Goal: Complete application form: Complete application form

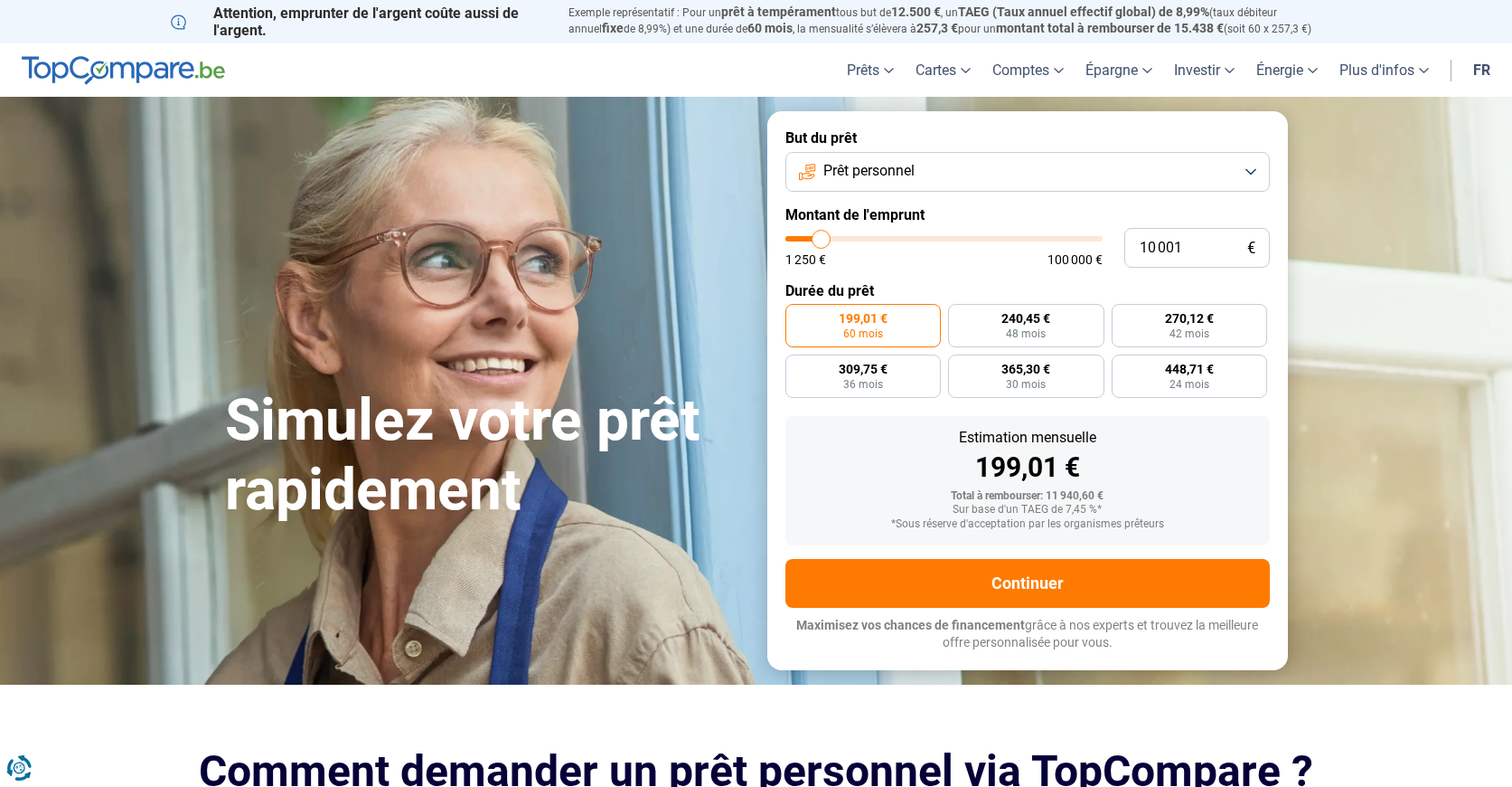
click at [1252, 168] on button "Prêt personnel" at bounding box center [1028, 171] width 485 height 39
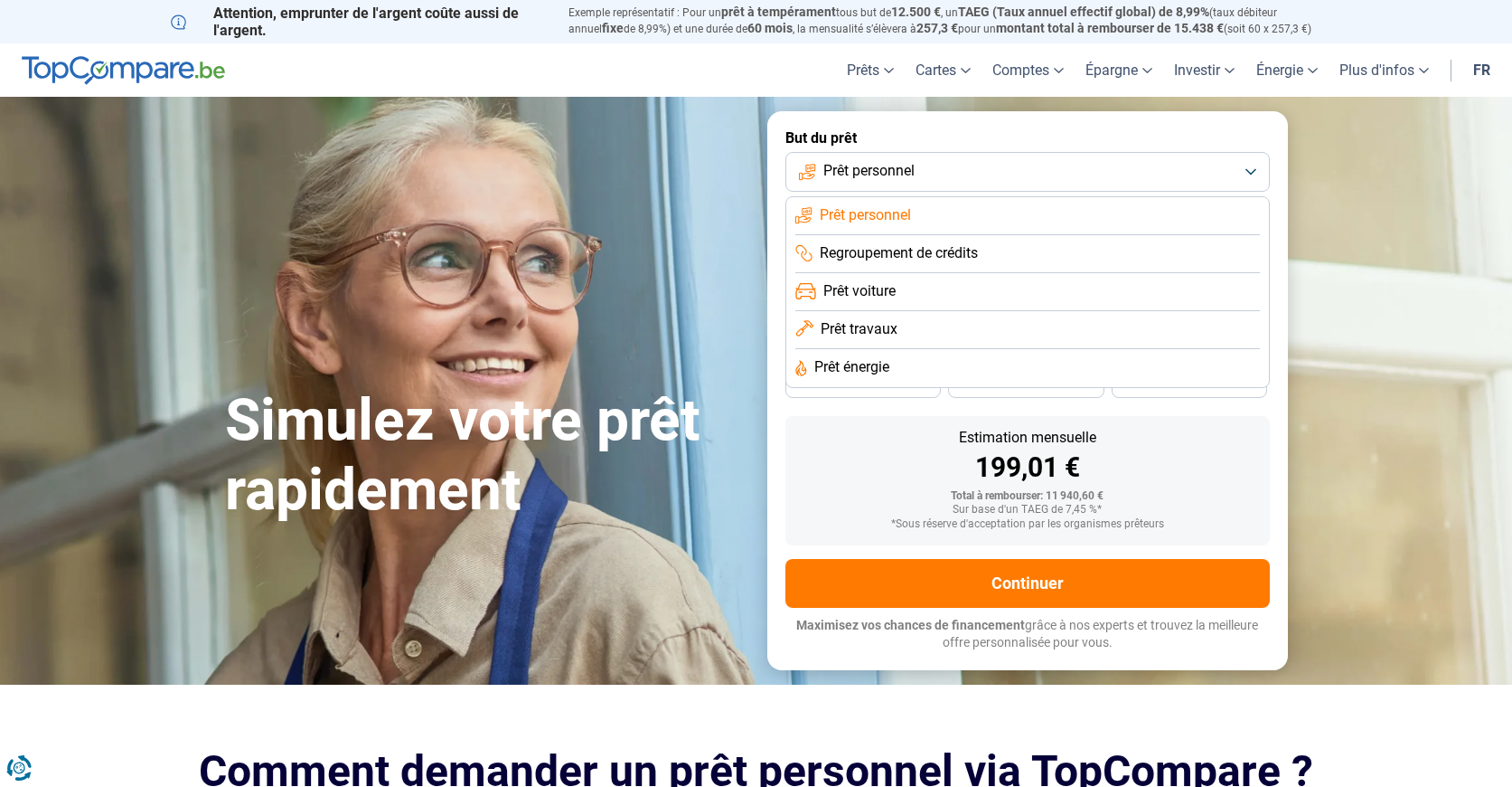
click at [1252, 168] on button "Prêt personnel" at bounding box center [1028, 171] width 485 height 39
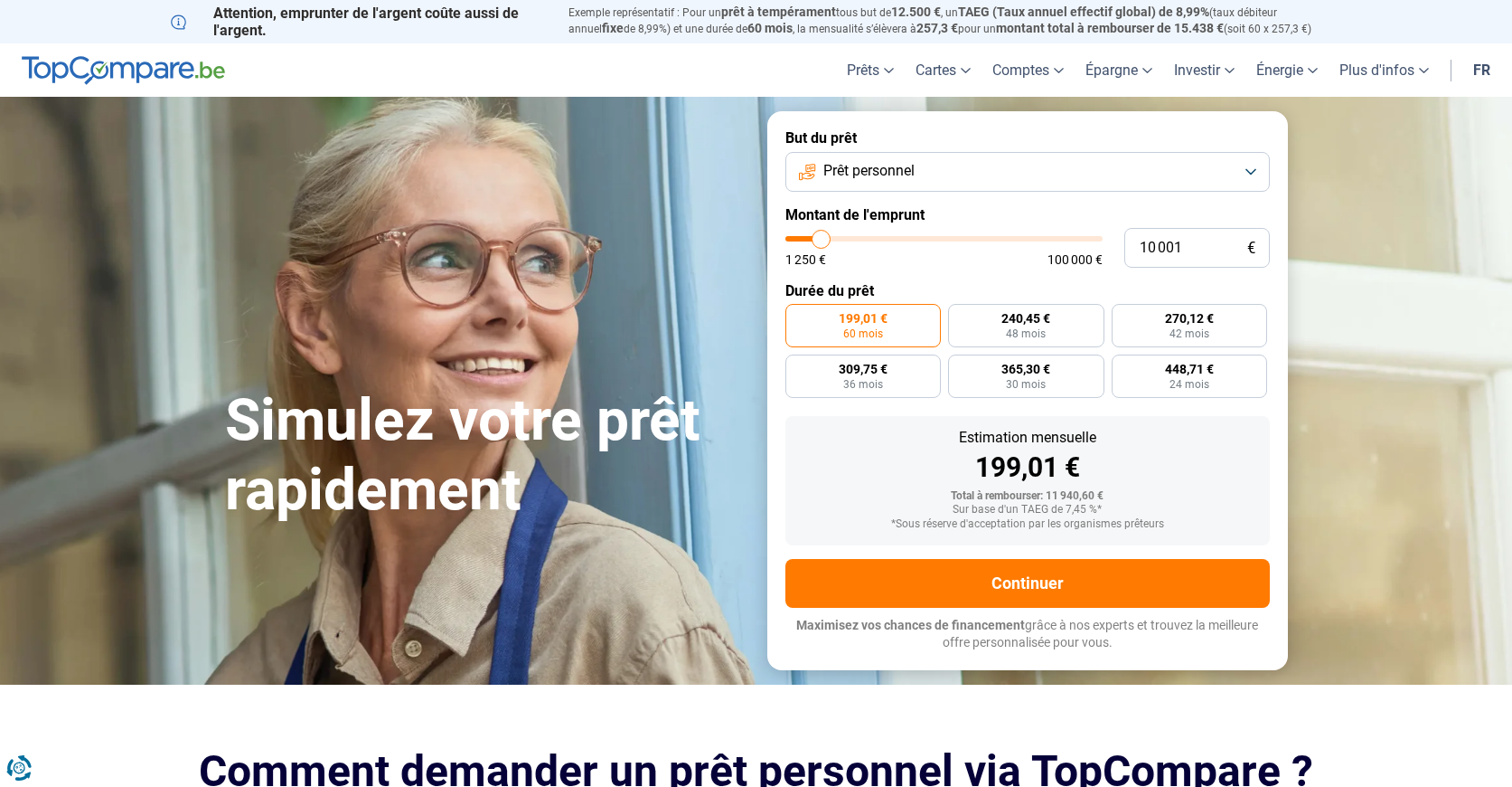
click at [1252, 168] on button "Prêt personnel" at bounding box center [1028, 171] width 485 height 39
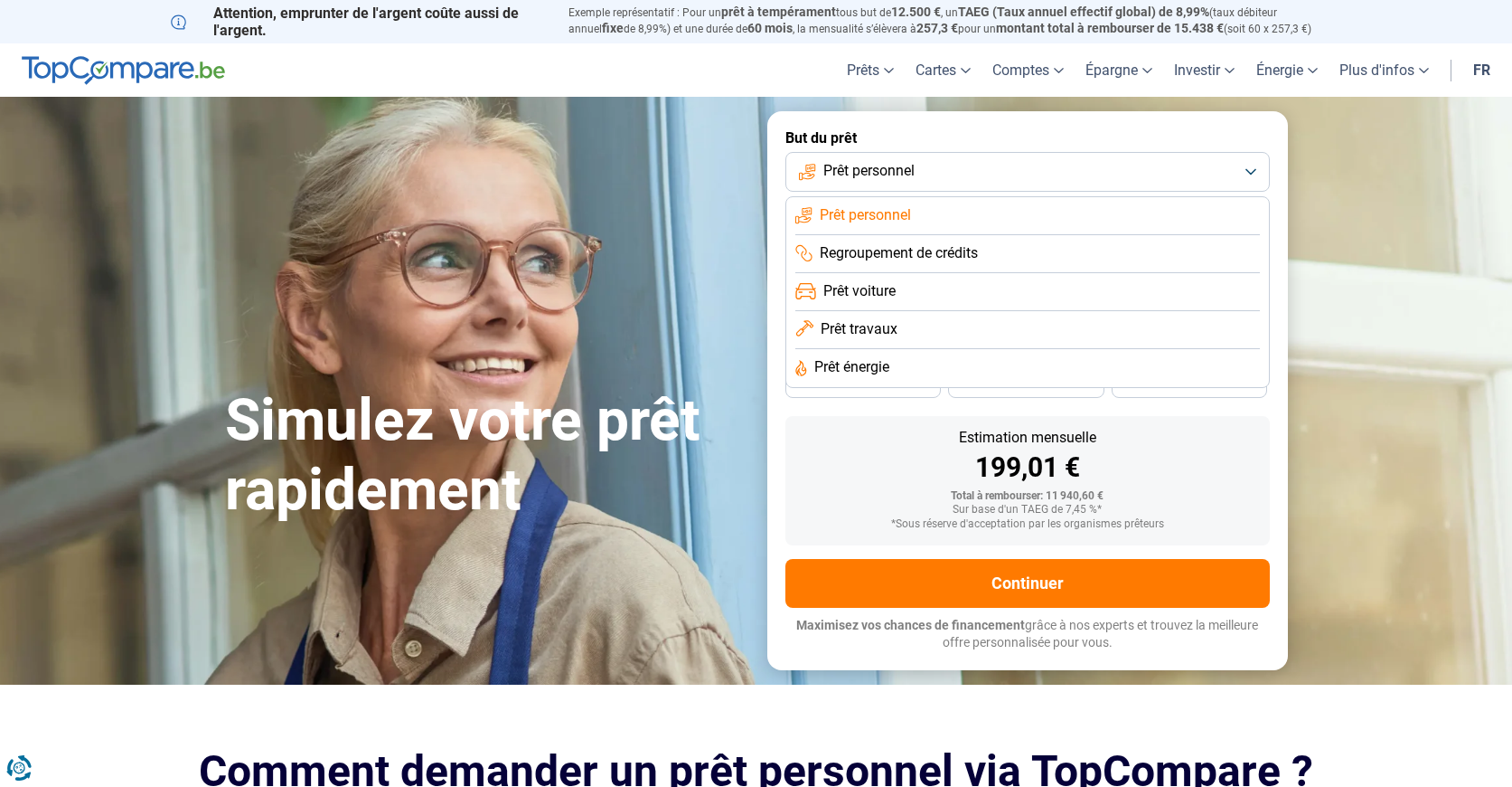
click at [1252, 168] on button "Prêt personnel" at bounding box center [1028, 171] width 485 height 39
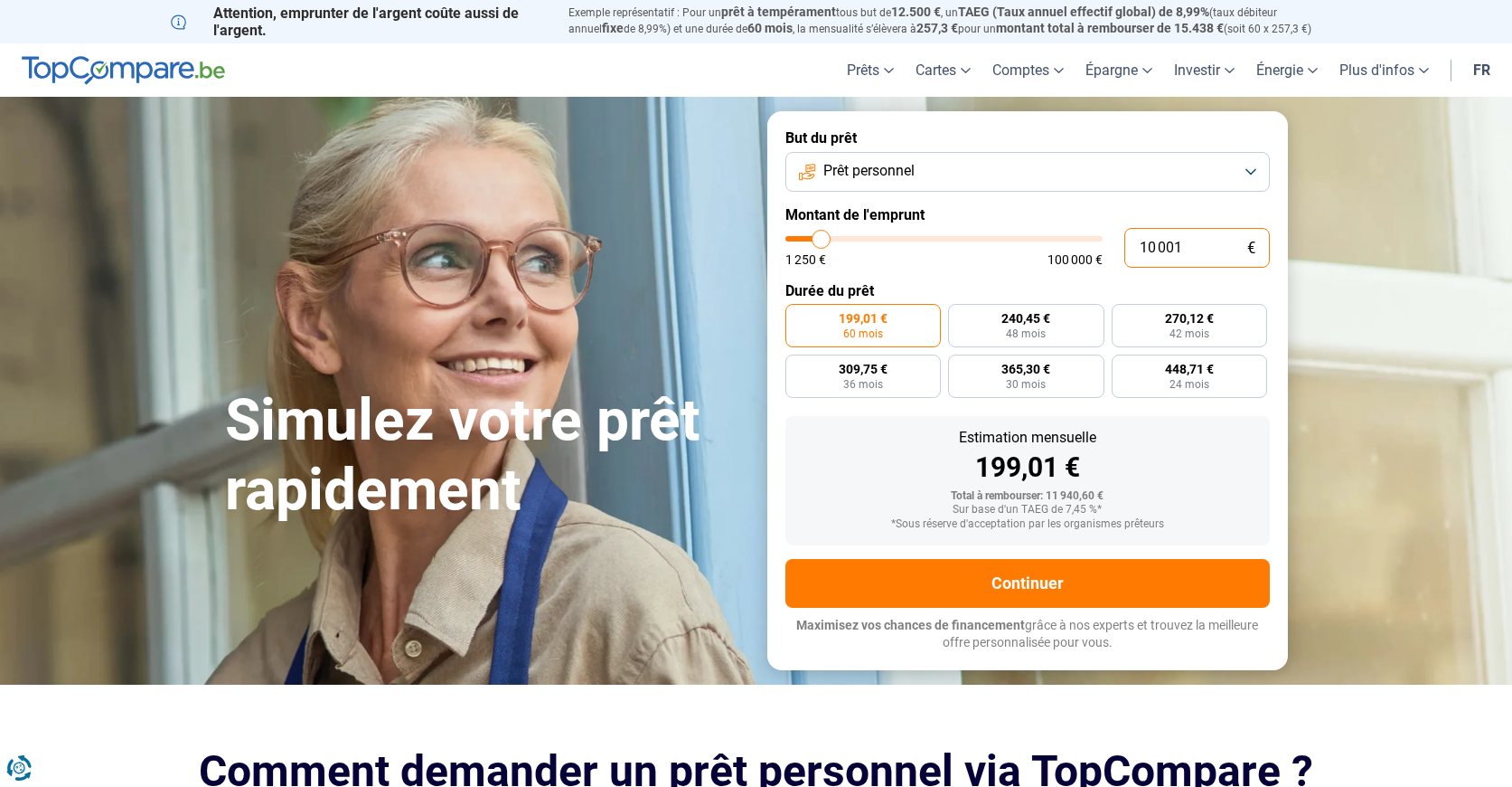
drag, startPoint x: 1175, startPoint y: 241, endPoint x: 1165, endPoint y: 241, distance: 10.0
click at [1168, 241] on input "10 001" at bounding box center [1197, 247] width 145 height 39
drag, startPoint x: 1179, startPoint y: 241, endPoint x: 1149, endPoint y: 253, distance: 32.3
click at [1154, 250] on input "10 001" at bounding box center [1197, 247] width 145 height 39
type input "10"
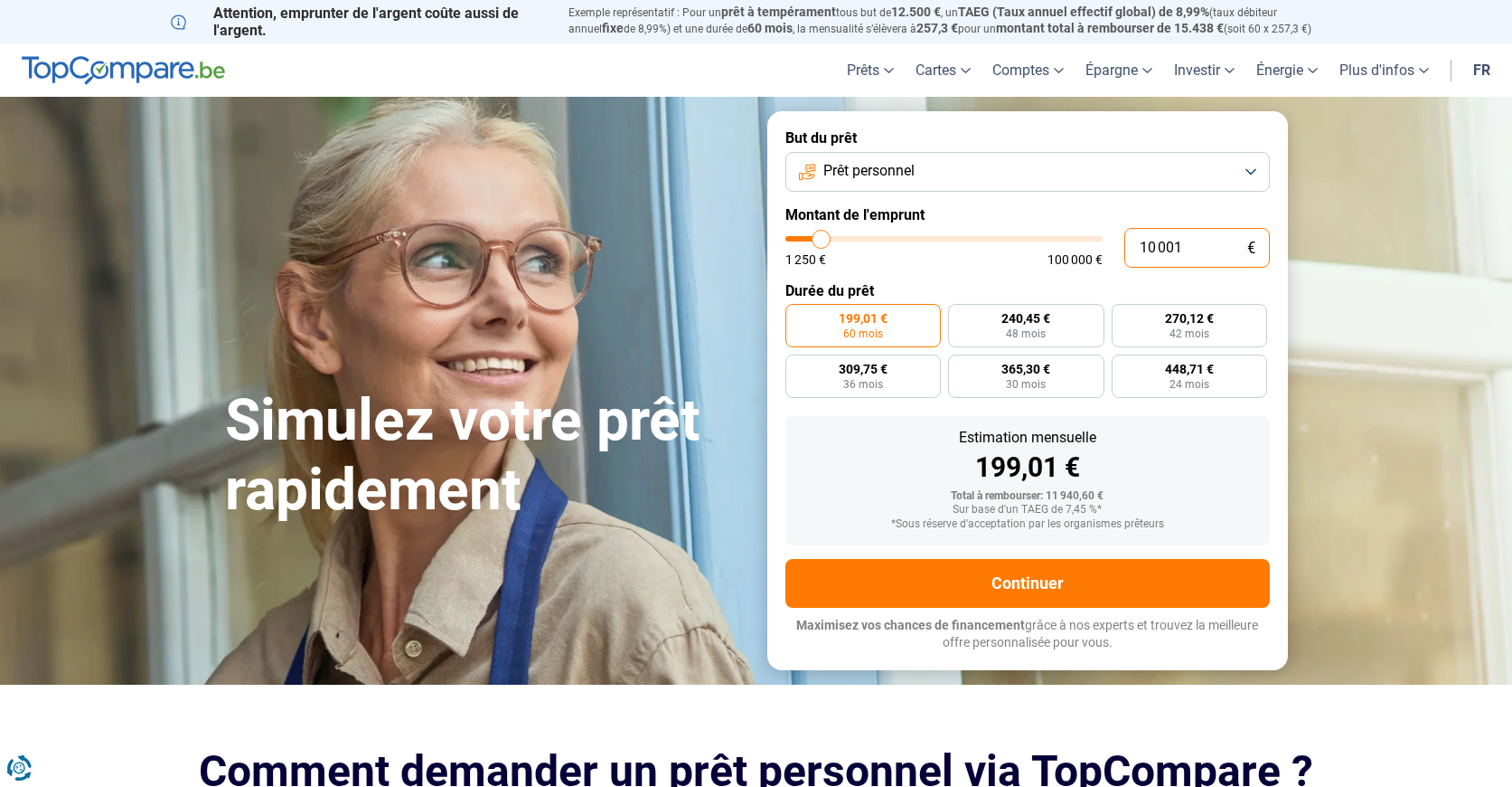
type input "1250"
type input "1"
type input "1250"
type input "0"
type input "1250"
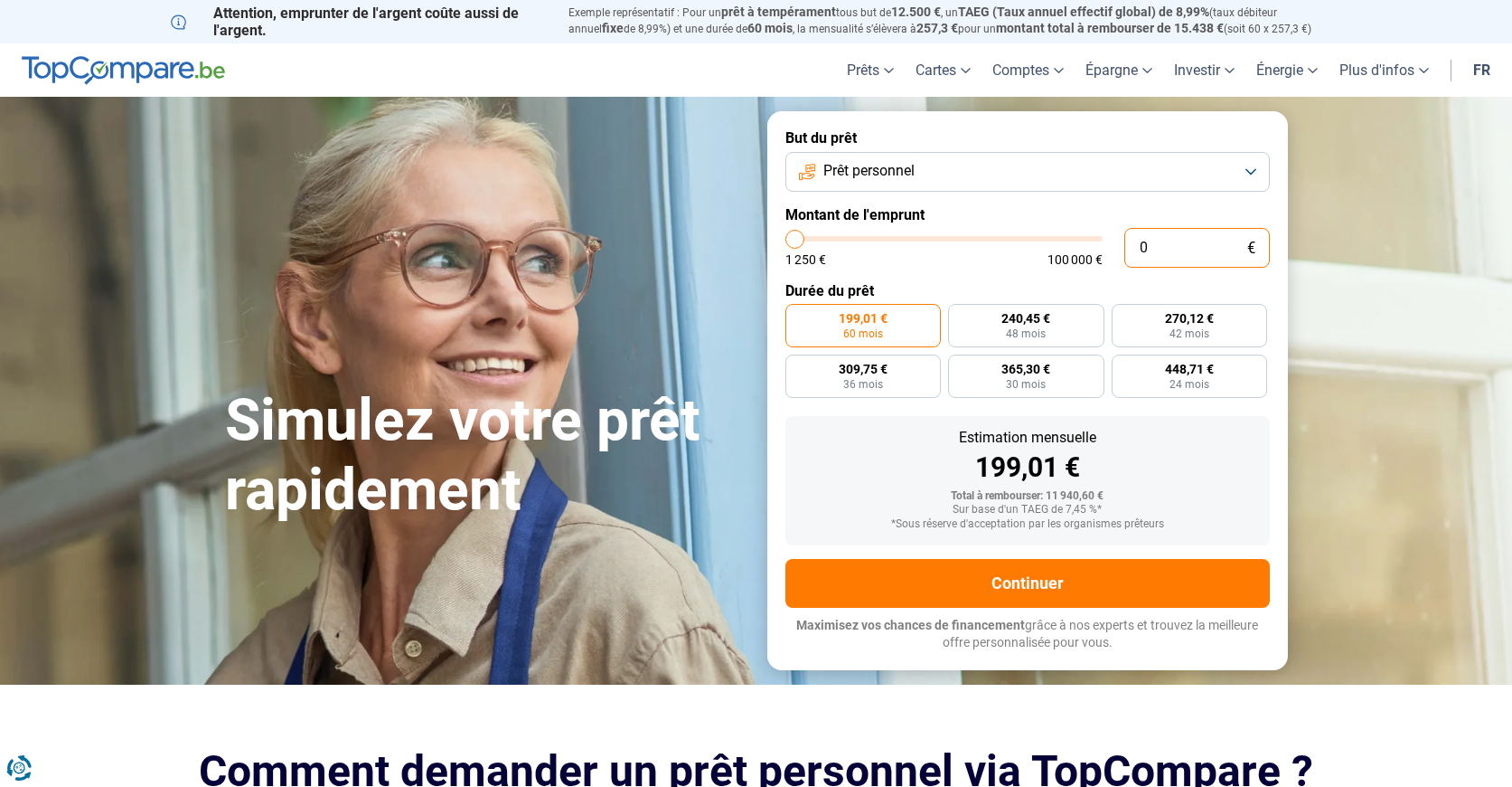
type input "1 250"
type input "1250"
radio input "true"
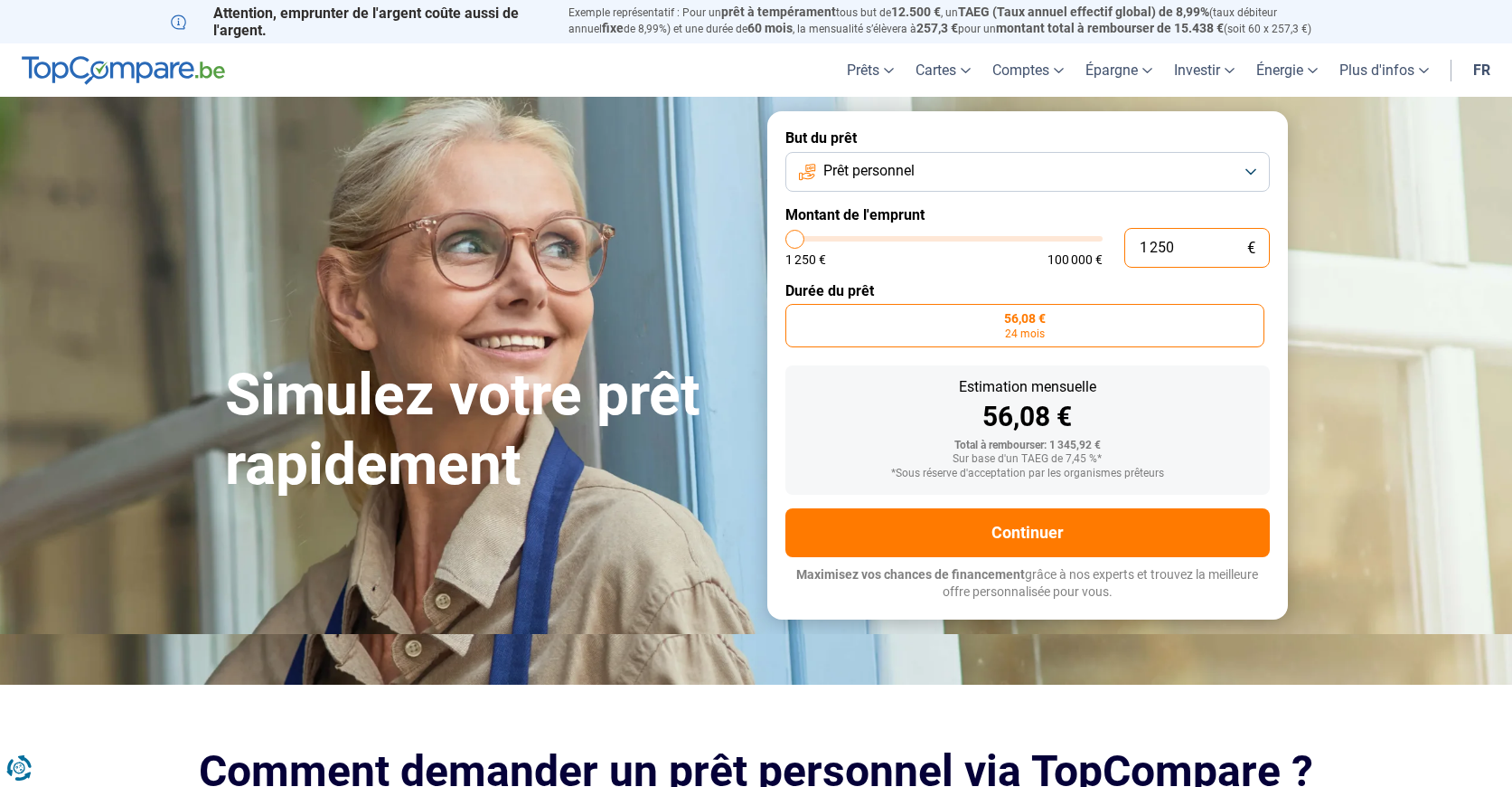
type input "12 506"
type input "12500"
type input "1 250"
type input "1250"
type input "12 507"
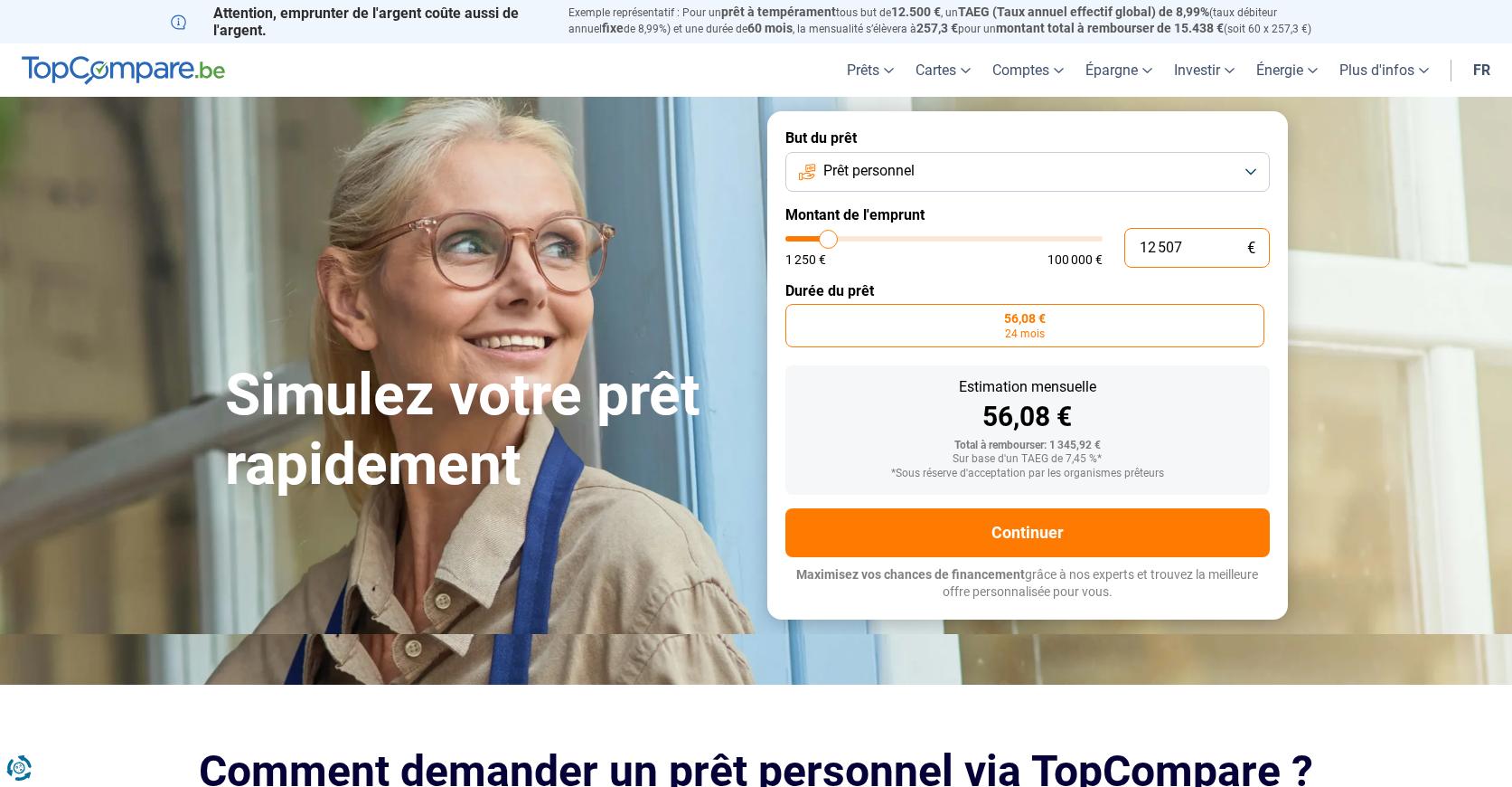
type input "12500"
radio input "false"
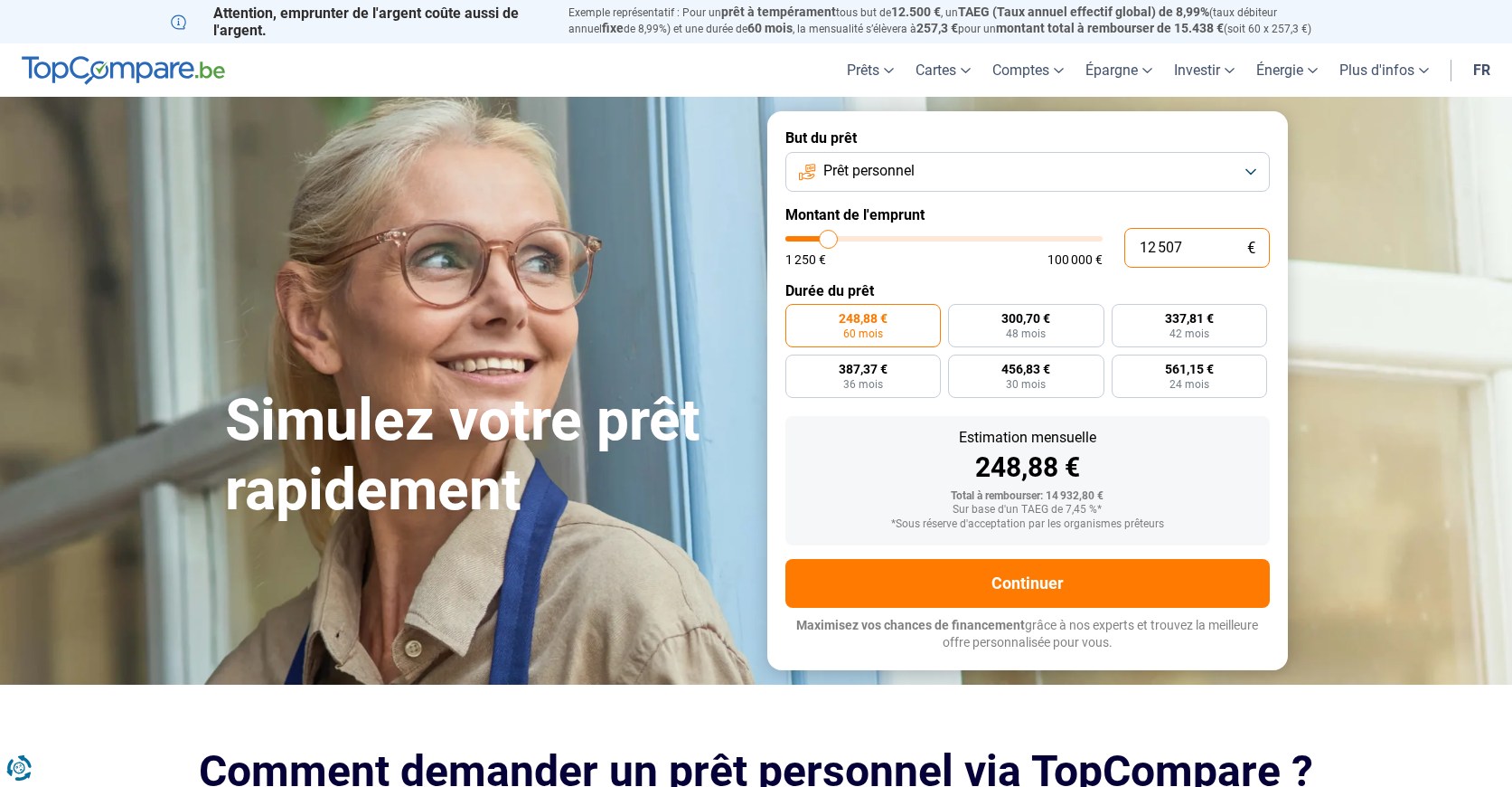
type input "125 070"
type input "100000"
type input "12 507"
type input "12500"
type input "1 250"
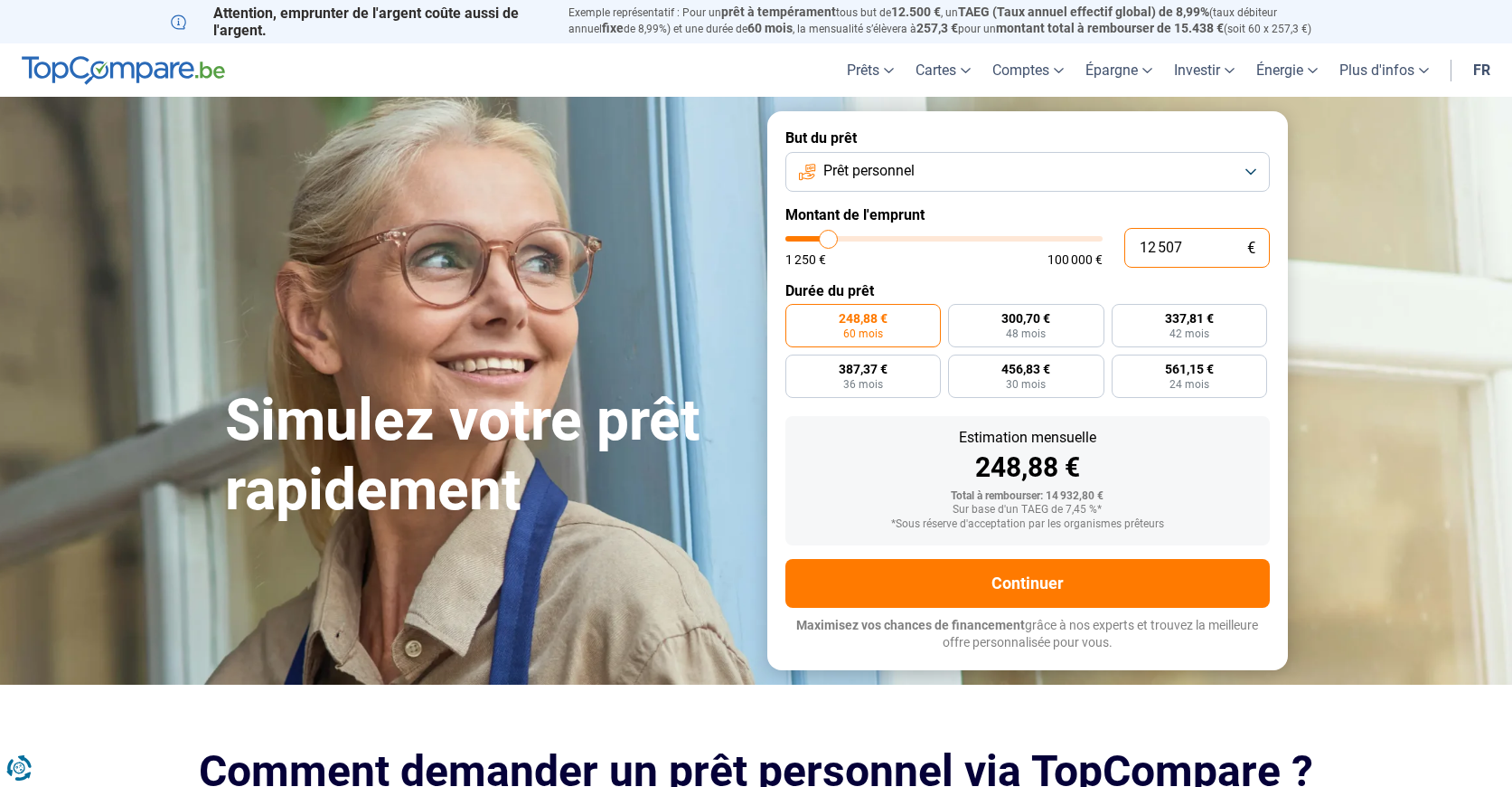
type input "1250"
type input "125"
type input "1250"
type input "12"
type input "1250"
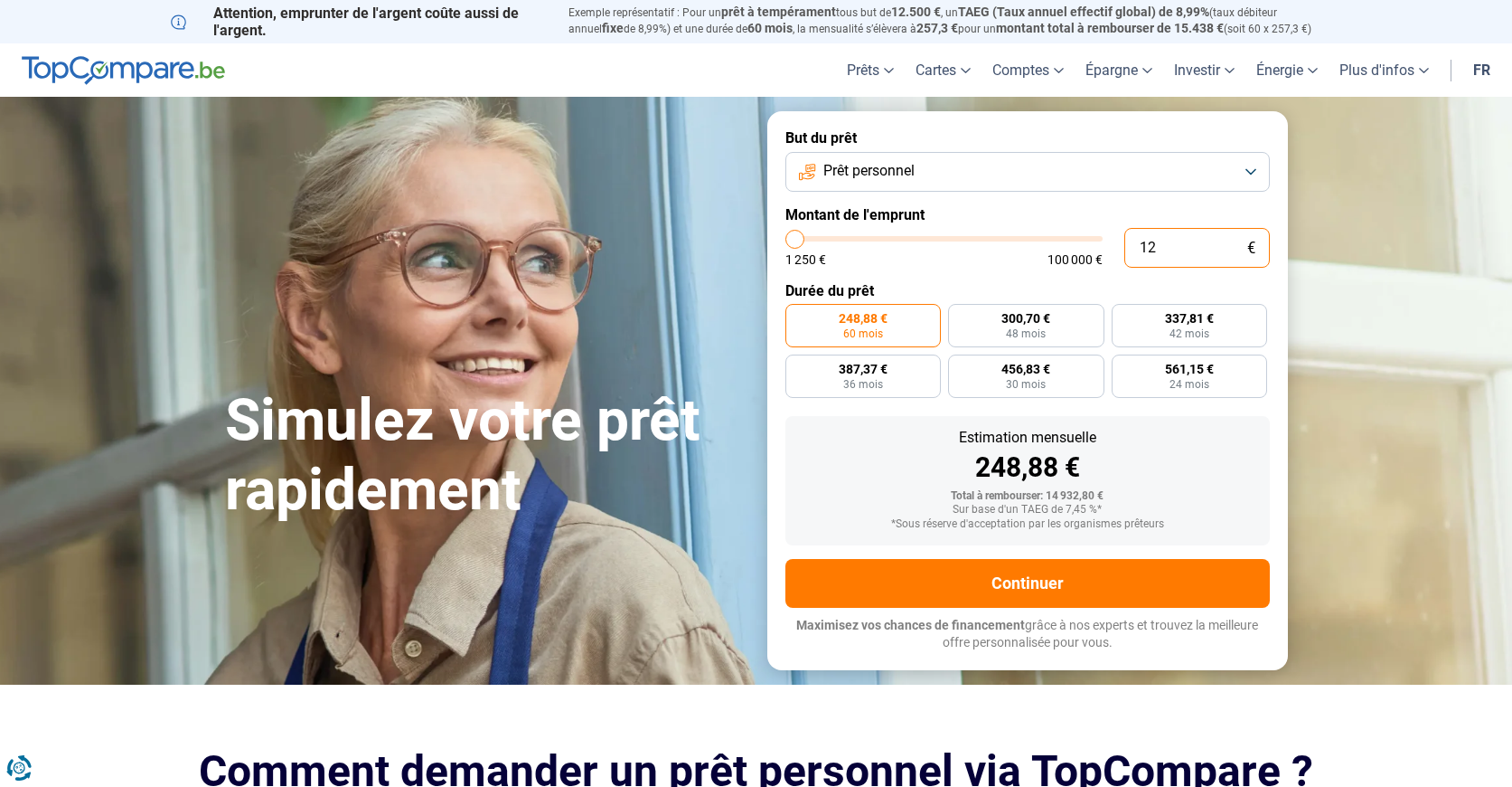
type input "1"
type input "1250"
type input "0"
type input "1250"
type input "1 250"
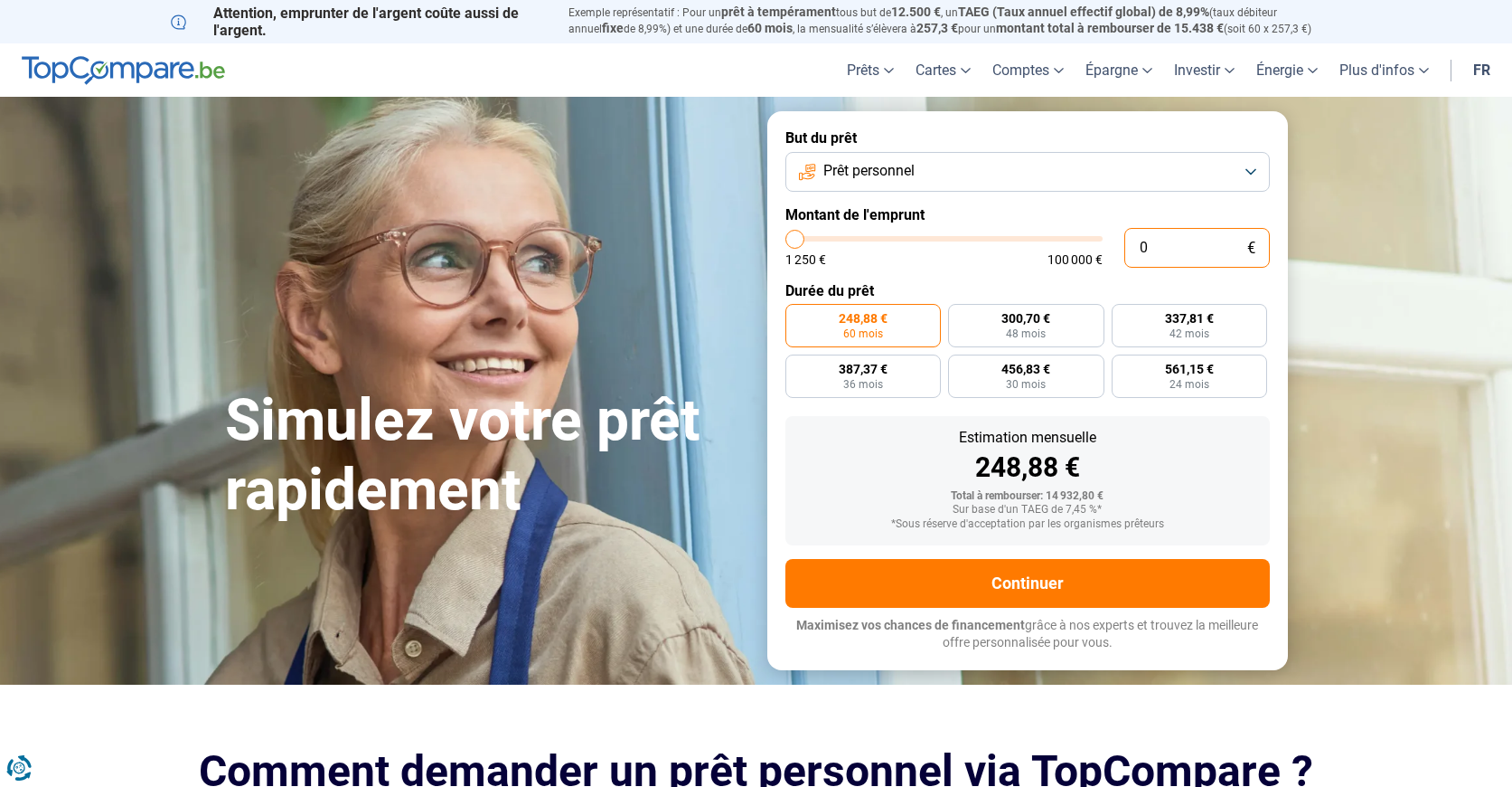
type input "1250"
radio input "true"
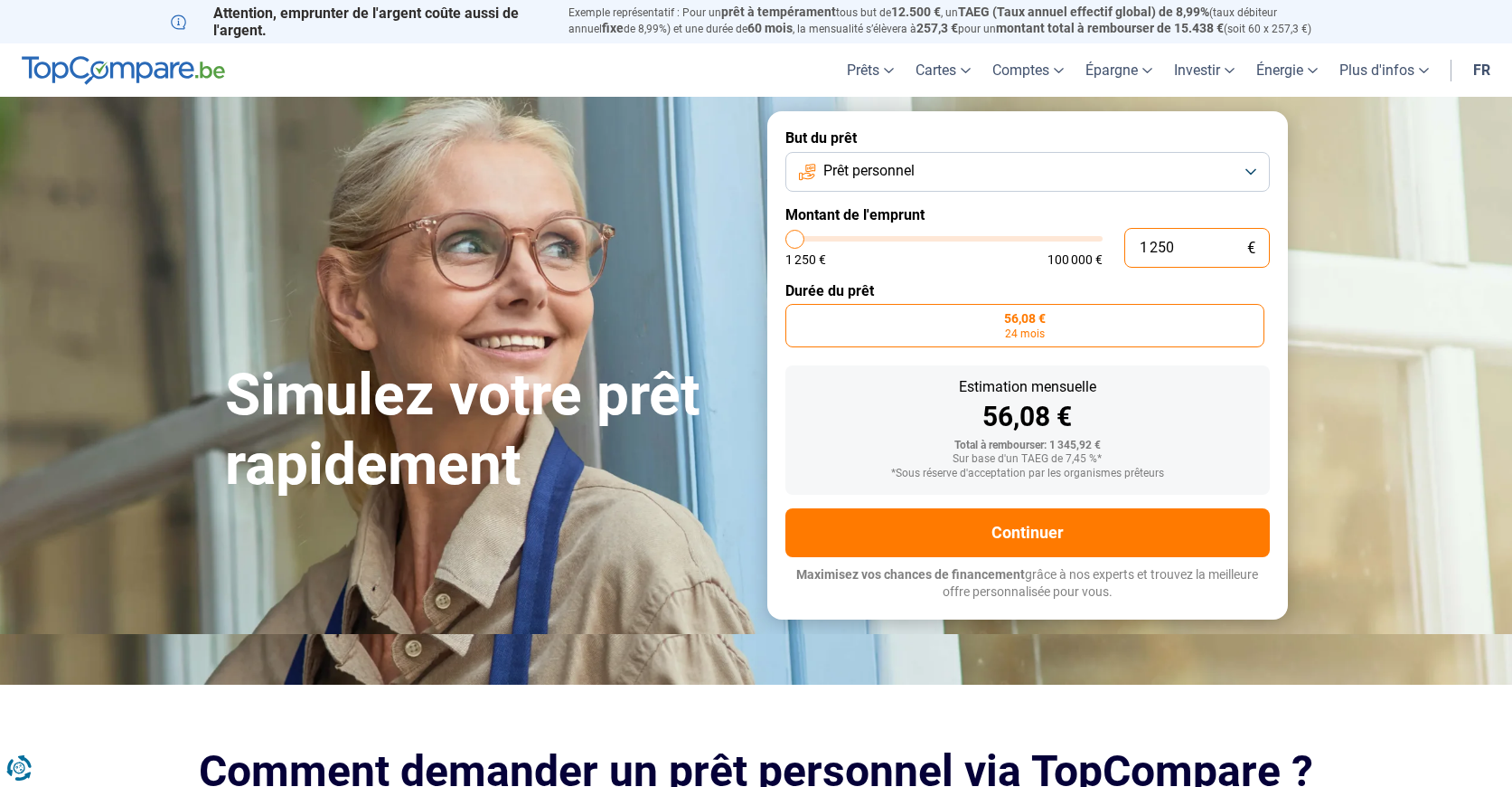
type input "125"
type input "1250"
type input "12"
type input "1250"
type input "1"
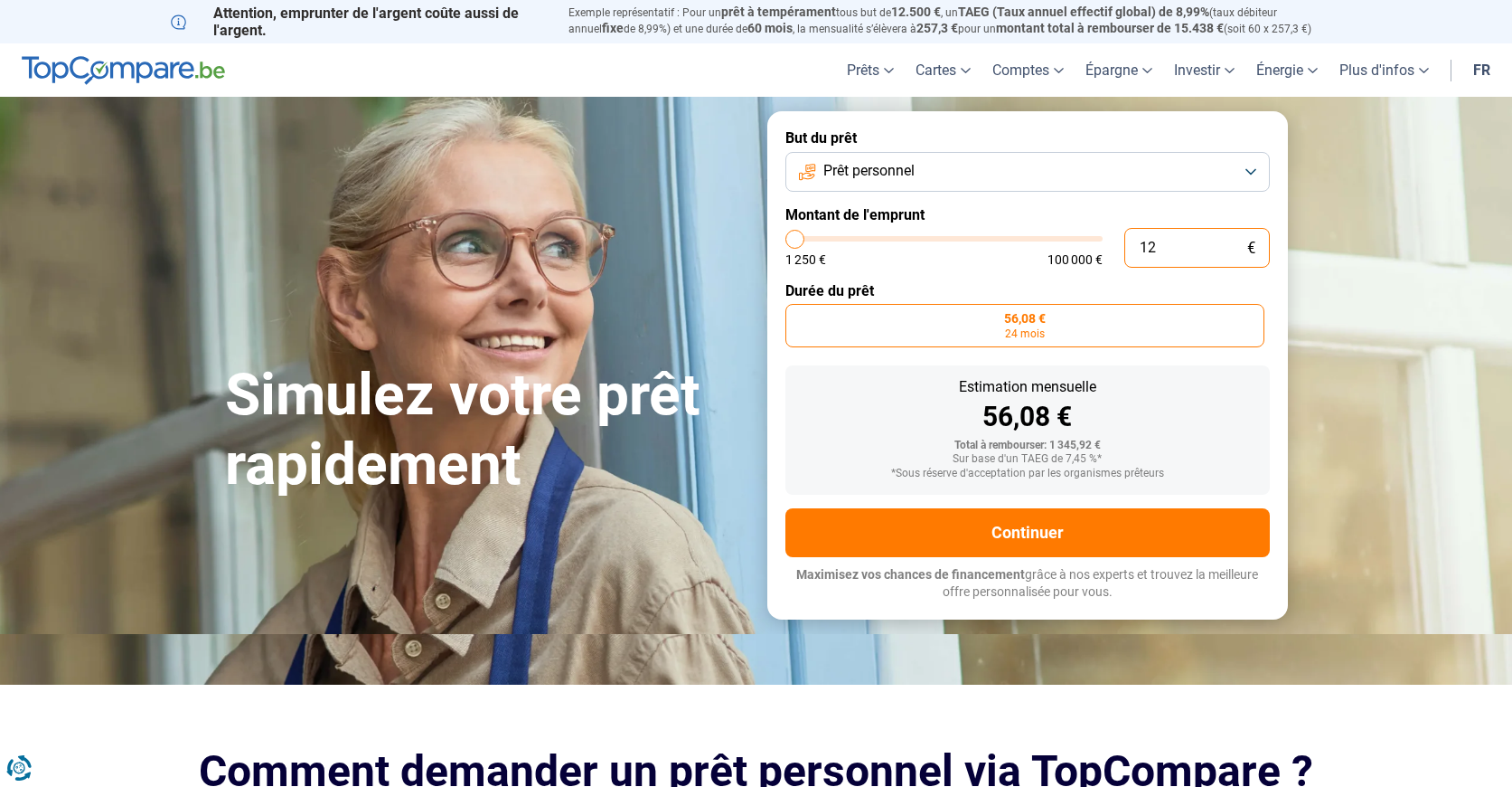
type input "1250"
type input "0"
type input "1250"
type input "1 250"
type input "1250"
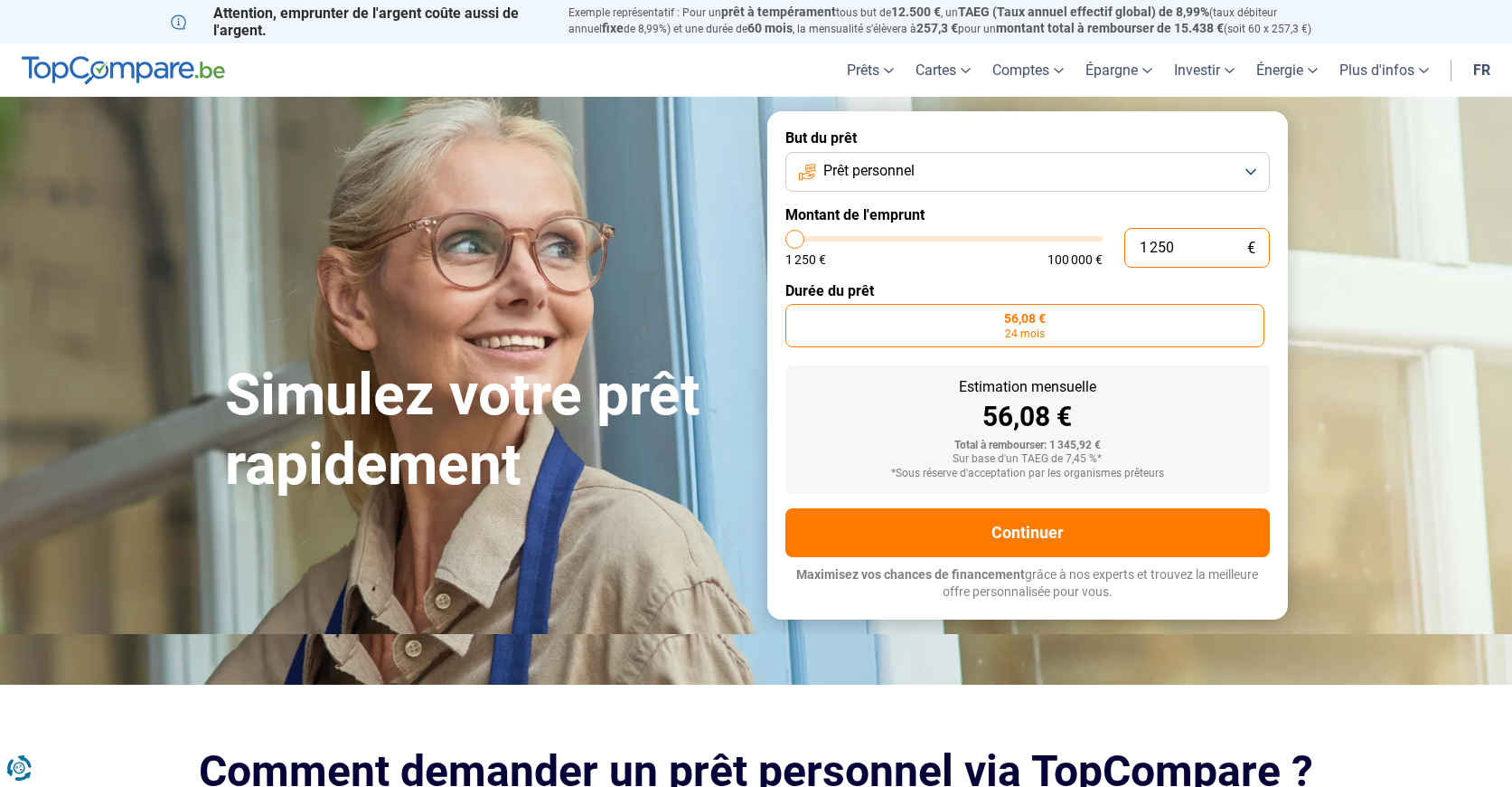
type input "125"
type input "1250"
type input "12"
type input "1250"
type input "1"
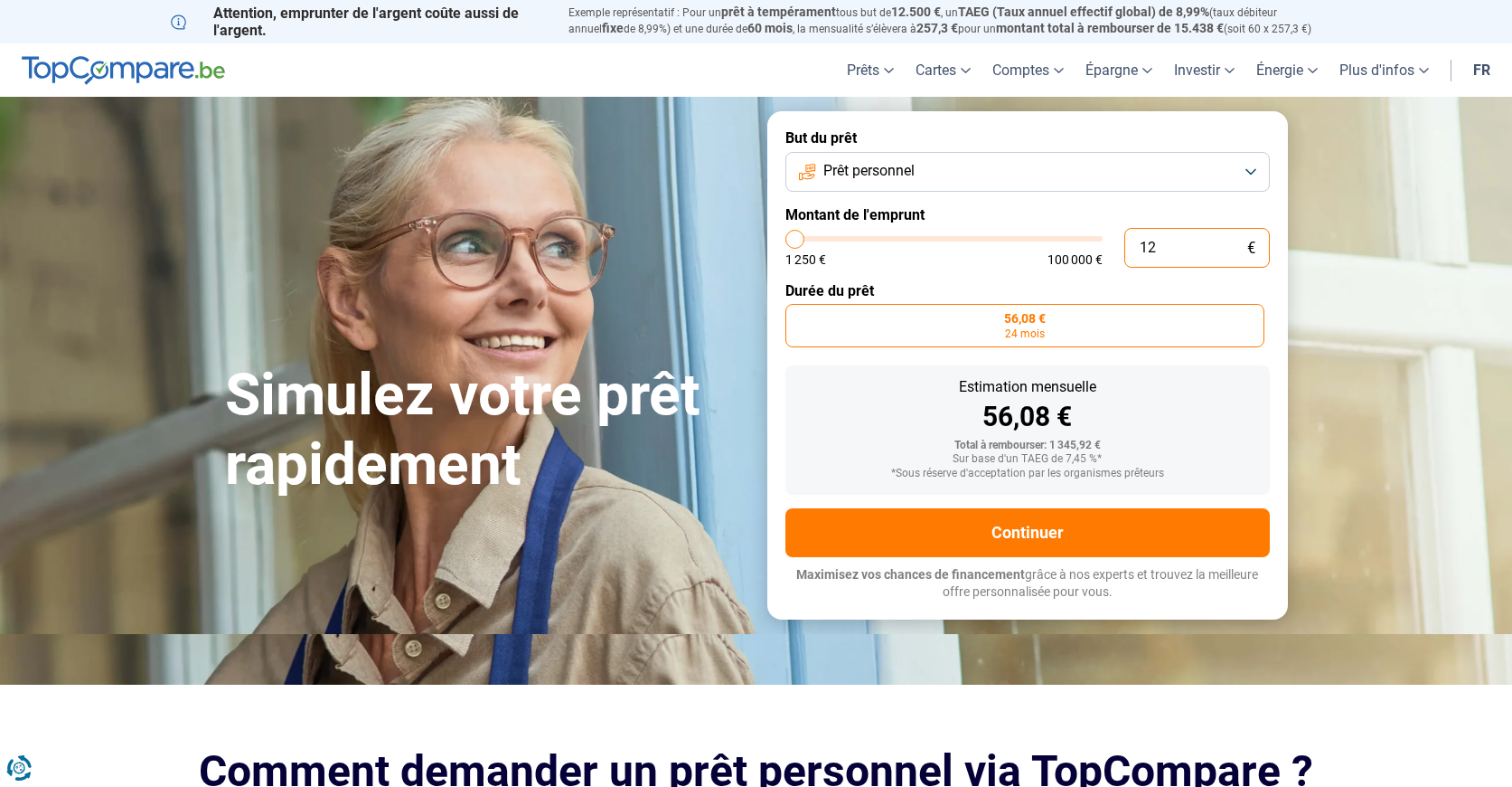
type input "1250"
type input "0"
type input "1250"
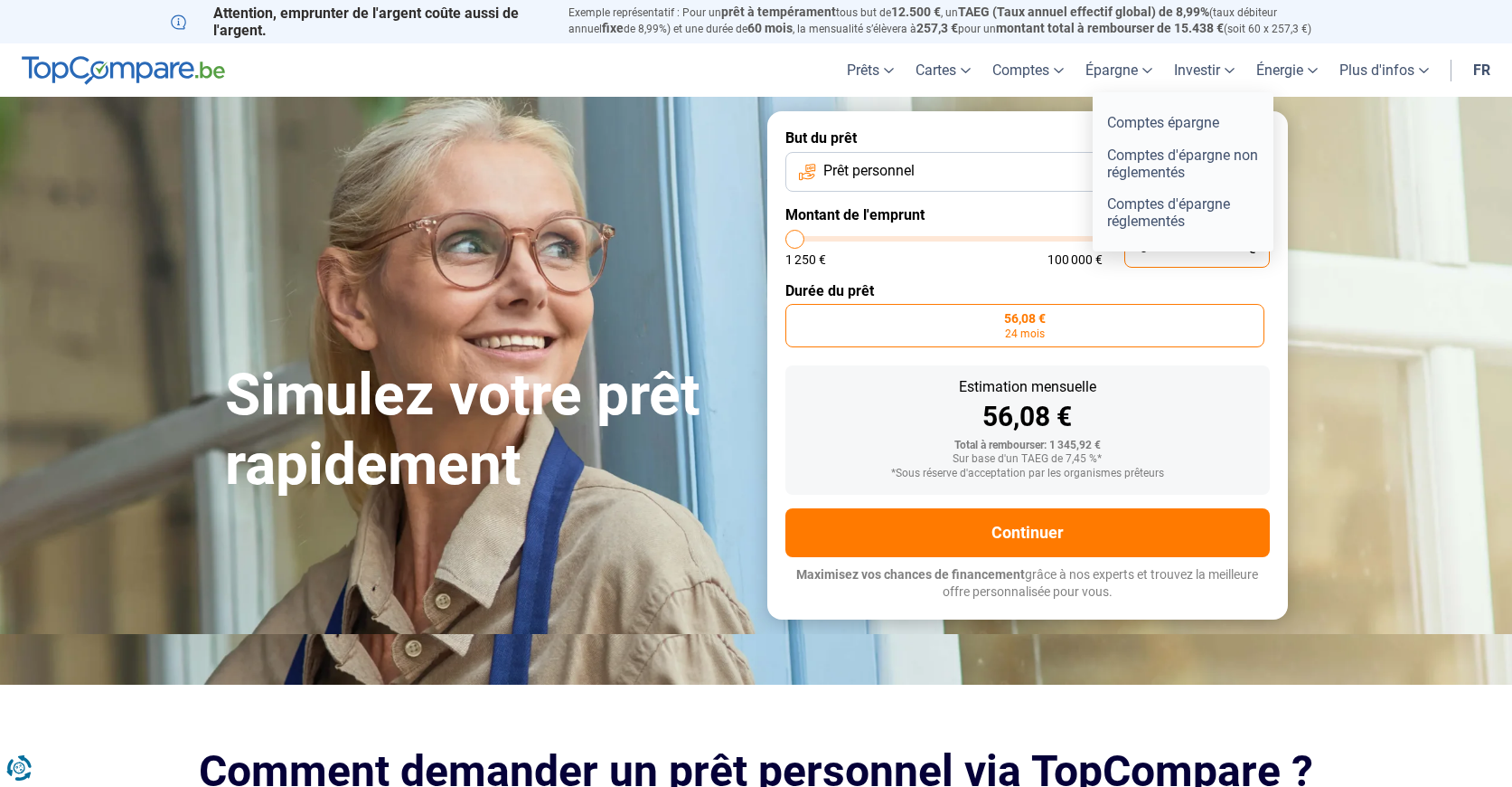
type input "1 250"
type input "1250"
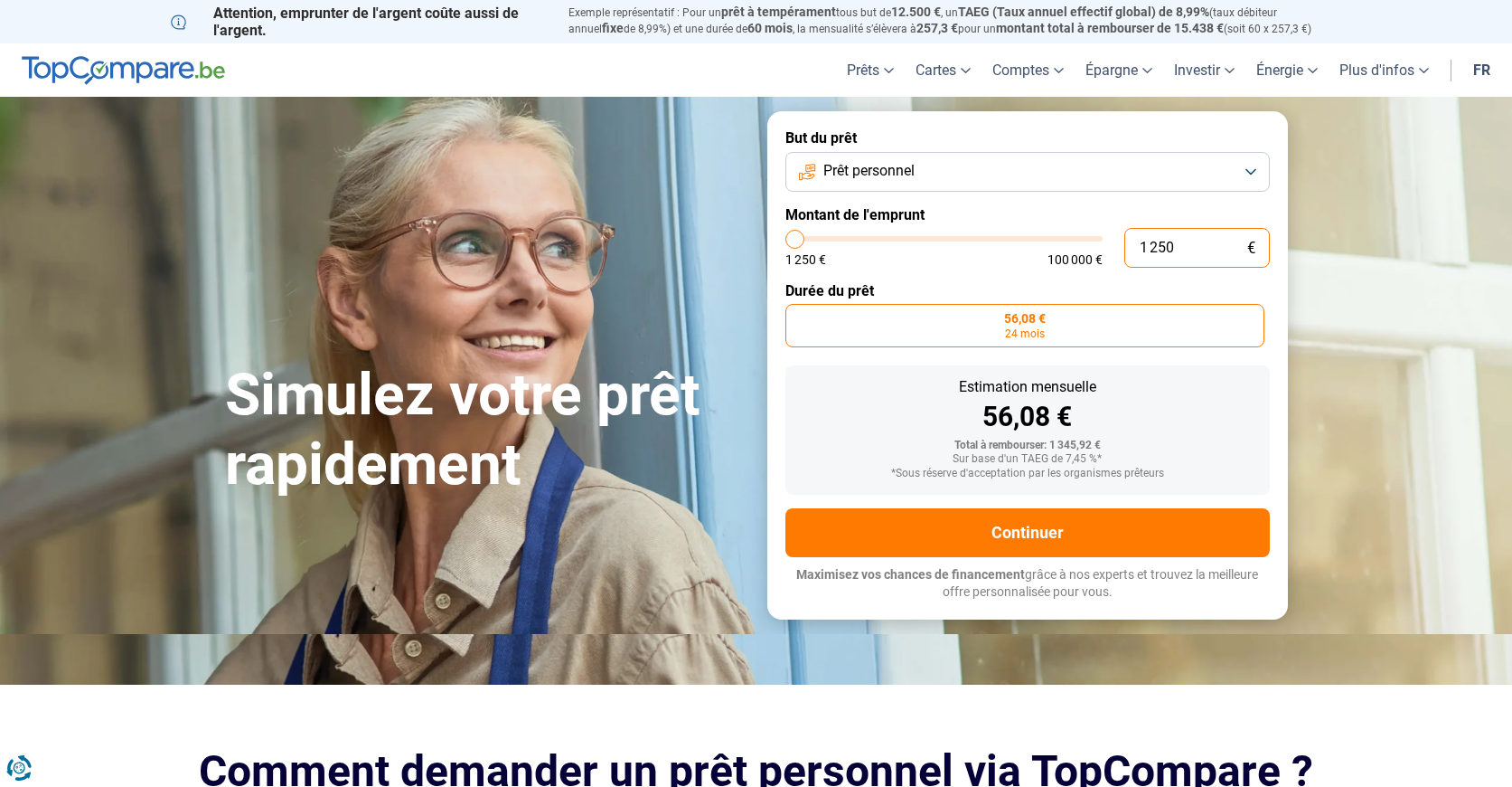
type input "7 250"
type input "7250"
radio input "false"
type input "7250"
click at [813, 239] on input "range" at bounding box center [945, 239] width 317 height 6
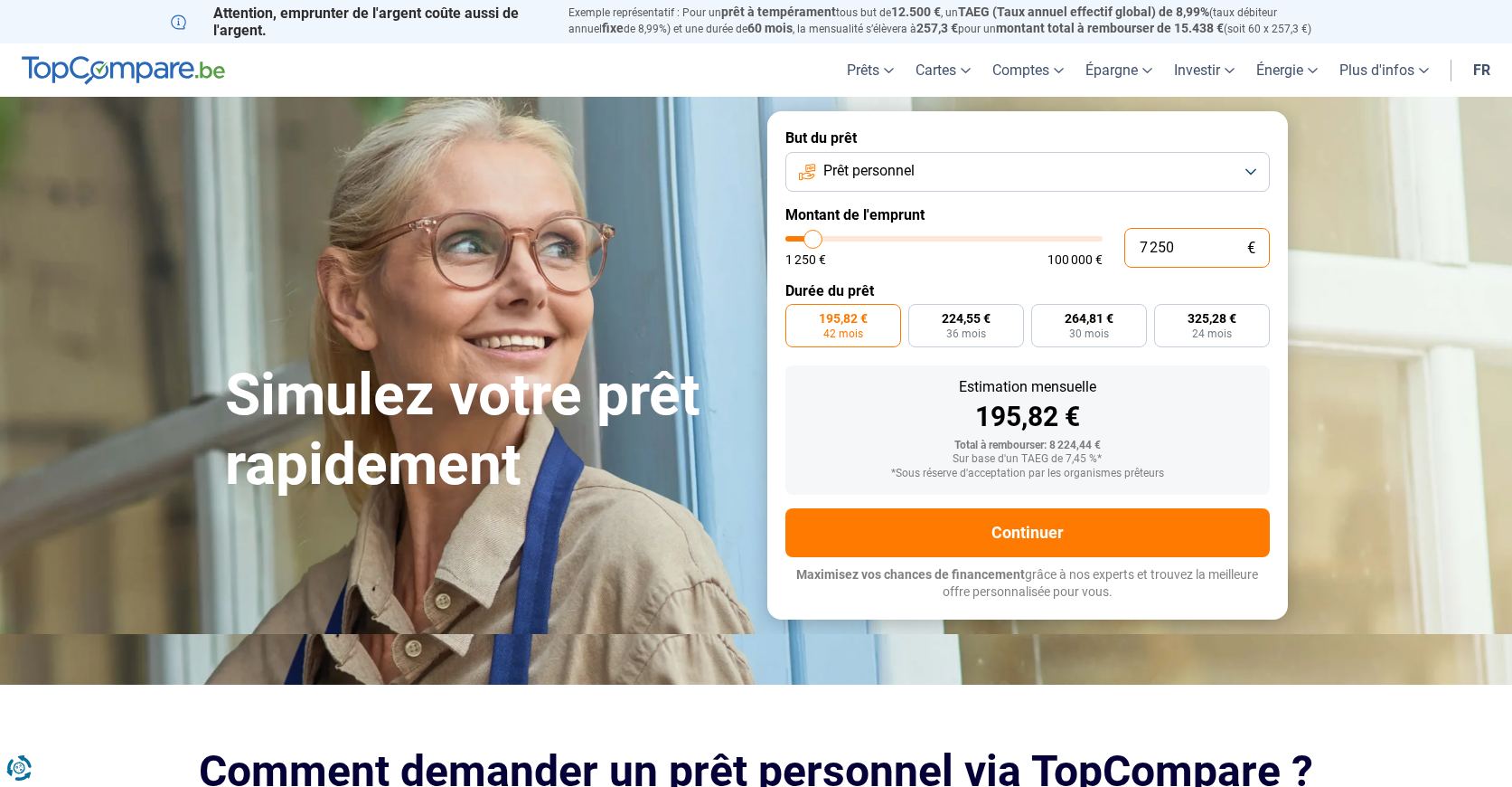
click at [1207, 252] on input "7 250" at bounding box center [1197, 247] width 145 height 39
type input "725"
type input "1250"
type input "72"
type input "1250"
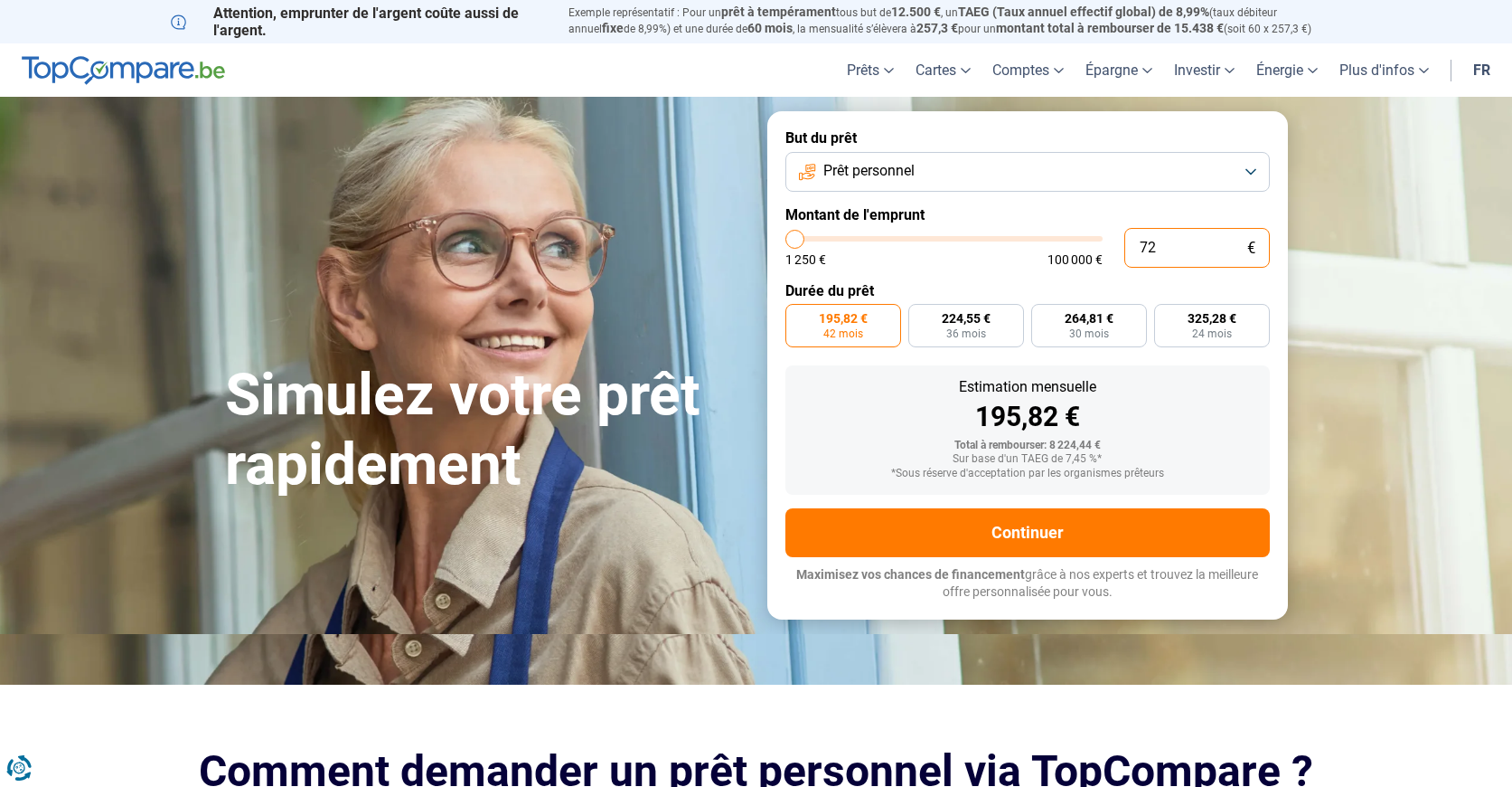
type input "7"
type input "1250"
type input "1 250"
type input "1250"
radio input "true"
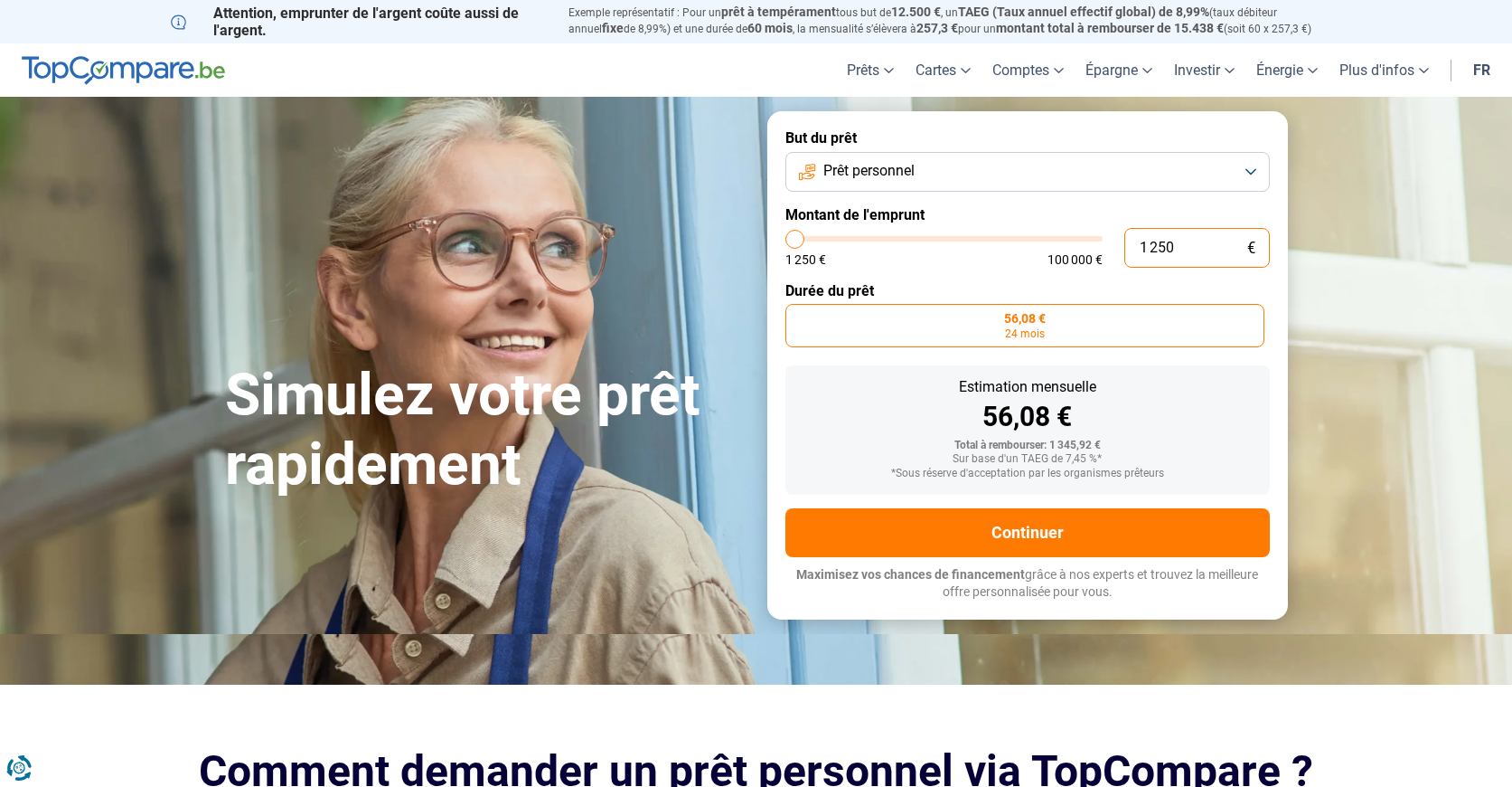
type input "125"
type input "1250"
type input "12"
type input "1250"
type input "1"
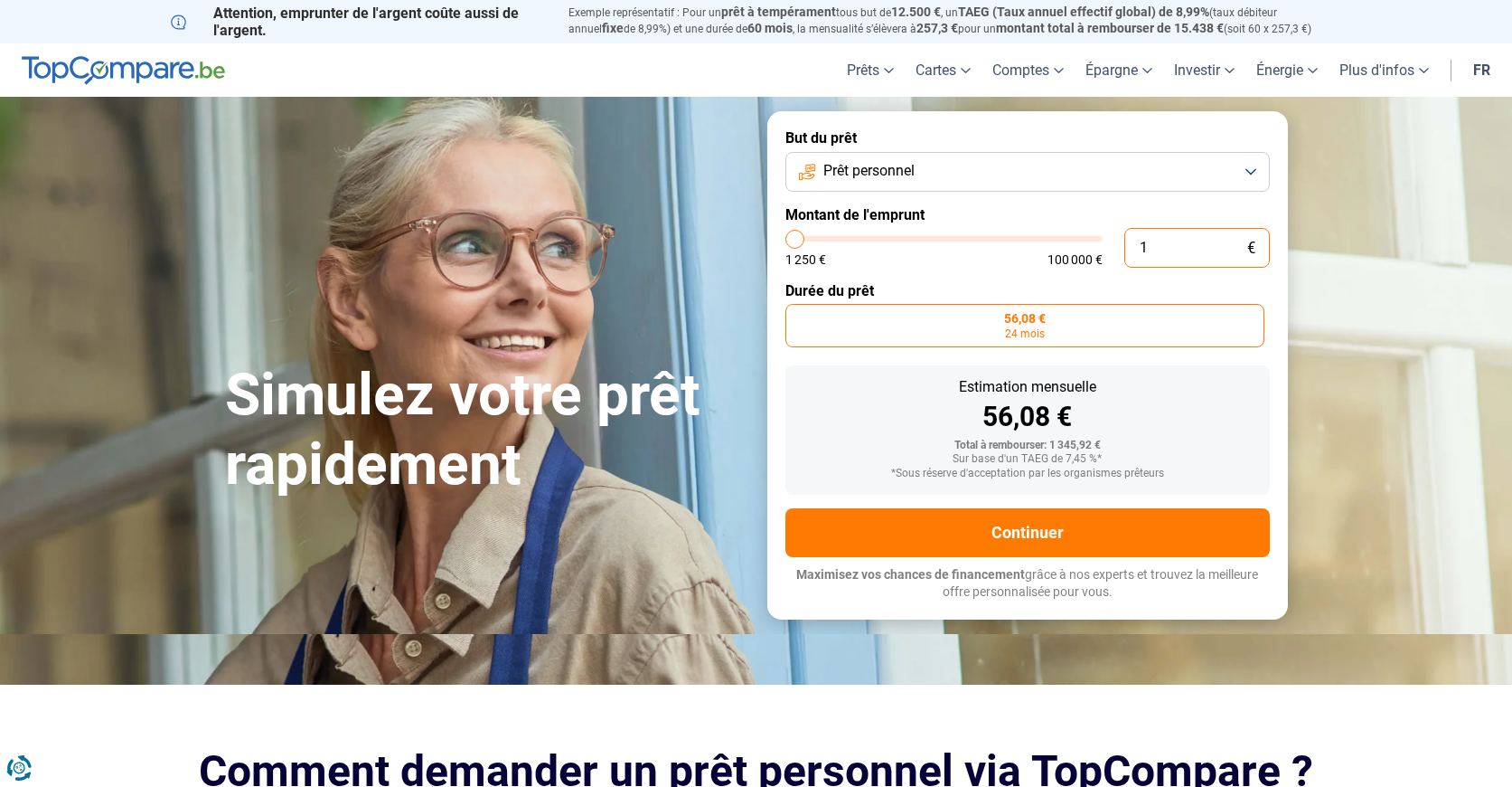
type input "1250"
type input "0"
type input "1250"
type input "1 250"
type input "1250"
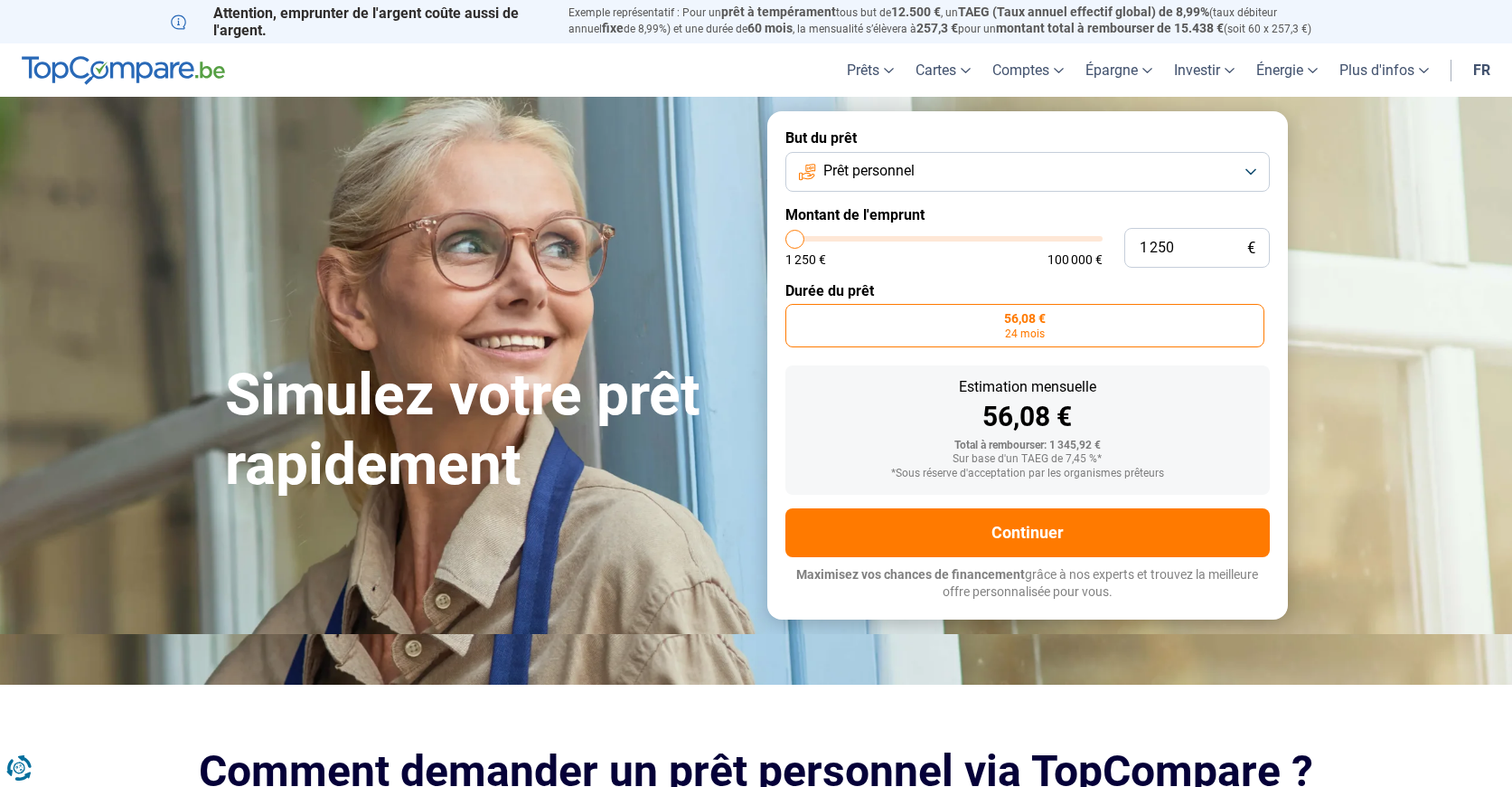
click at [809, 258] on span "1 250 €" at bounding box center [806, 259] width 40 height 13
type input "4 750"
type input "4750"
click at [805, 236] on input "range" at bounding box center [945, 239] width 317 height 6
radio input "false"
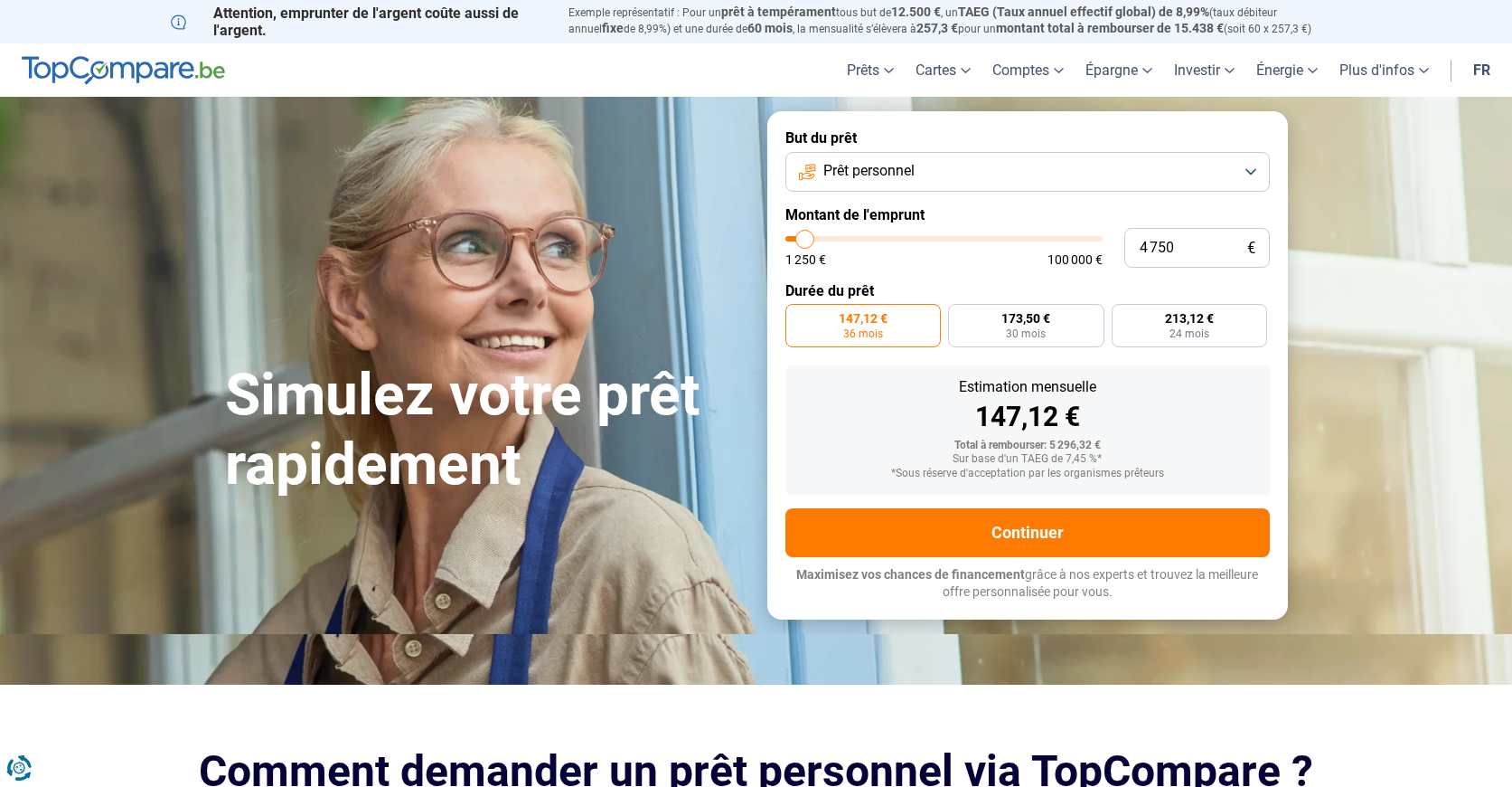
click at [813, 236] on input "range" at bounding box center [945, 239] width 317 height 6
type input "9 000"
type input "9000"
click at [819, 239] on input "range" at bounding box center [945, 239] width 317 height 6
radio input "false"
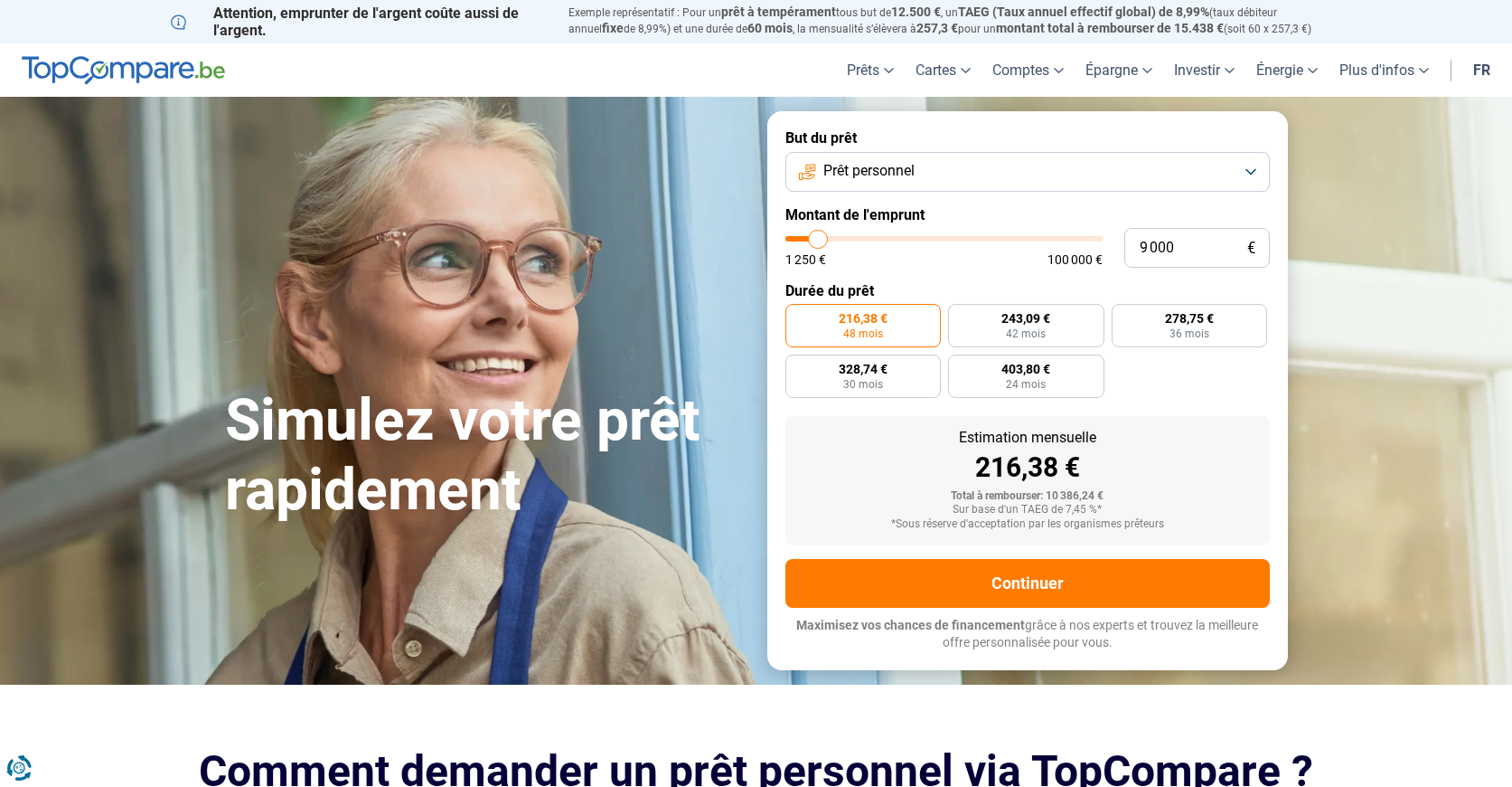
click at [812, 237] on input "range" at bounding box center [945, 239] width 317 height 6
type input "5 500"
type input "5500"
click at [807, 241] on input "range" at bounding box center [945, 239] width 317 height 6
radio input "true"
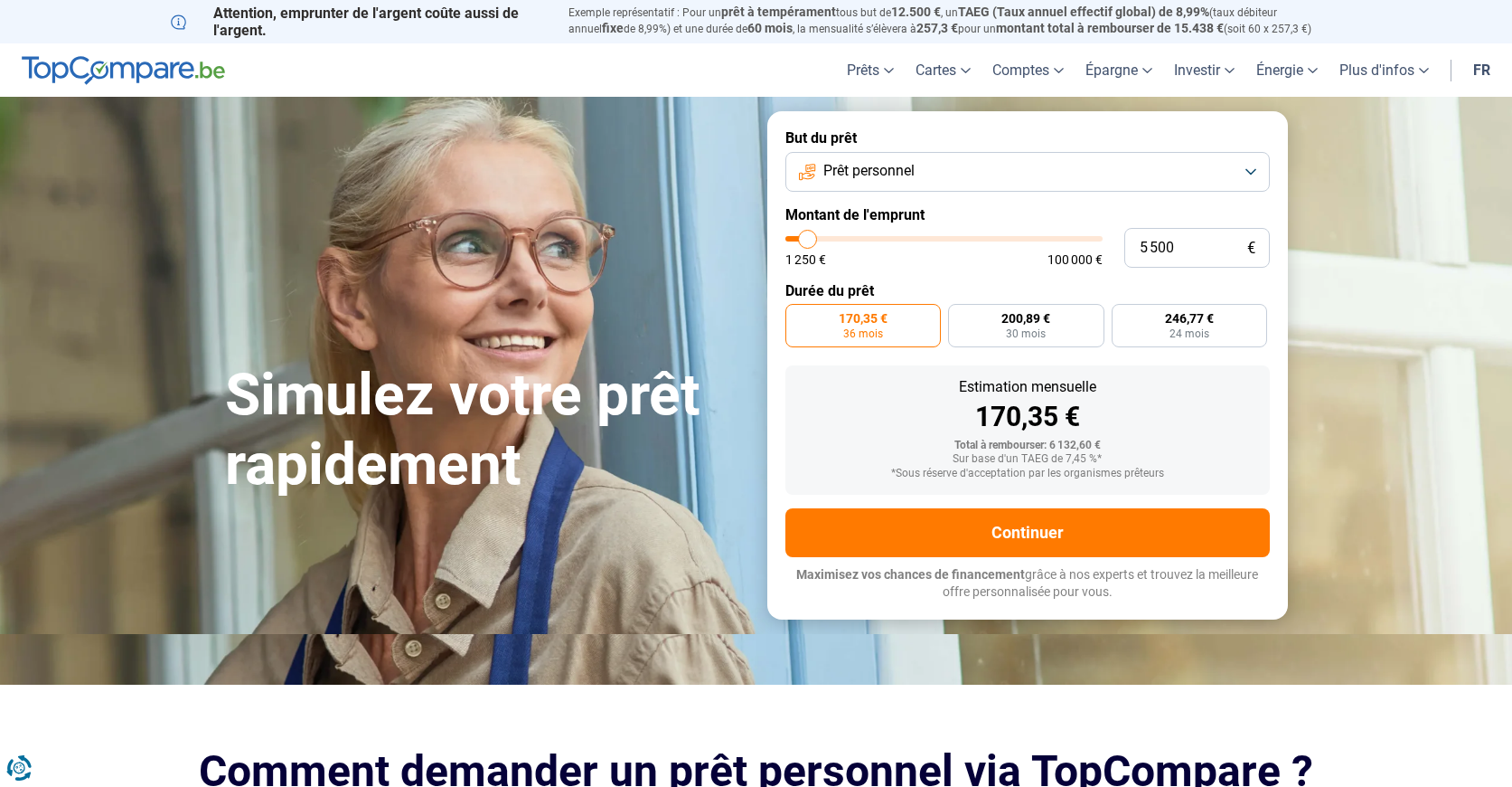
type input "9 250"
type input "9250"
click at [819, 236] on input "range" at bounding box center [945, 239] width 317 height 6
radio input "false"
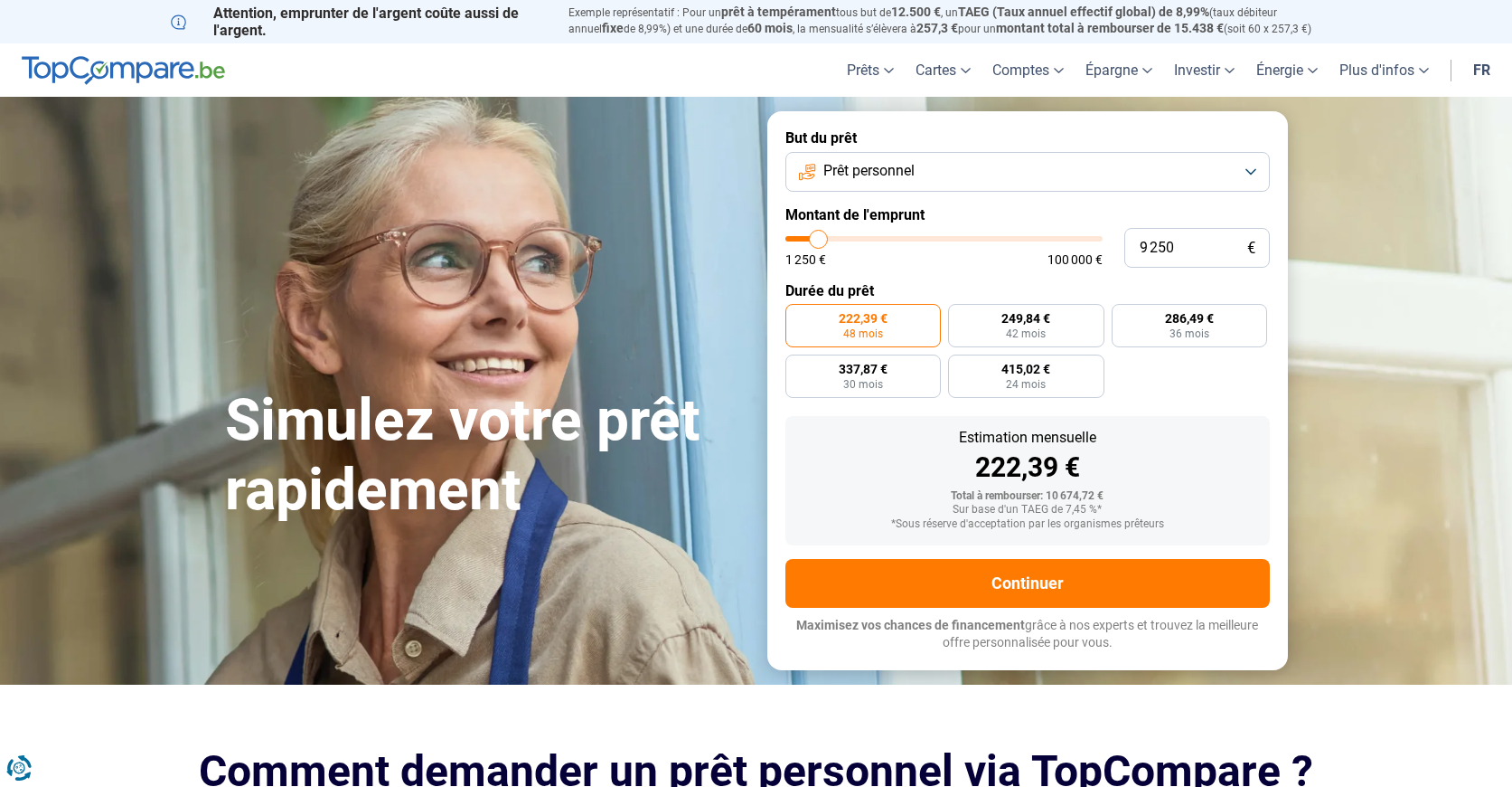
type input "9 750"
type input "9750"
type input "9 500"
type input "9500"
type input "9 250"
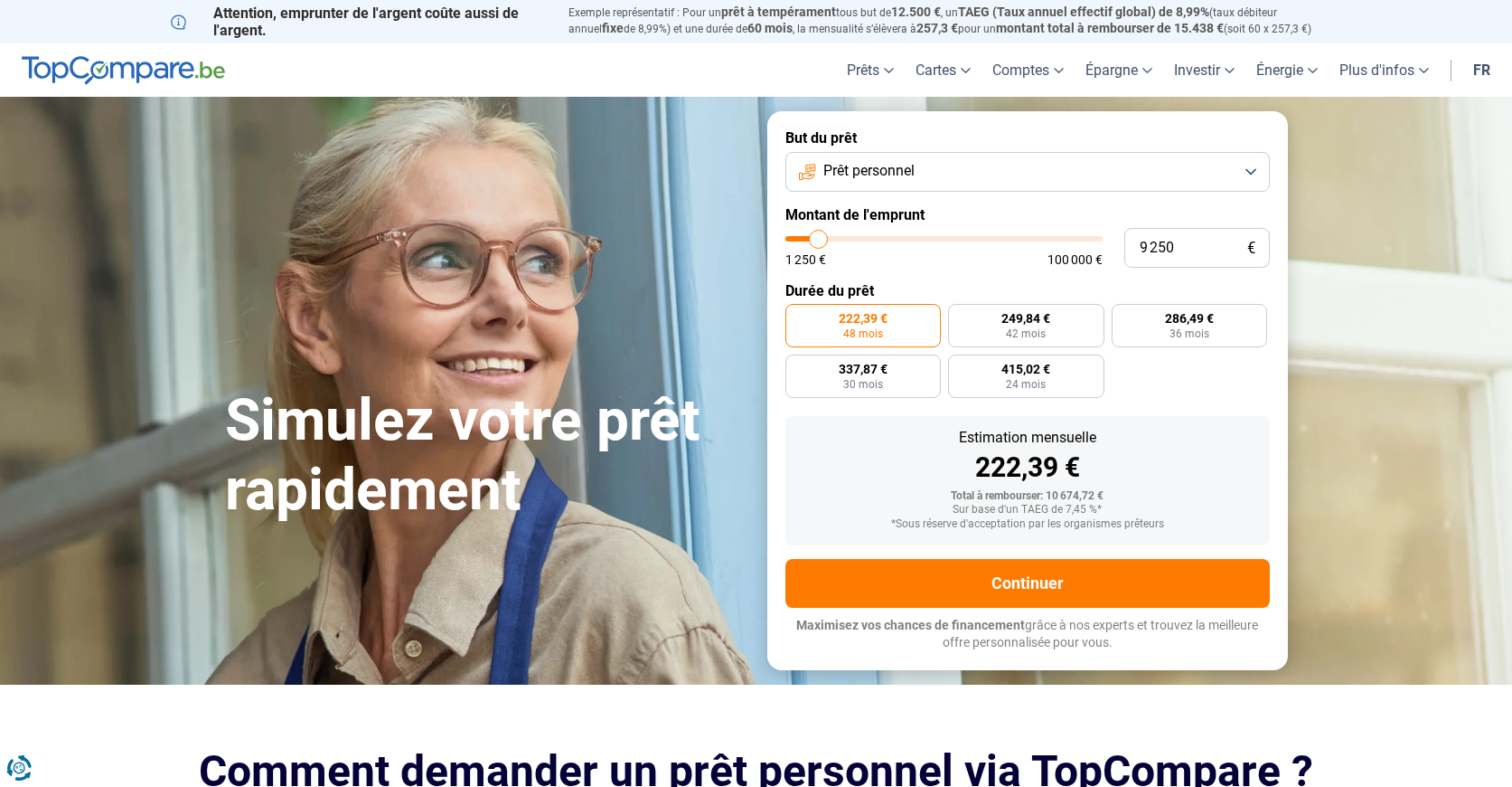
type input "9000"
type input "9 000"
type input "8750"
type input "9 500"
type input "9250"
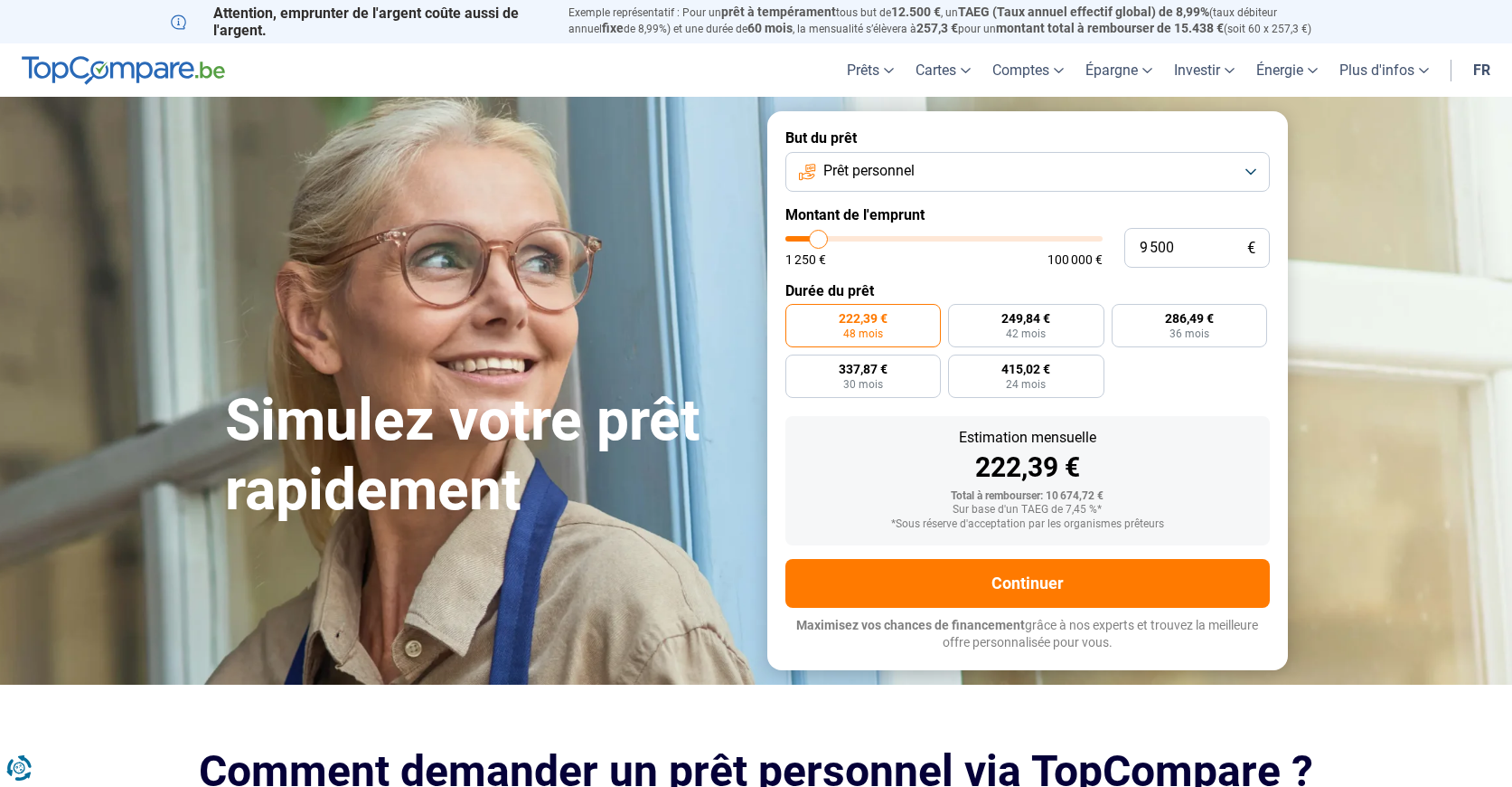
type input "9 250"
type input "9000"
type input "9 000"
type input "8750"
type input "8 750"
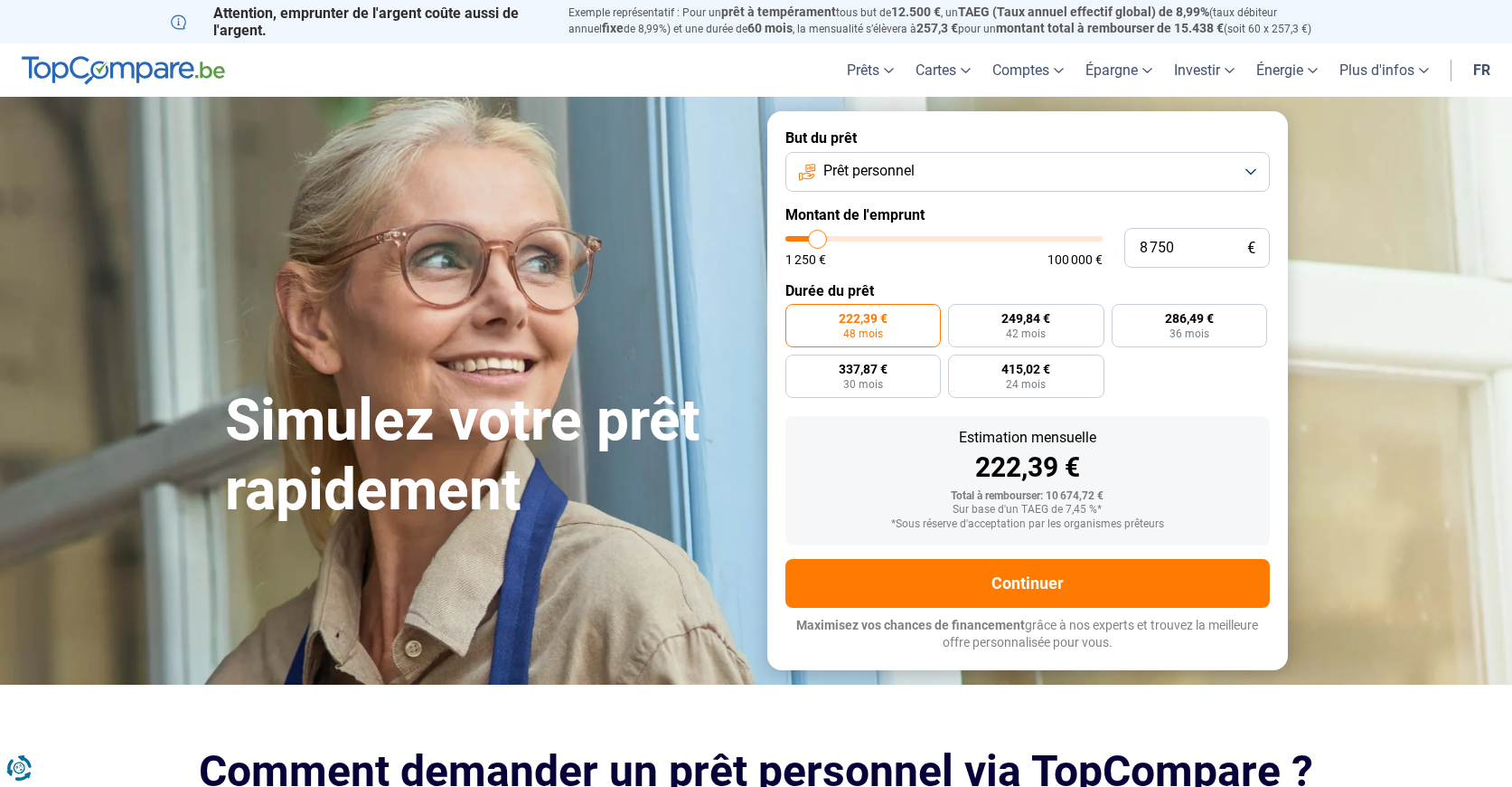
type input "8500"
type input "8 500"
type input "8250"
type input "8 250"
type input "8000"
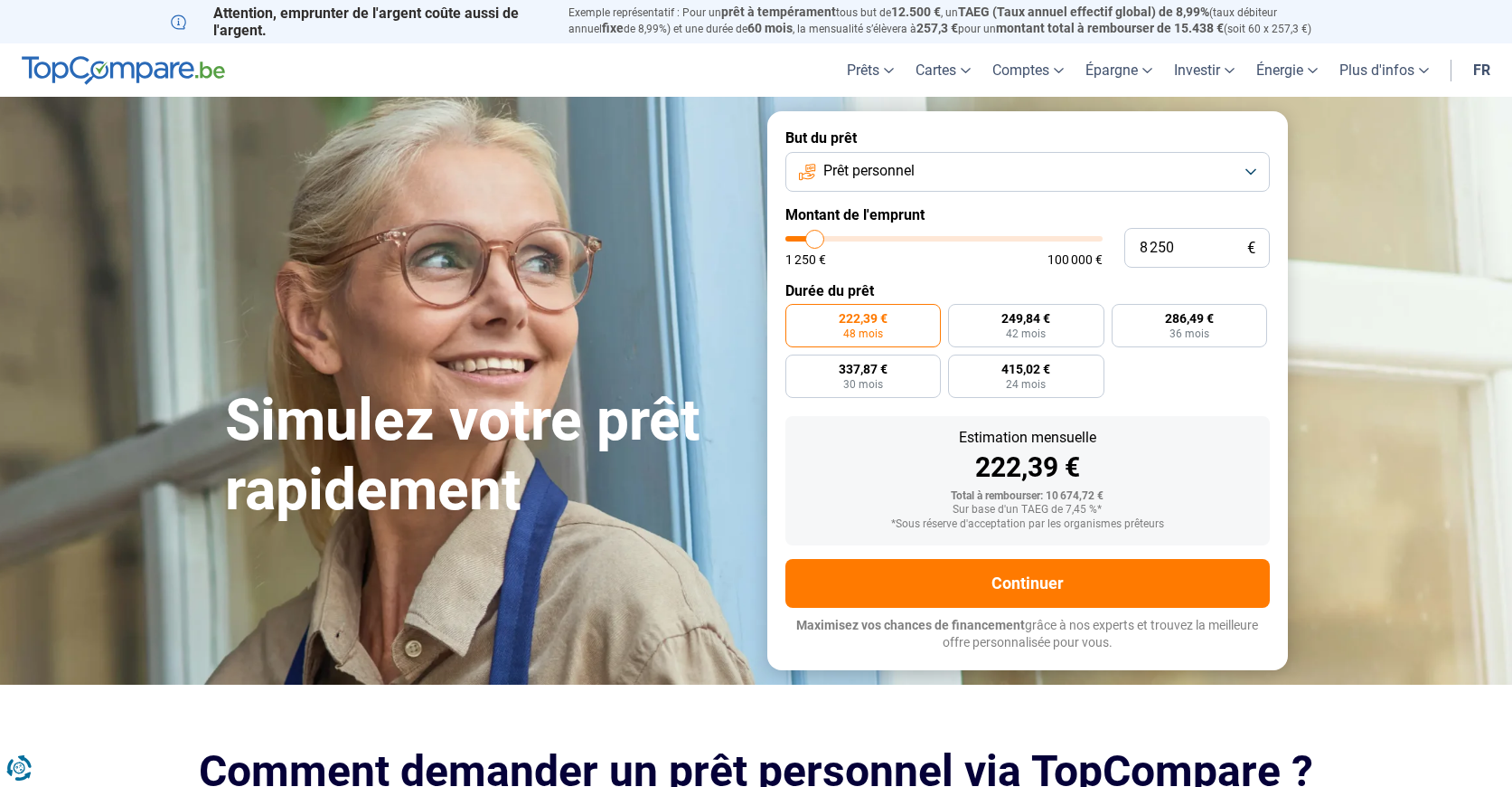
type input "8 000"
type input "7750"
type input "7 750"
type input "7500"
type input "7 500"
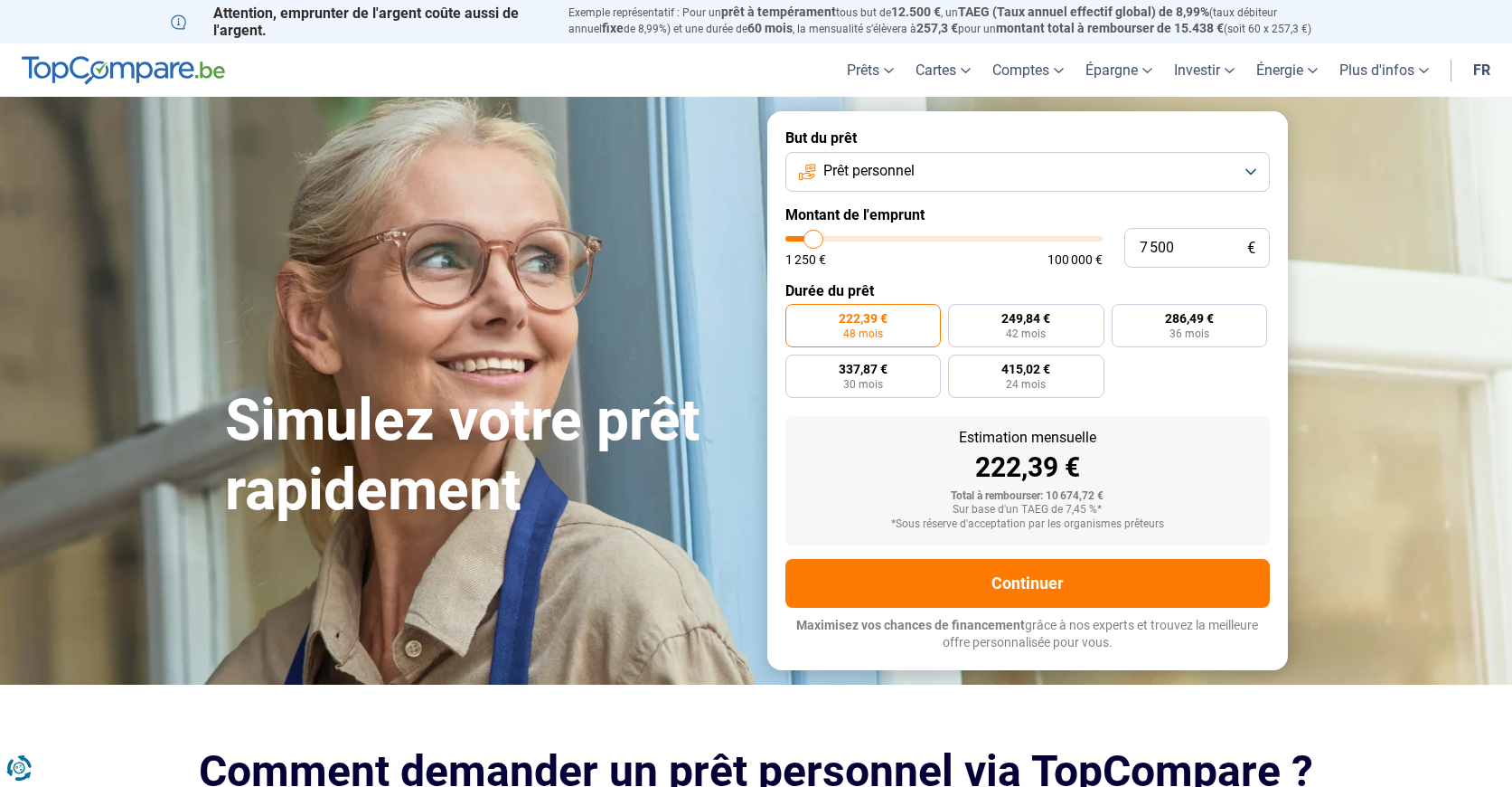
type input "7250"
type input "7 250"
type input "7000"
type input "7 000"
type input "6750"
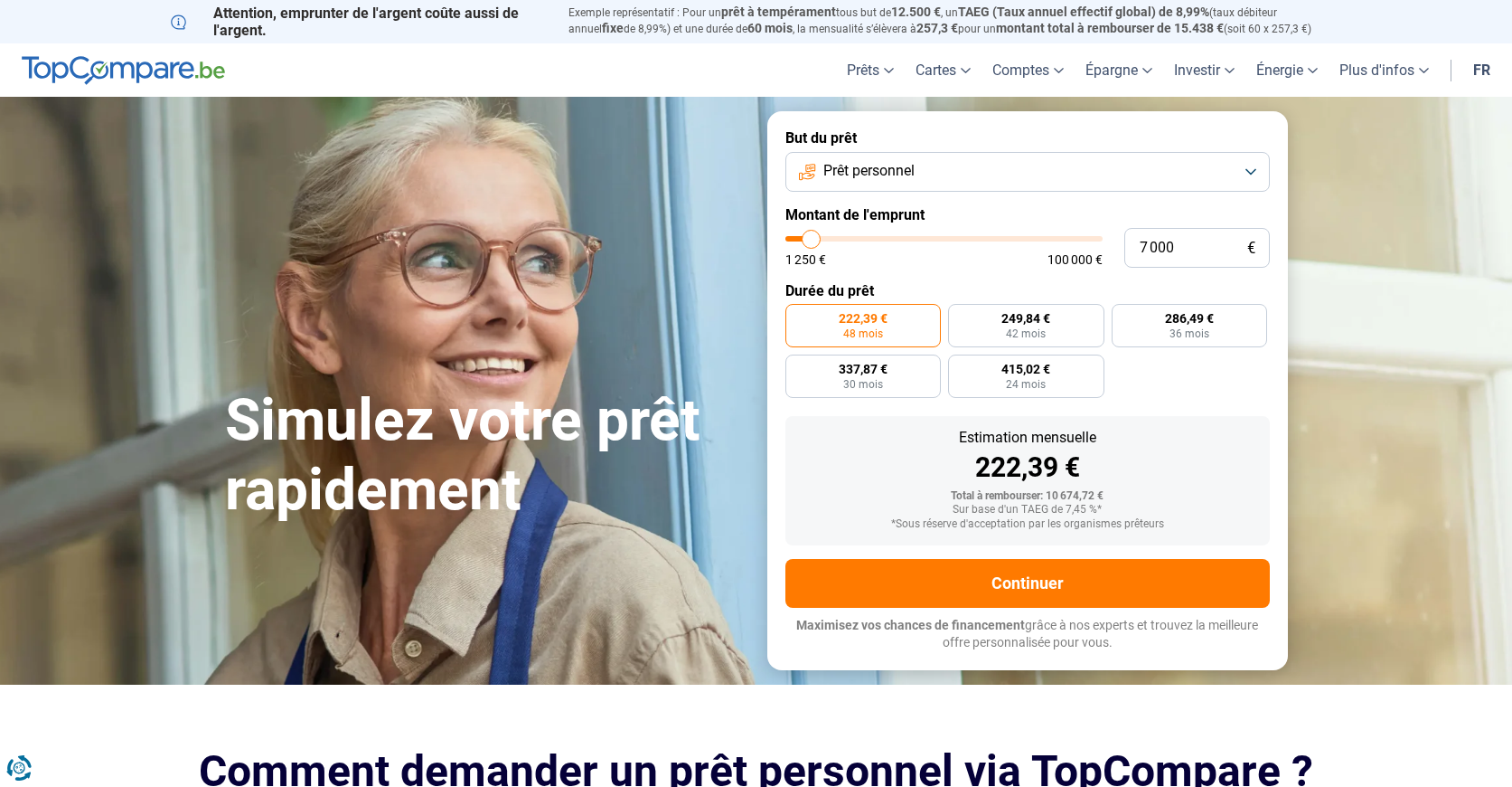
type input "6 750"
type input "6500"
type input "6 500"
type input "6250"
type input "9 500"
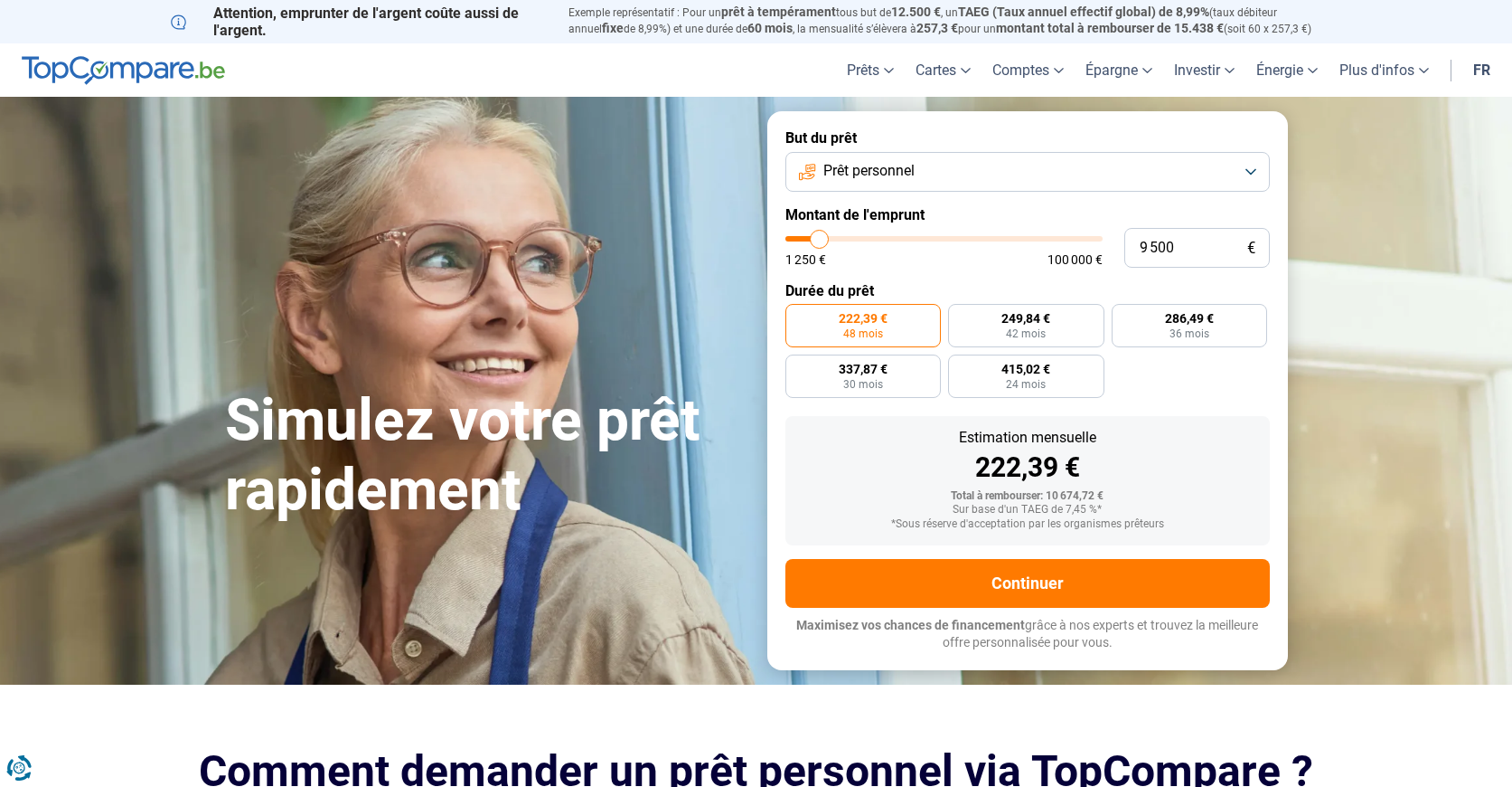
type input "9250"
type input "9 250"
type input "9000"
type input "9 000"
type input "8750"
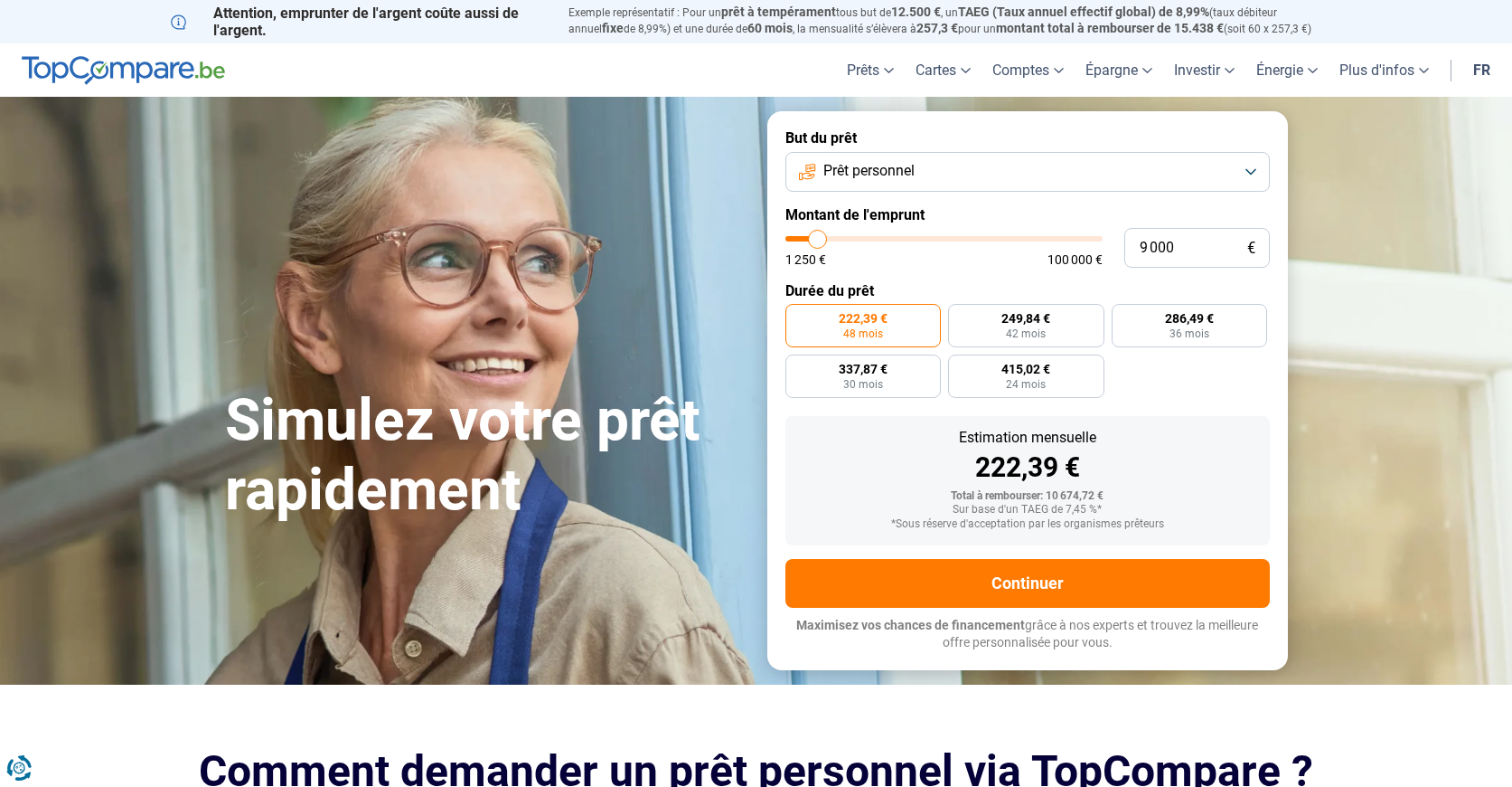
type input "8 750"
type input "9000"
type input "9 000"
type input "9250"
type input "9 250"
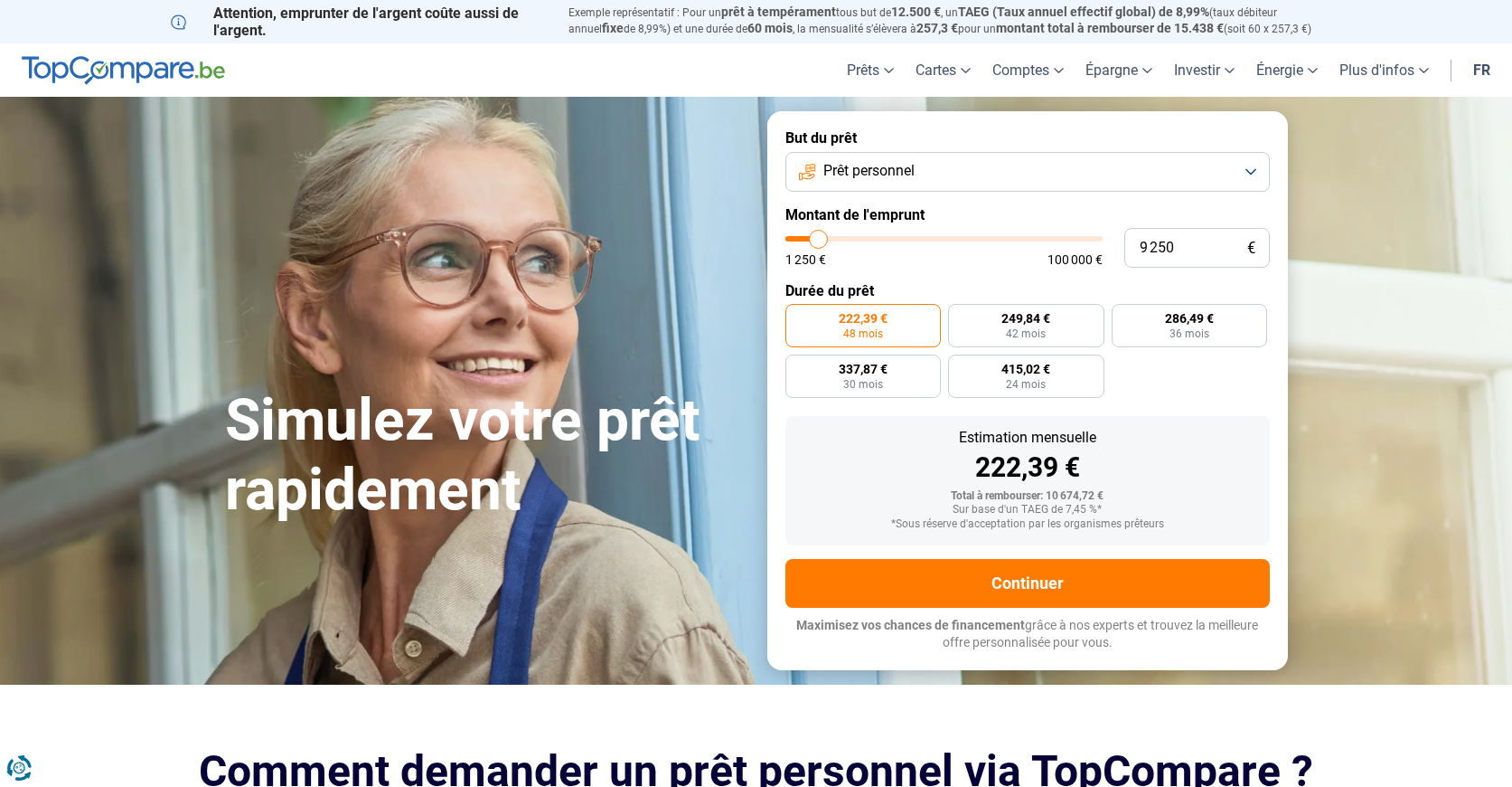
type input "9500"
type input "9 500"
type input "9250"
type input "9 250"
type input "9000"
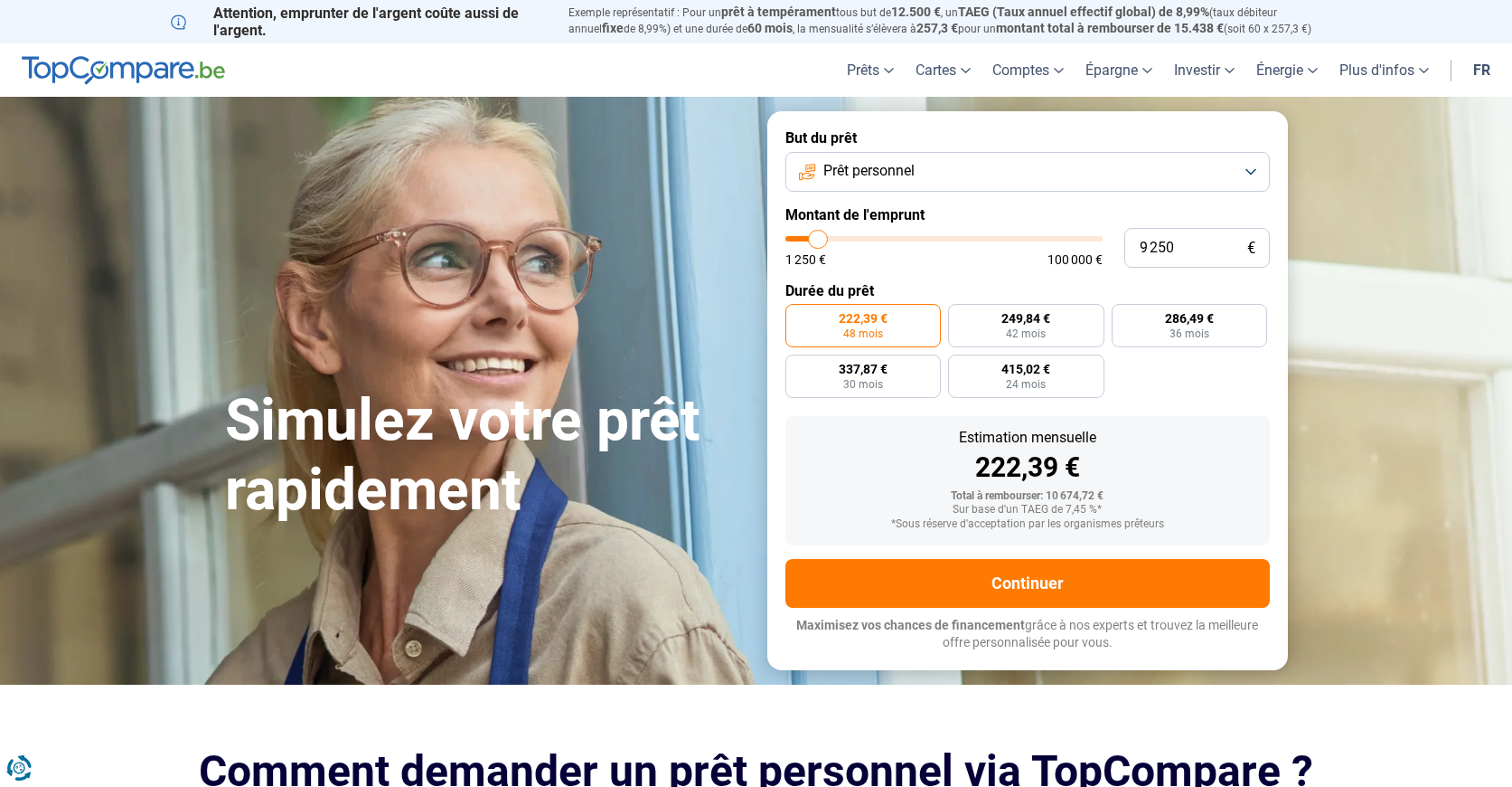
type input "9 000"
type input "8750"
type input "8 750"
type input "8500"
type input "8 500"
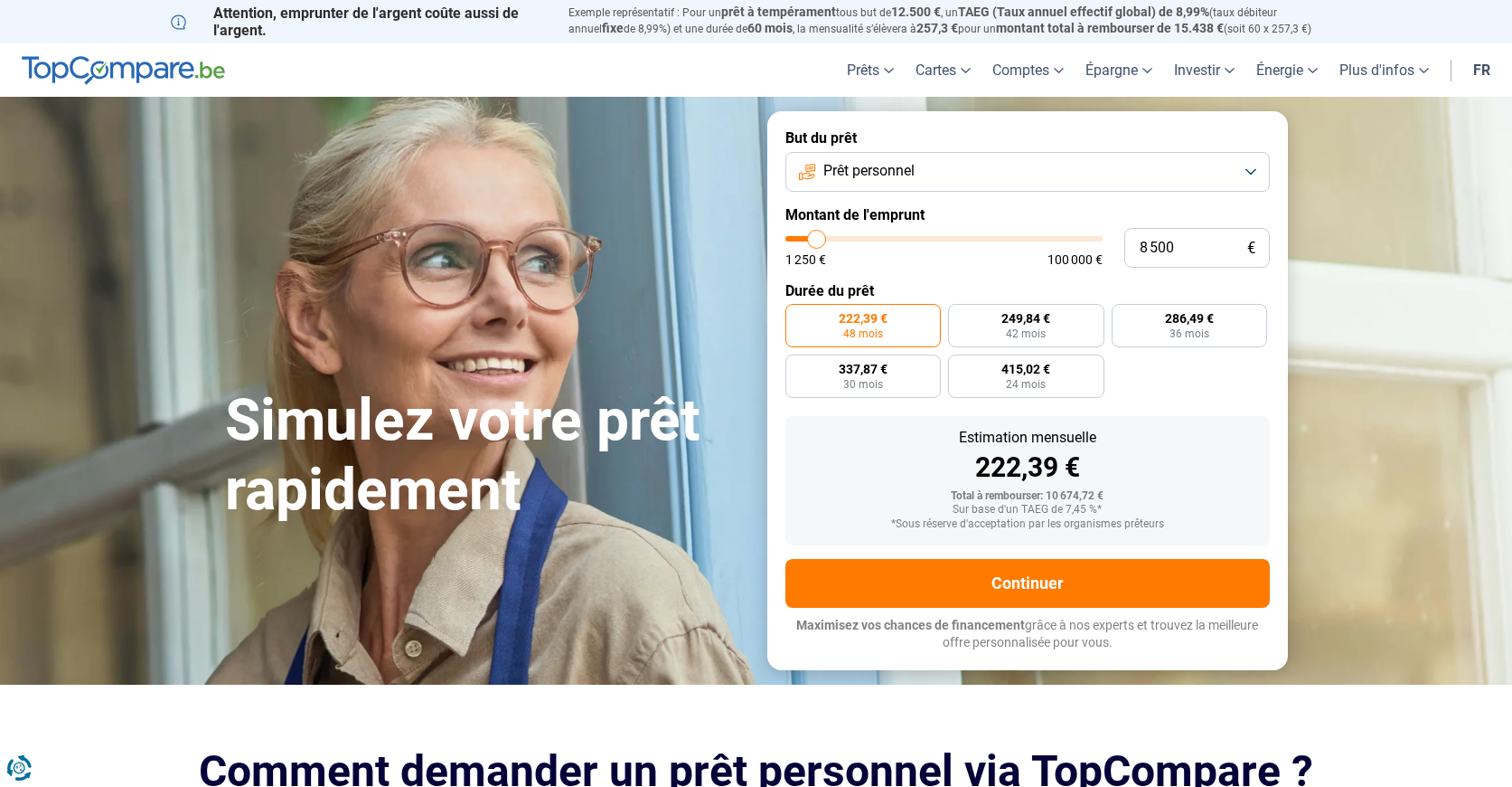
type input "8250"
type input "8 250"
type input "8000"
type input "8 000"
type input "7750"
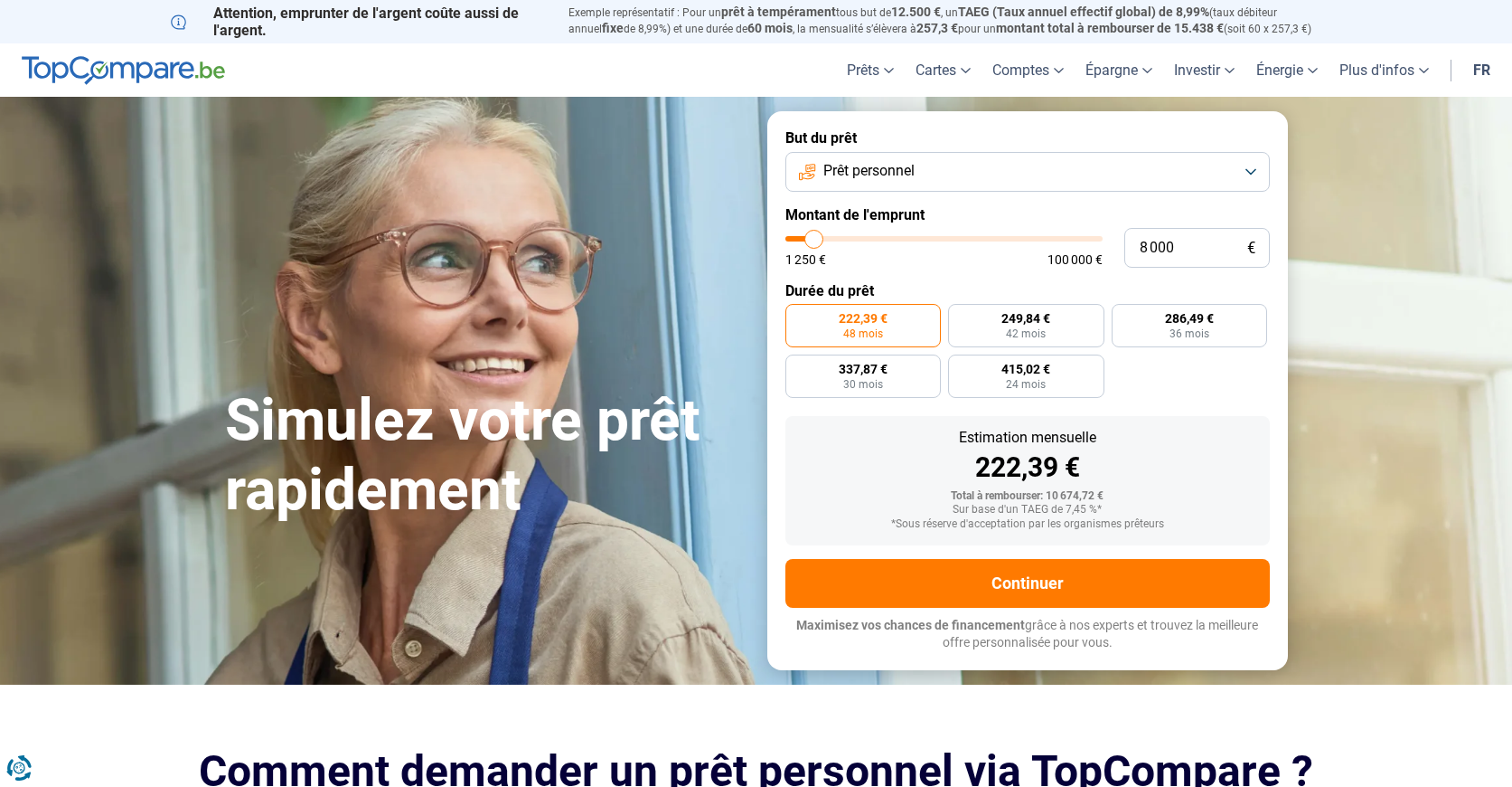
type input "7 750"
type input "7500"
type input "7 500"
type input "7250"
type input "7 250"
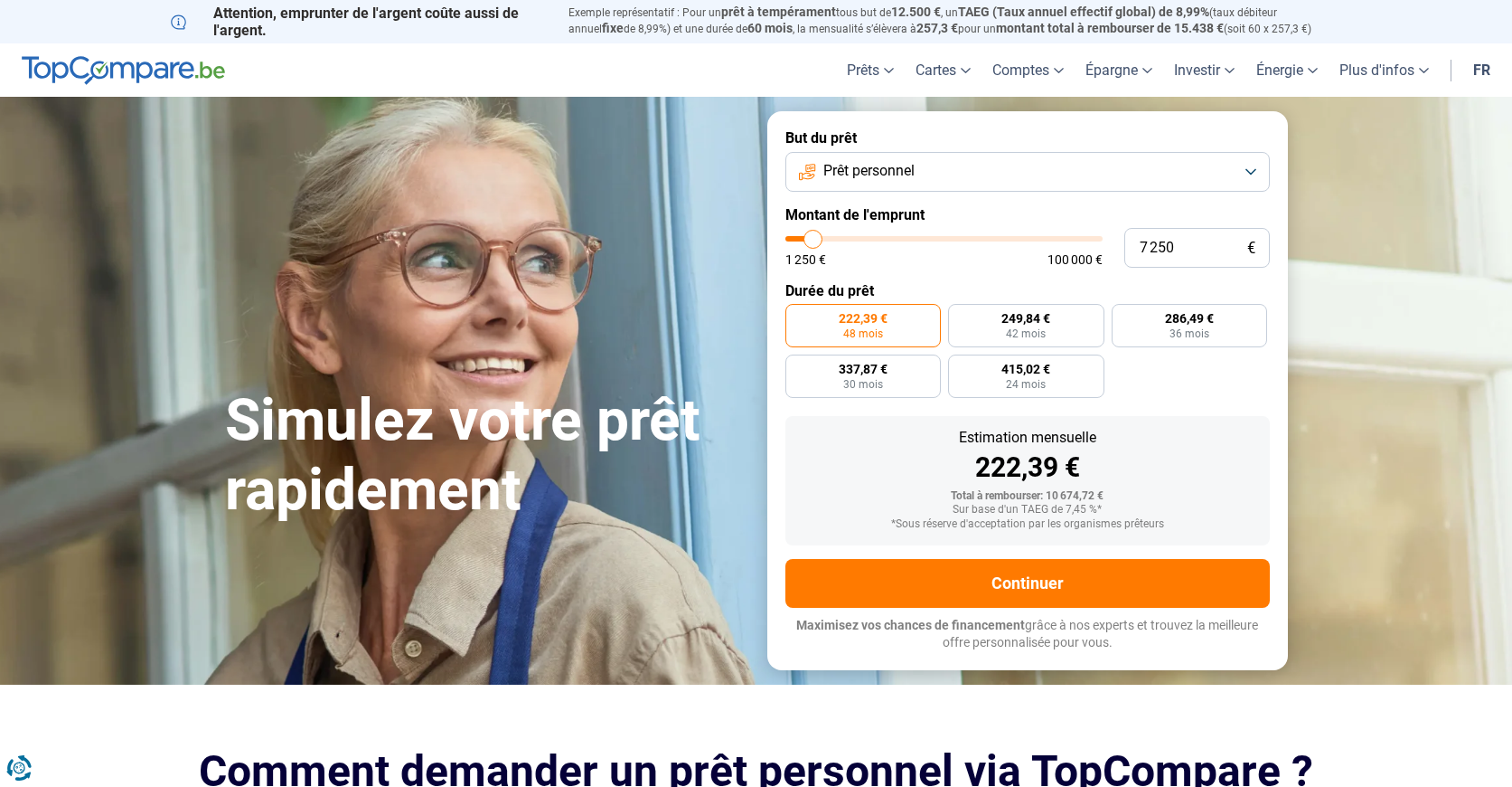
type input "7000"
type input "7 000"
type input "6750"
type input "6 750"
type input "6500"
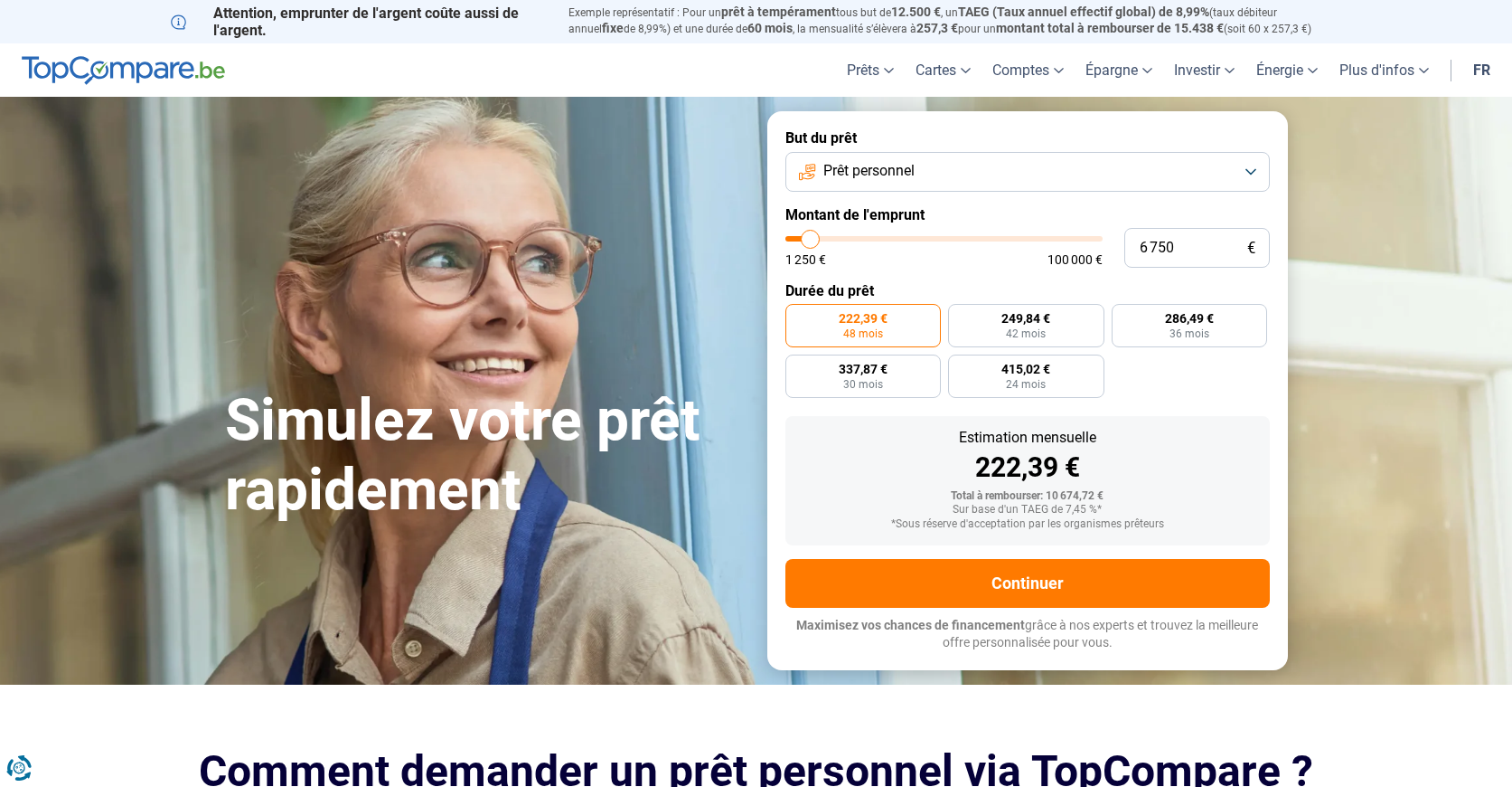
type input "6 500"
type input "6250"
type input "6 250"
type input "6000"
type input "6 000"
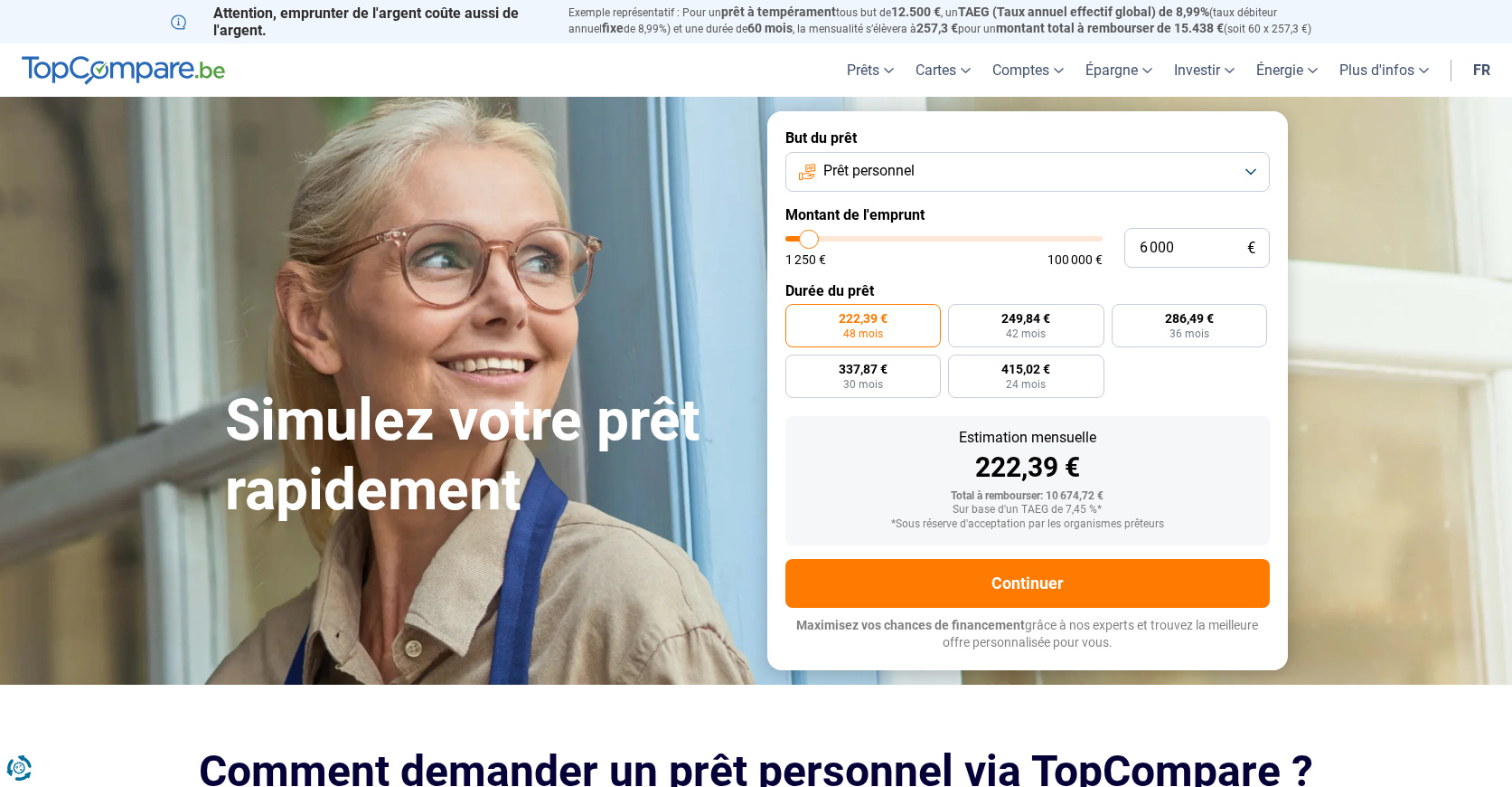
type input "5750"
type input "9 750"
type input "10000"
type input "10 000"
type input "9750"
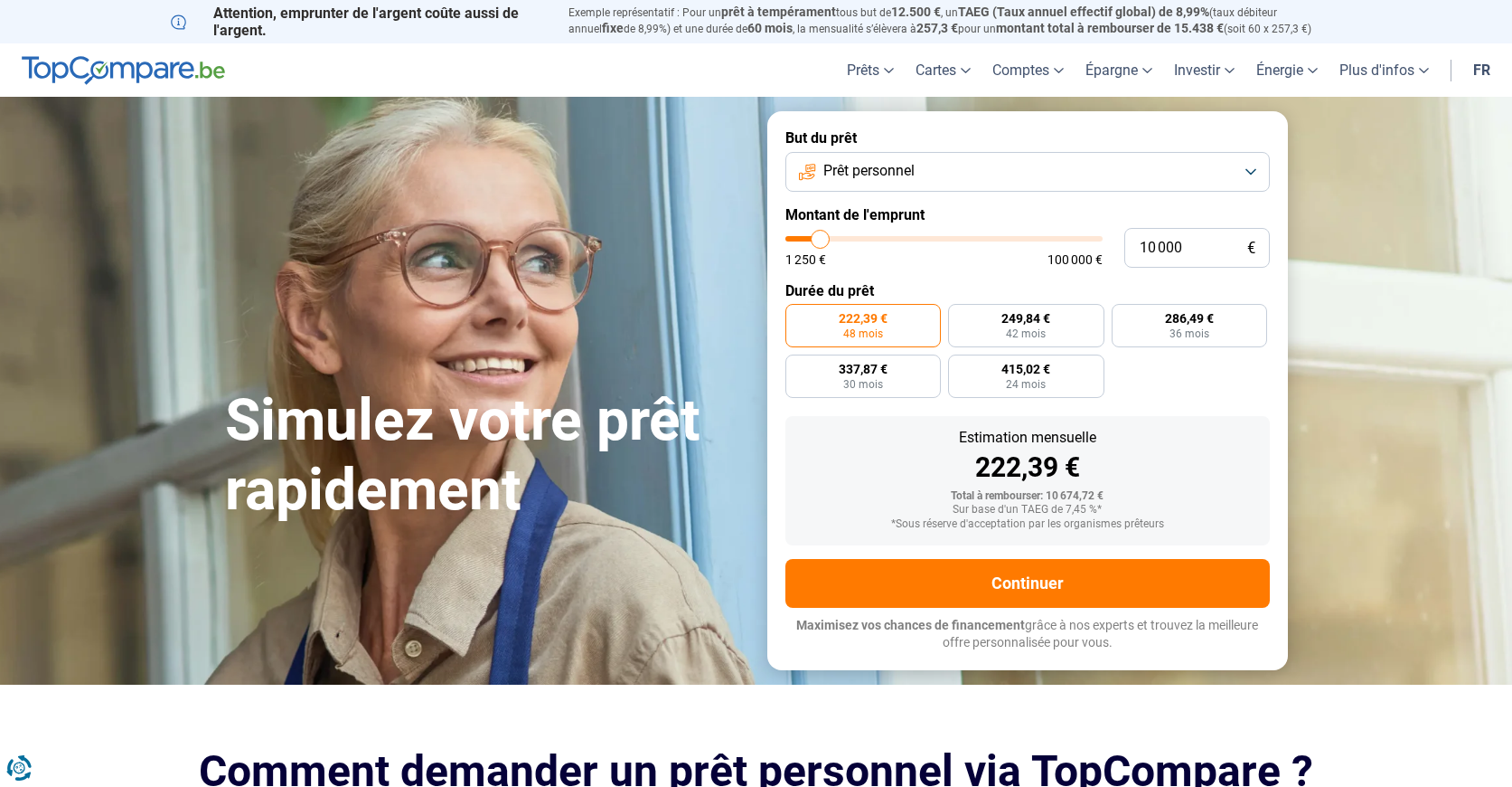
type input "9 750"
type input "9500"
type input "9 500"
type input "9250"
type input "9 250"
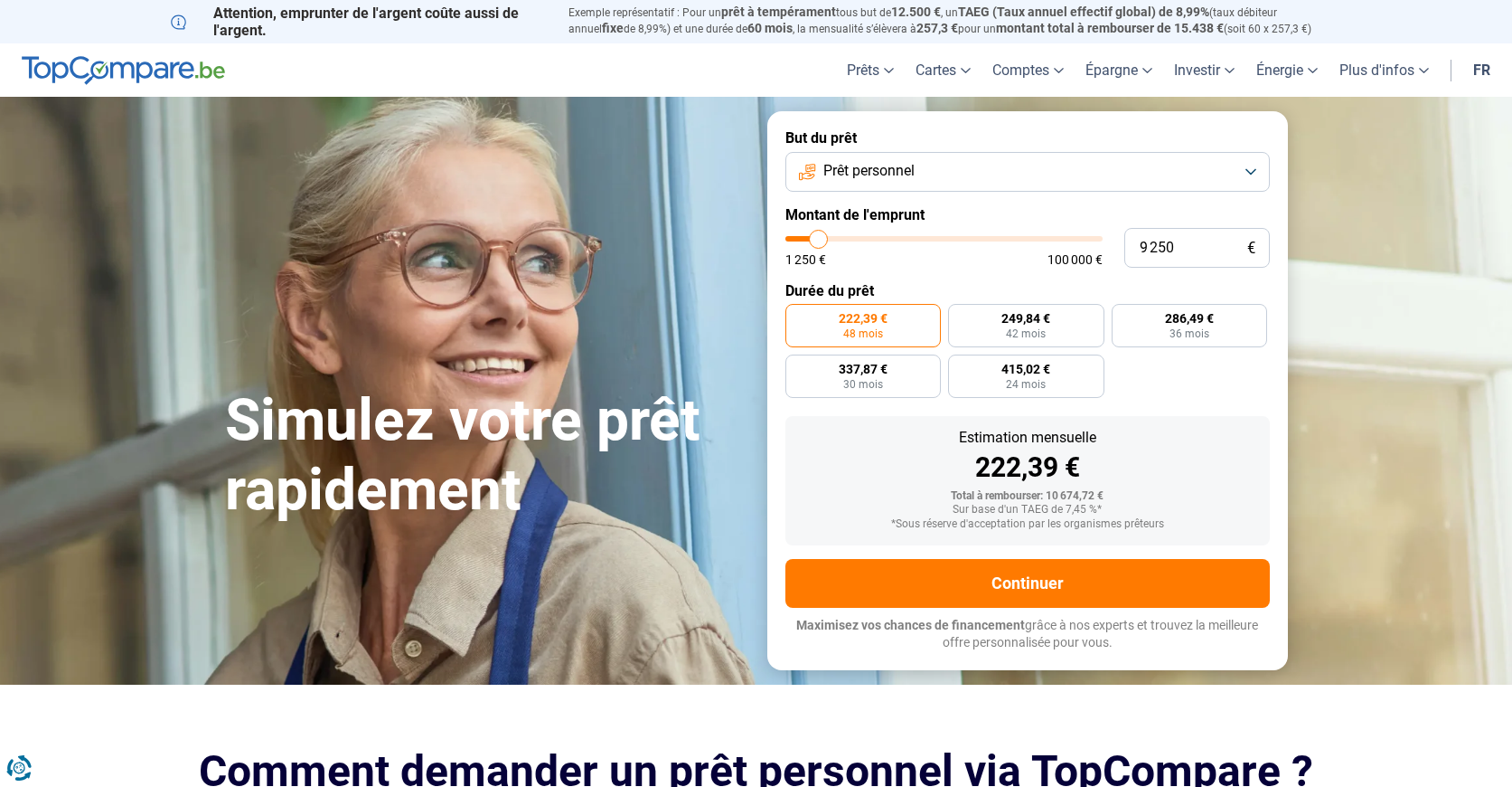
type input "9000"
type input "9 000"
type input "8750"
type input "8 750"
type input "8500"
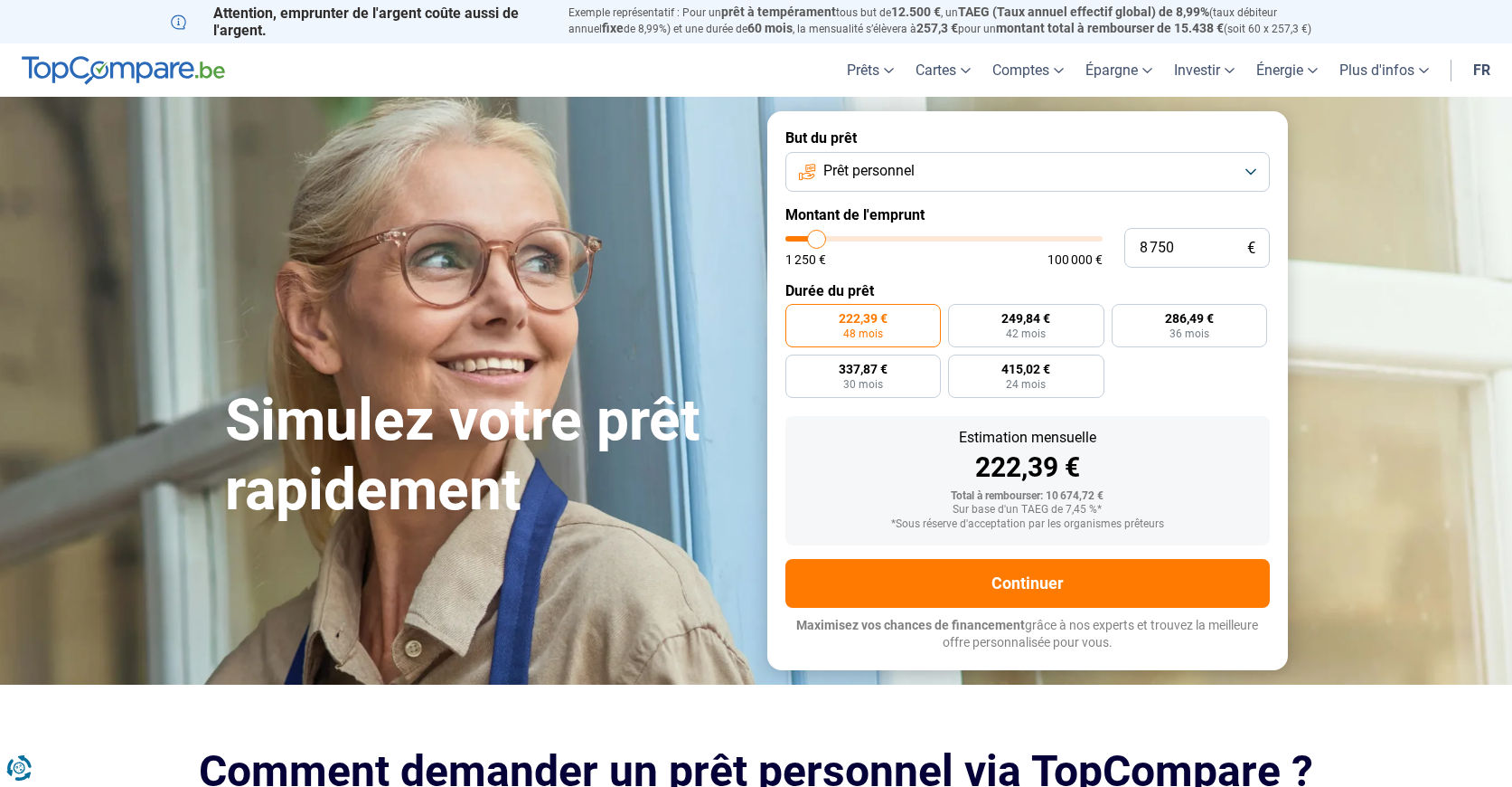
type input "8 500"
type input "8250"
type input "8 250"
type input "8000"
type input "8 000"
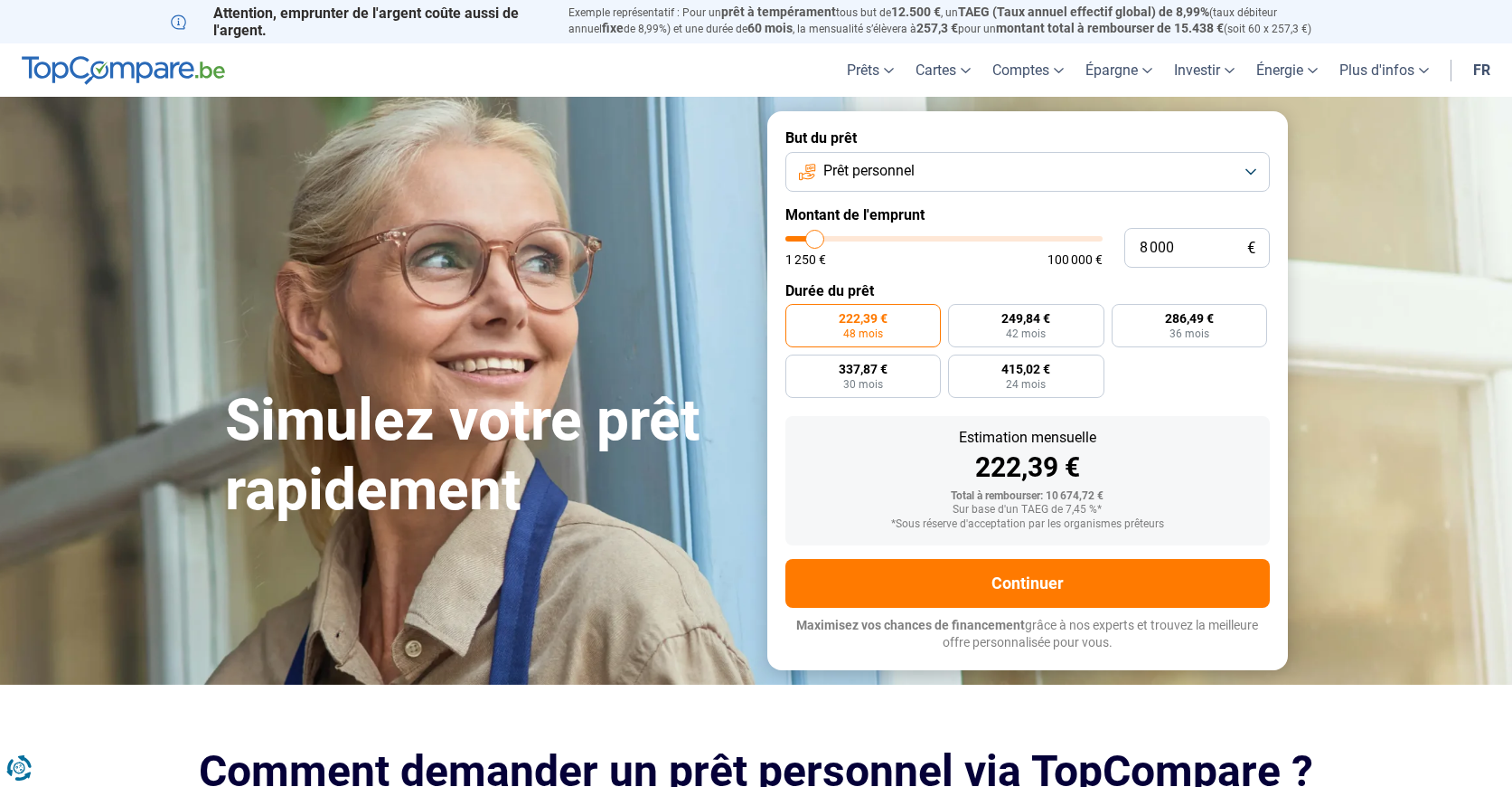
type input "7750"
type input "7 750"
type input "7500"
type input "7 500"
type input "7250"
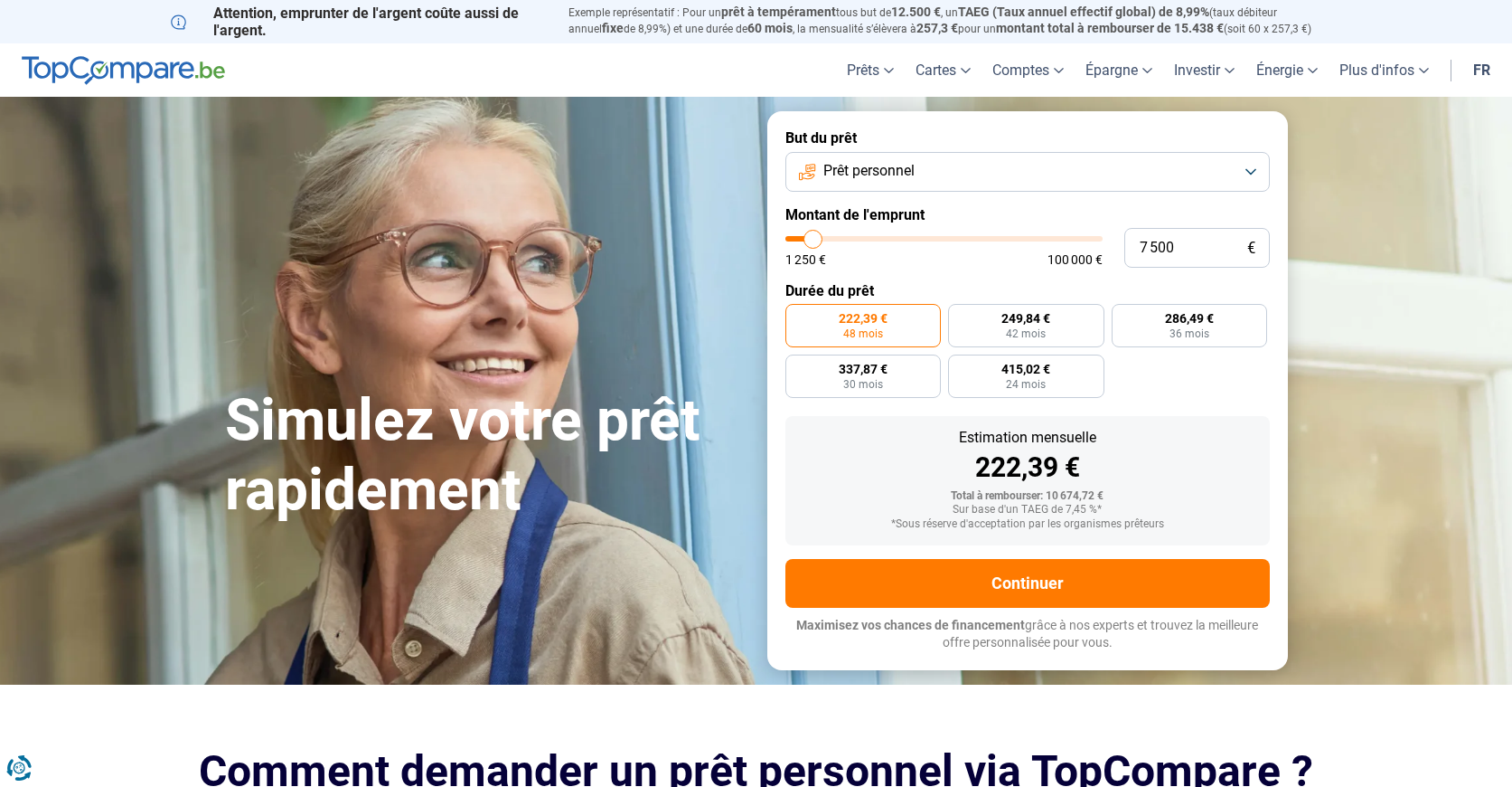
type input "7 250"
type input "7000"
type input "7 000"
type input "6750"
type input "6 750"
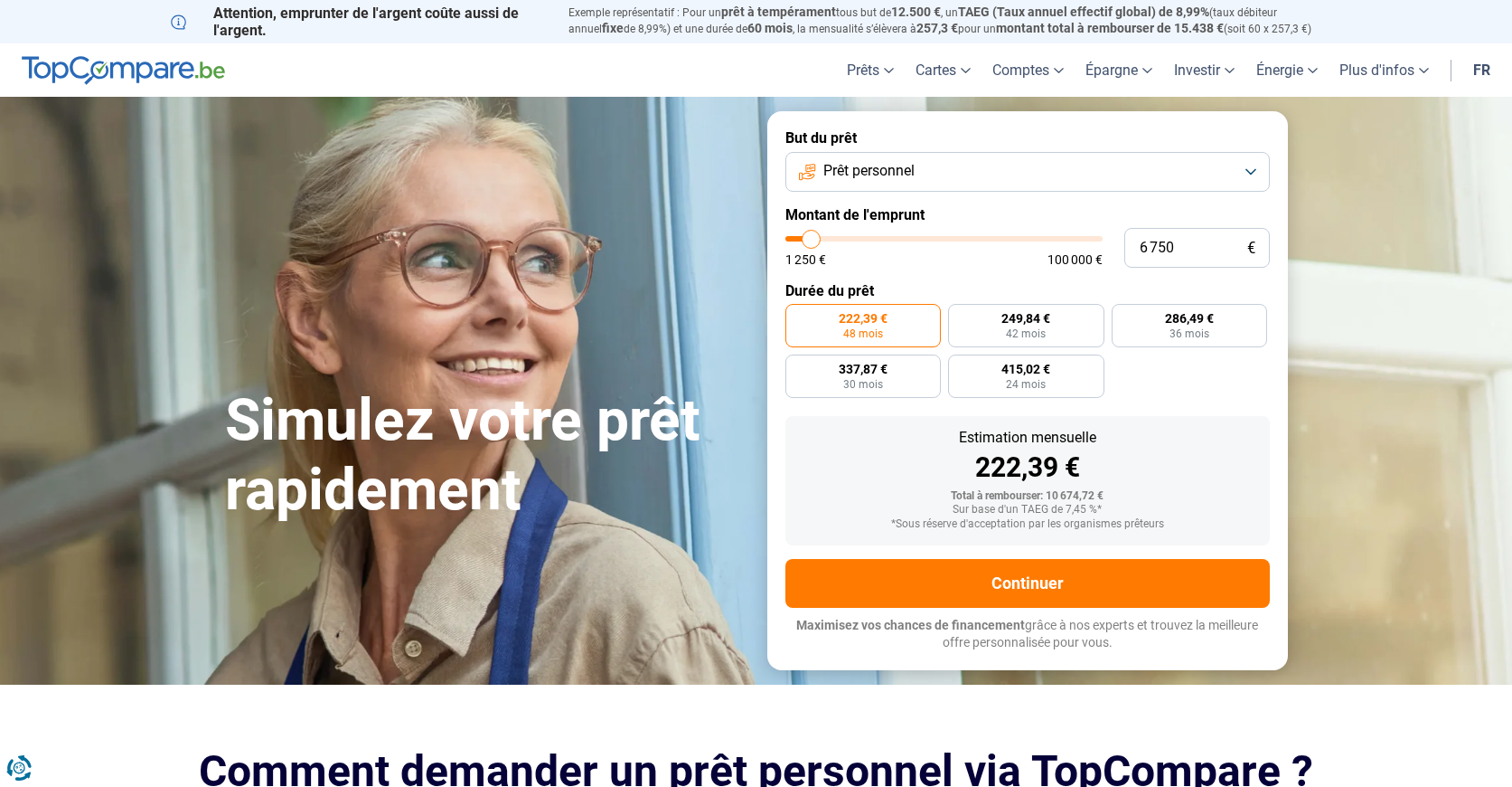
type input "6500"
type input "6 500"
type input "6250"
type input "6 250"
type input "6000"
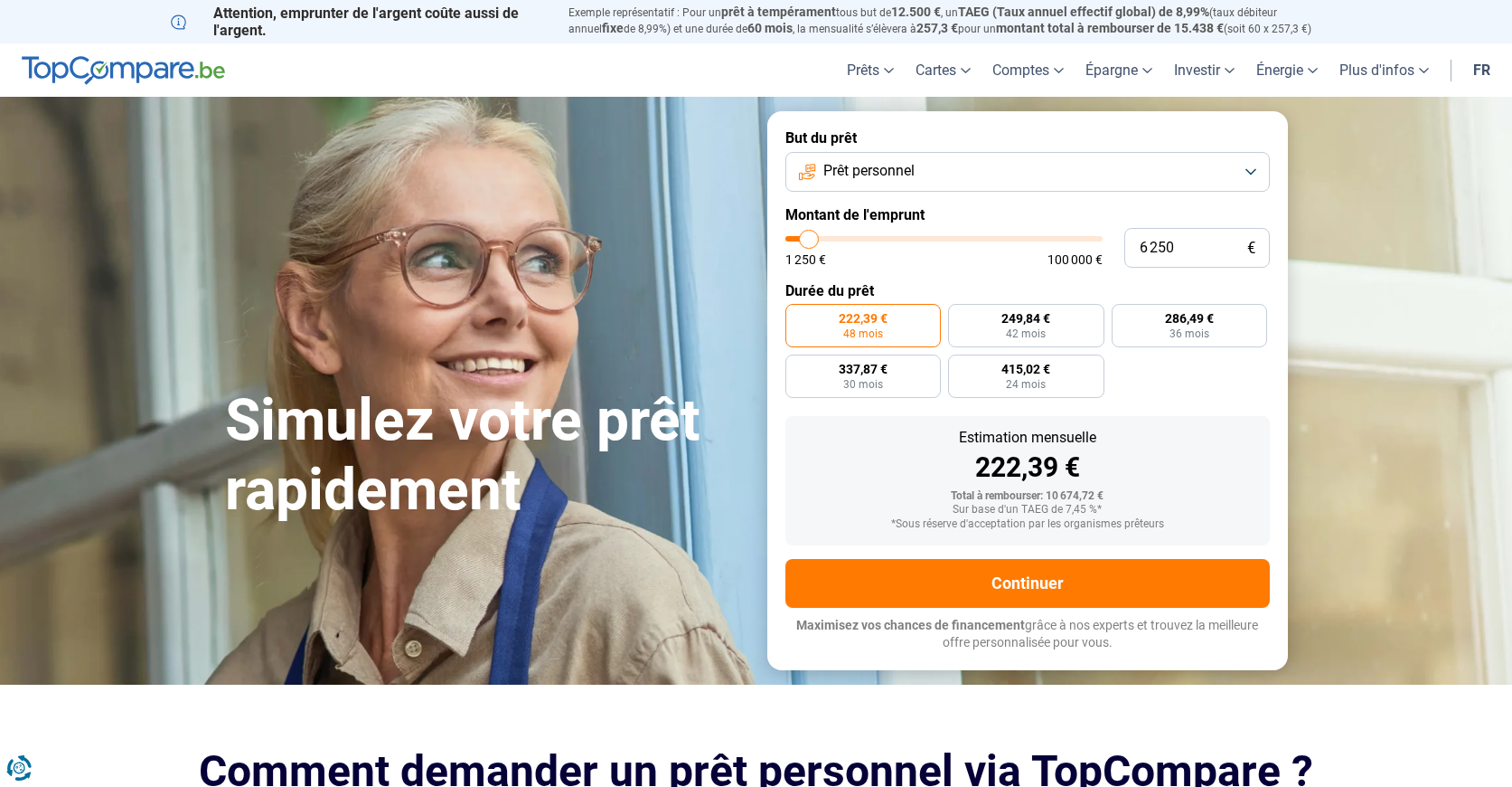
type input "6 000"
click at [820, 241] on input "range" at bounding box center [945, 239] width 317 height 6
radio input "true"
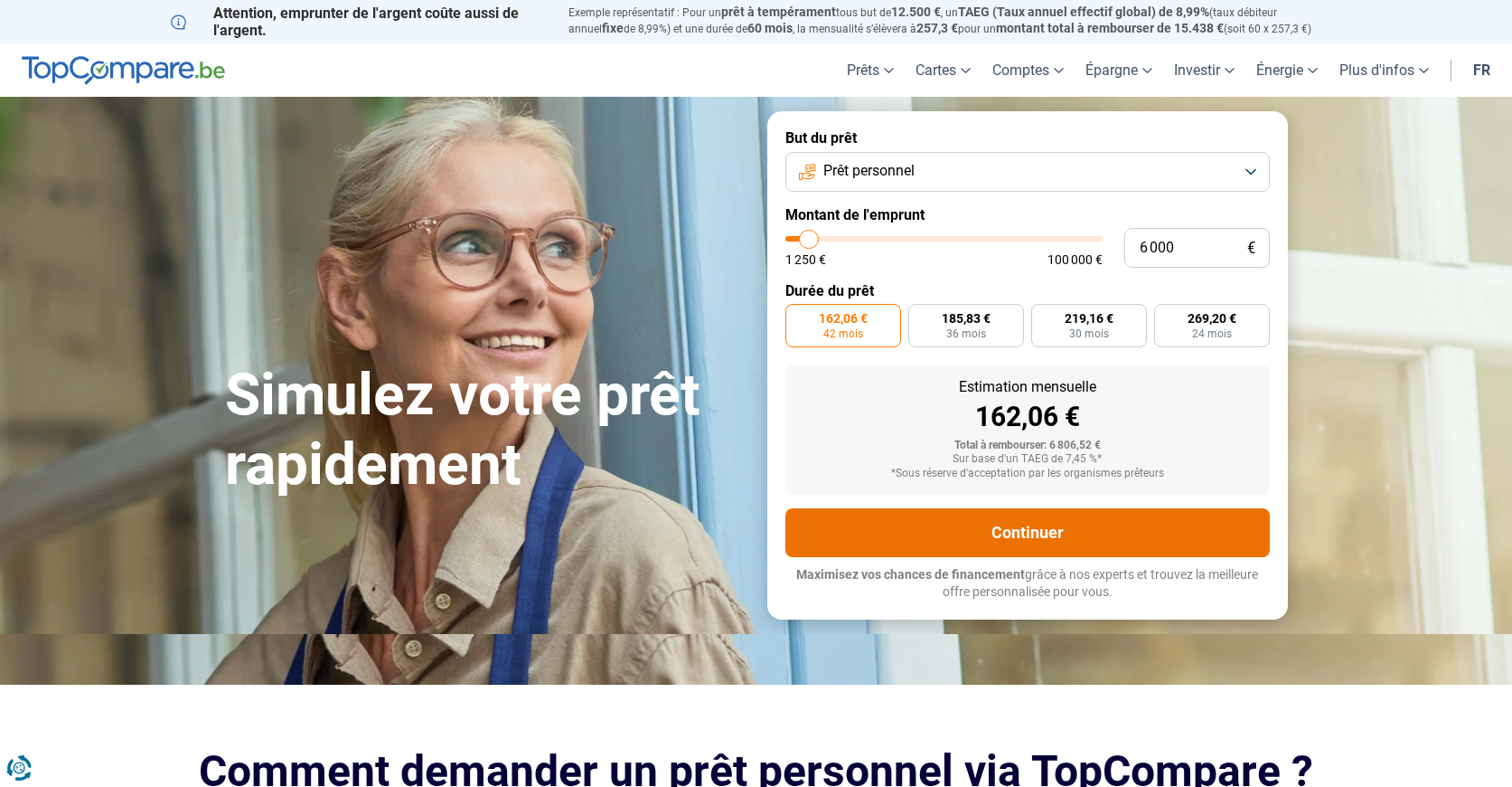
click at [1036, 520] on button "Continuer" at bounding box center [1028, 532] width 485 height 49
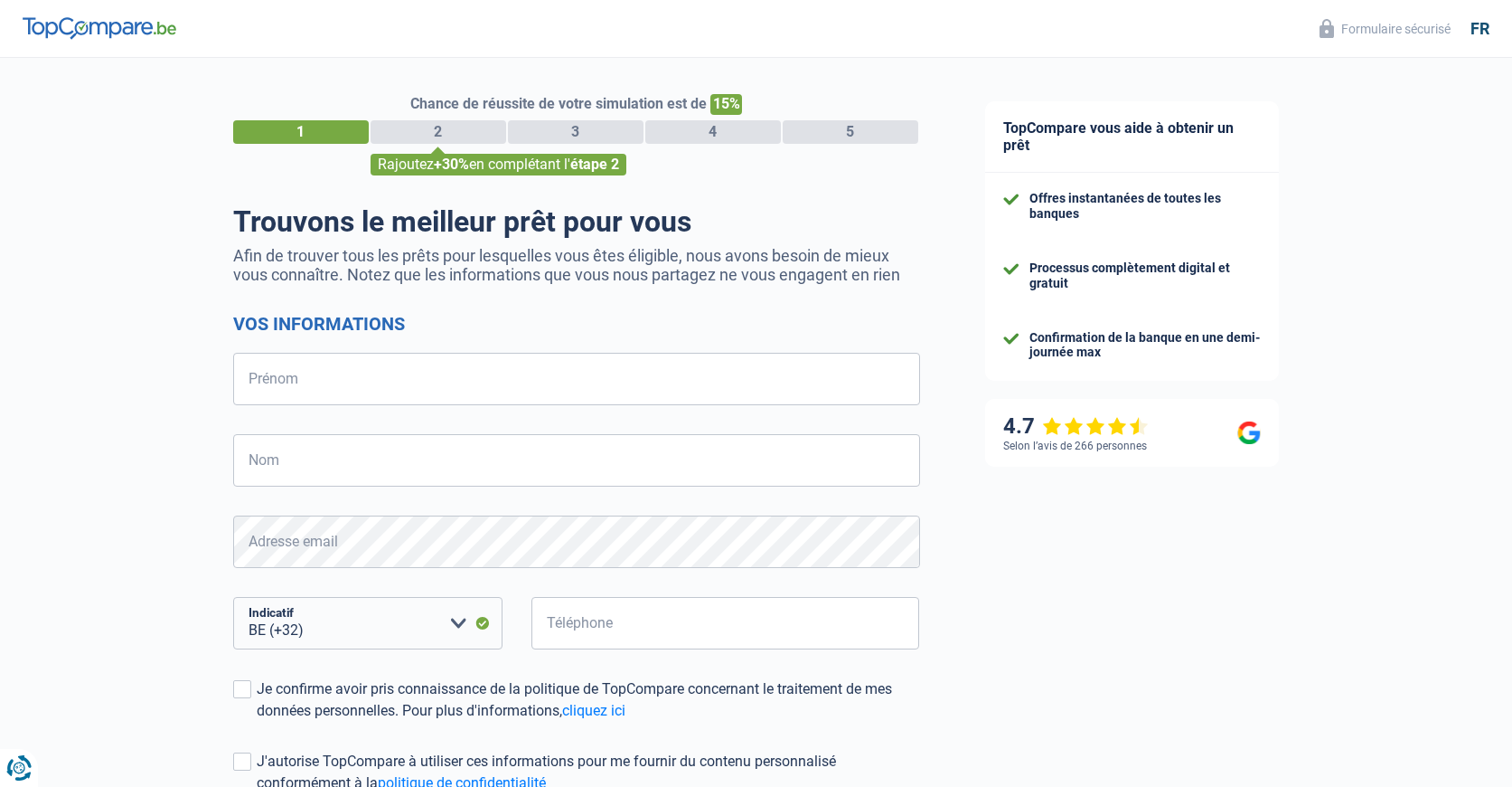
select select "32"
click at [307, 384] on input "Prénom" at bounding box center [576, 379] width 687 height 53
type input "D'ascenzo"
type input "[PERSON_NAME]"
click at [331, 633] on select "BE (+32) LU (+352) Veuillez sélectionner une option" at bounding box center [367, 622] width 269 height 53
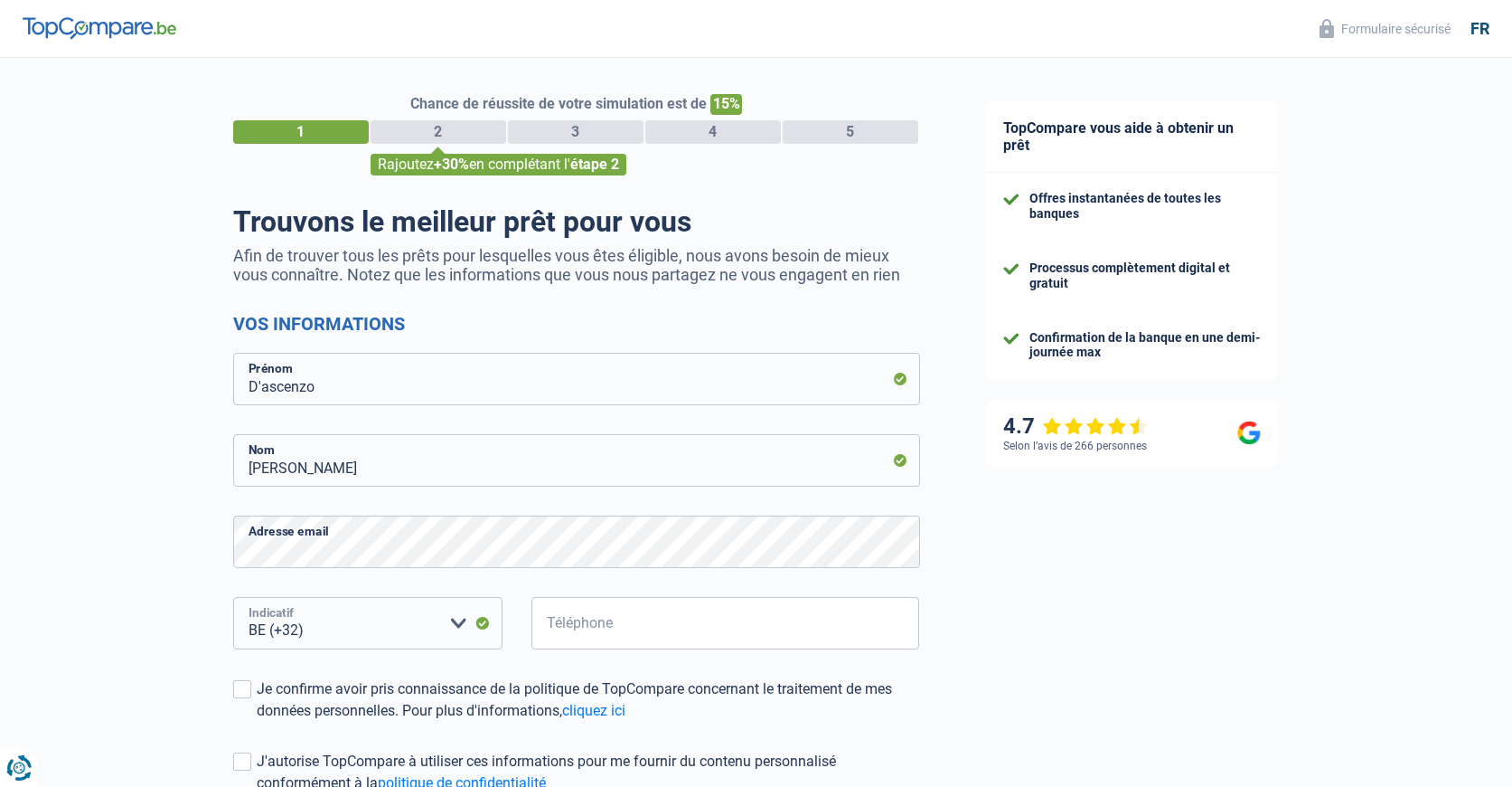
click at [315, 645] on select "BE (+32) LU (+352) Veuillez sélectionner une option" at bounding box center [367, 622] width 269 height 53
click at [328, 619] on select "BE (+32) LU (+352) Veuillez sélectionner une option" at bounding box center [367, 622] width 269 height 53
click at [331, 626] on select "BE (+32) LU (+352) Veuillez sélectionner une option" at bounding box center [367, 622] width 269 height 53
click at [603, 612] on input "Téléphone" at bounding box center [726, 622] width 389 height 53
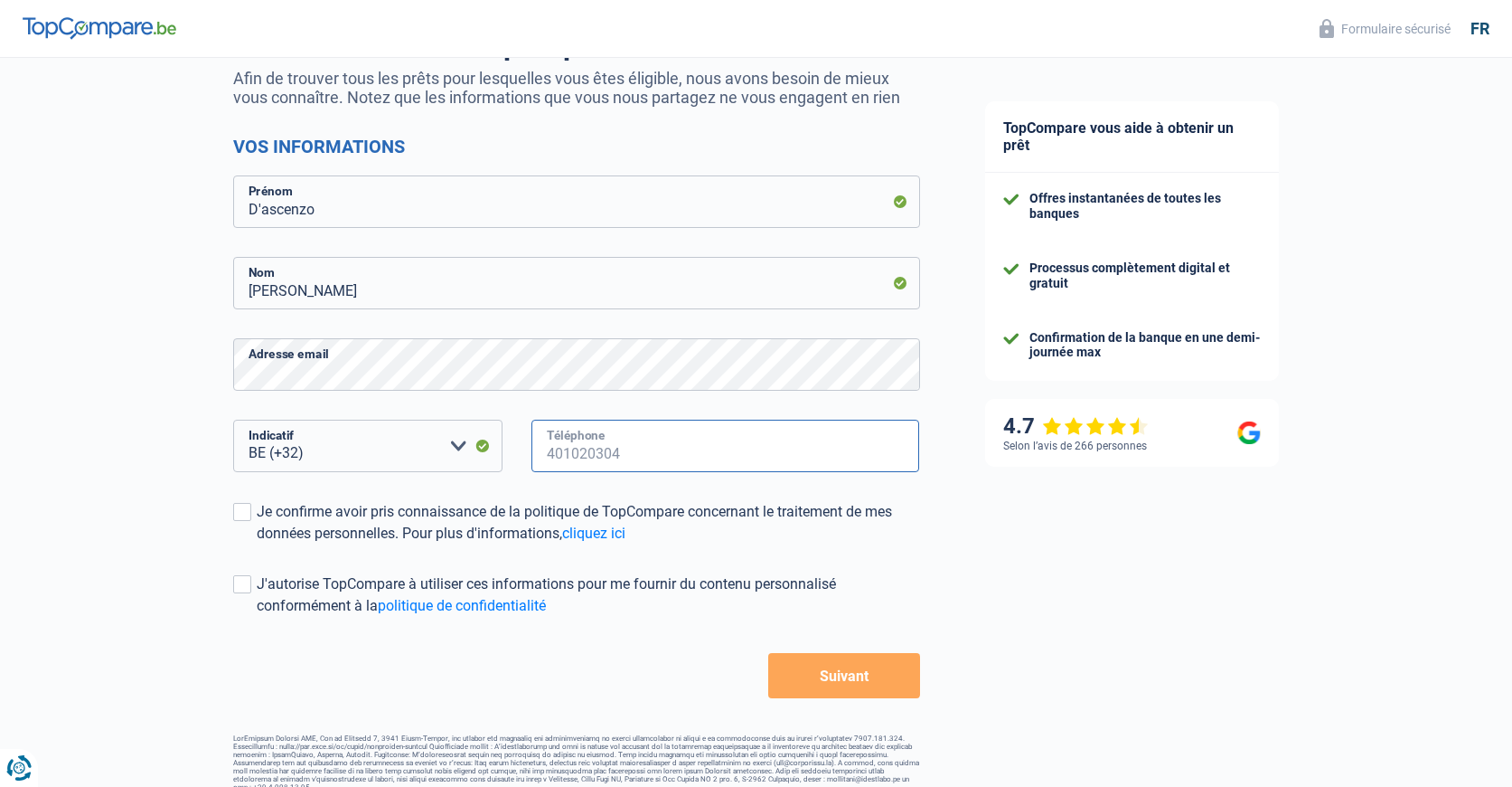
scroll to position [195, 0]
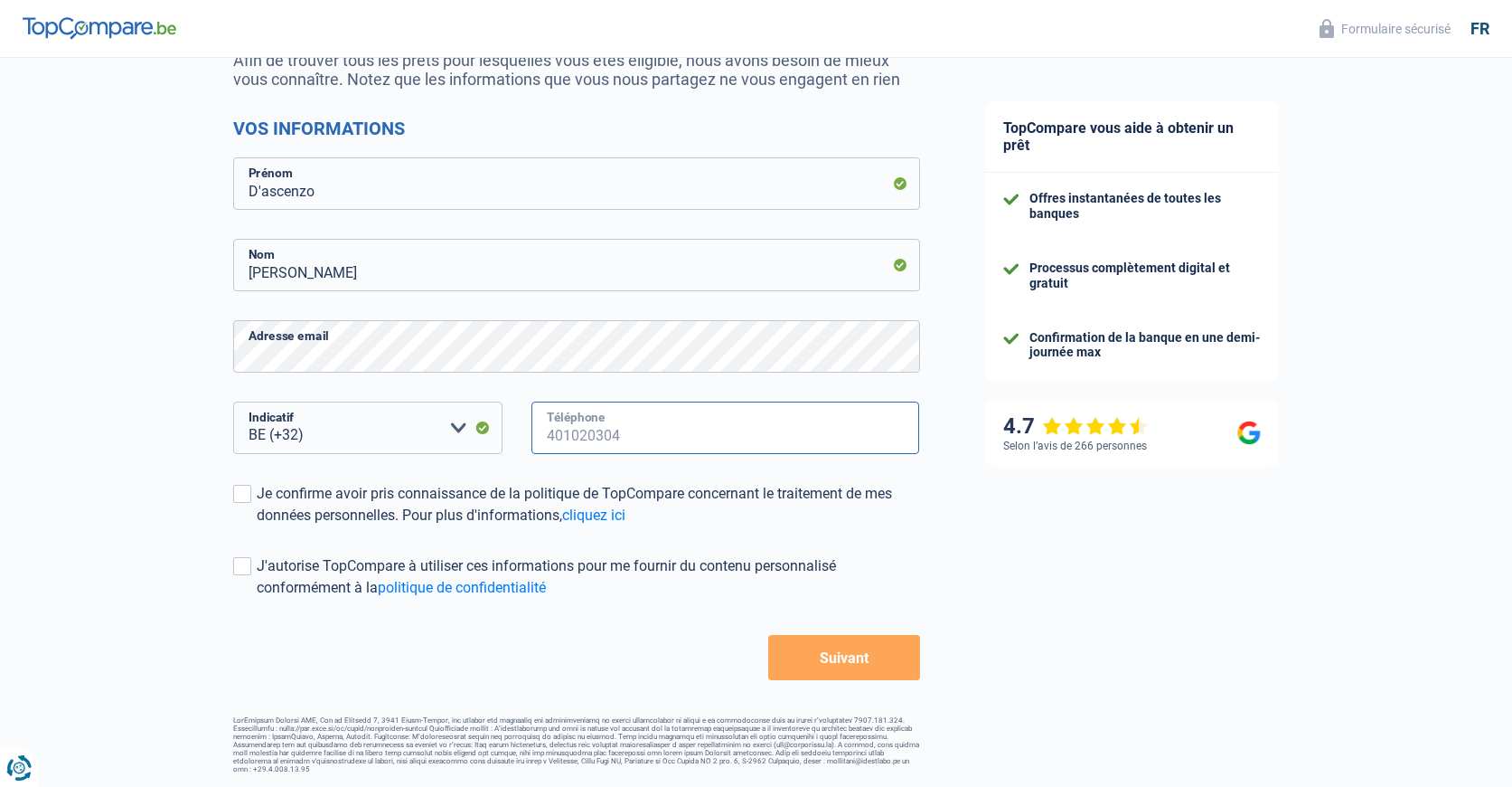
click at [622, 432] on input "Téléphone" at bounding box center [726, 427] width 389 height 53
type input "0"
type input "492839706"
click at [239, 491] on span at bounding box center [241, 494] width 18 height 18
click at [257, 526] on input "Je confirme avoir pris connaissance de la politique de TopCompare concernant le…" at bounding box center [257, 526] width 0 height 0
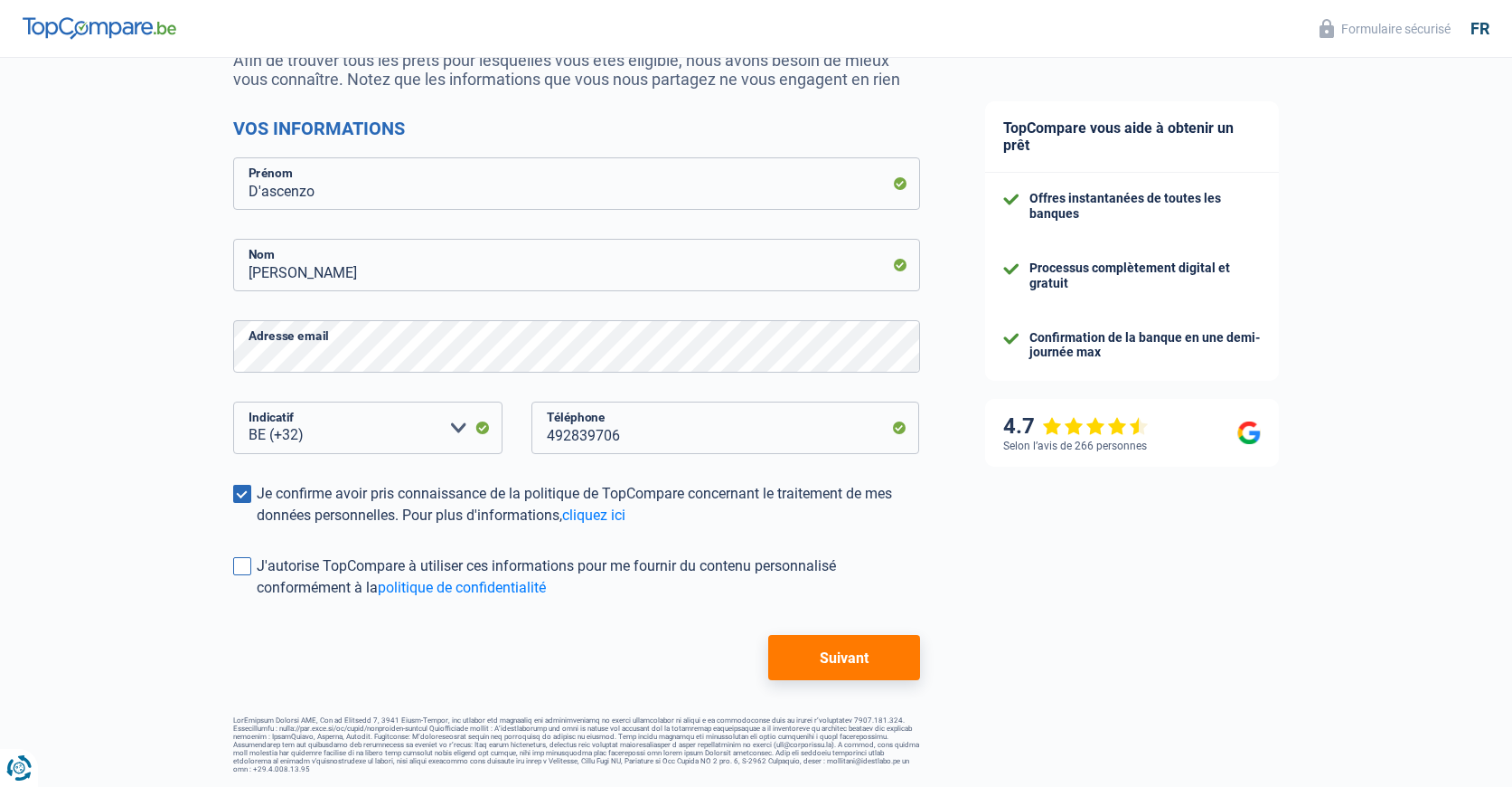
click at [246, 571] on span at bounding box center [241, 566] width 18 height 18
click at [257, 598] on input "J'autorise TopCompare à utiliser ces informations pour me fournir du contenu pe…" at bounding box center [257, 598] width 0 height 0
click at [840, 651] on button "Suivant" at bounding box center [844, 657] width 151 height 45
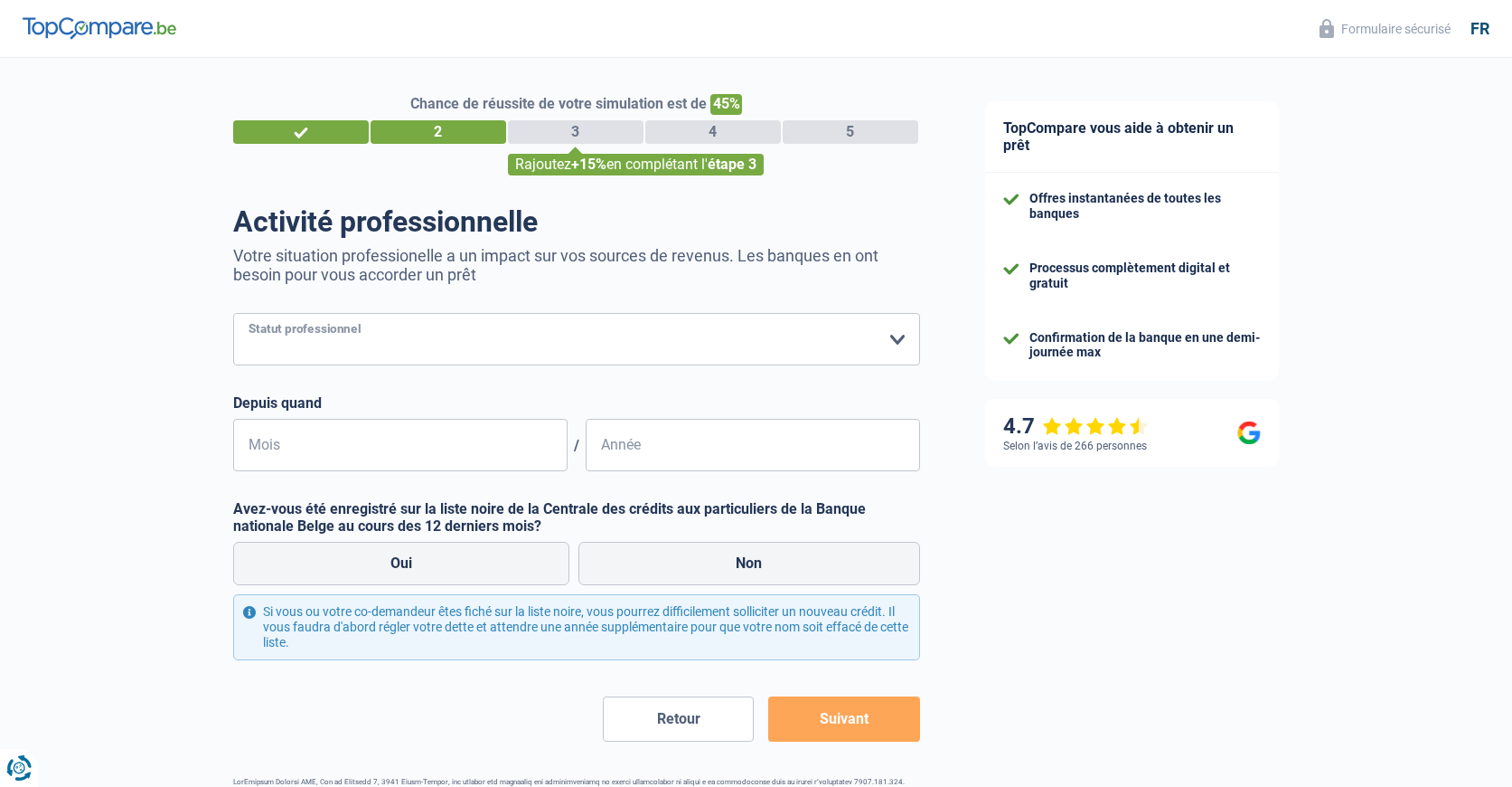
click at [900, 339] on select "Ouvrier Employé privé Employé public Invalide Indépendant Pensionné Chômeur Mut…" at bounding box center [576, 339] width 687 height 53
select select "retired"
click at [233, 315] on select "Ouvrier Employé privé Employé public Invalide Indépendant Pensionné Chômeur Mut…" at bounding box center [576, 339] width 687 height 53
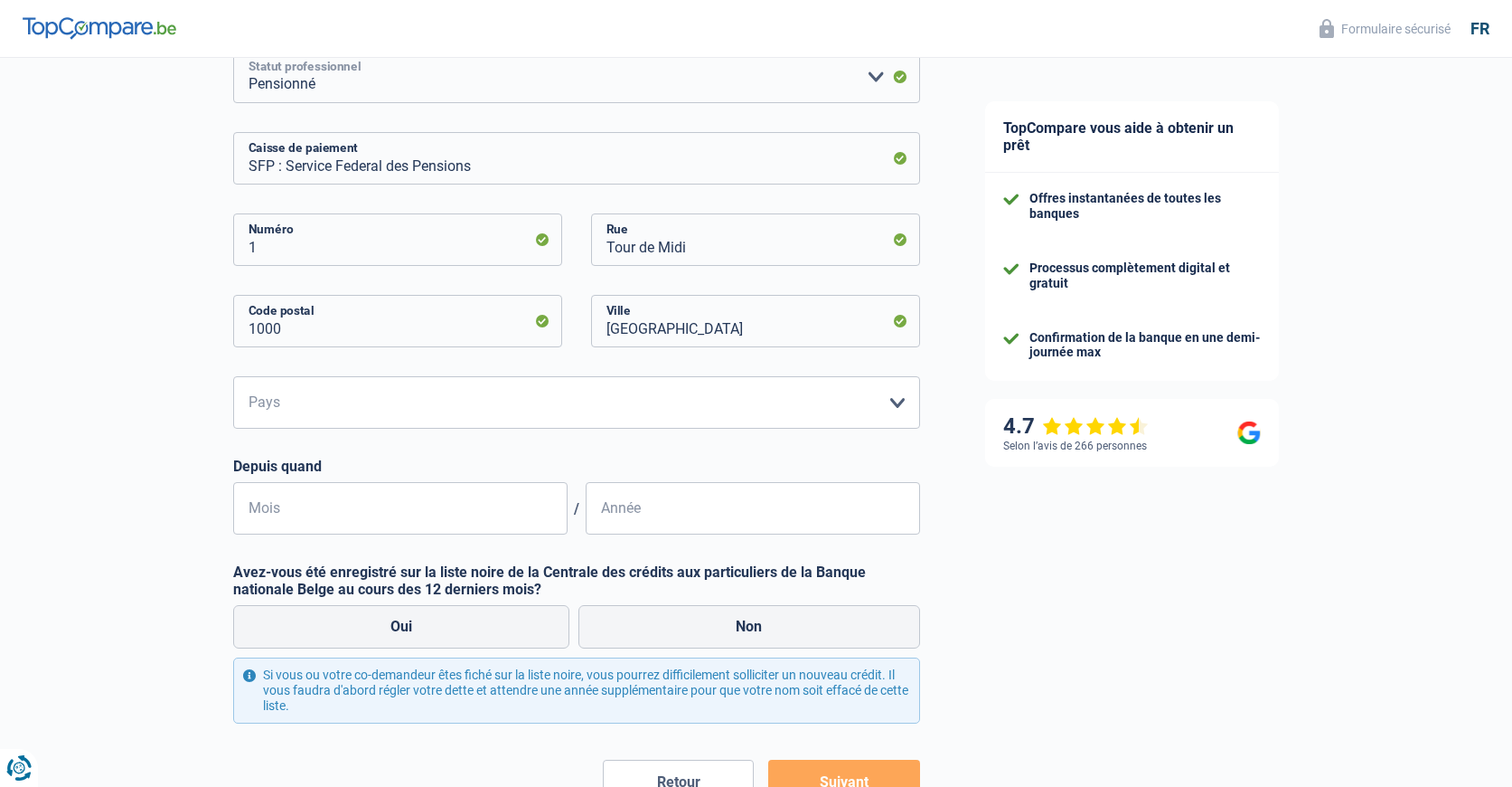
scroll to position [271, 0]
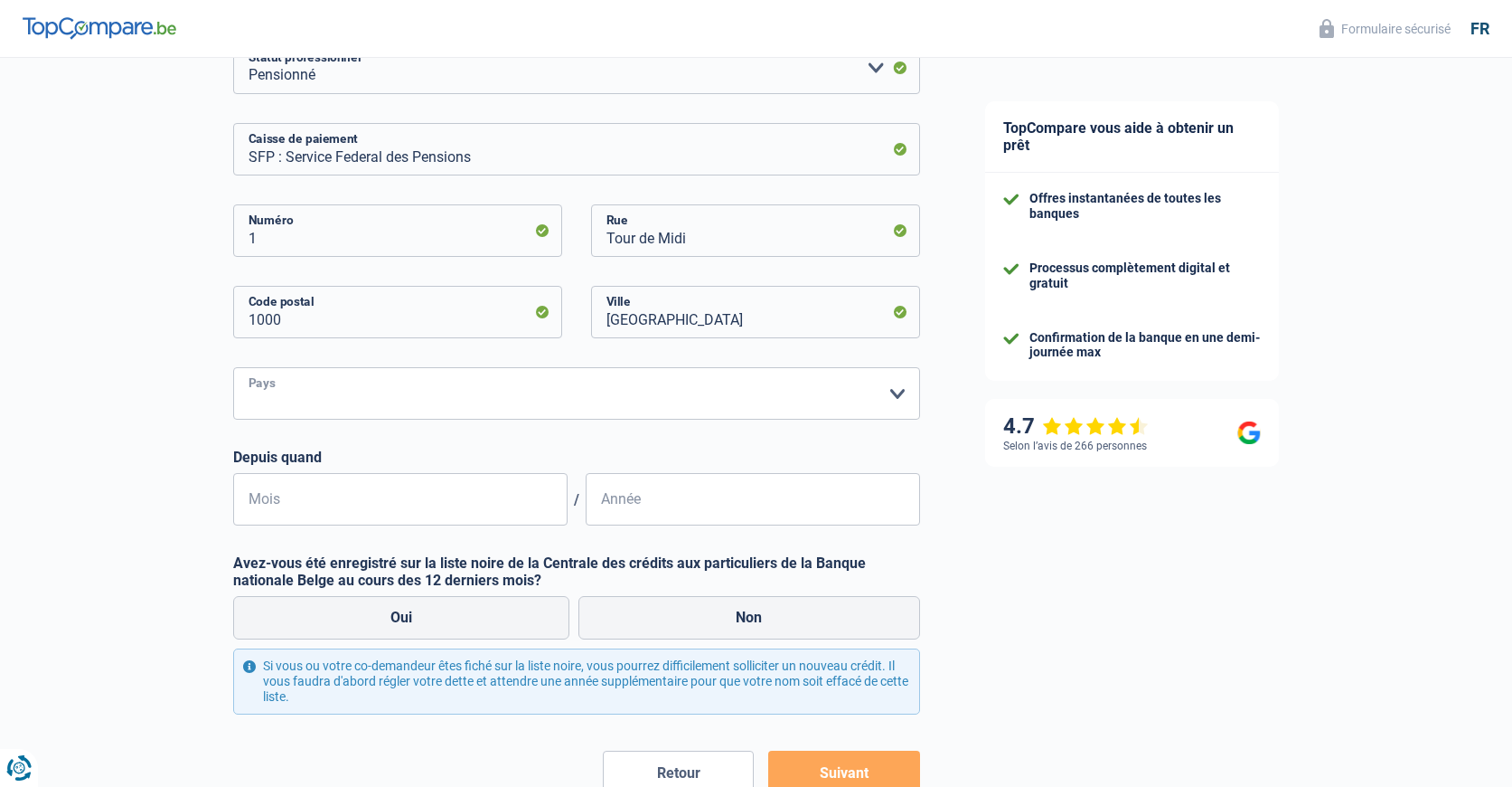
click at [908, 397] on select "Belgique Luxembourg Veuillez sélectionner une option" at bounding box center [576, 394] width 687 height 53
select select "BE"
click at [233, 368] on select "Belgique Luxembourg Veuillez sélectionner une option" at bounding box center [576, 394] width 687 height 53
click at [309, 504] on input "Mois" at bounding box center [400, 499] width 335 height 53
type input "05"
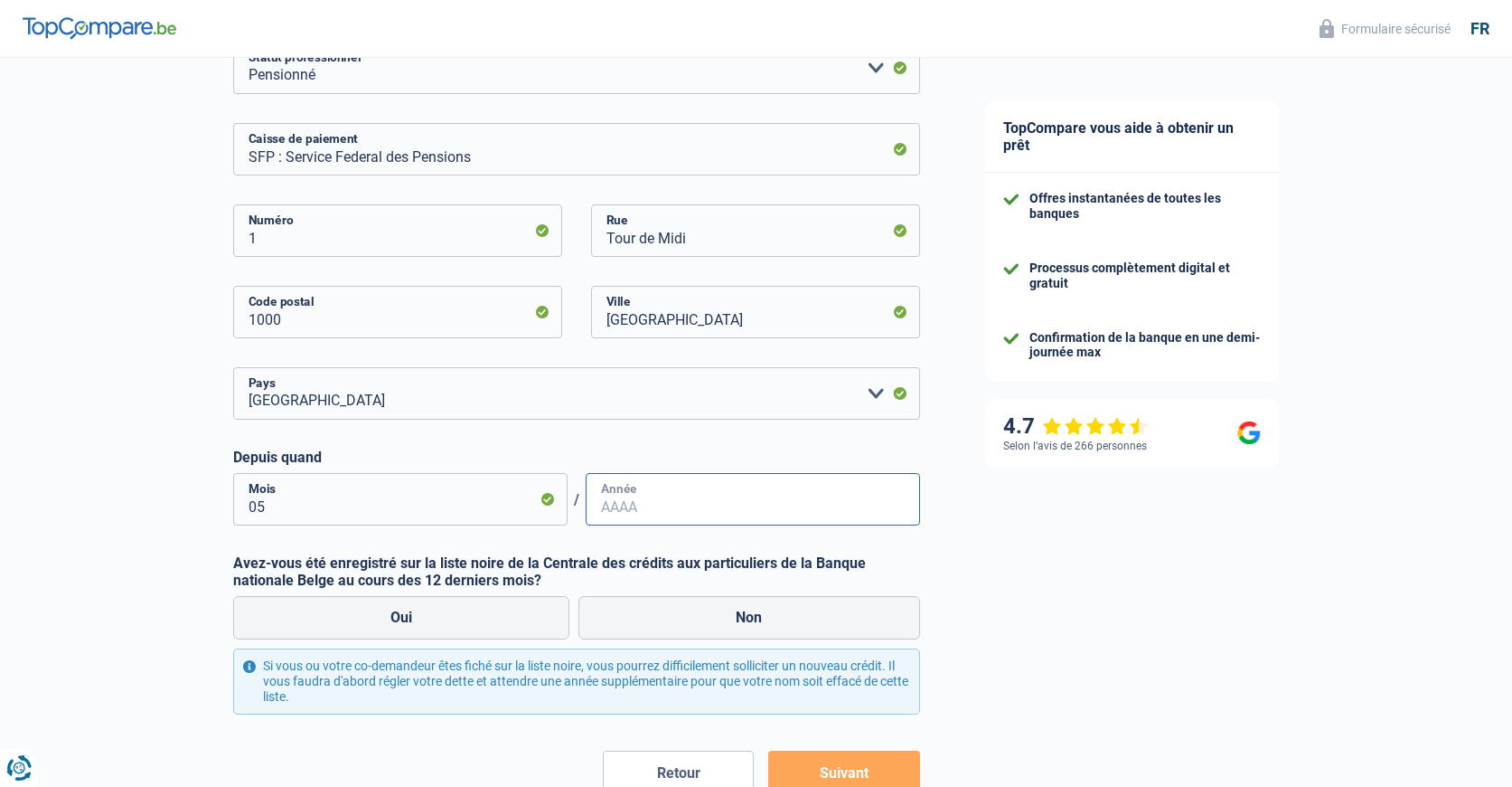
paste input "2"
type input "2024"
click at [394, 613] on label "Oui" at bounding box center [401, 617] width 338 height 43
click at [394, 613] on input "Oui" at bounding box center [401, 617] width 338 height 43
radio input "true"
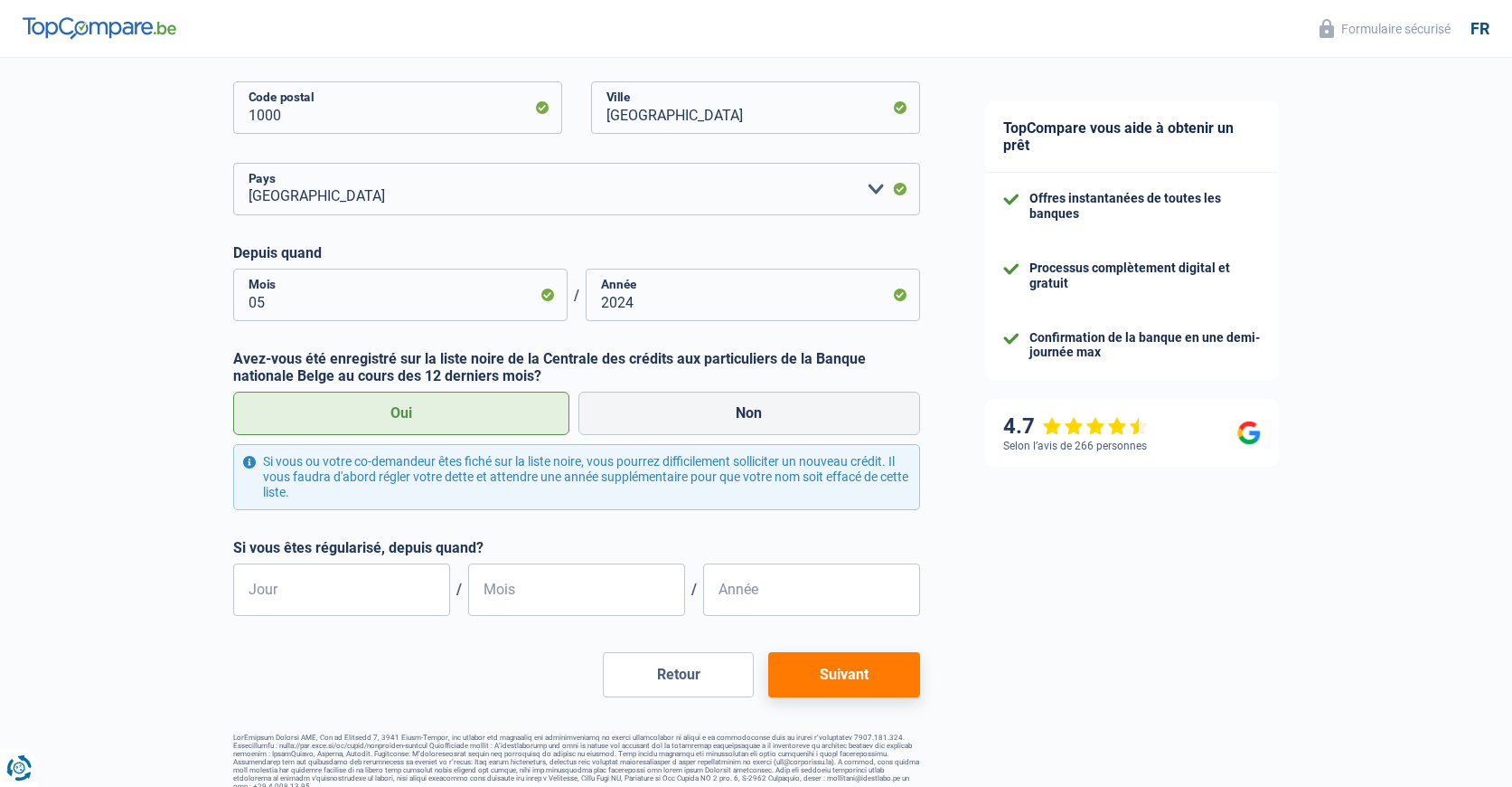
scroll to position [493, 0]
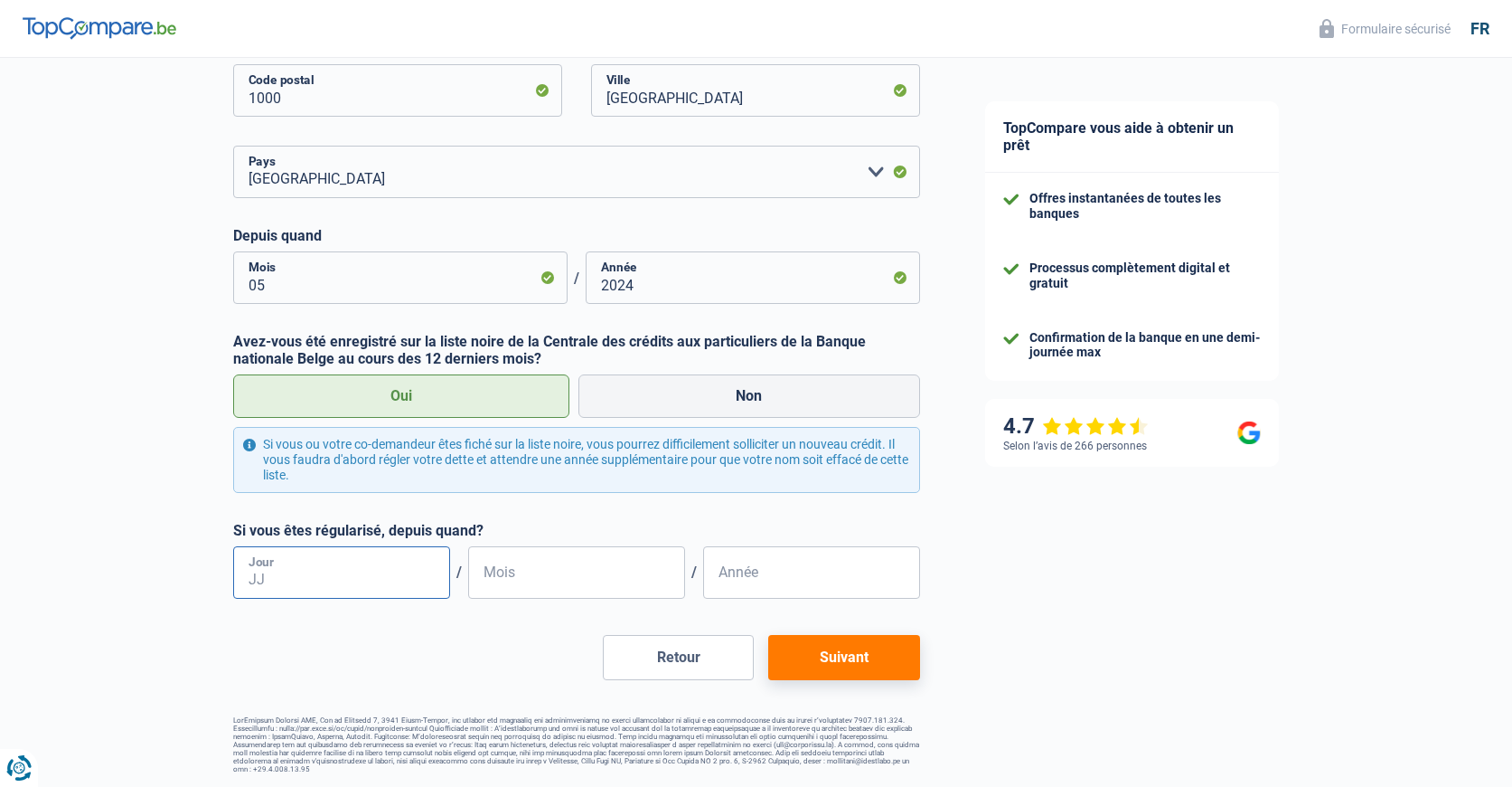
click at [357, 578] on input "Jour" at bounding box center [341, 572] width 217 height 53
type input "05"
type input "01"
type input "2025"
click at [835, 655] on button "Suivant" at bounding box center [844, 657] width 151 height 45
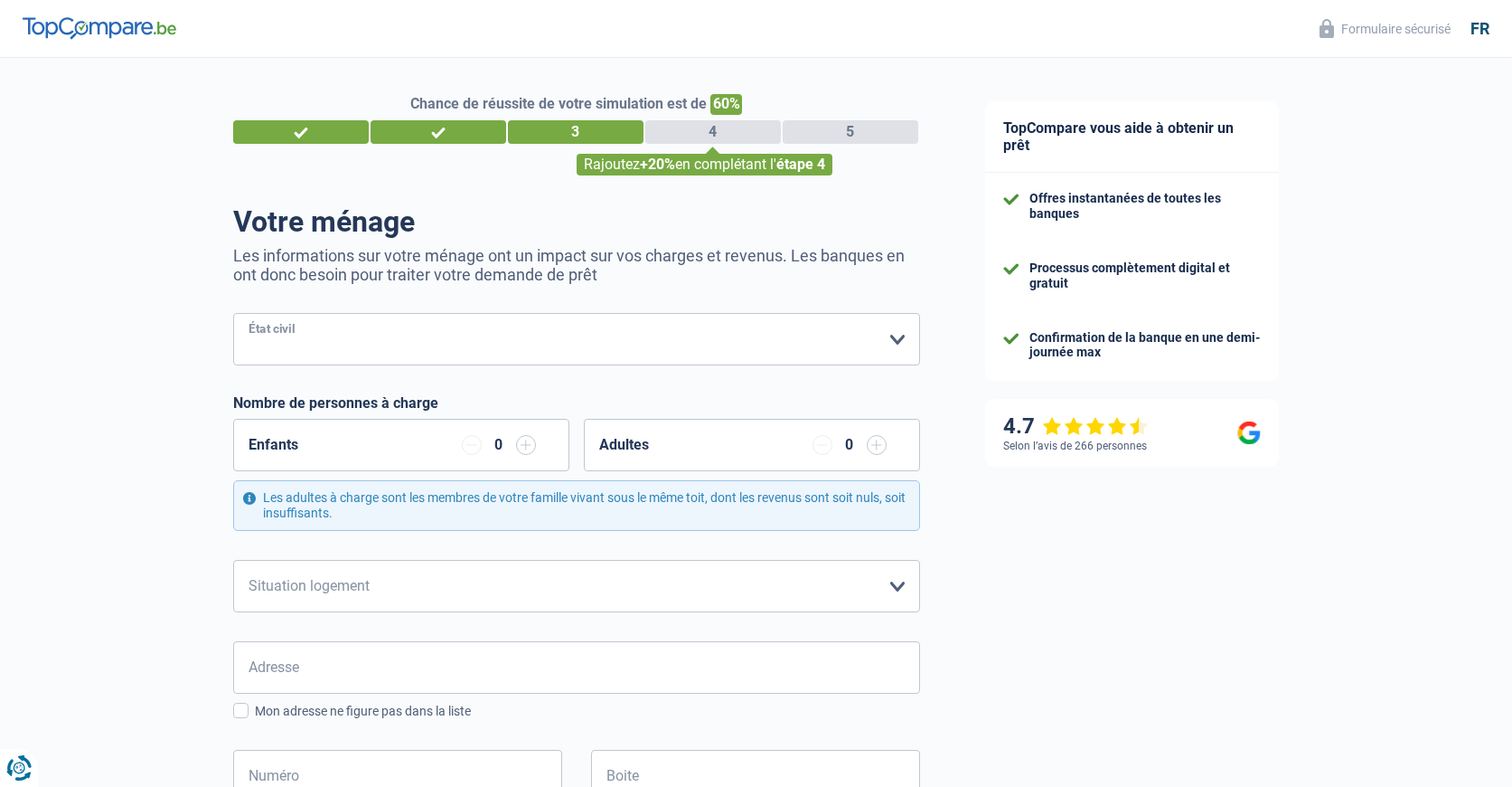
click at [373, 335] on select "[PERSON_NAME](e) Cohabitant(e) légal(e) Divorcé(e) Veuf(ve) Séparé (de fait) Ve…" at bounding box center [576, 339] width 687 height 53
select select "married"
click at [233, 315] on select "[PERSON_NAME](e) Cohabitant(e) légal(e) Divorcé(e) Veuf(ve) Séparé (de fait) Ve…" at bounding box center [576, 339] width 687 height 53
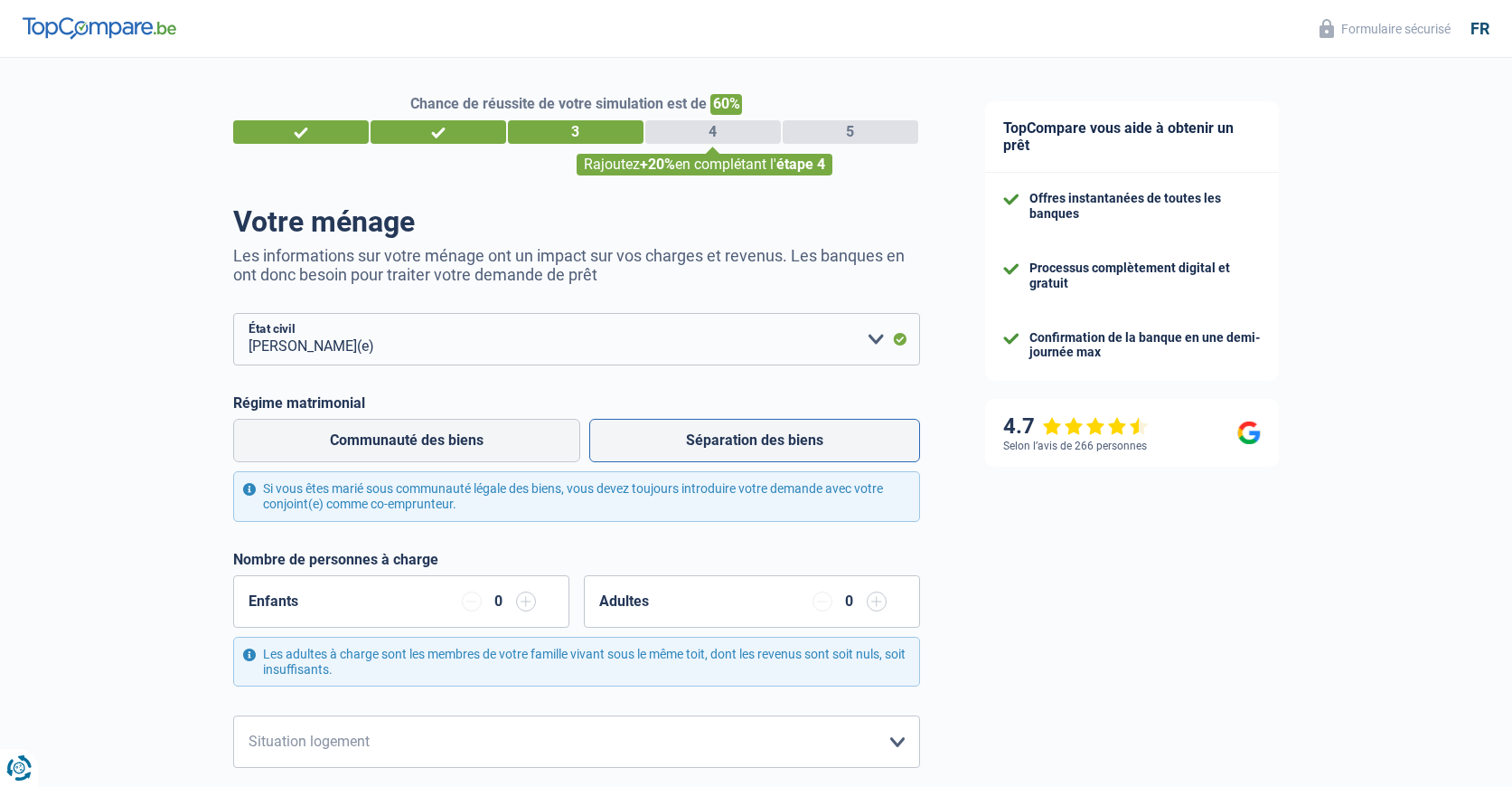
click at [758, 448] on label "Séparation des biens" at bounding box center [755, 440] width 331 height 43
click at [758, 448] on input "Séparation des biens" at bounding box center [755, 440] width 331 height 43
radio input "true"
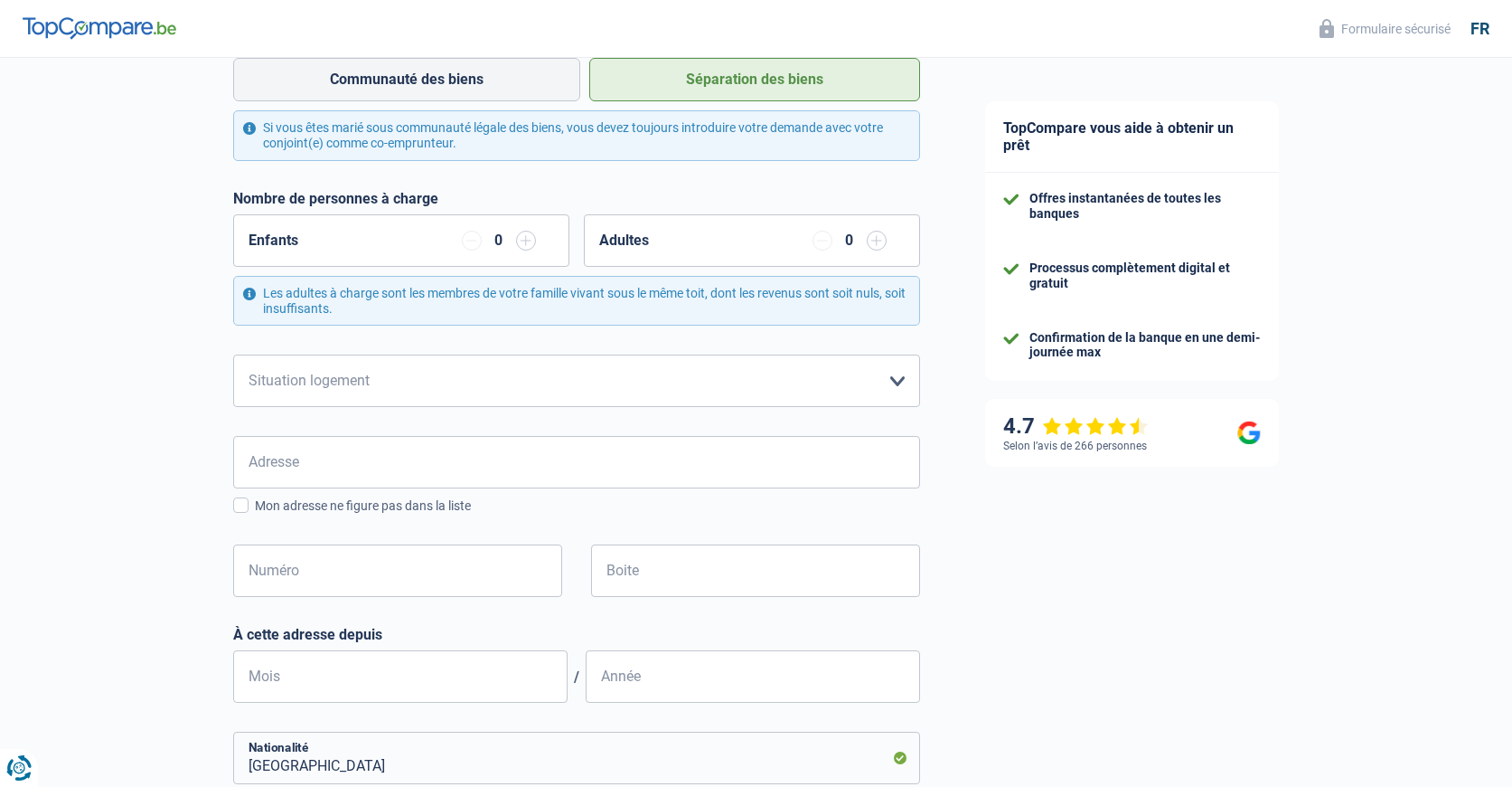
scroll to position [362, 0]
click at [901, 383] on select "Locataire Propriétaire avec prêt hypothécaire Propriétaire sans prêt hypothécai…" at bounding box center [576, 379] width 687 height 53
select select "rents"
click at [233, 355] on select "Locataire Propriétaire avec prêt hypothécaire Propriétaire sans prêt hypothécai…" at bounding box center [576, 379] width 687 height 53
click at [356, 465] on input "Adresse" at bounding box center [576, 461] width 687 height 53
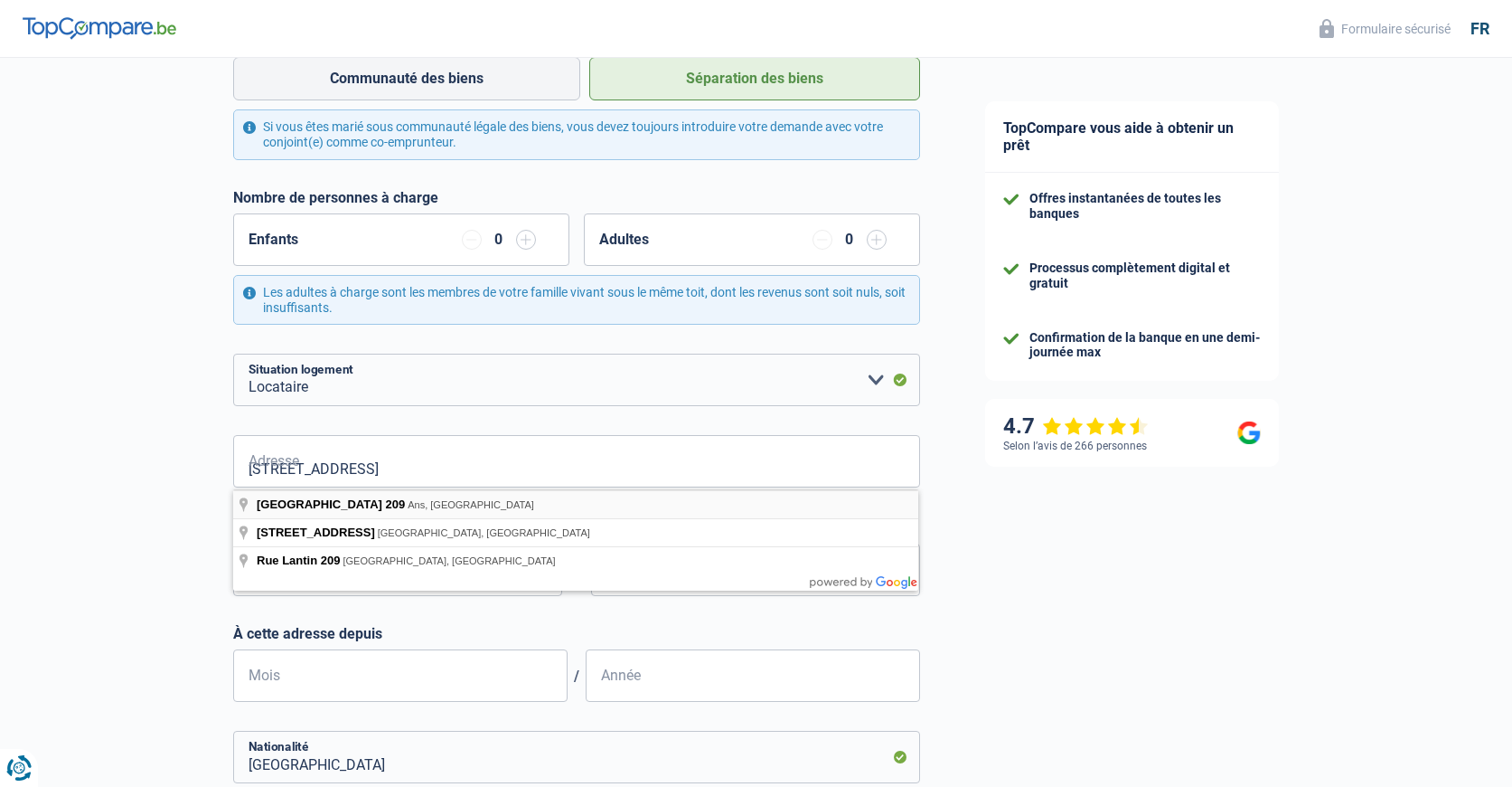
type input "[STREET_ADDRESS]"
type input "209"
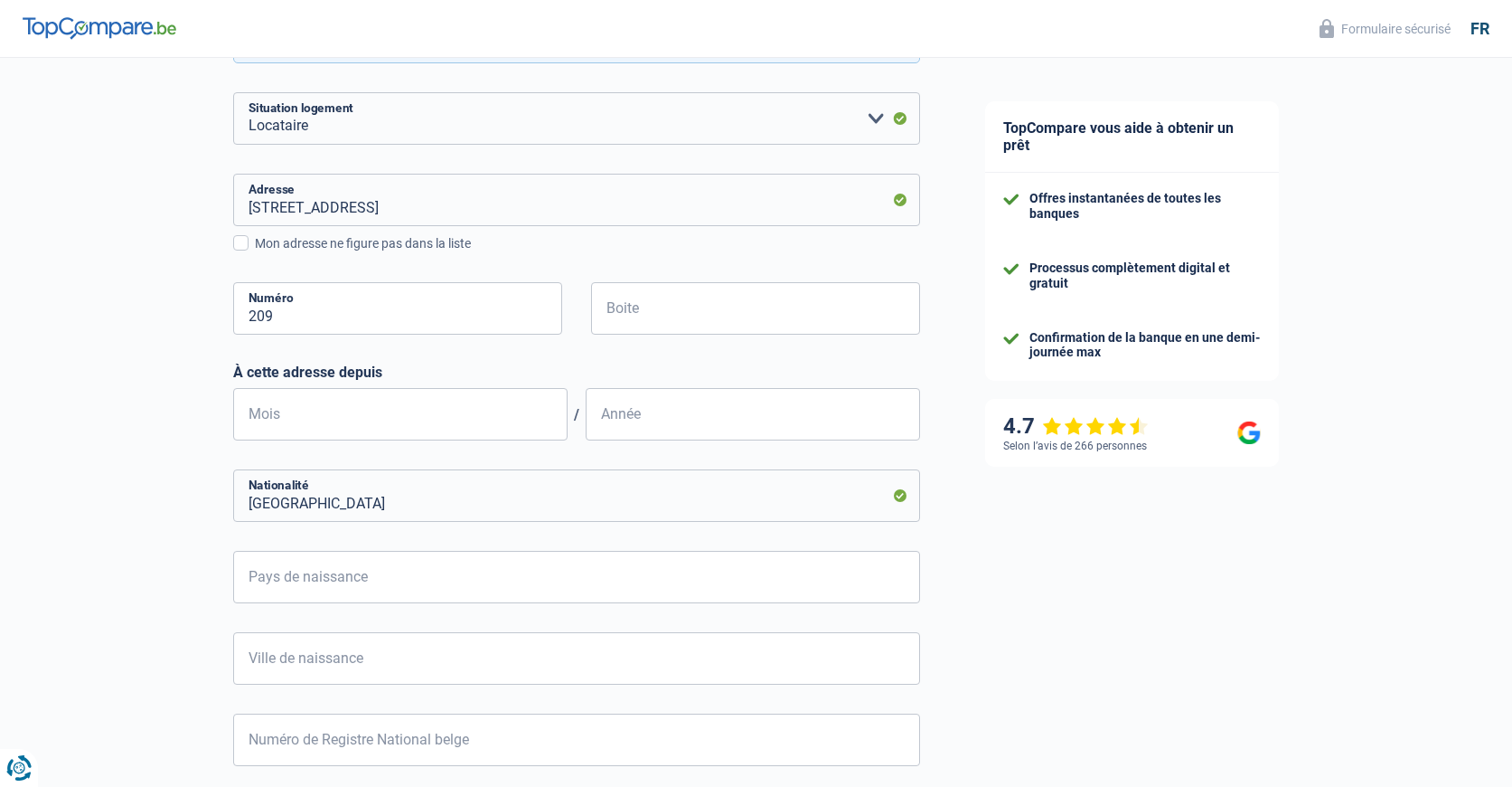
scroll to position [633, 0]
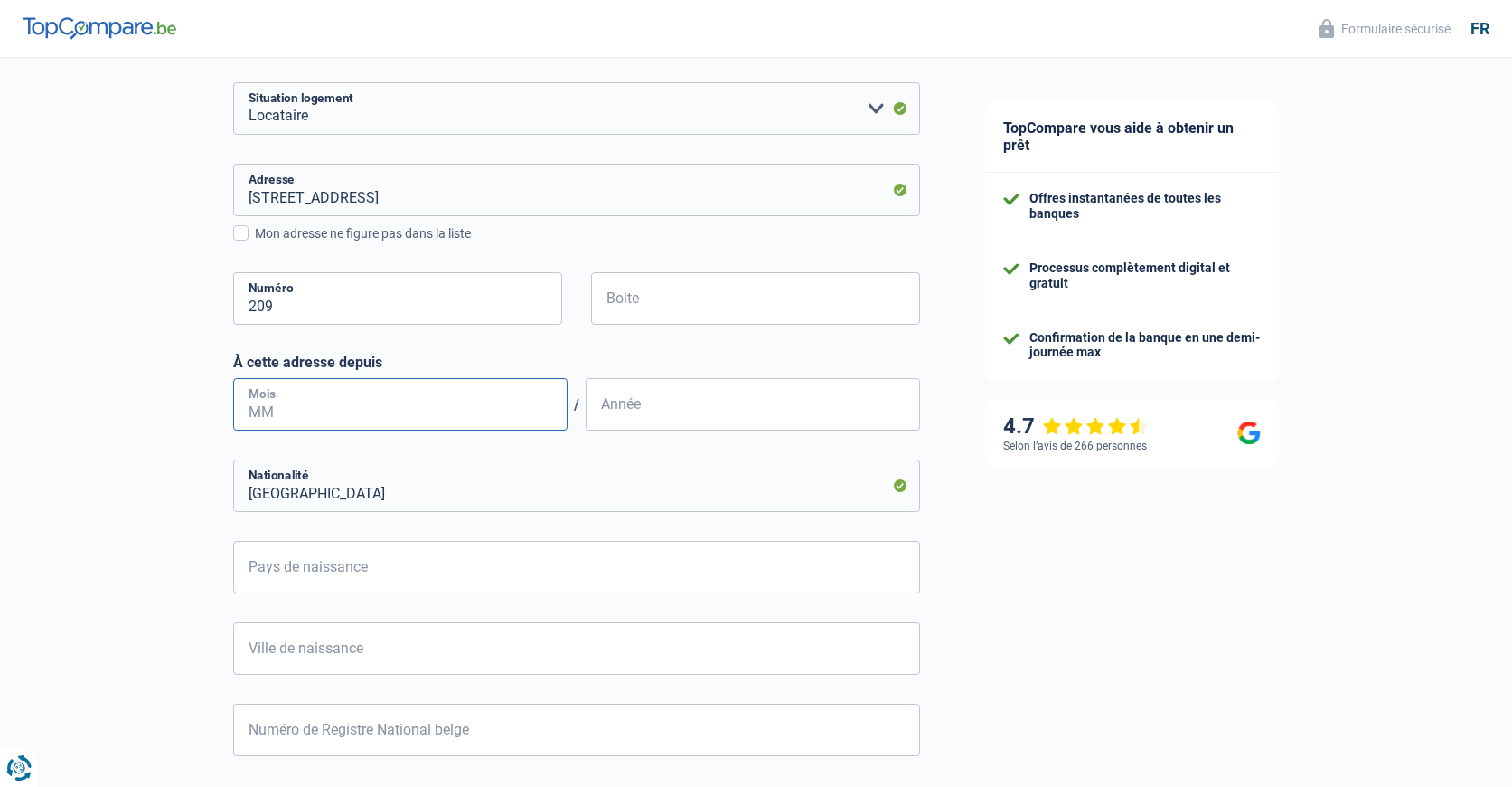
click at [347, 418] on input "Mois" at bounding box center [400, 404] width 335 height 53
type input "11"
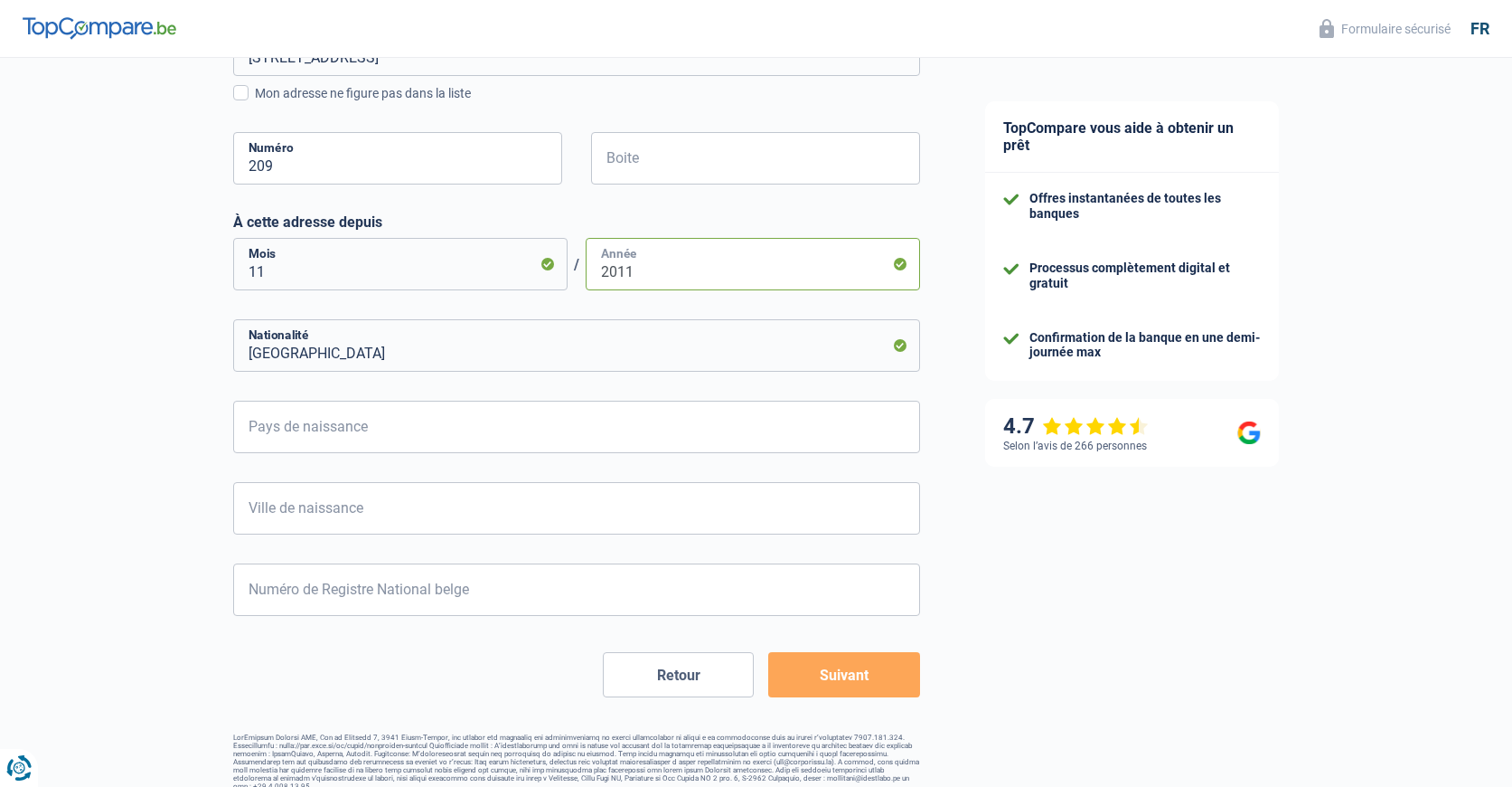
scroll to position [790, 0]
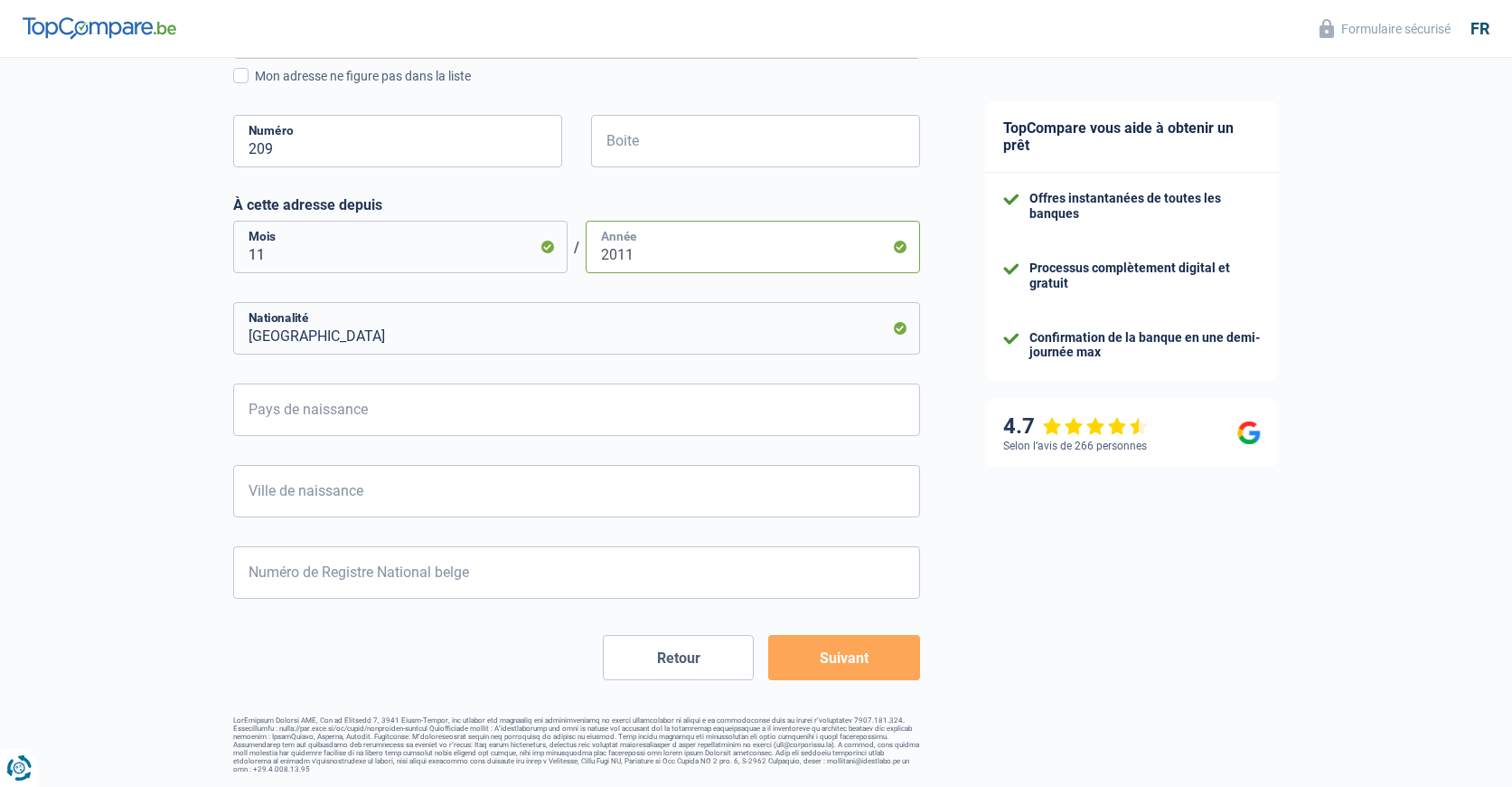
type input "2011"
click at [349, 413] on input "Pays de naissance" at bounding box center [576, 410] width 687 height 53
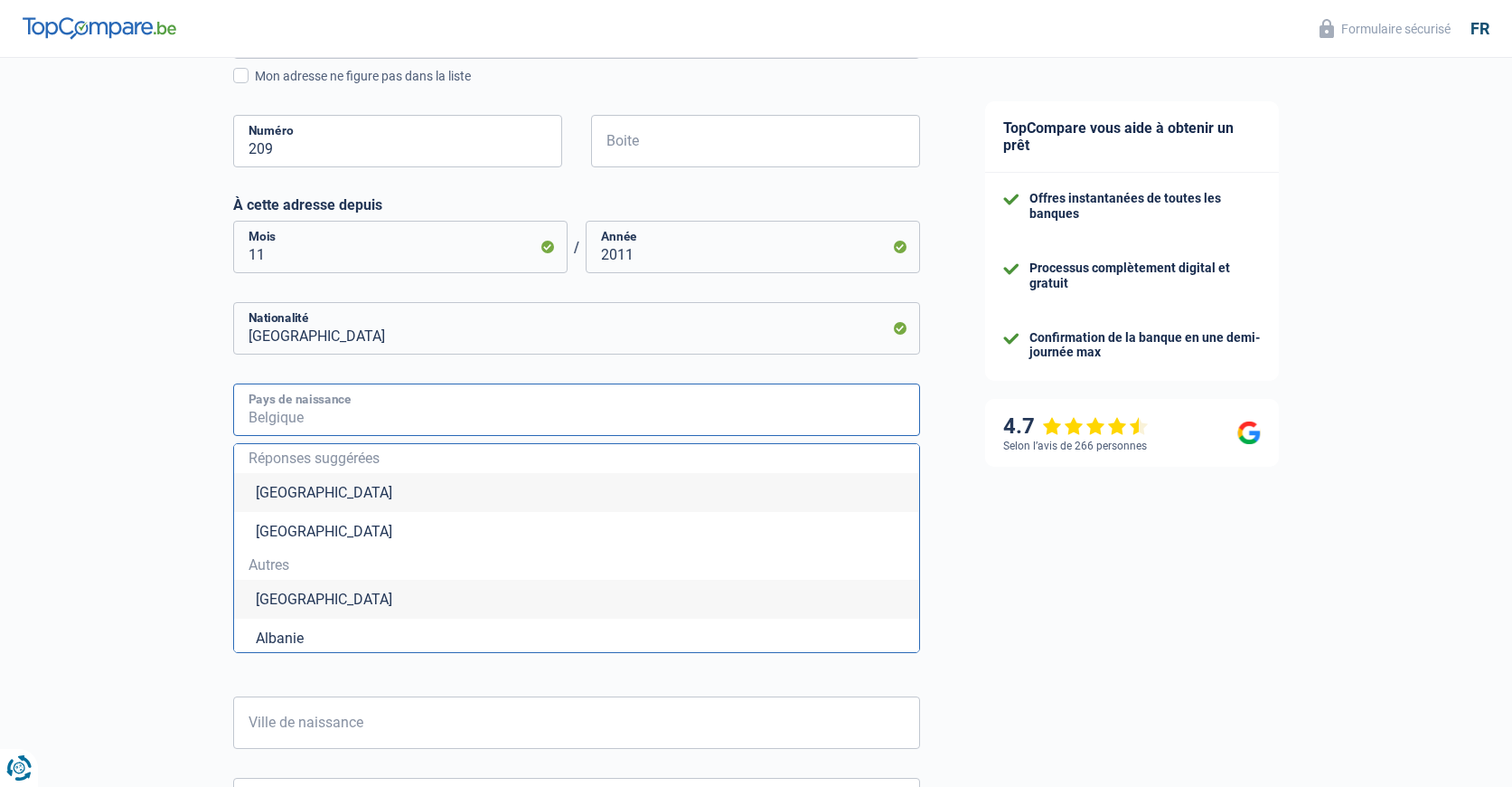
type input "I"
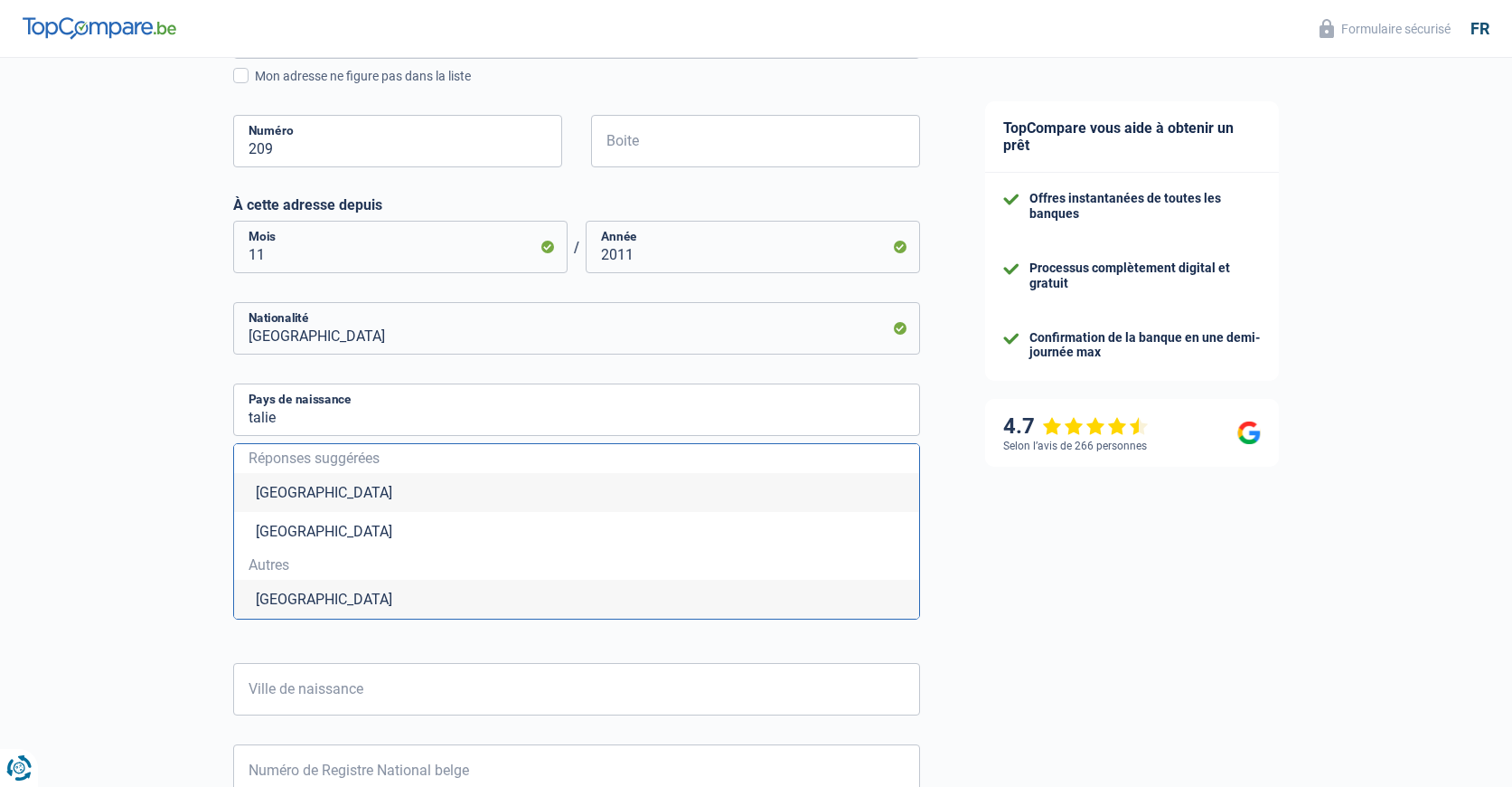
click at [157, 459] on div "Chance de réussite de votre simulation est de 60% 1 2 3 4 5 Rajoutez +20% en co…" at bounding box center [476, 119] width 953 height 1718
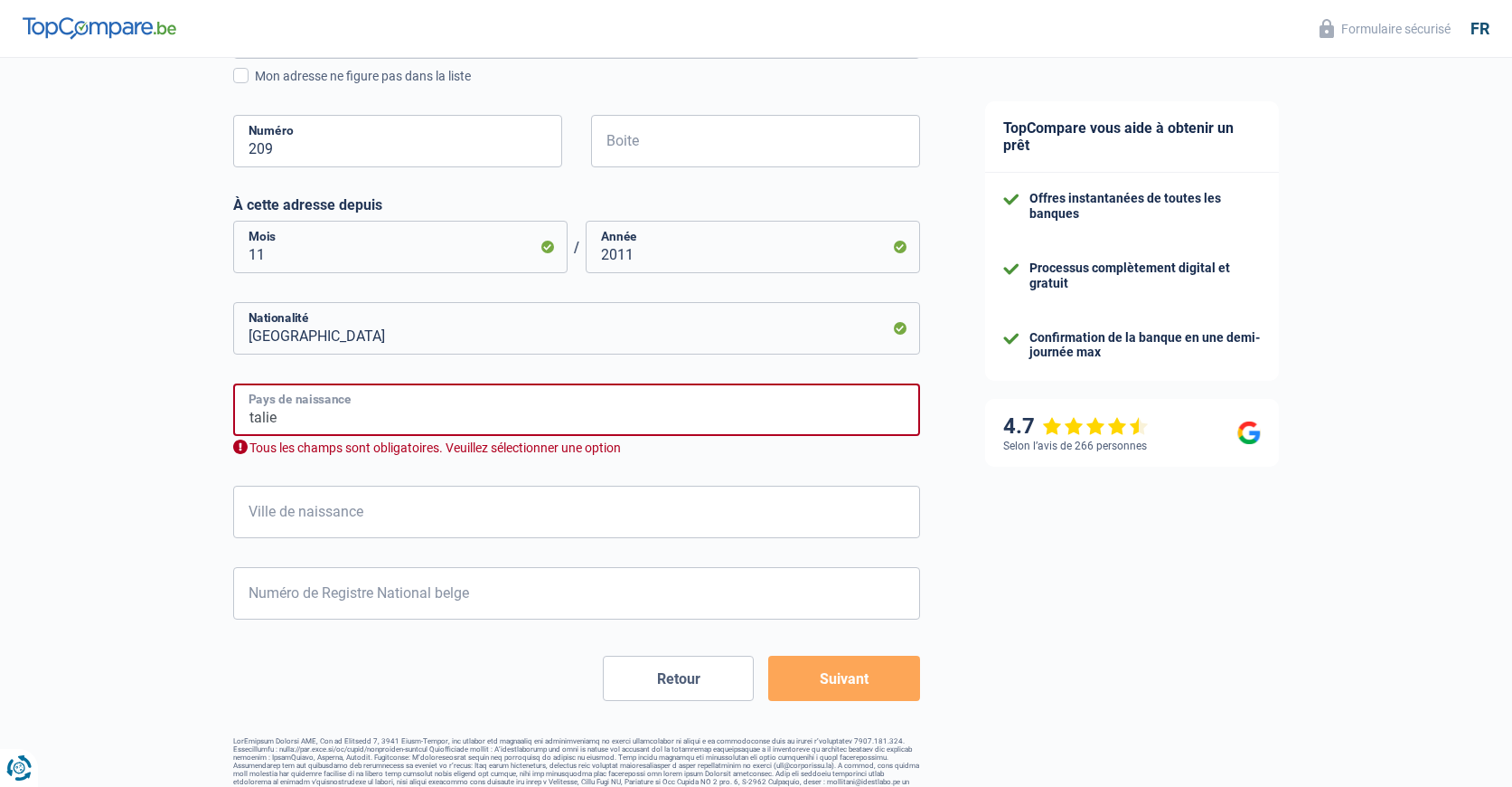
click at [399, 415] on input "talie" at bounding box center [576, 410] width 687 height 53
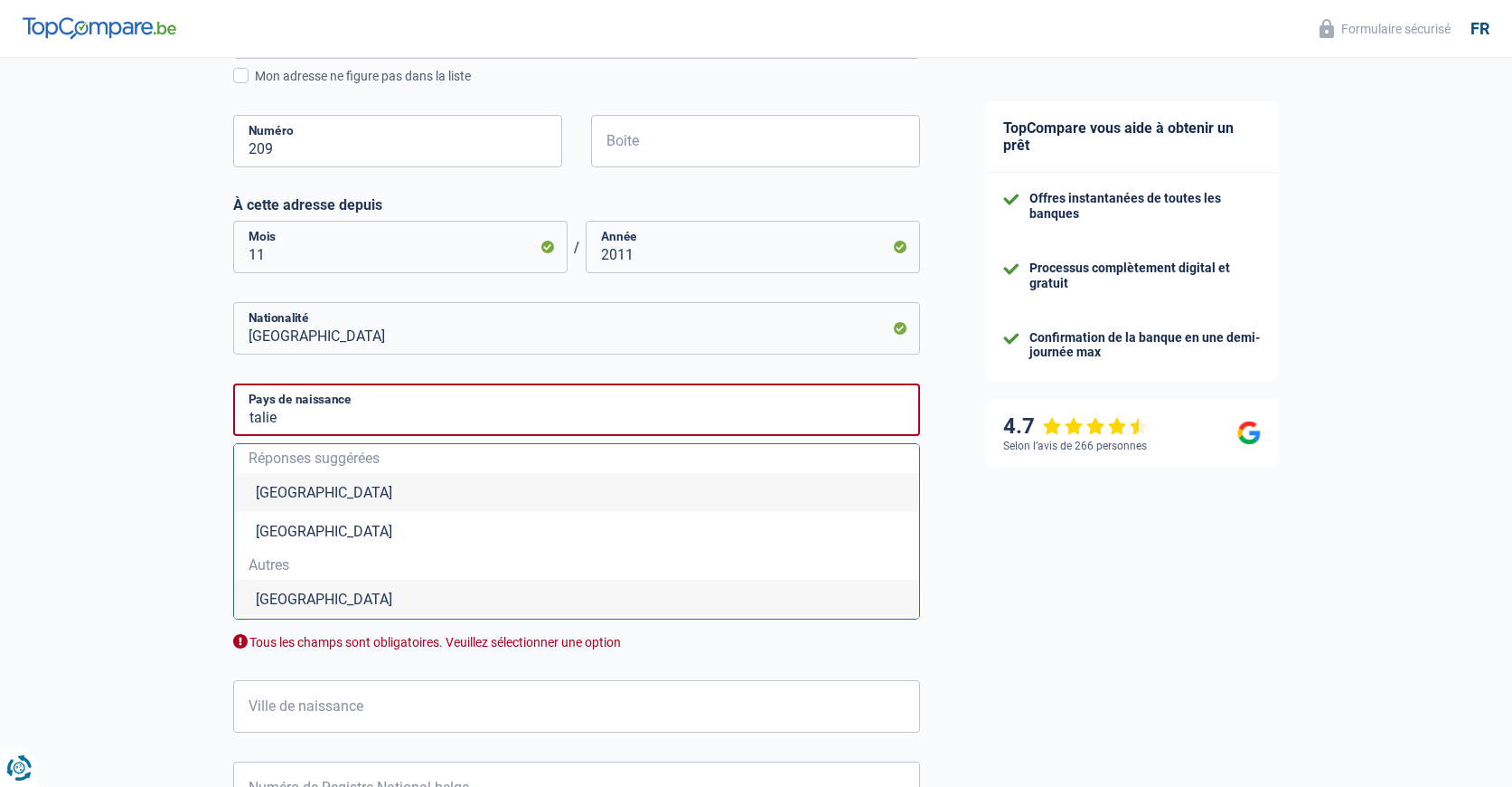
click at [269, 594] on li "[GEOGRAPHIC_DATA]" at bounding box center [576, 598] width 685 height 38
type input "[GEOGRAPHIC_DATA]"
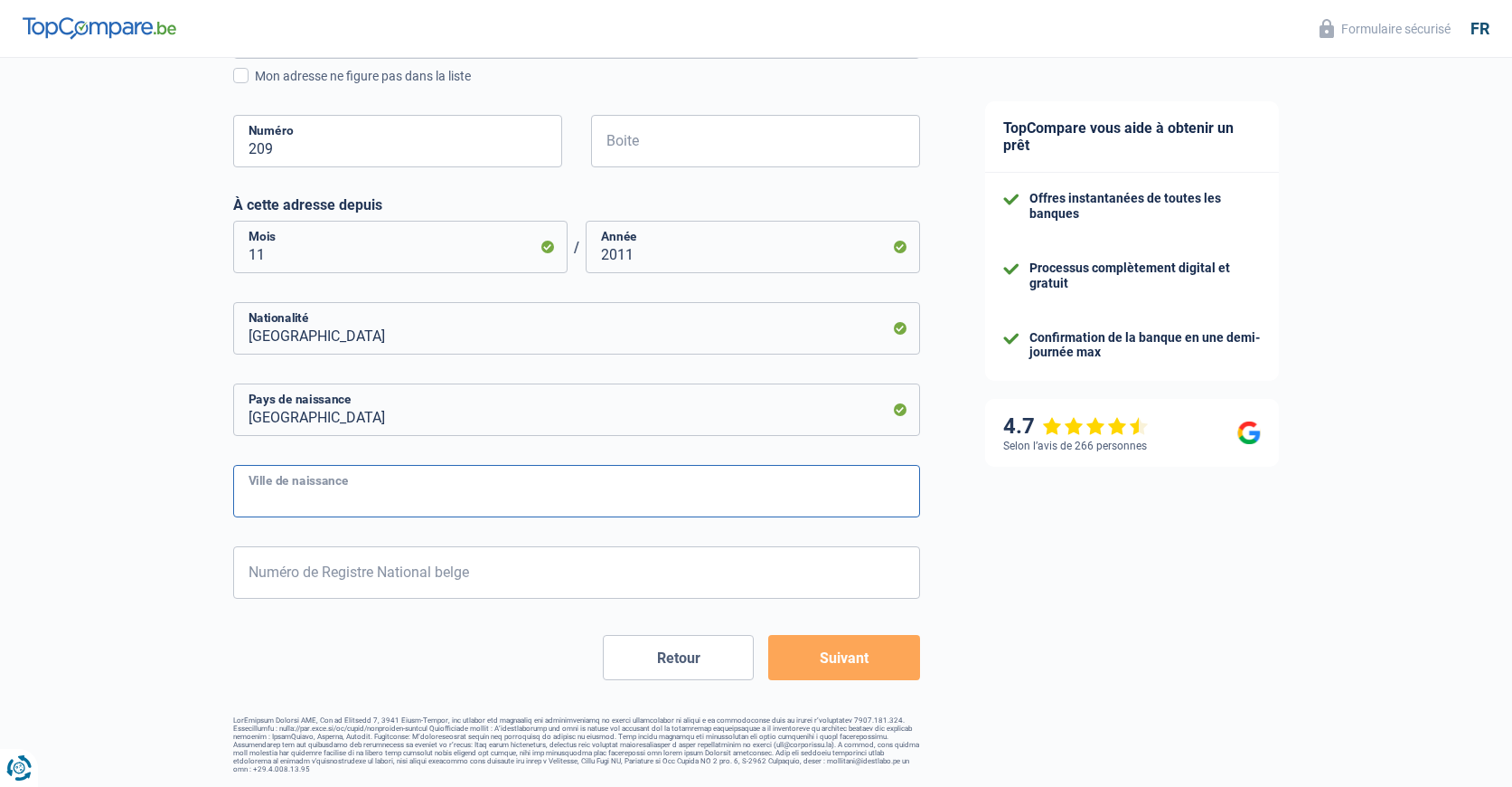
click at [365, 488] on input "Ville de naissance" at bounding box center [576, 491] width 687 height 53
type input "Montenero di Bisaccia"
click at [366, 573] on input "Numéro de Registre National belge" at bounding box center [576, 572] width 687 height 53
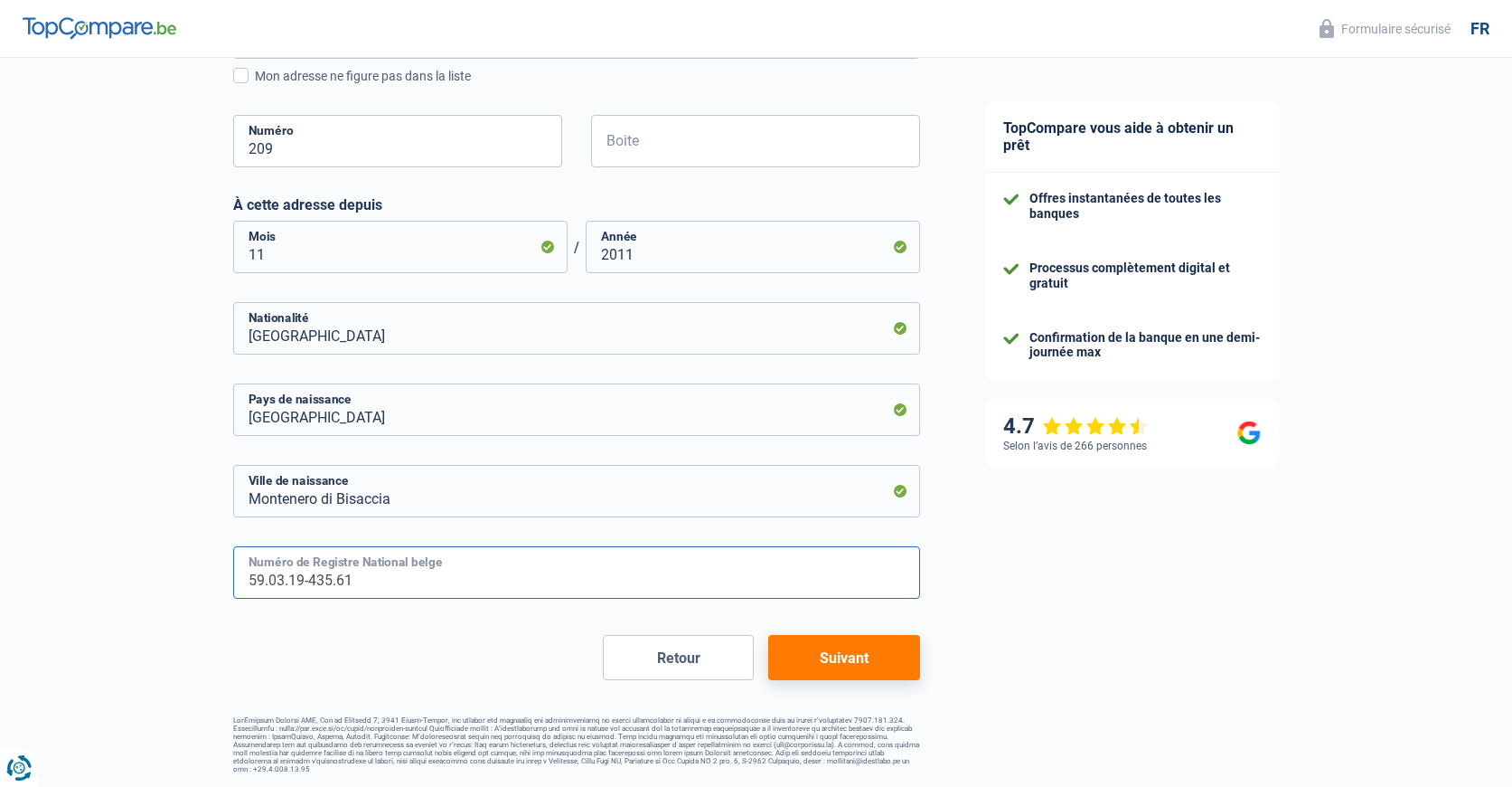
type input "59.03.19-435.61"
click at [848, 659] on button "Suivant" at bounding box center [844, 657] width 151 height 45
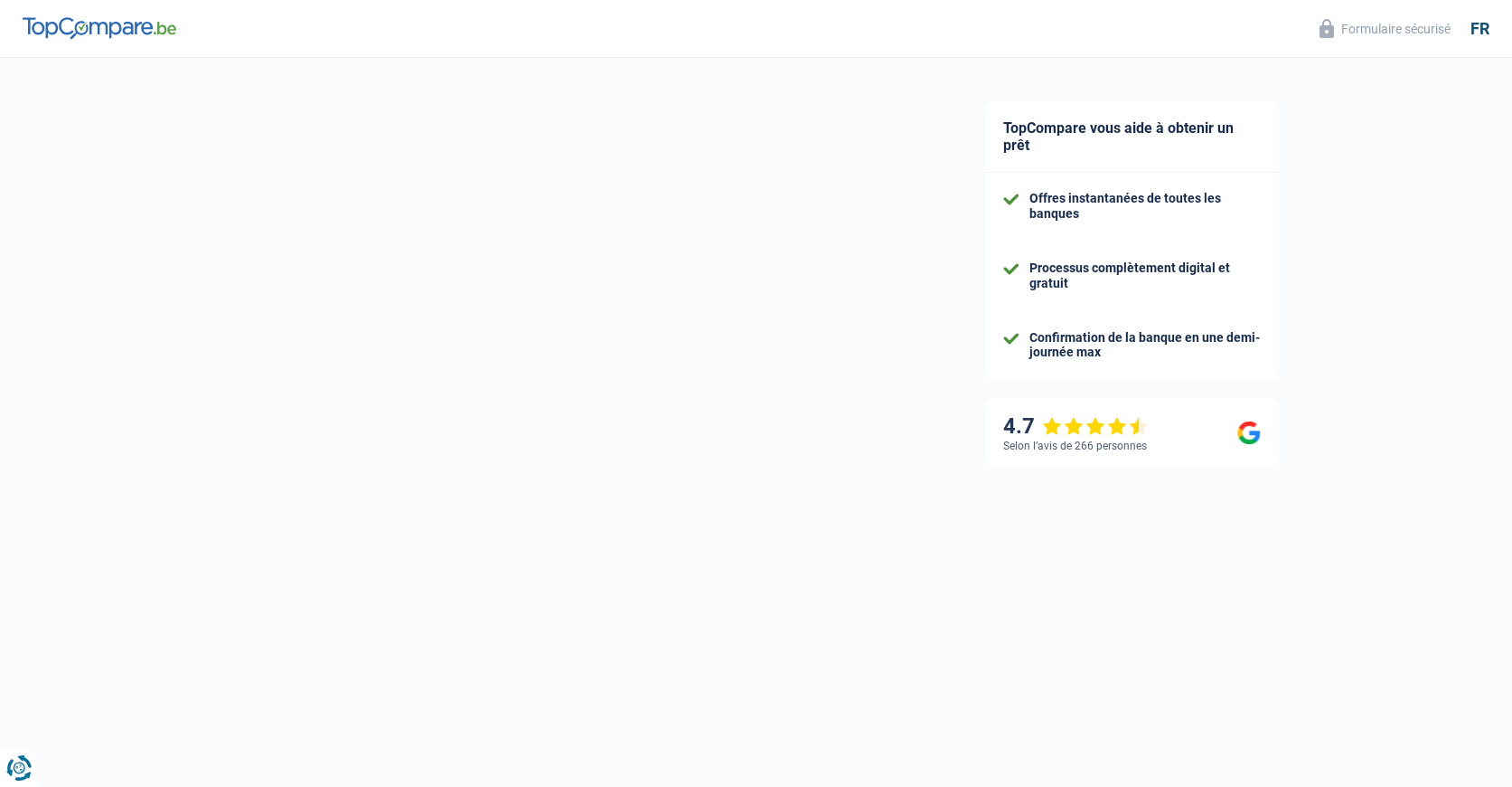
select select "pension"
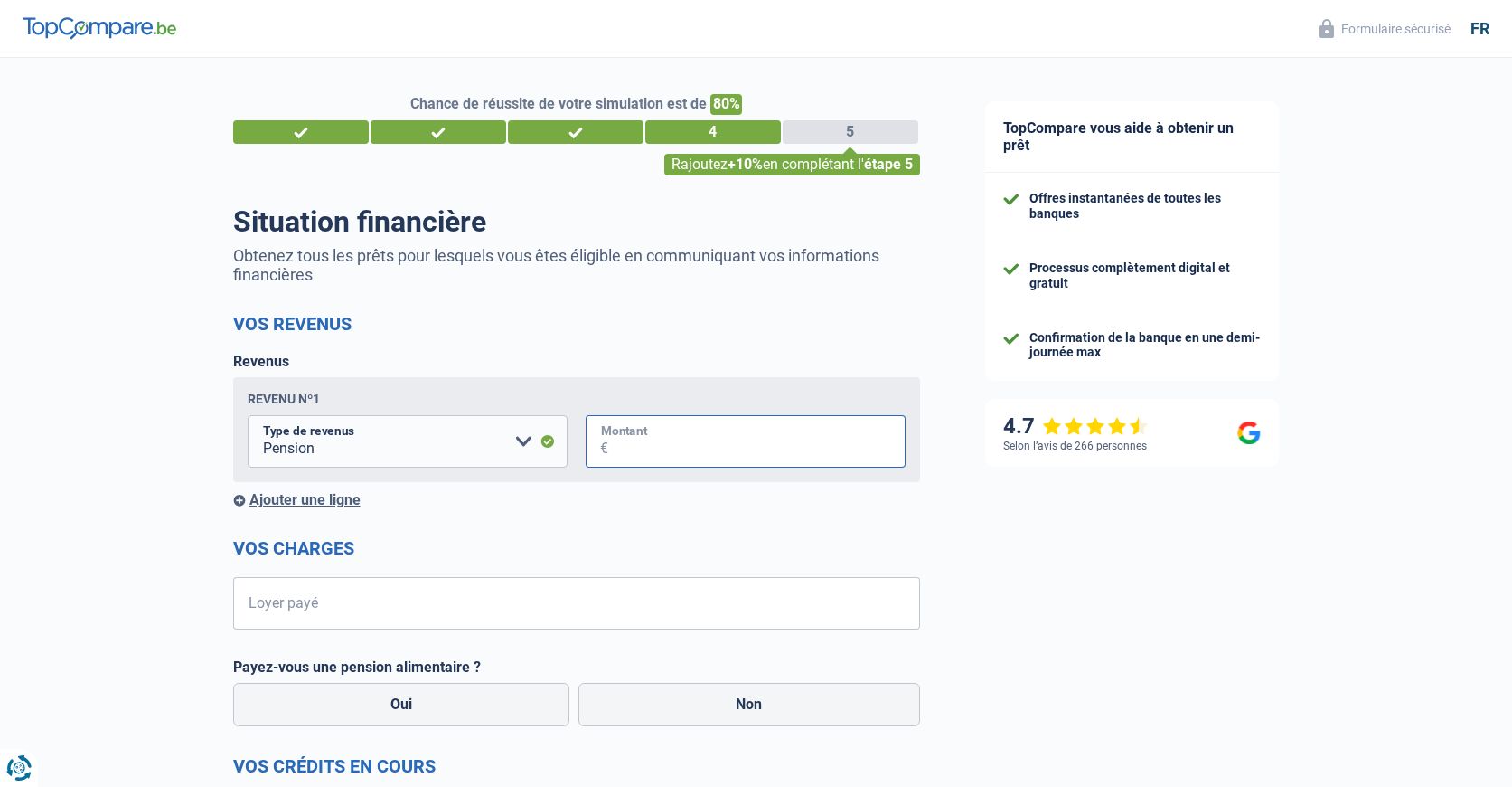
click at [652, 441] on input "Montant" at bounding box center [757, 441] width 297 height 53
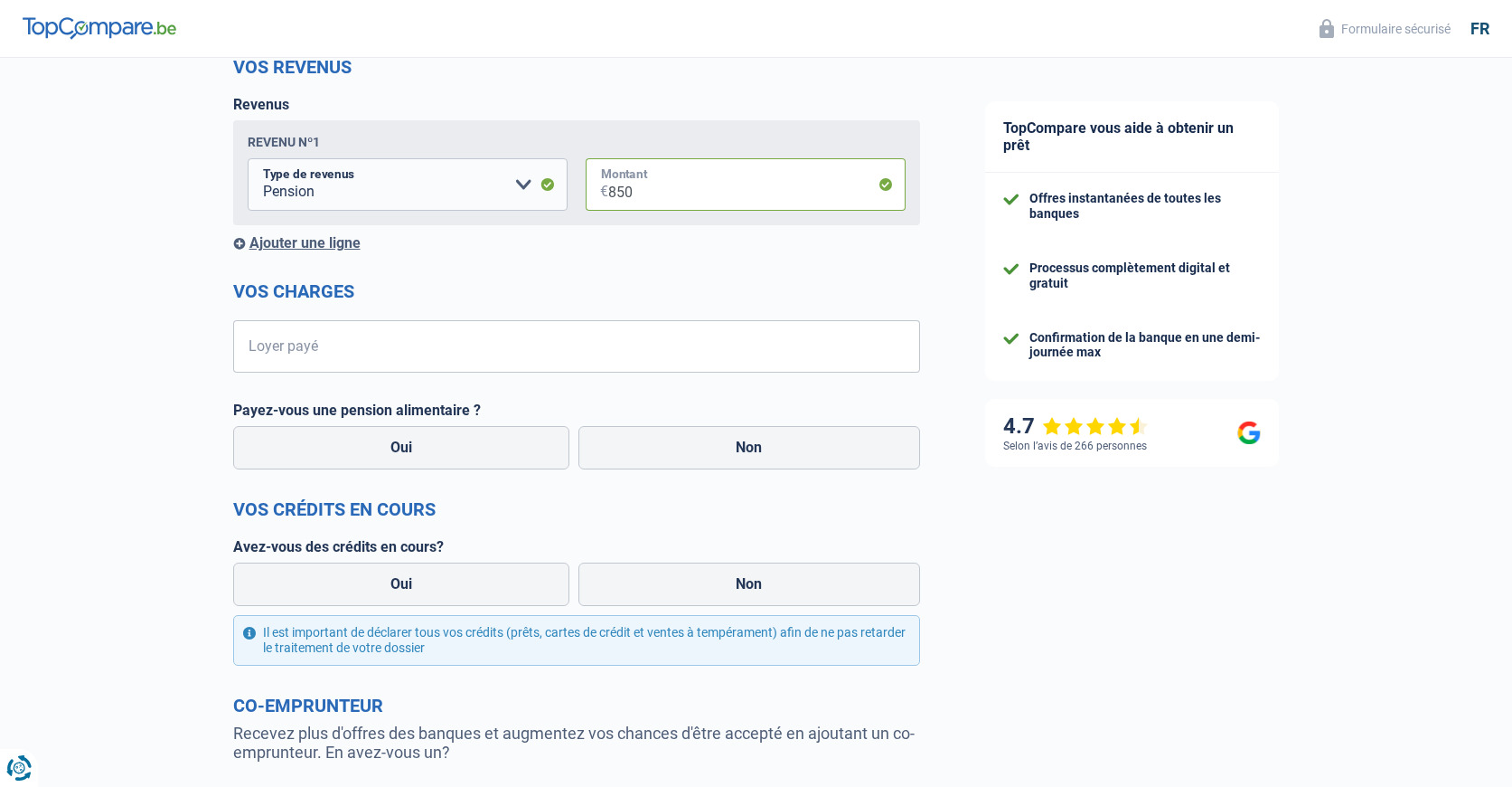
scroll to position [248, 0]
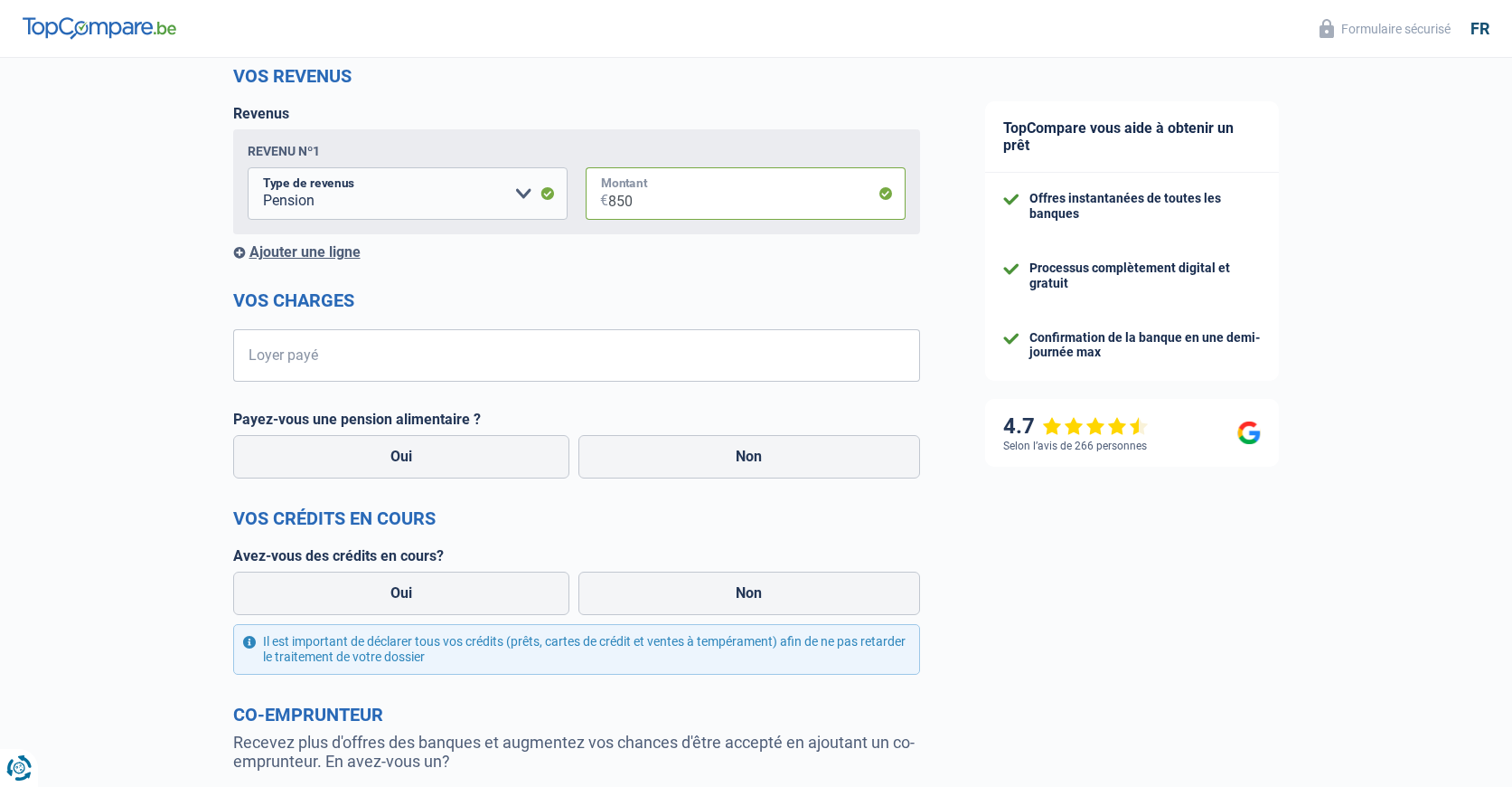
type input "850"
click at [307, 356] on input "Loyer payé" at bounding box center [588, 355] width 665 height 53
click at [726, 448] on label "Non" at bounding box center [749, 456] width 341 height 43
click at [726, 448] on input "Non" at bounding box center [749, 456] width 341 height 43
radio input "true"
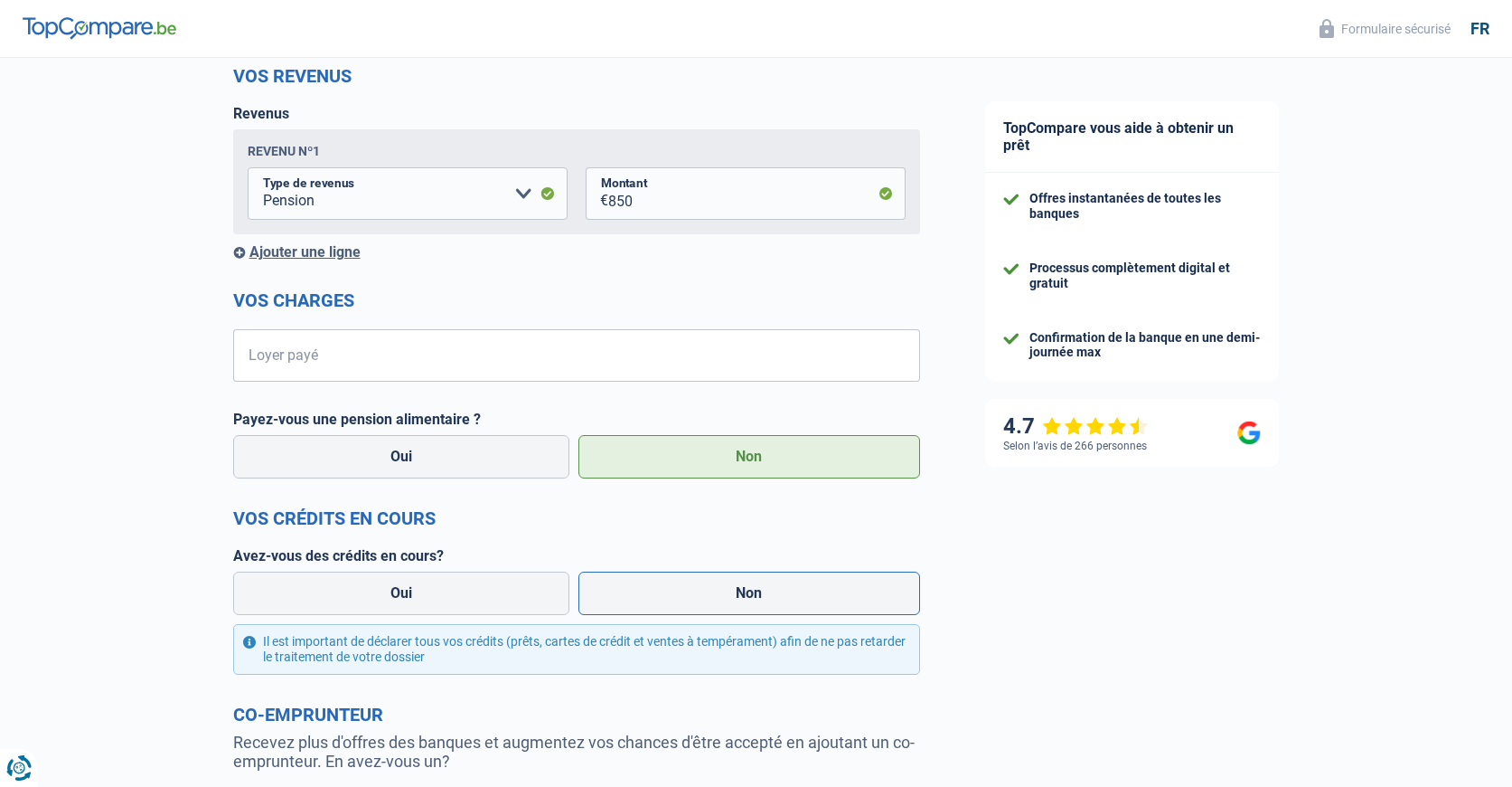
click at [743, 582] on label "Non" at bounding box center [749, 593] width 341 height 43
click at [743, 582] on input "Non" at bounding box center [749, 593] width 341 height 43
radio input "true"
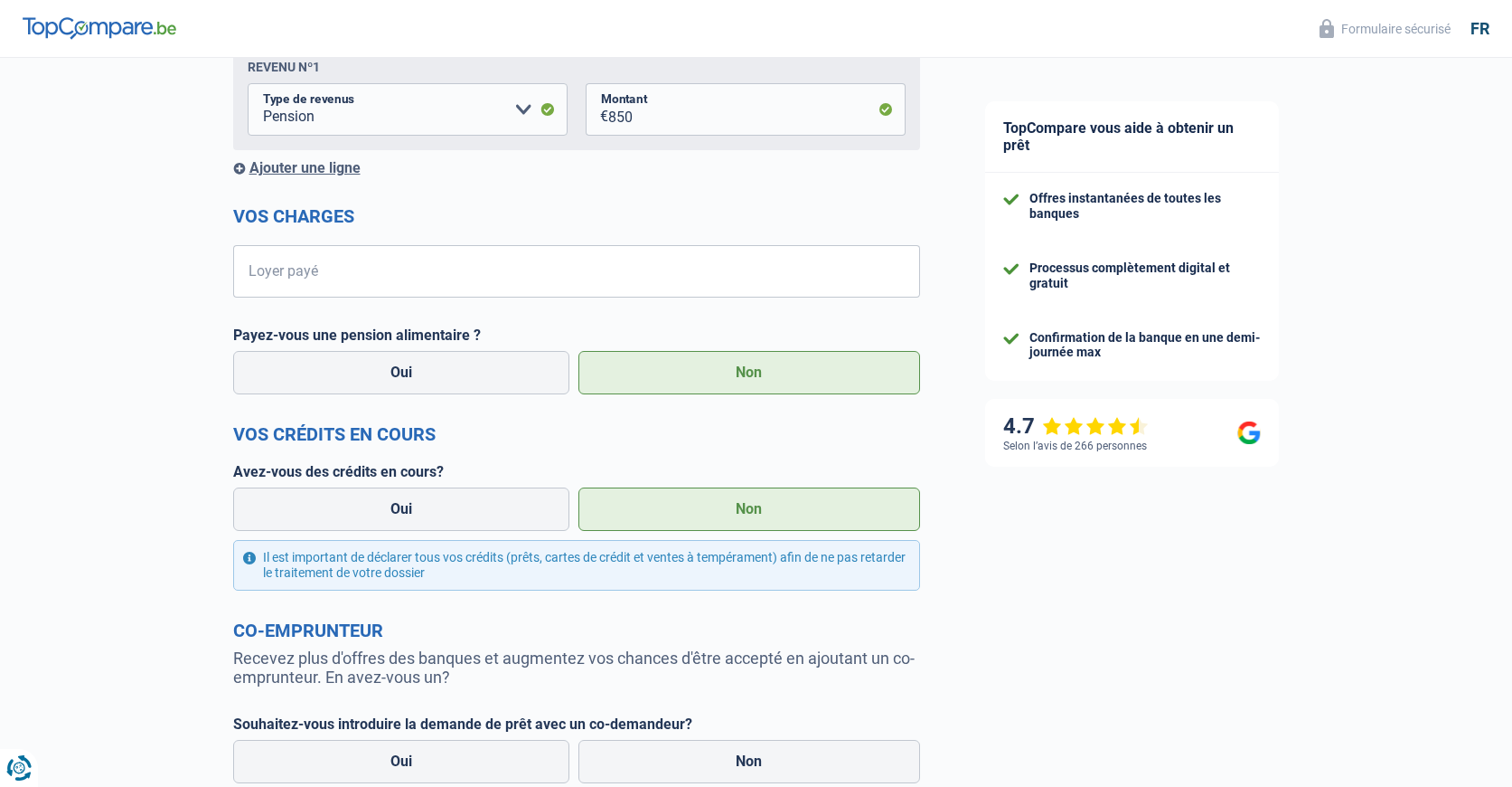
scroll to position [519, 0]
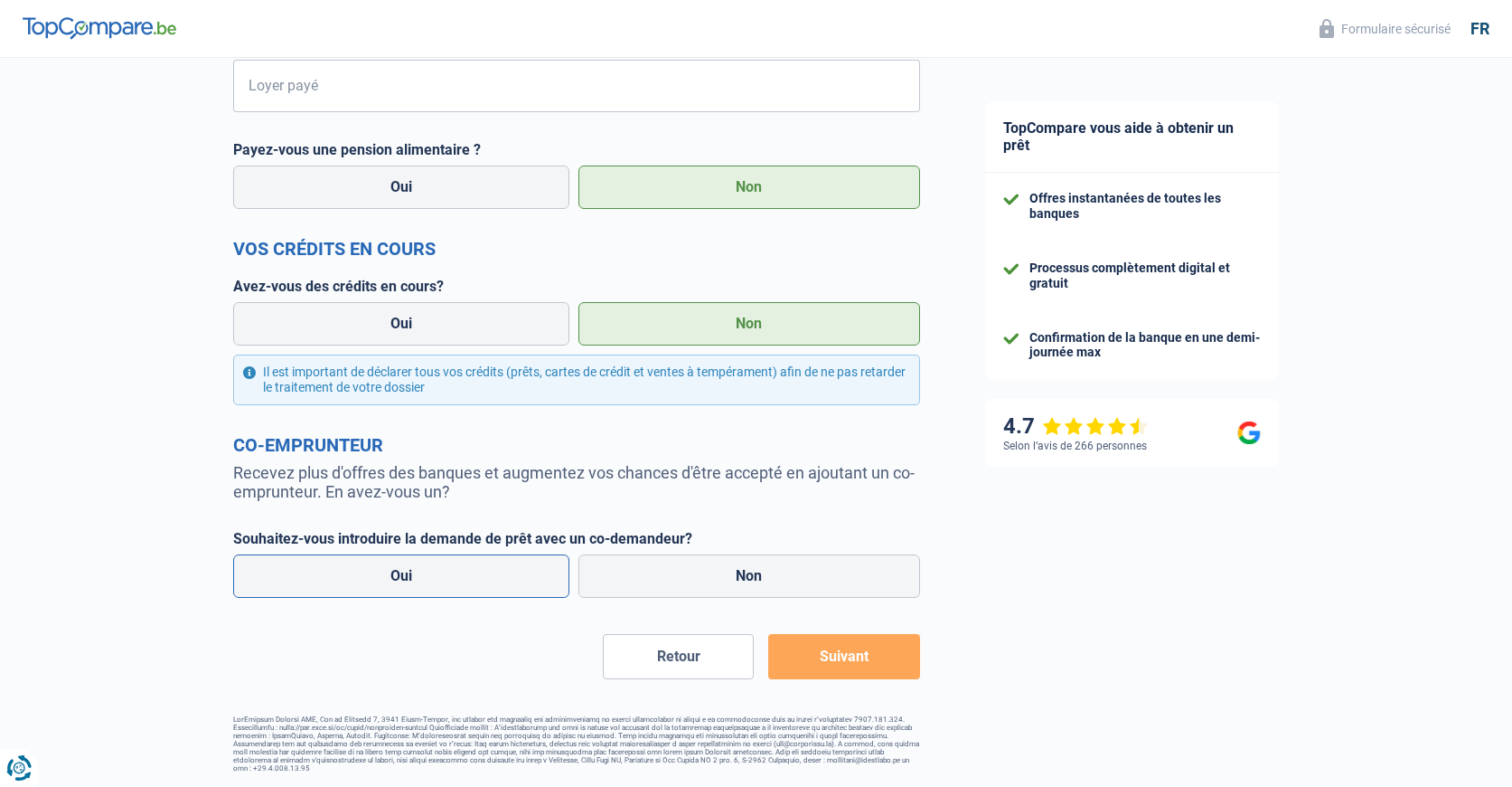
click at [388, 571] on label "Oui" at bounding box center [401, 575] width 338 height 43
click at [388, 571] on input "Oui" at bounding box center [401, 575] width 338 height 43
radio input "true"
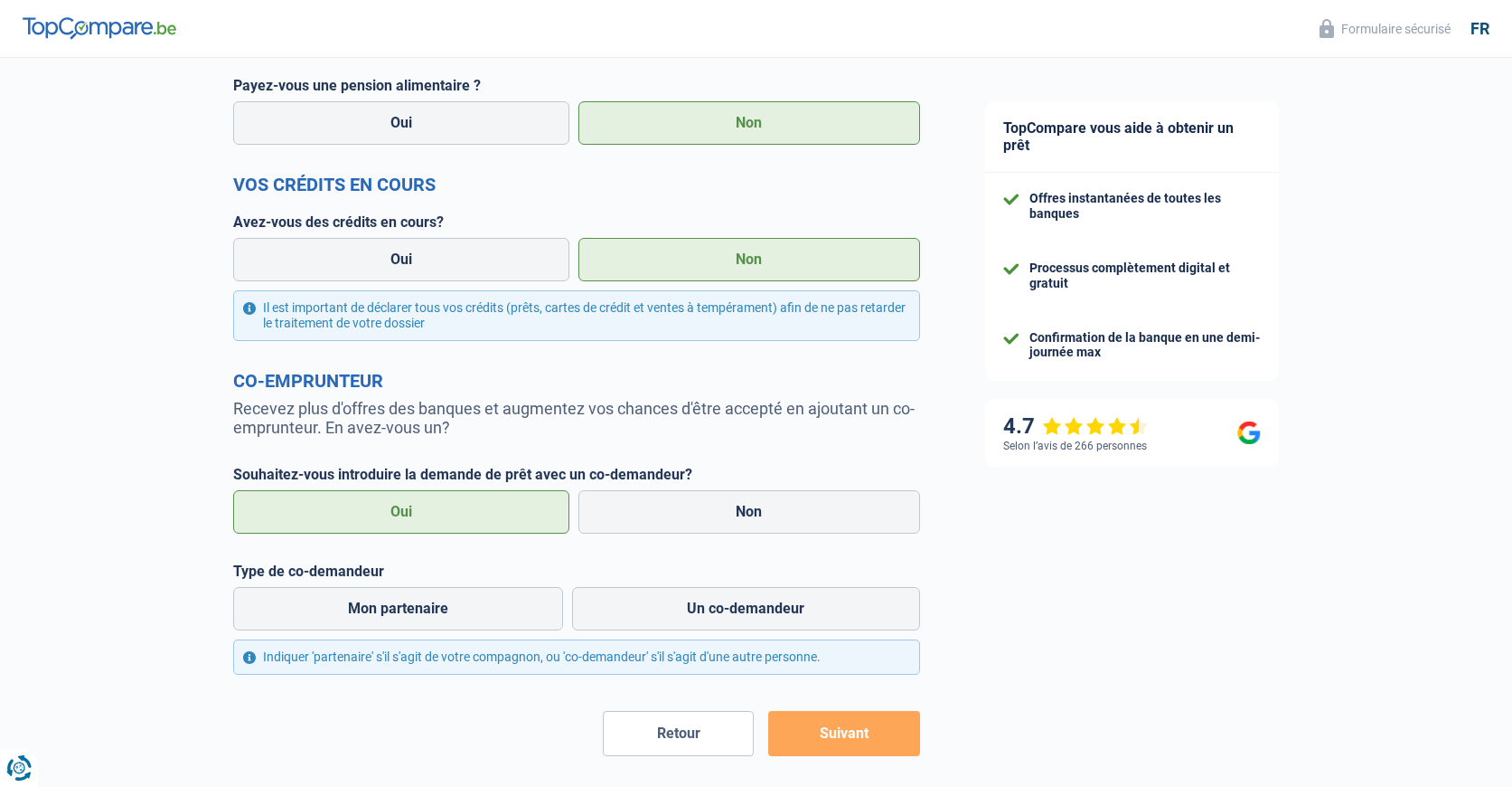
scroll to position [660, 0]
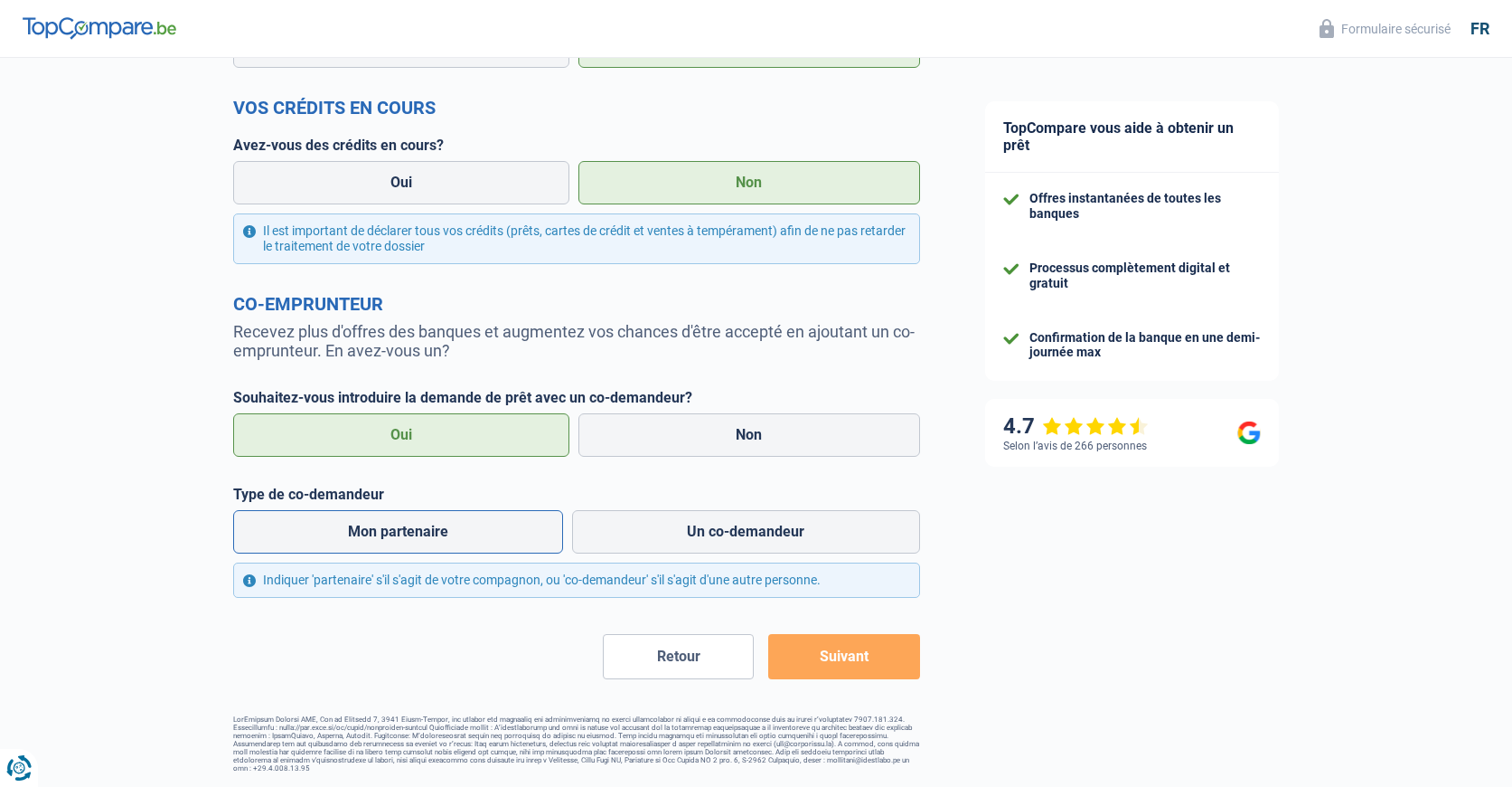
click at [413, 523] on label "Mon partenaire" at bounding box center [398, 531] width 331 height 43
click at [413, 523] on input "Mon partenaire" at bounding box center [398, 531] width 331 height 43
radio input "true"
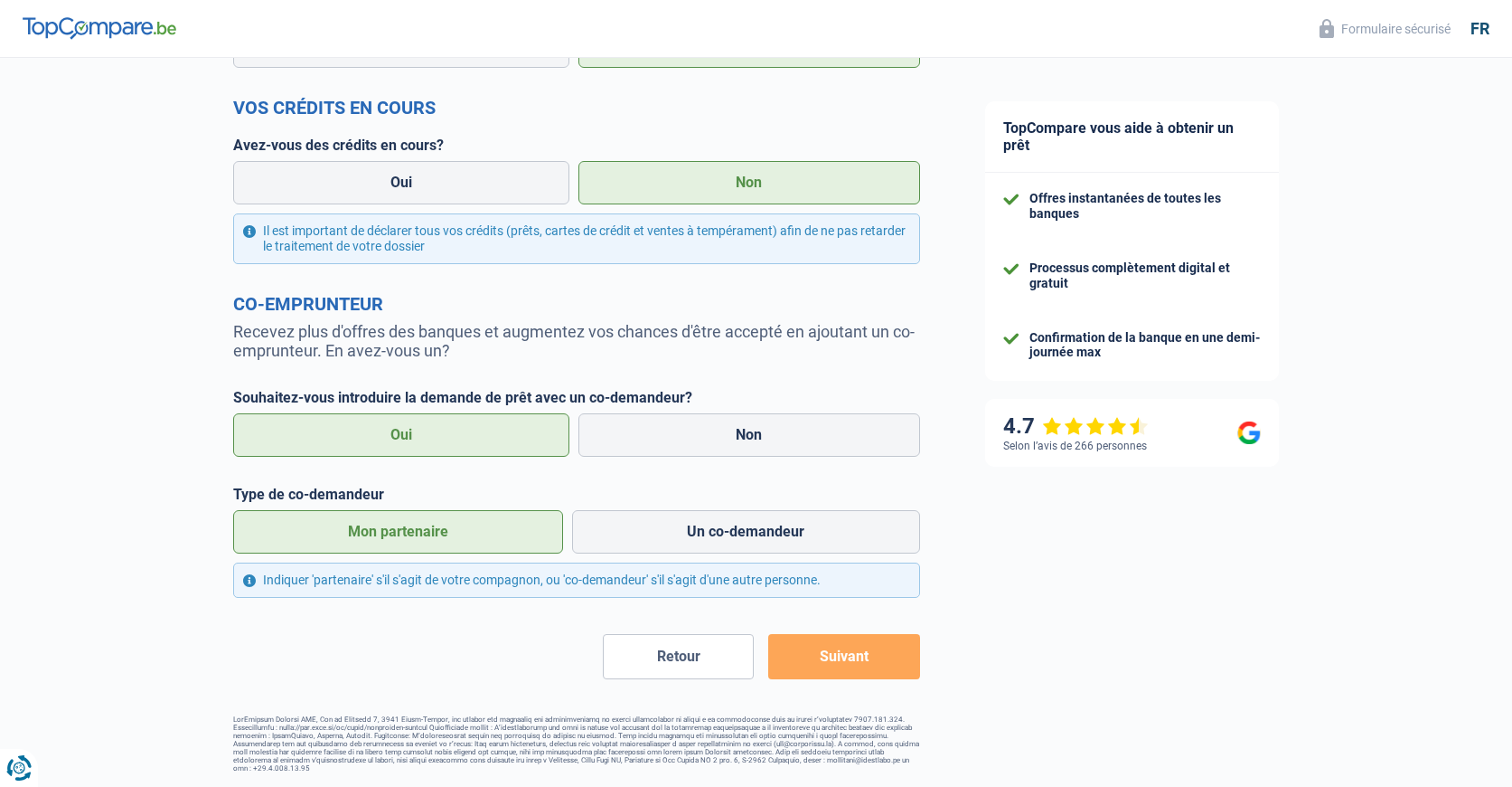
click at [852, 657] on button "Suivant" at bounding box center [844, 656] width 151 height 45
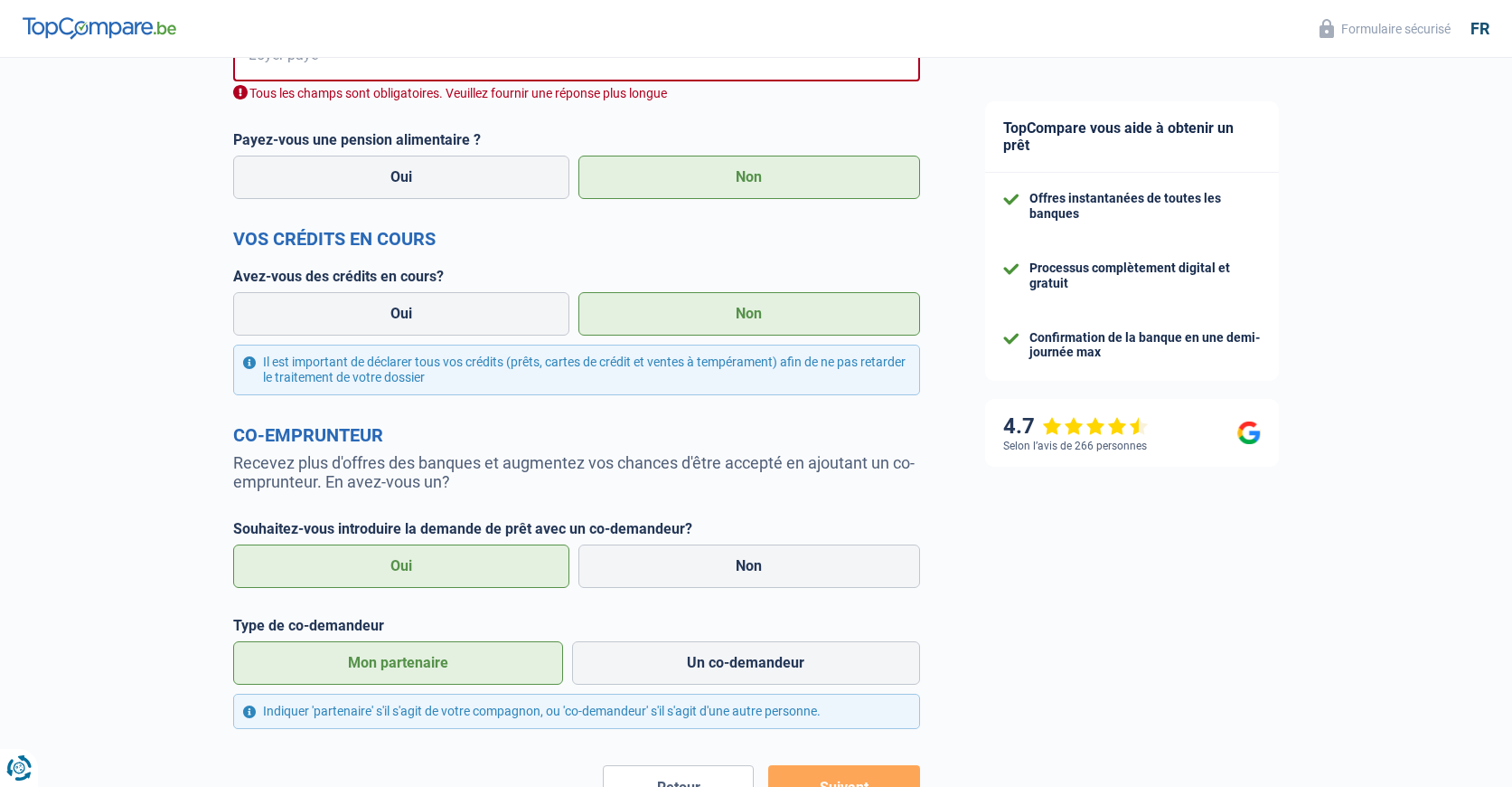
scroll to position [519, 0]
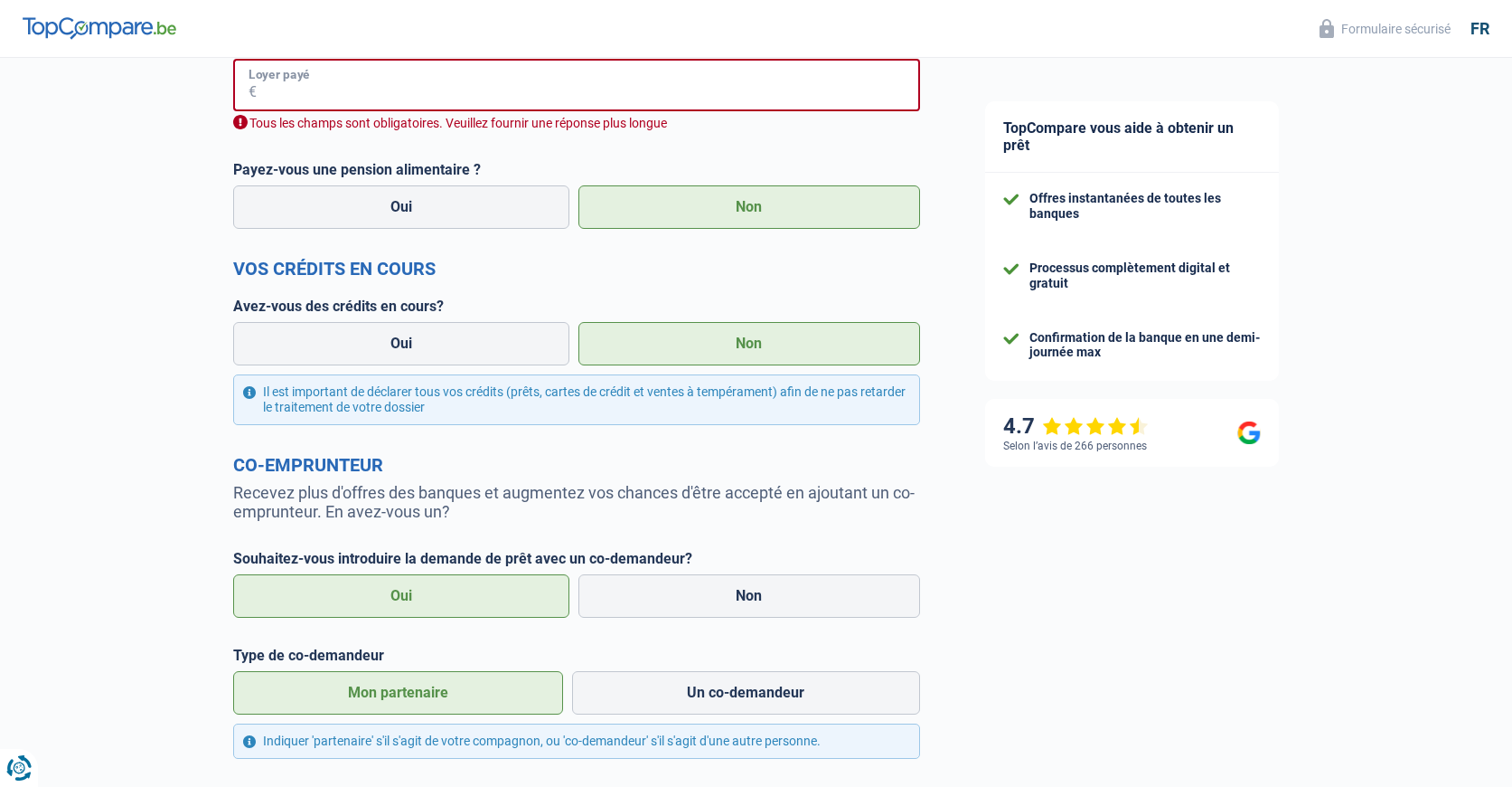
click at [314, 95] on input "Loyer payé" at bounding box center [589, 85] width 664 height 53
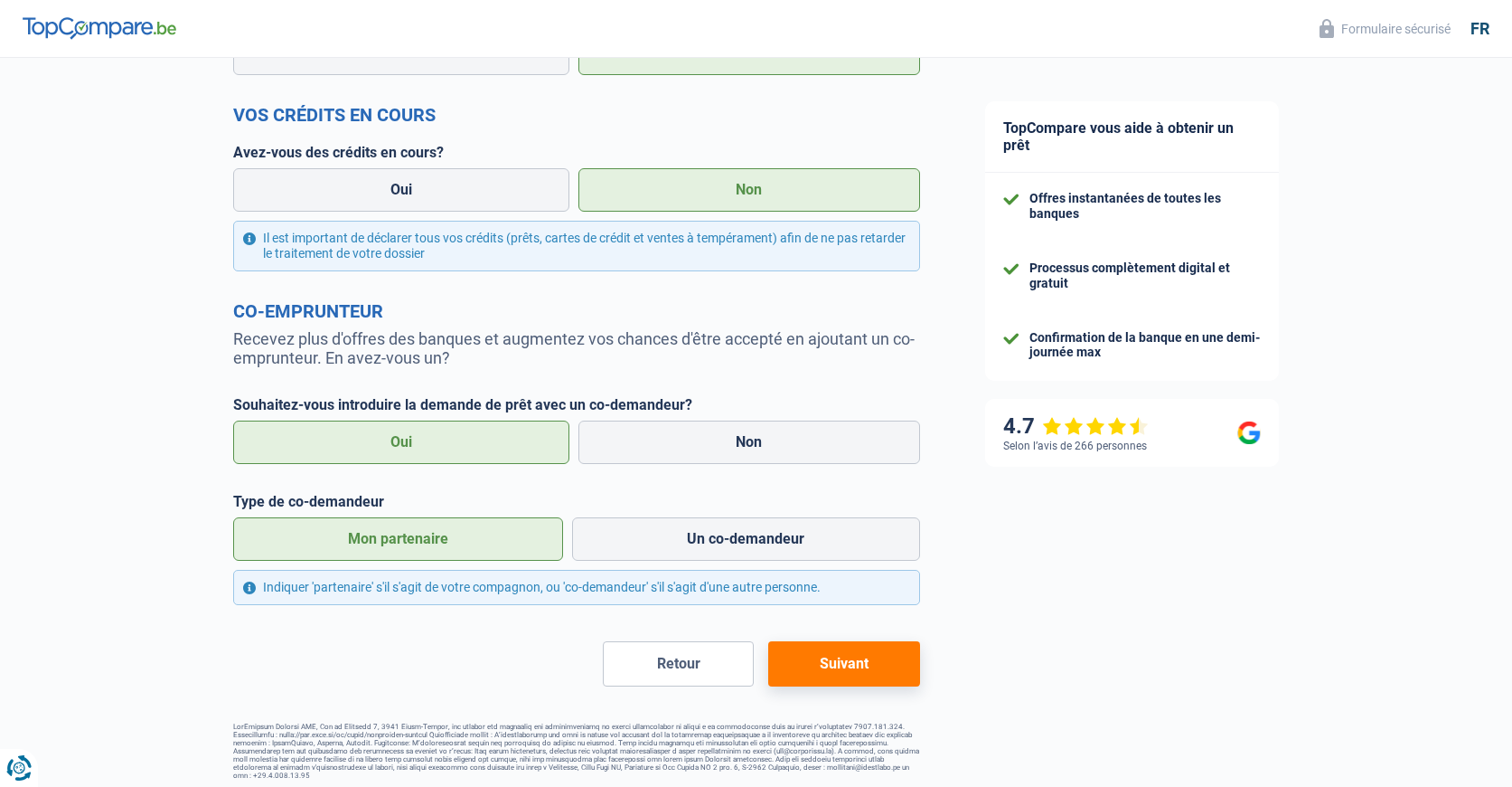
scroll to position [660, 0]
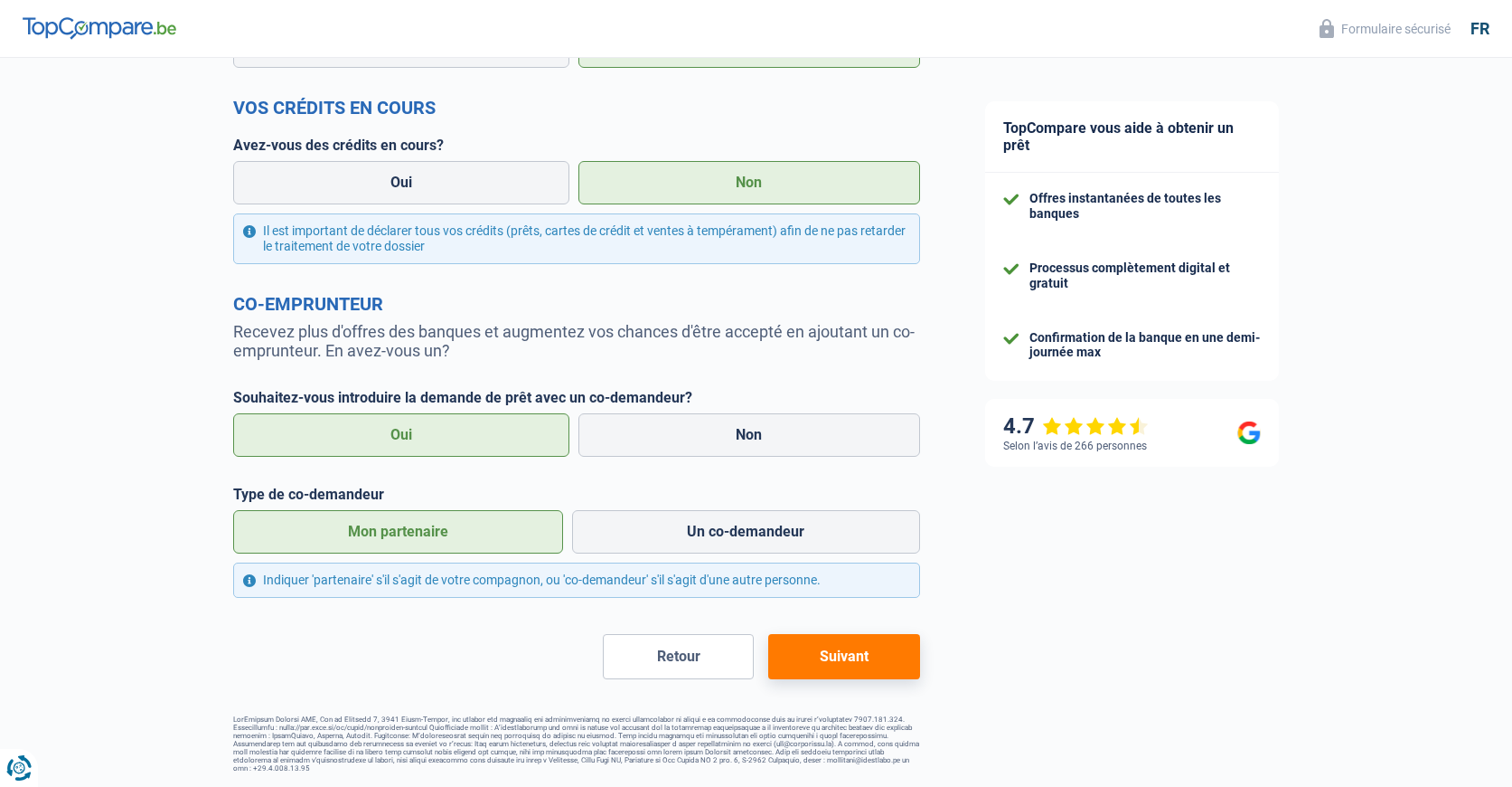
type input "800"
click at [831, 641] on button "Suivant" at bounding box center [844, 656] width 151 height 45
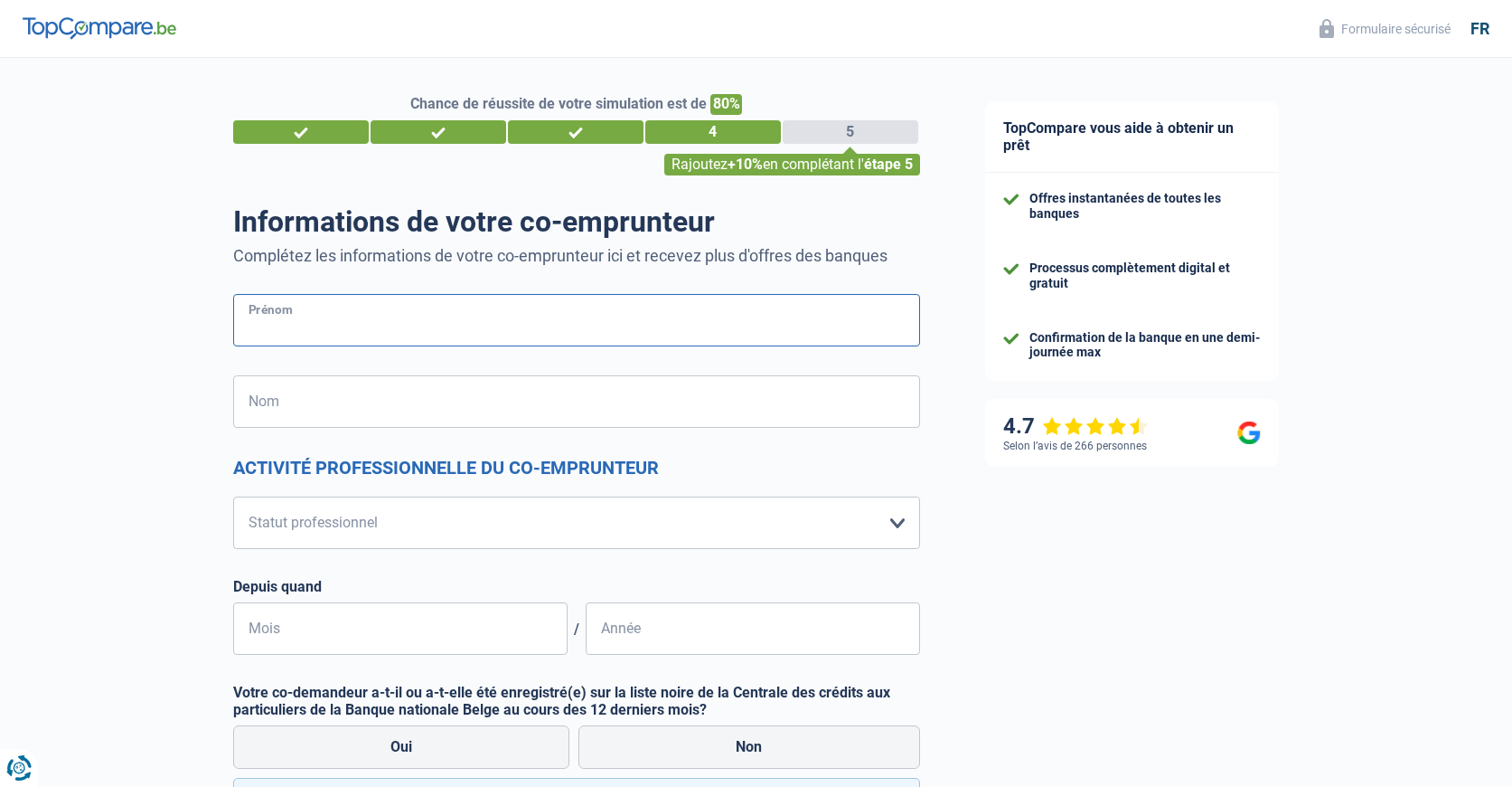
click at [322, 323] on input "Prénom" at bounding box center [576, 319] width 687 height 53
type input "[PERSON_NAME]"
click at [354, 419] on input "Nom" at bounding box center [576, 401] width 687 height 53
type input "[PERSON_NAME]"
click at [317, 531] on select "Ouvrier Employé privé Employé public Invalide Indépendant Pensionné Chômeur Mut…" at bounding box center [576, 522] width 687 height 53
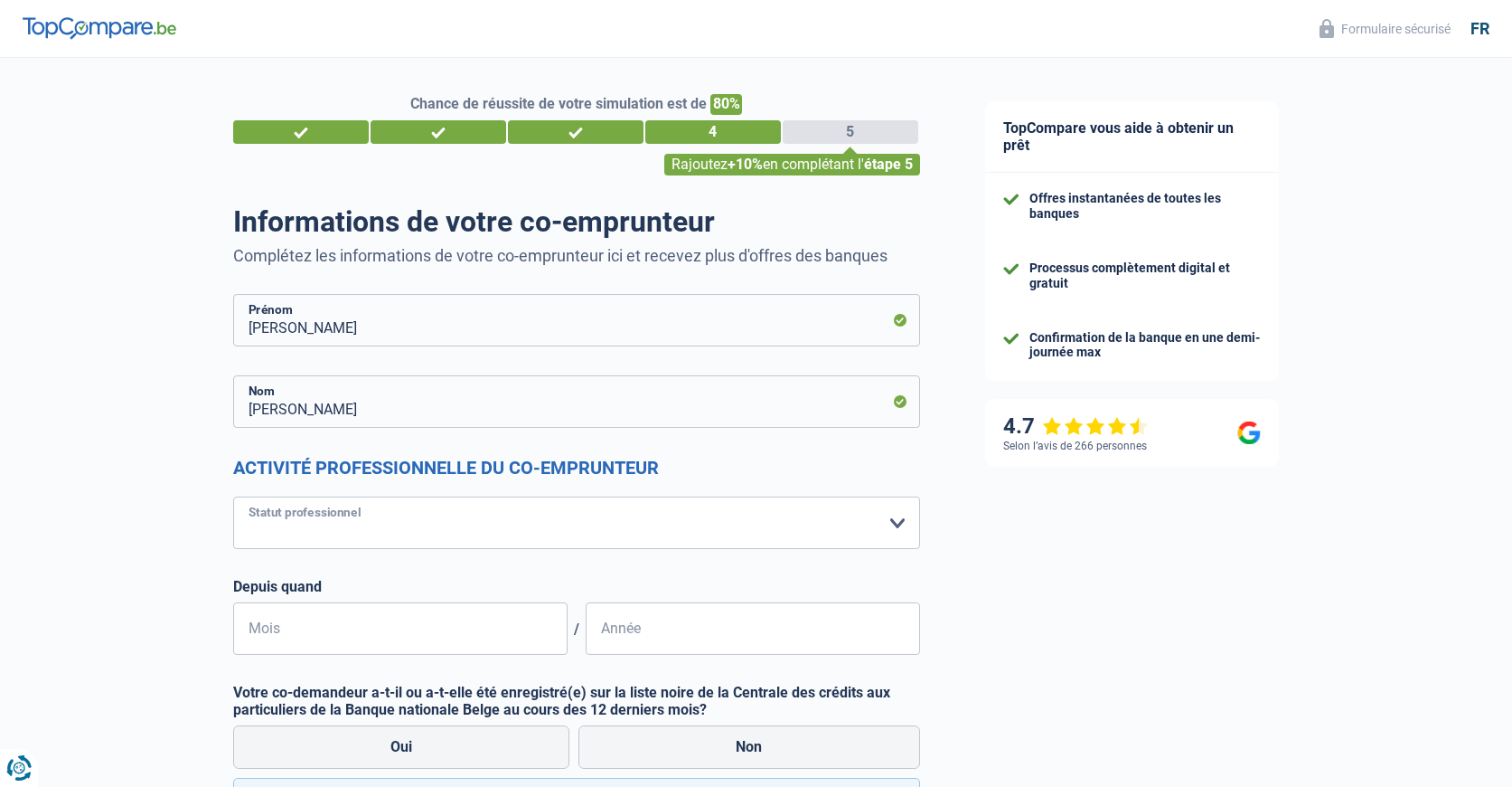
select select "privateEmployee"
click at [233, 497] on select "Ouvrier Employé privé Employé public Invalide Indépendant Pensionné Chômeur Mut…" at bounding box center [576, 522] width 687 height 53
select select "netSalary"
select select "mealVouchers"
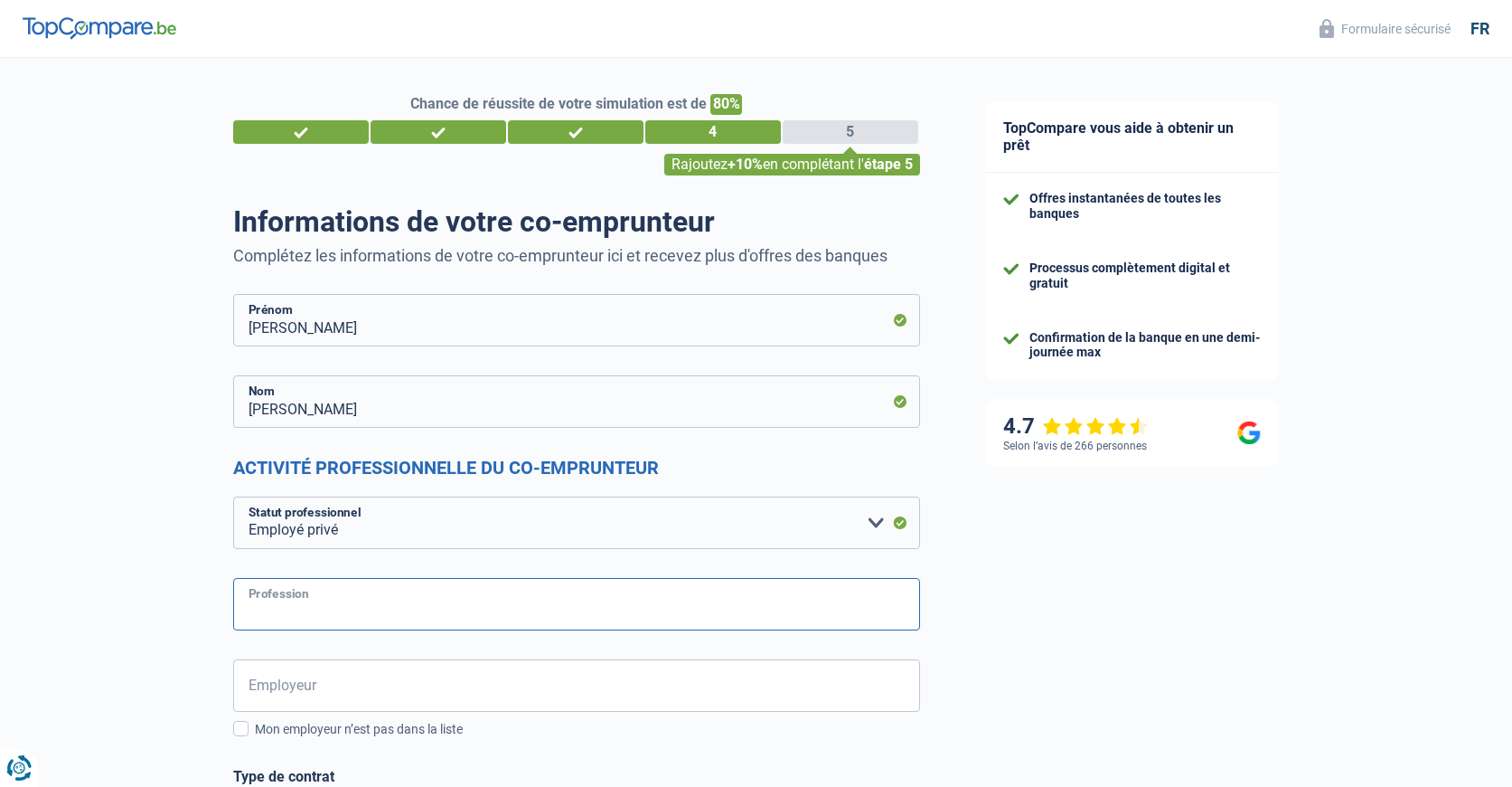
click at [315, 609] on input "Profession" at bounding box center [576, 604] width 687 height 53
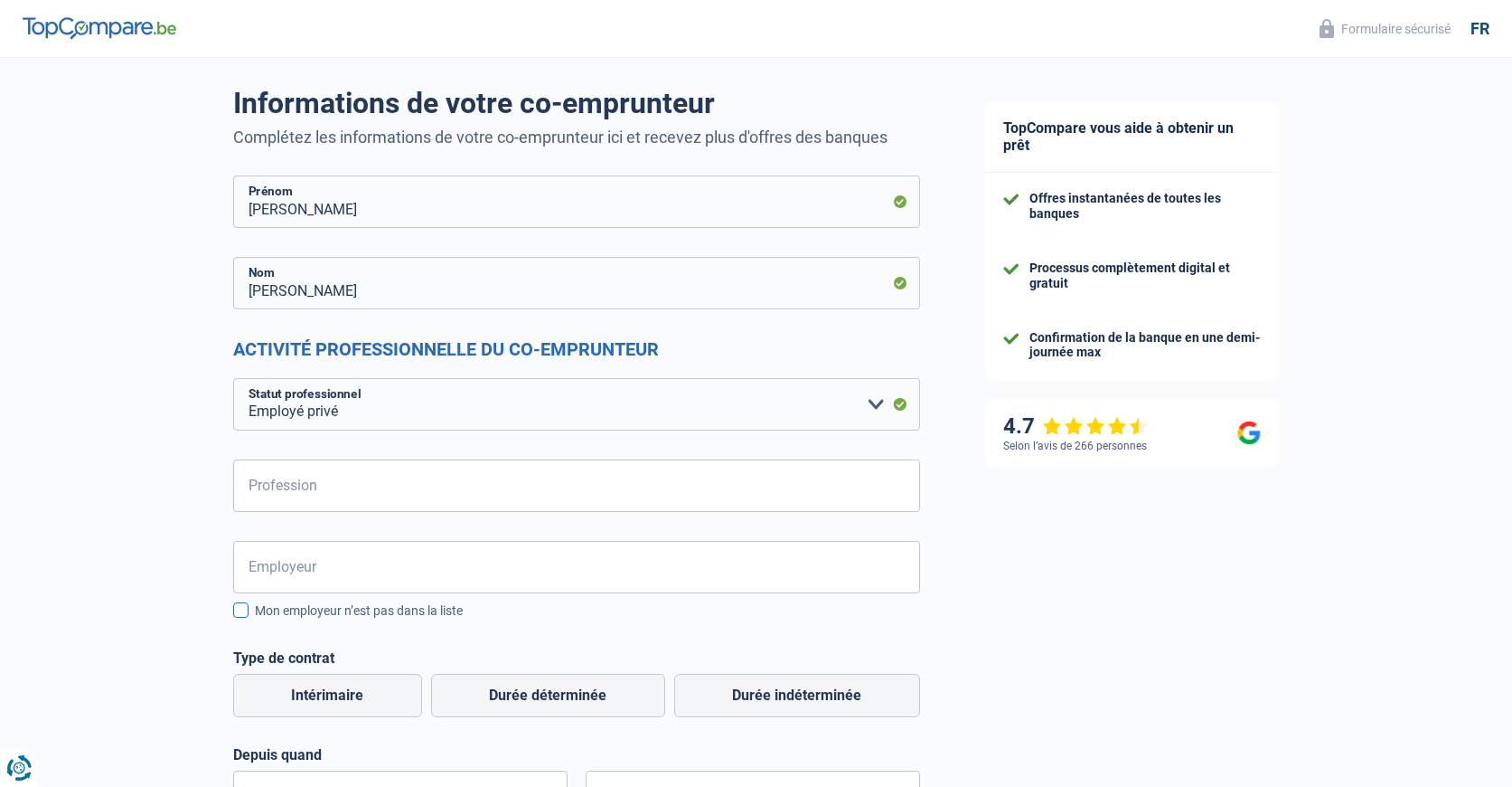
scroll to position [181, 0]
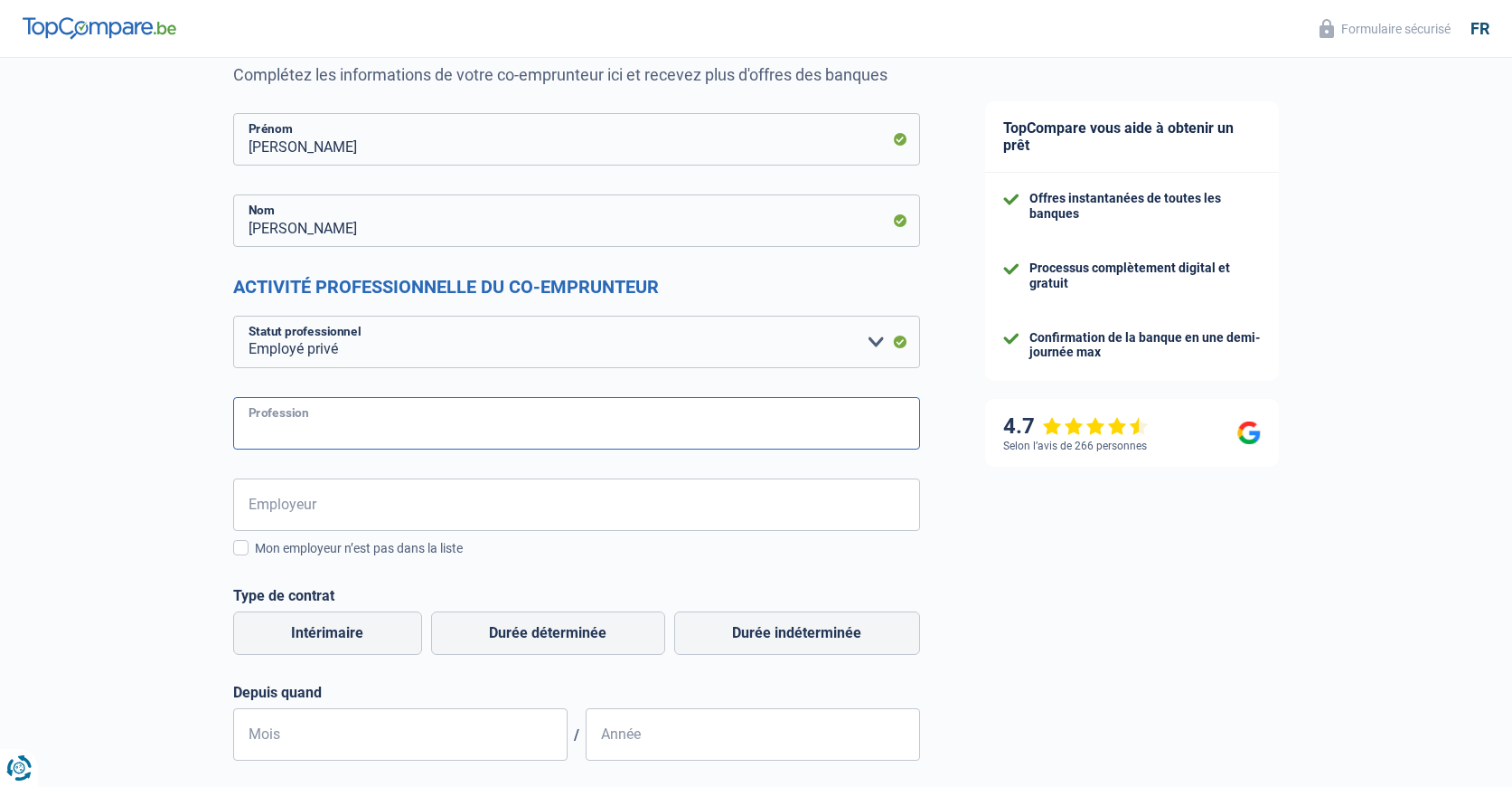
click at [310, 412] on input "Profession" at bounding box center [576, 423] width 687 height 53
type input "Vendeuse"
click at [295, 504] on input "Employeur" at bounding box center [576, 504] width 687 height 53
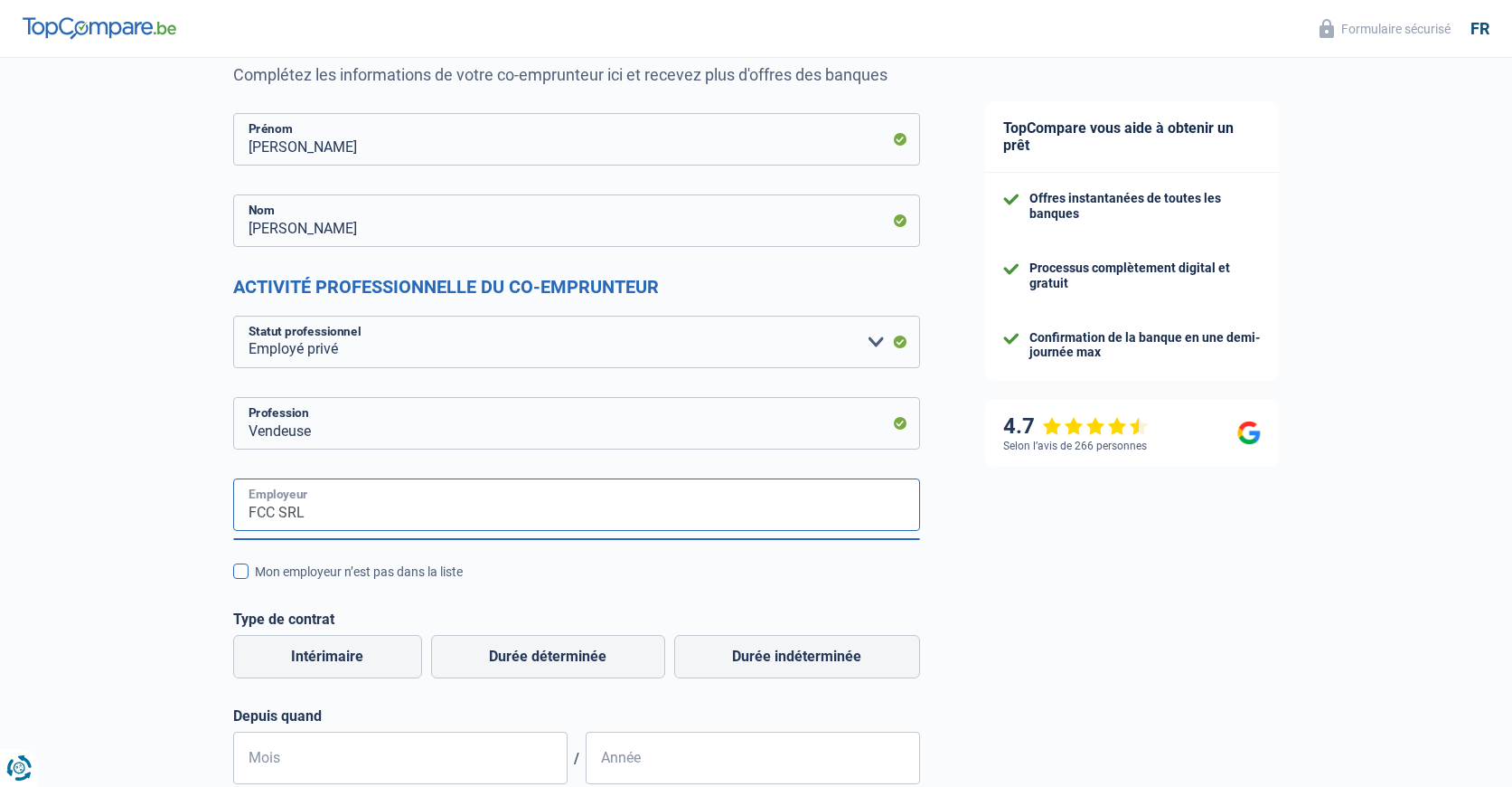
type input "FCC SRL"
click at [637, 569] on div "Mon employeur n’est pas dans la liste" at bounding box center [588, 572] width 666 height 19
click at [255, 581] on input "Mon employeur n’est pas dans la liste" at bounding box center [255, 581] width 0 height 0
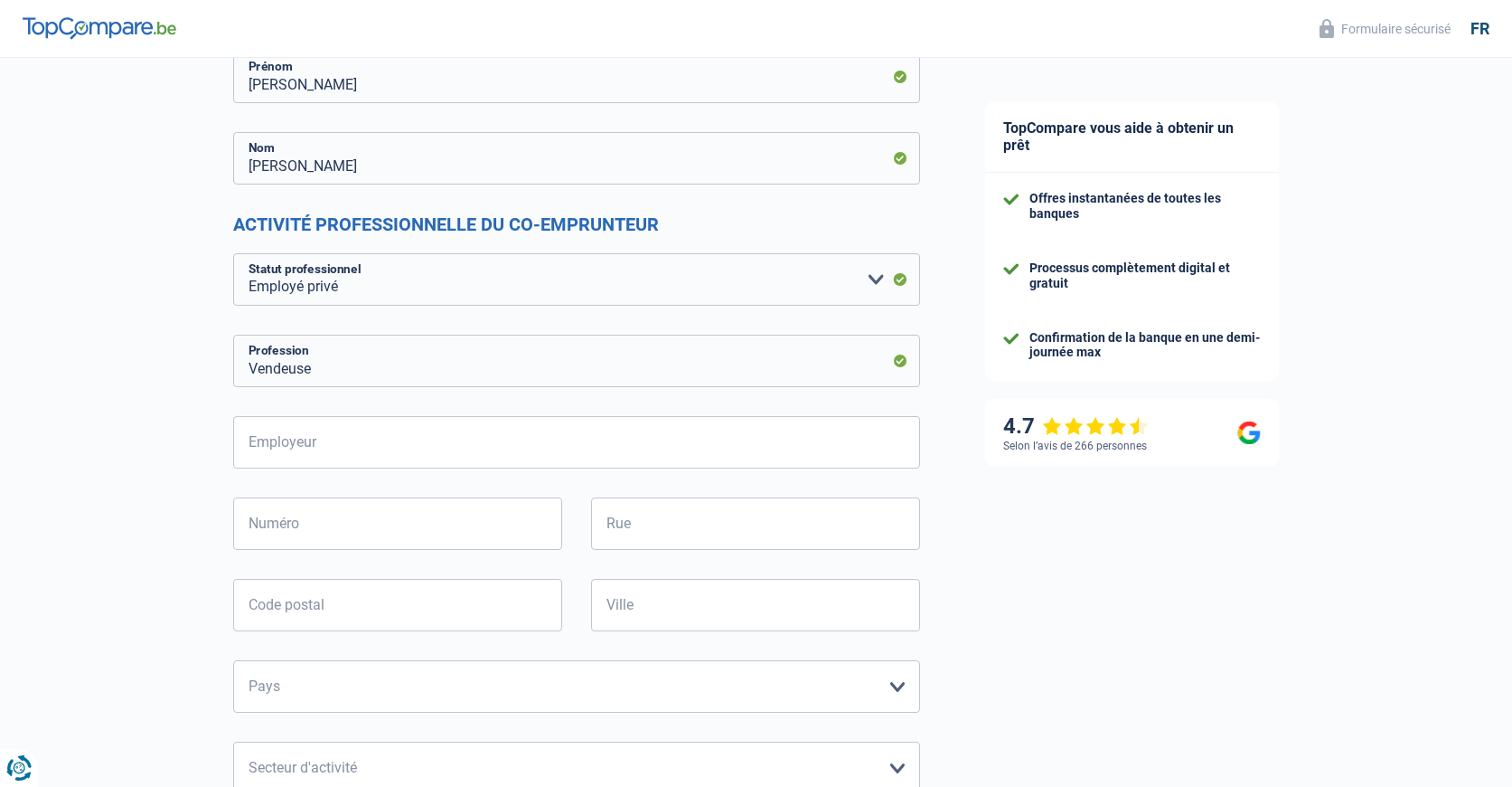
scroll to position [271, 0]
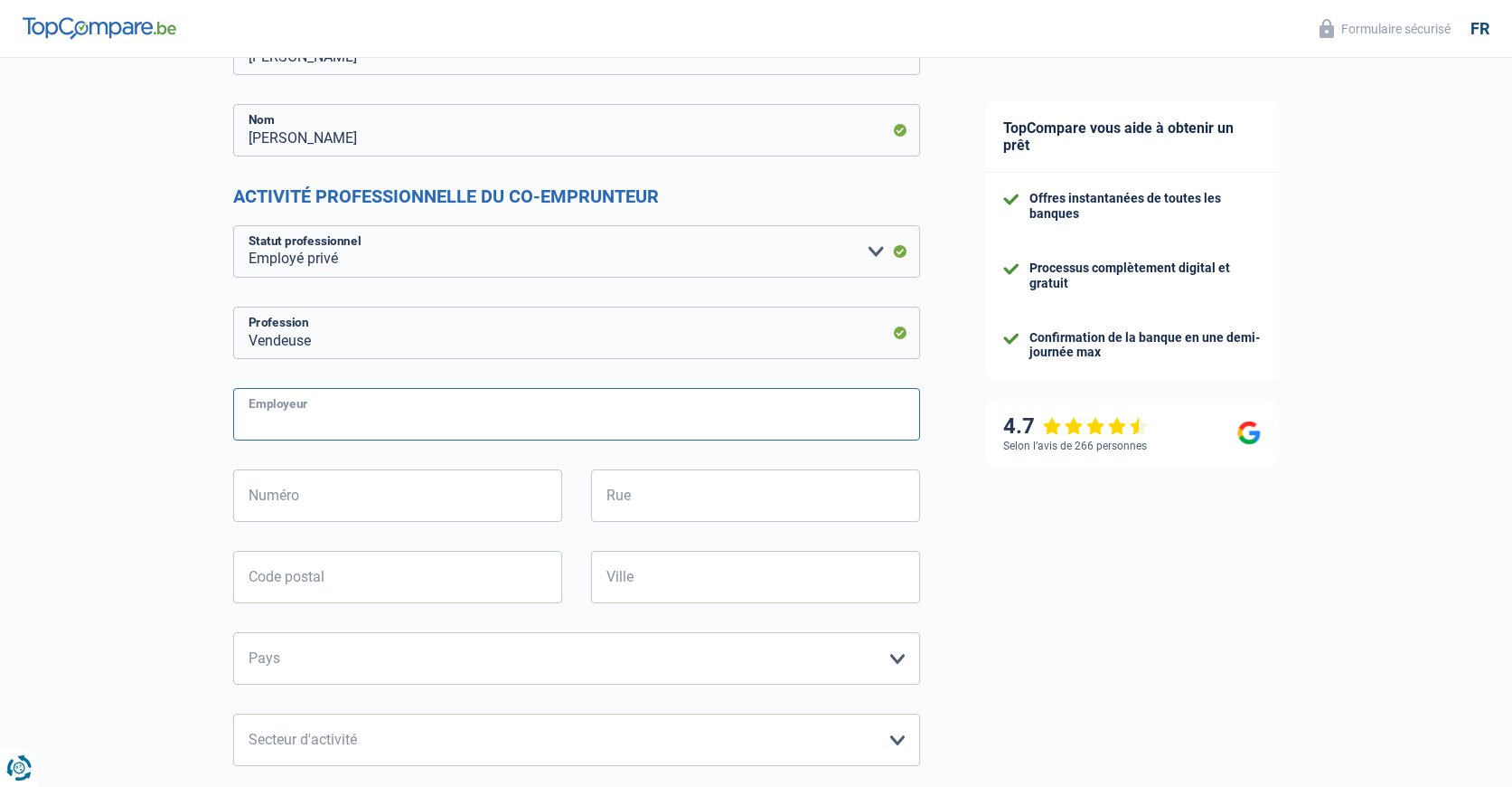
click at [332, 419] on input "Employeur" at bounding box center [576, 414] width 687 height 53
type input "F.C.C. SRL"
click at [464, 492] on input "Numéro" at bounding box center [397, 495] width 329 height 53
click at [648, 499] on input "Rue" at bounding box center [756, 495] width 329 height 53
click at [288, 505] on input "Numéro" at bounding box center [397, 495] width 329 height 53
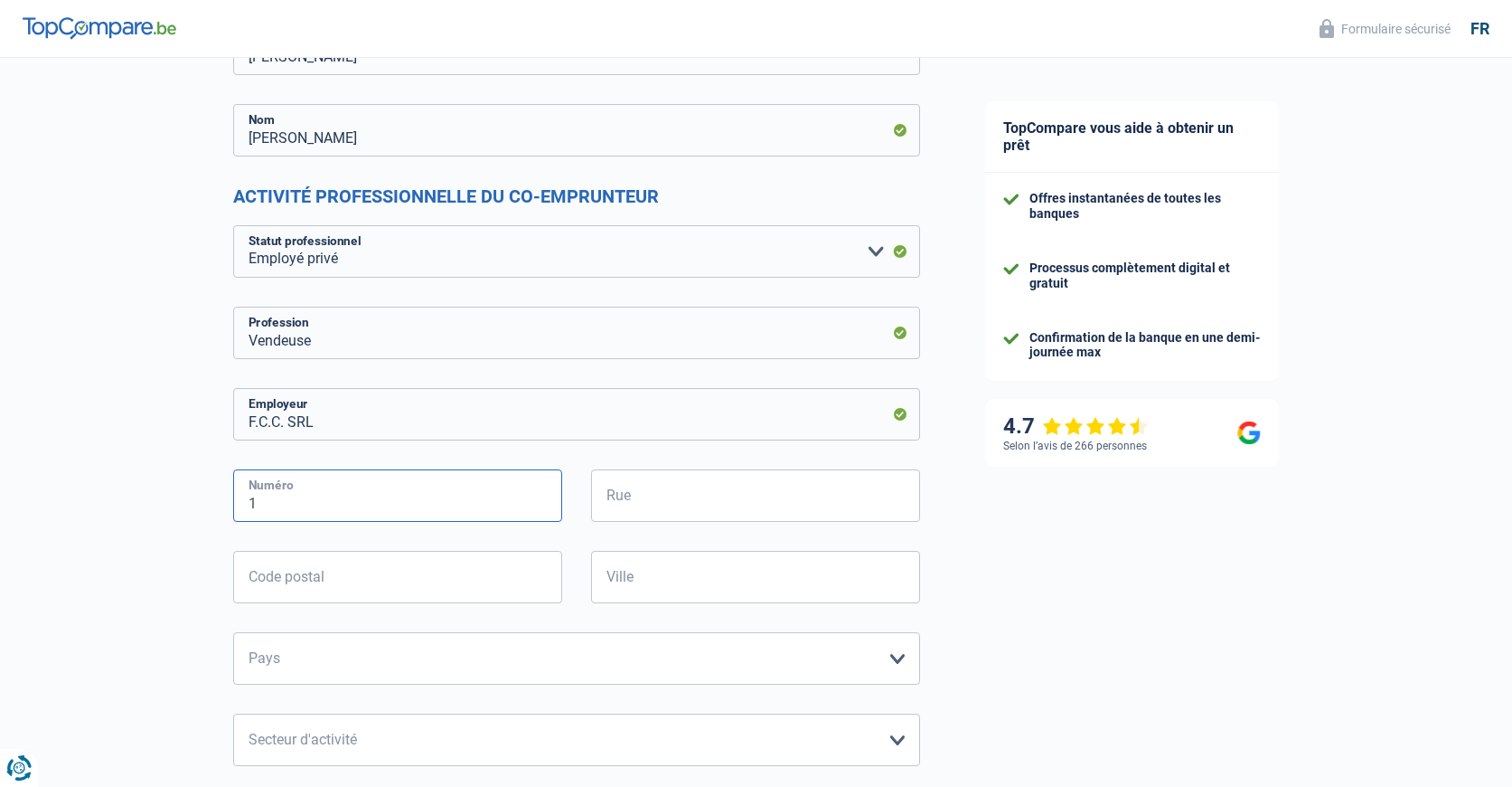
type input "1"
click at [642, 501] on input "Rue" at bounding box center [756, 495] width 329 height 53
type input "Place reine [PERSON_NAME]"
click at [470, 582] on input "Code postal" at bounding box center [397, 576] width 329 height 53
type input "4000"
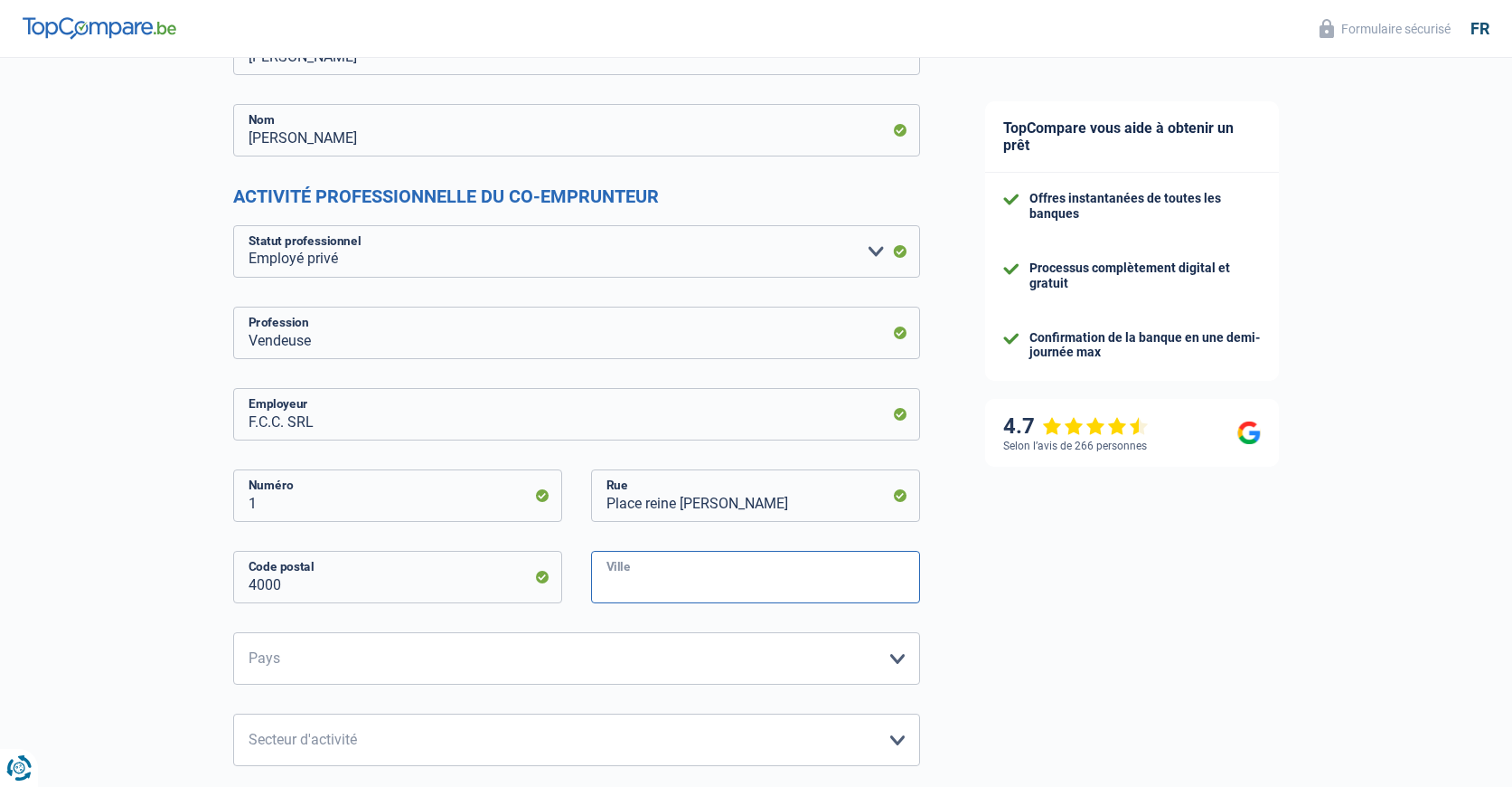
click at [674, 578] on input "Ville" at bounding box center [756, 576] width 329 height 53
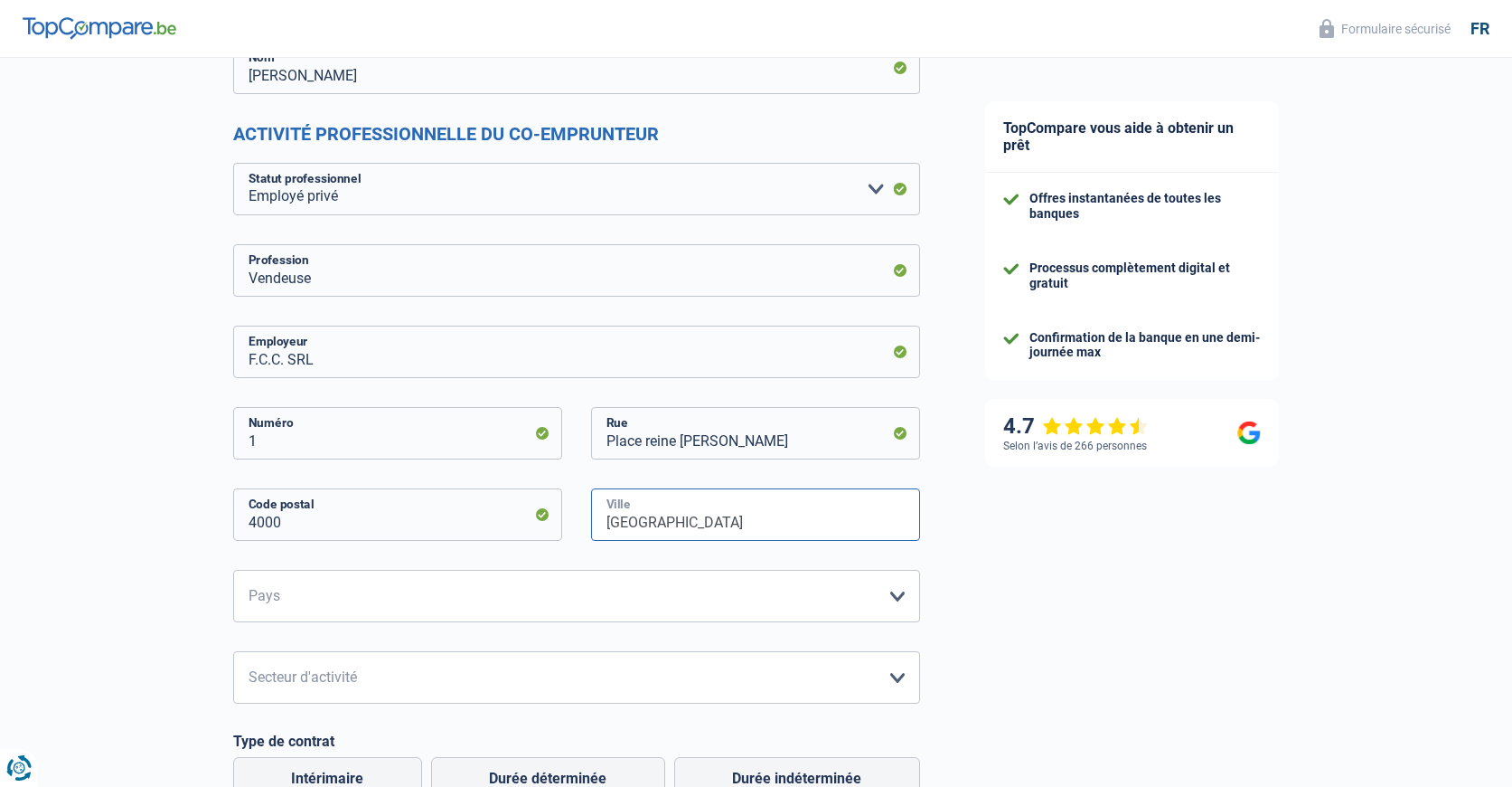
scroll to position [362, 0]
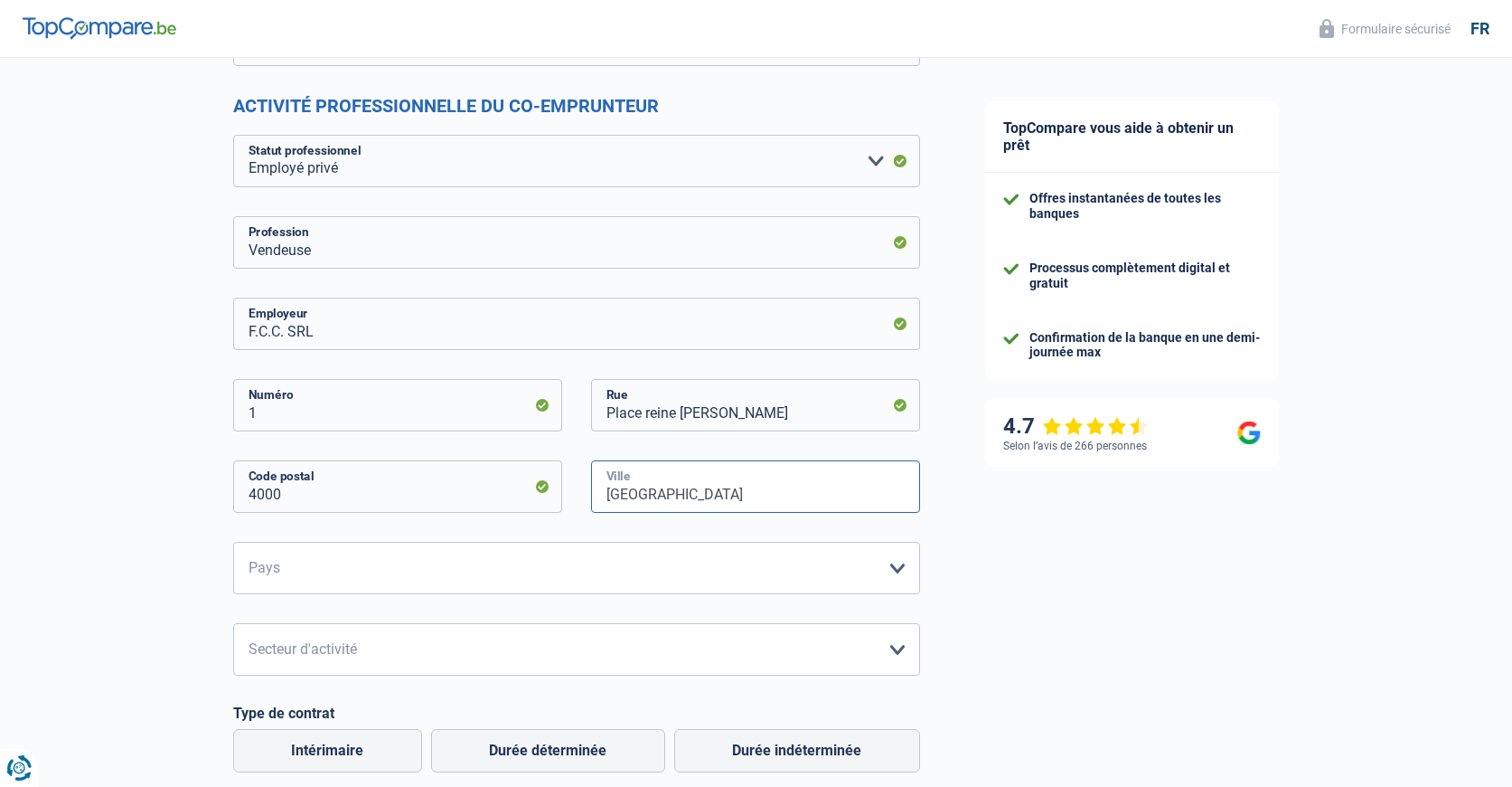
type input "[GEOGRAPHIC_DATA]"
click at [410, 549] on select "[GEOGRAPHIC_DATA] [GEOGRAPHIC_DATA] [GEOGRAPHIC_DATA] [GEOGRAPHIC_DATA] [GEOGRA…" at bounding box center [576, 568] width 687 height 53
select select "BE"
click at [233, 543] on select "[GEOGRAPHIC_DATA] [GEOGRAPHIC_DATA] [GEOGRAPHIC_DATA] [GEOGRAPHIC_DATA] [GEOGRA…" at bounding box center [576, 568] width 687 height 53
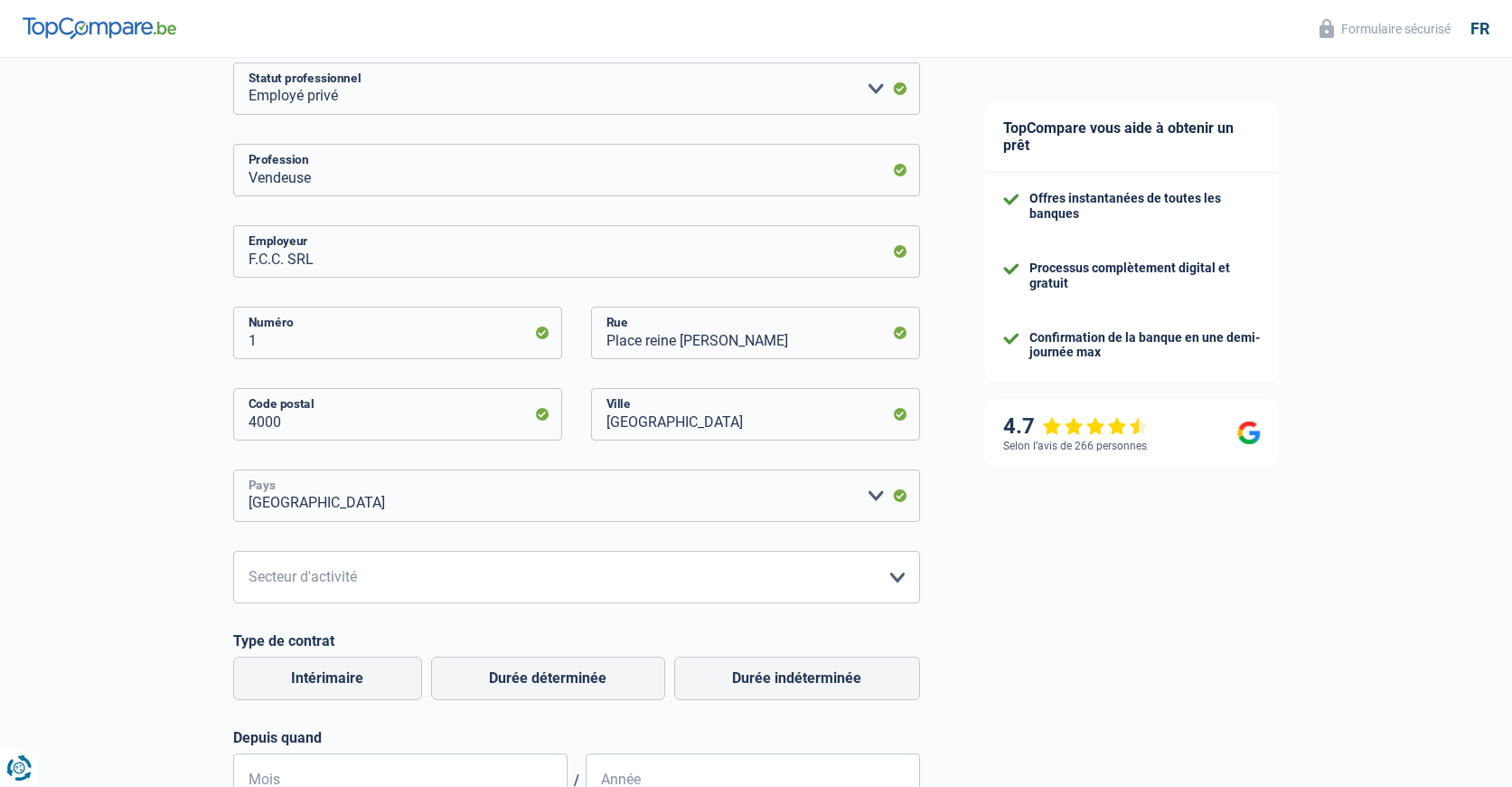
scroll to position [543, 0]
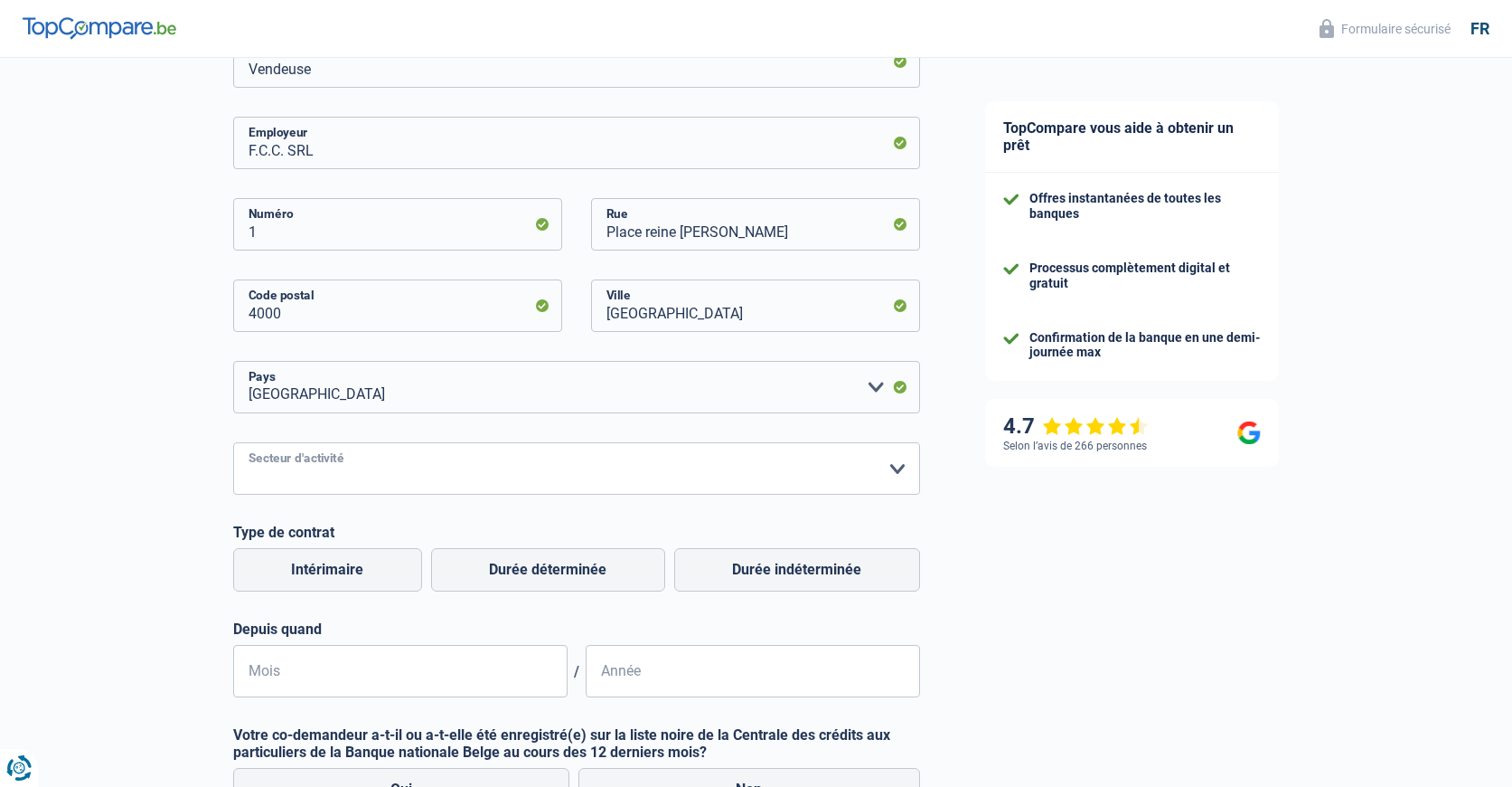
click at [379, 471] on select "Agriculture/Pêche Industrie Horeca Courier/Fitness/Taxi Construction Banques/As…" at bounding box center [576, 469] width 687 height 53
select select "hrc"
click at [233, 444] on select "Agriculture/Pêche Industrie Horeca Courier/Fitness/Taxi Construction Banques/As…" at bounding box center [576, 469] width 687 height 53
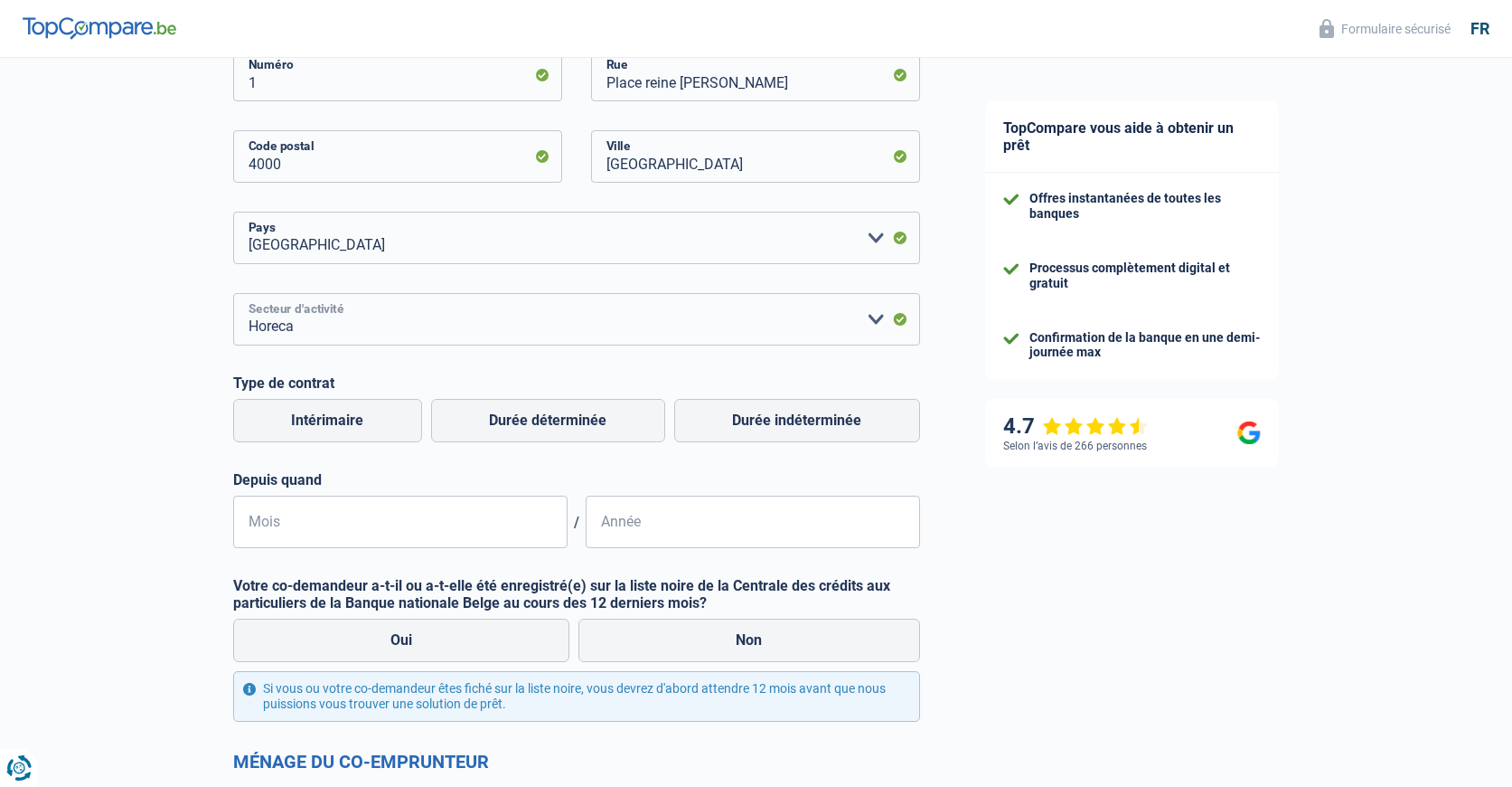
scroll to position [724, 0]
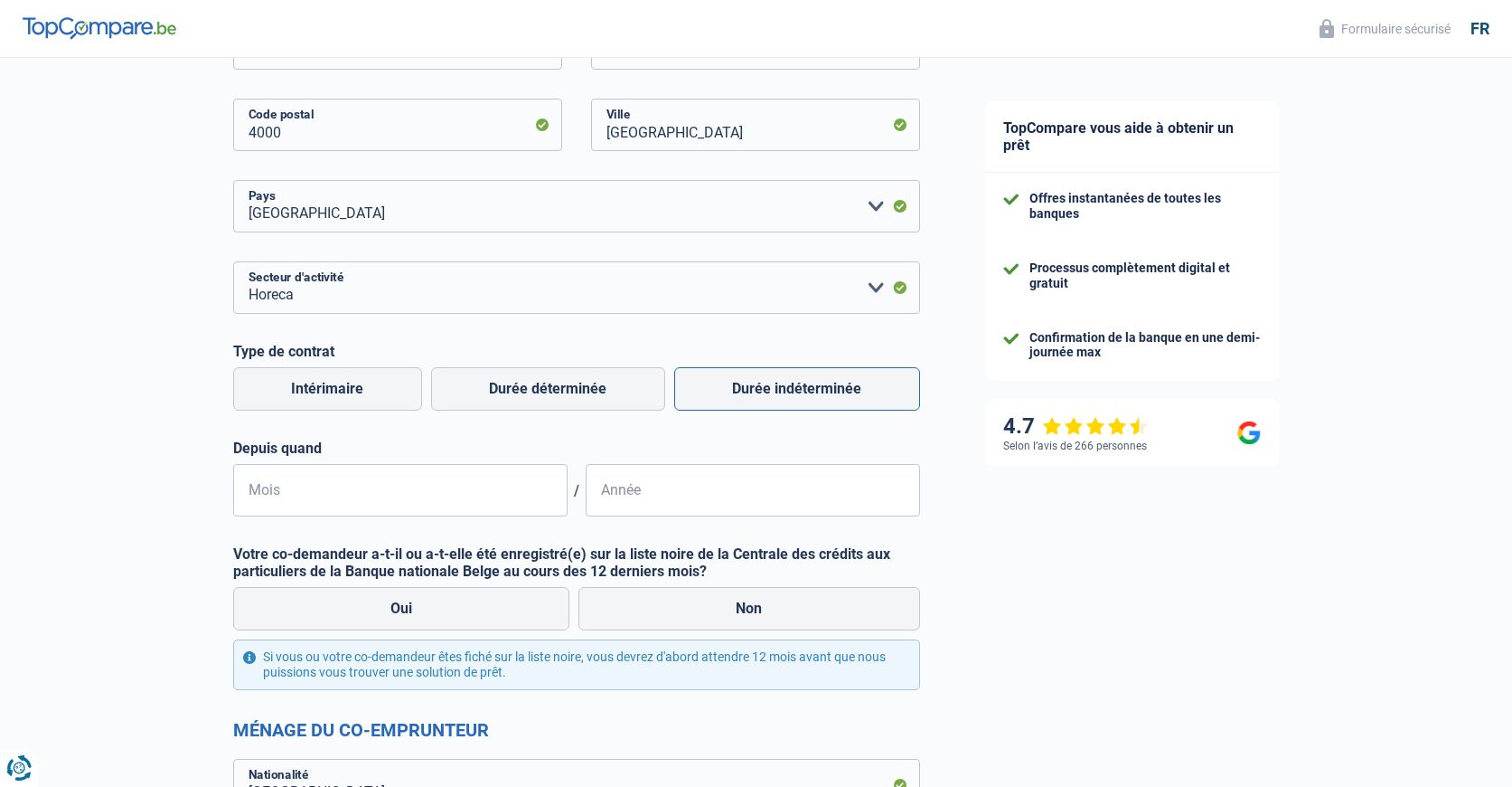
click at [793, 388] on label "Durée indéterminée" at bounding box center [797, 389] width 246 height 43
click at [793, 388] on input "Durée indéterminée" at bounding box center [797, 389] width 246 height 43
radio input "true"
click at [384, 474] on input "Mois" at bounding box center [400, 490] width 335 height 53
paste input "0"
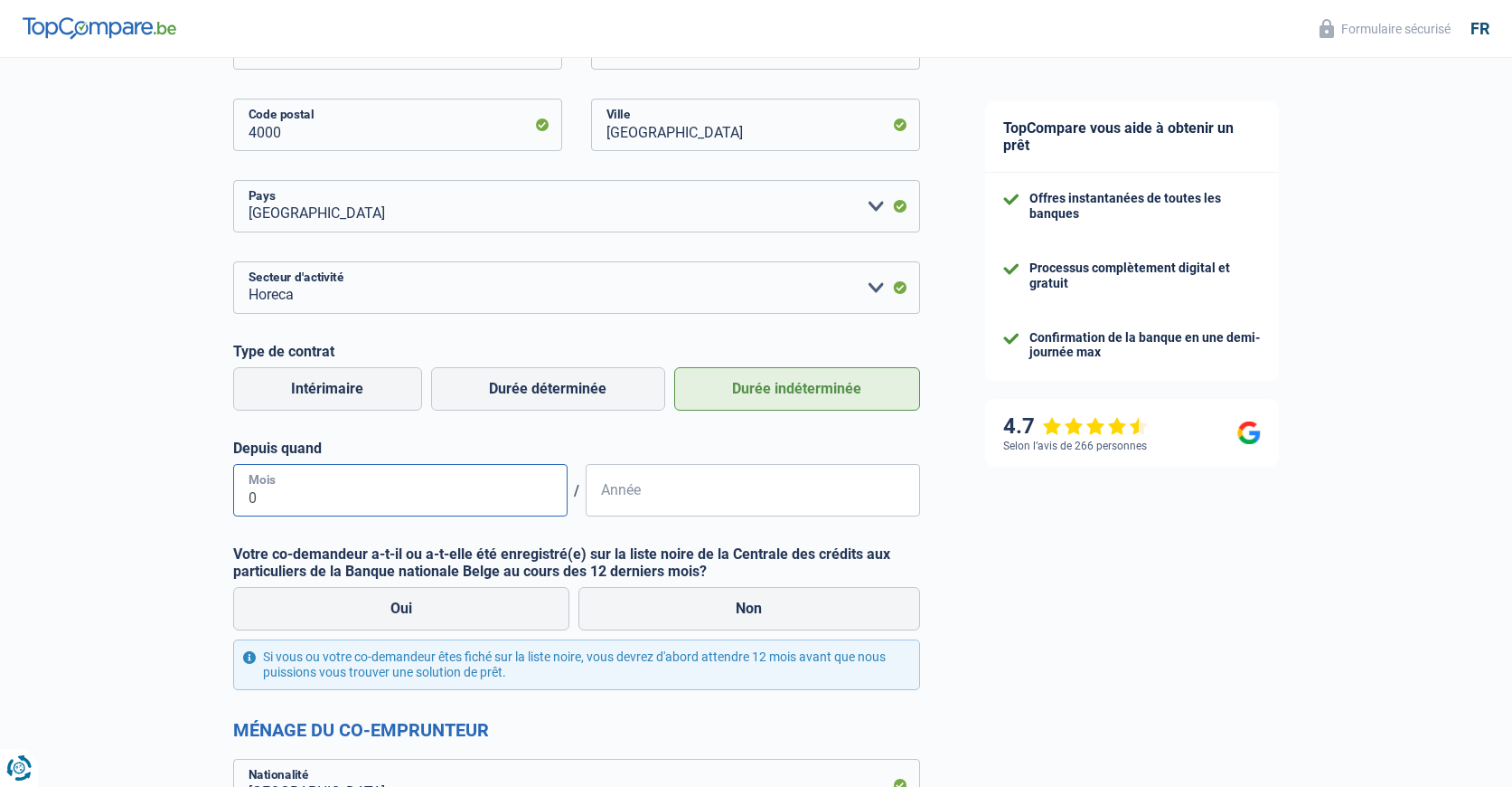
type input "05"
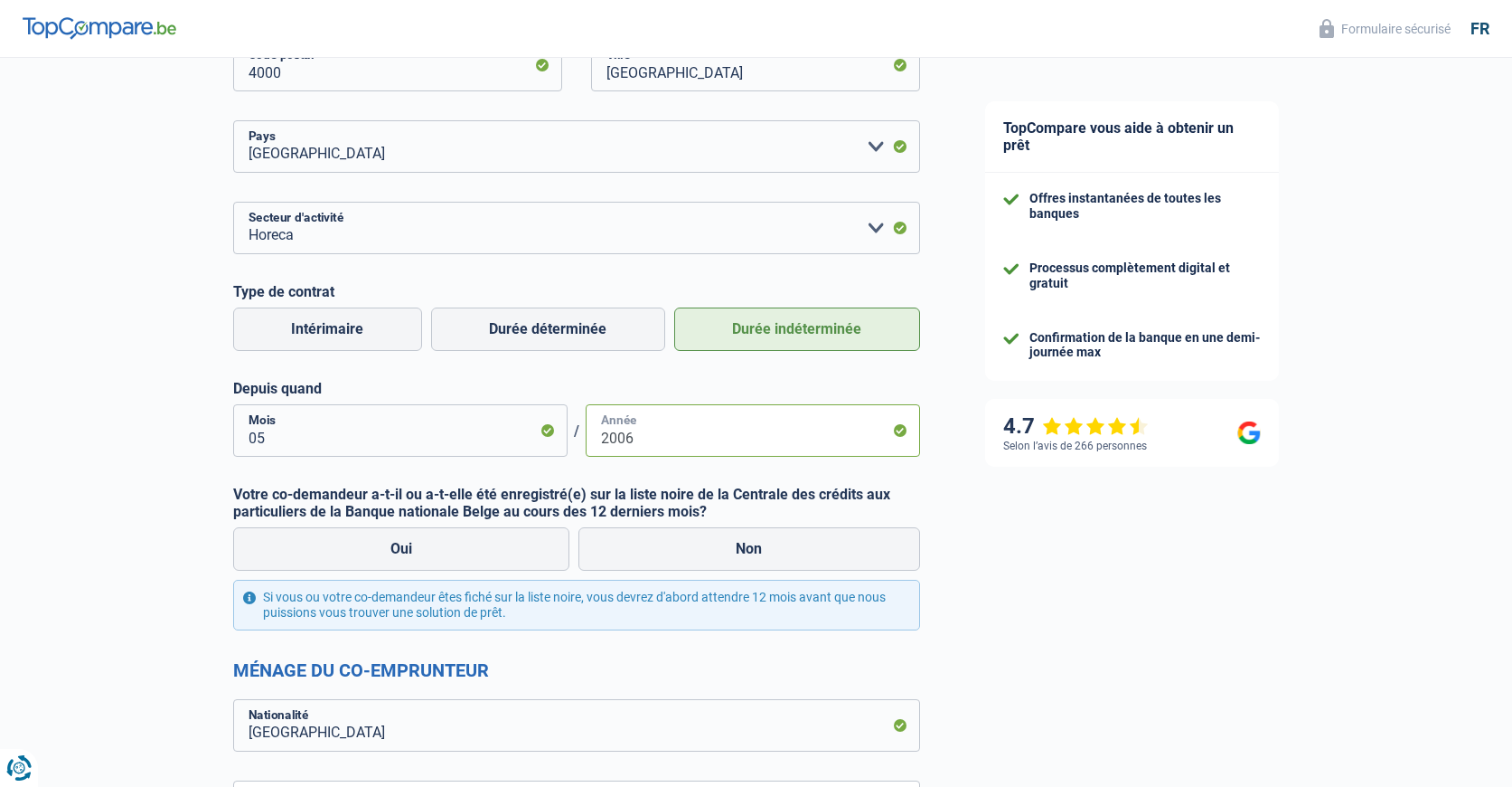
scroll to position [814, 0]
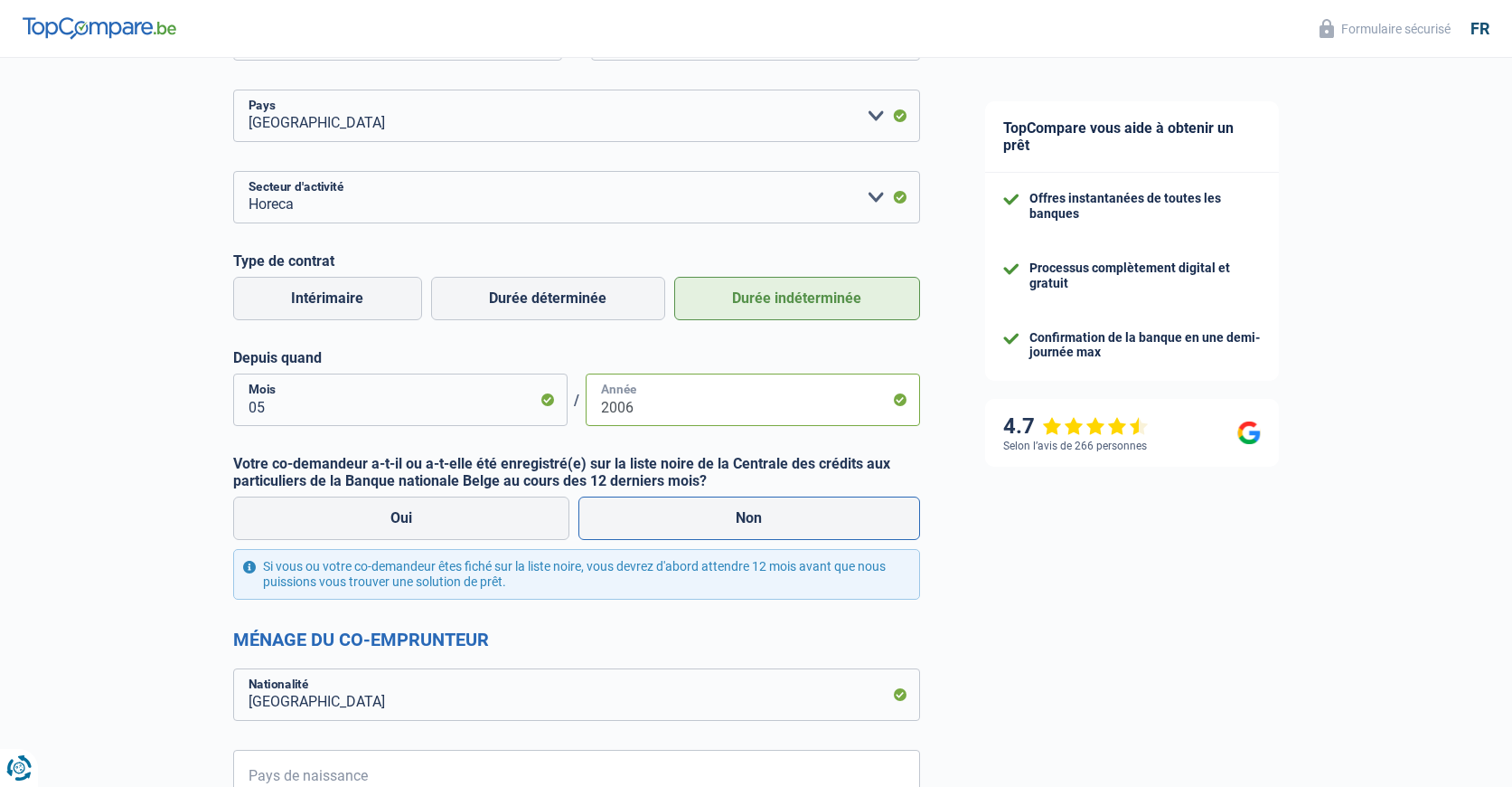
type input "2006"
click at [745, 532] on label "Non" at bounding box center [749, 518] width 341 height 43
click at [745, 532] on input "Non" at bounding box center [749, 518] width 341 height 43
radio input "true"
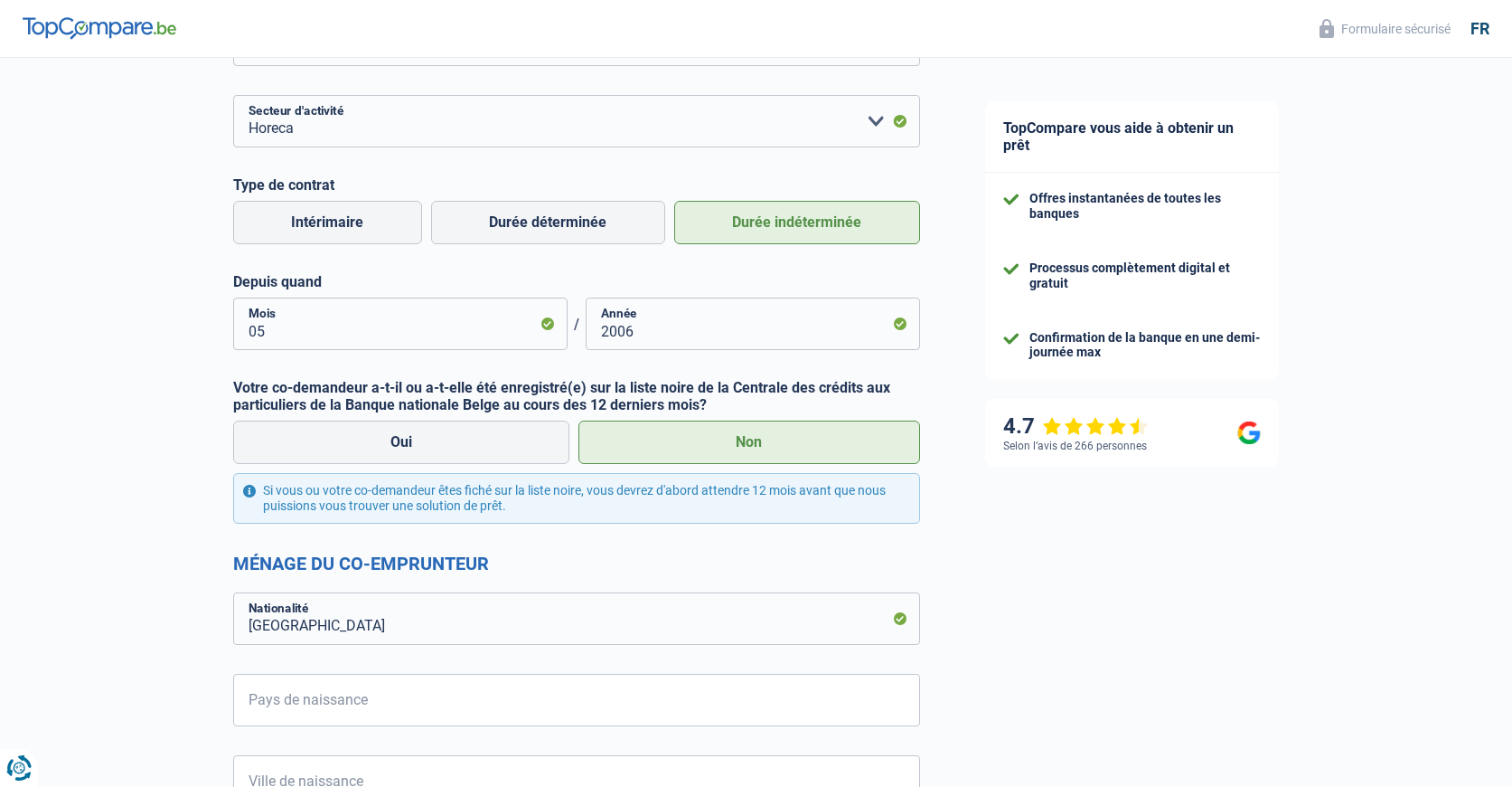
scroll to position [995, 0]
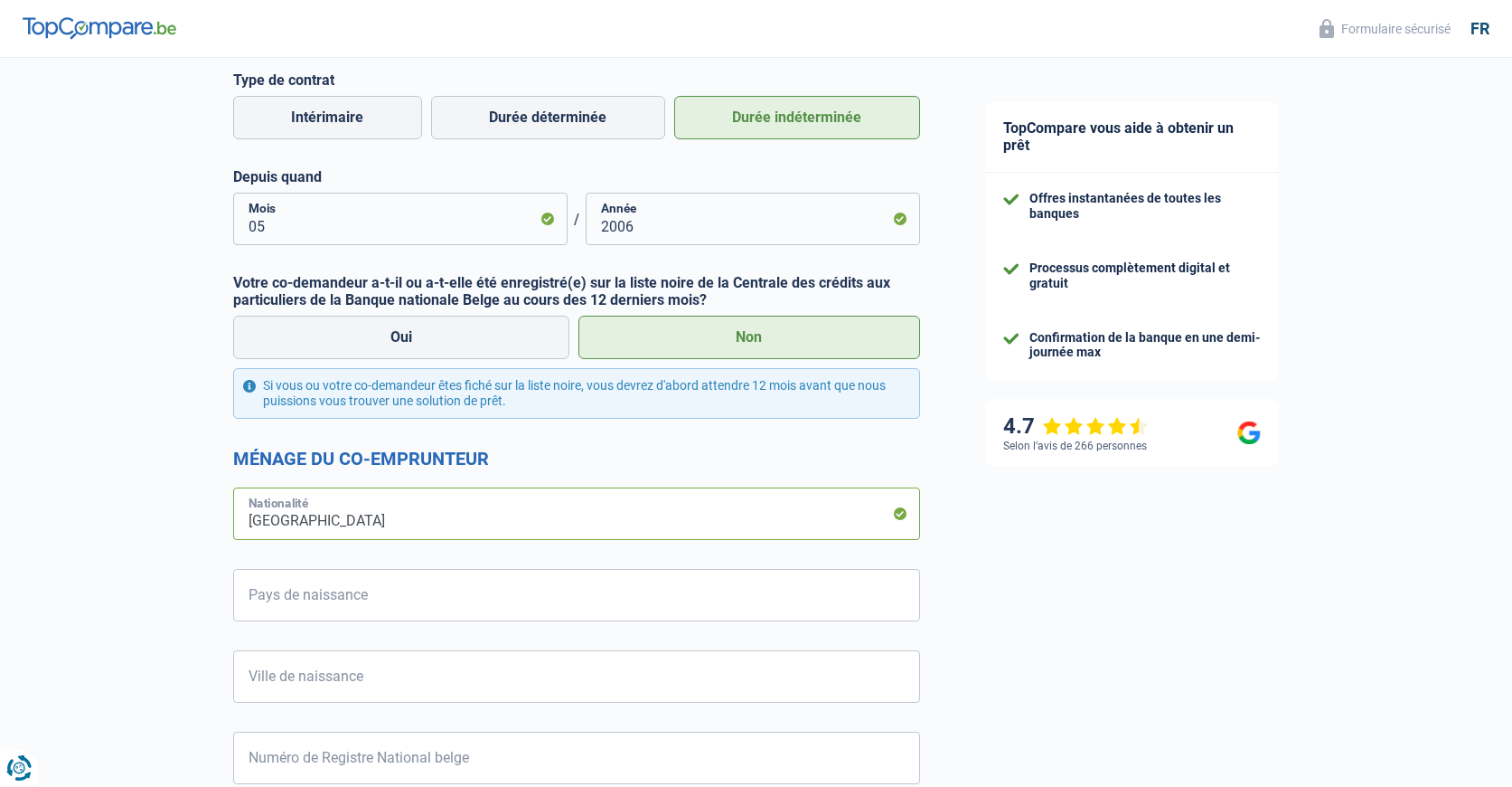
click at [371, 507] on input "[GEOGRAPHIC_DATA]" at bounding box center [576, 514] width 687 height 53
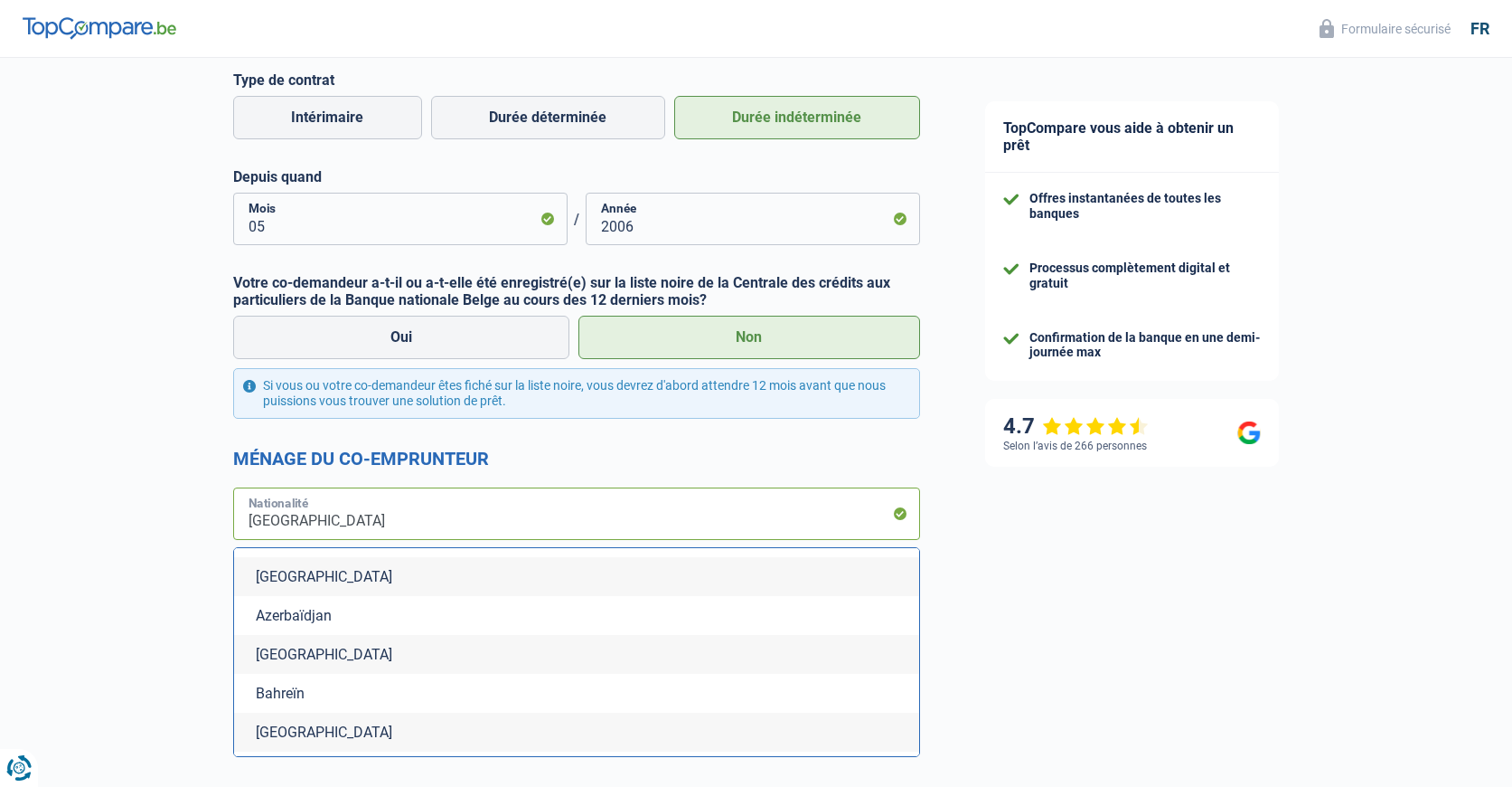
scroll to position [543, 0]
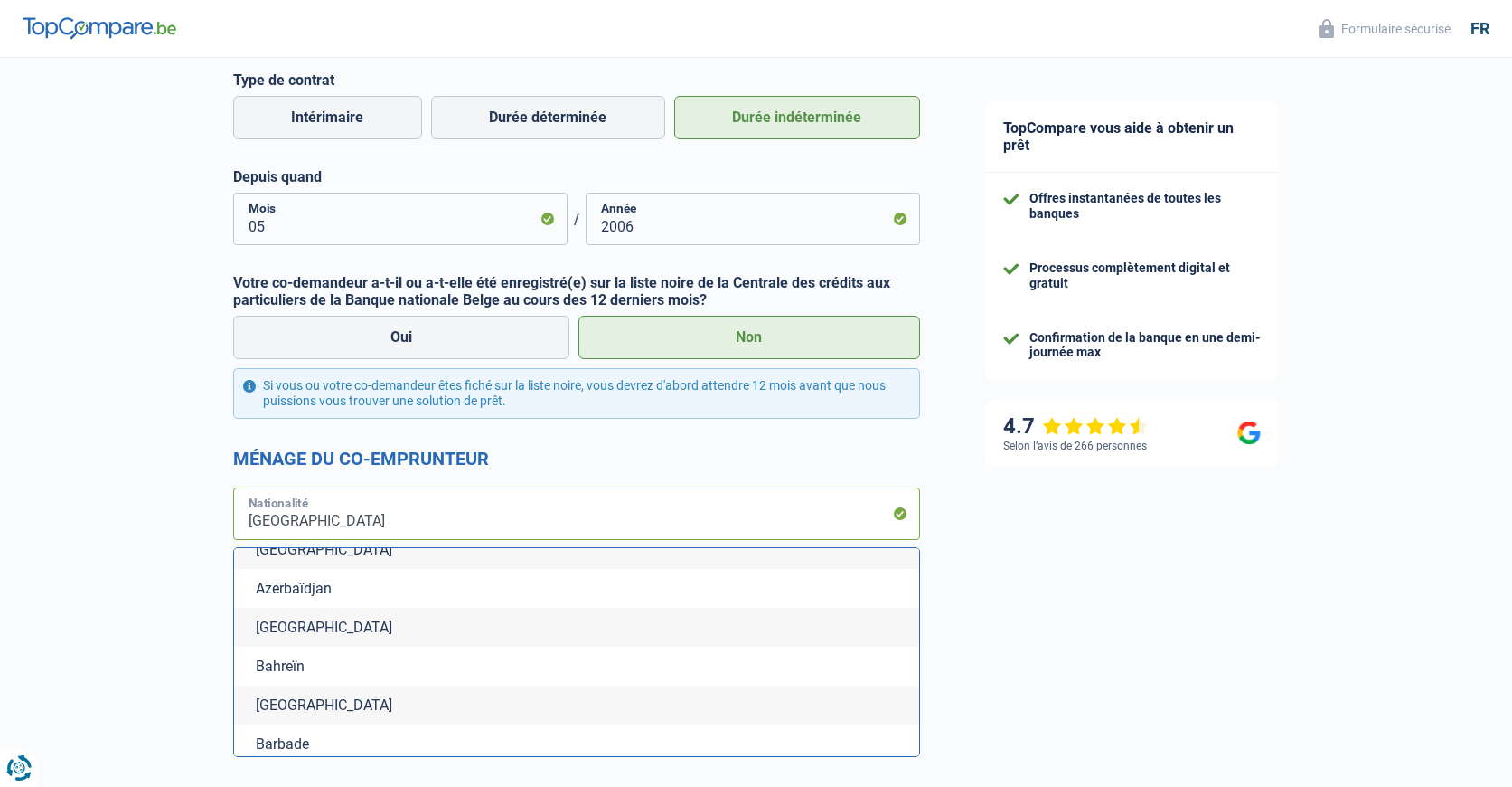
type input "BelgiqueI"
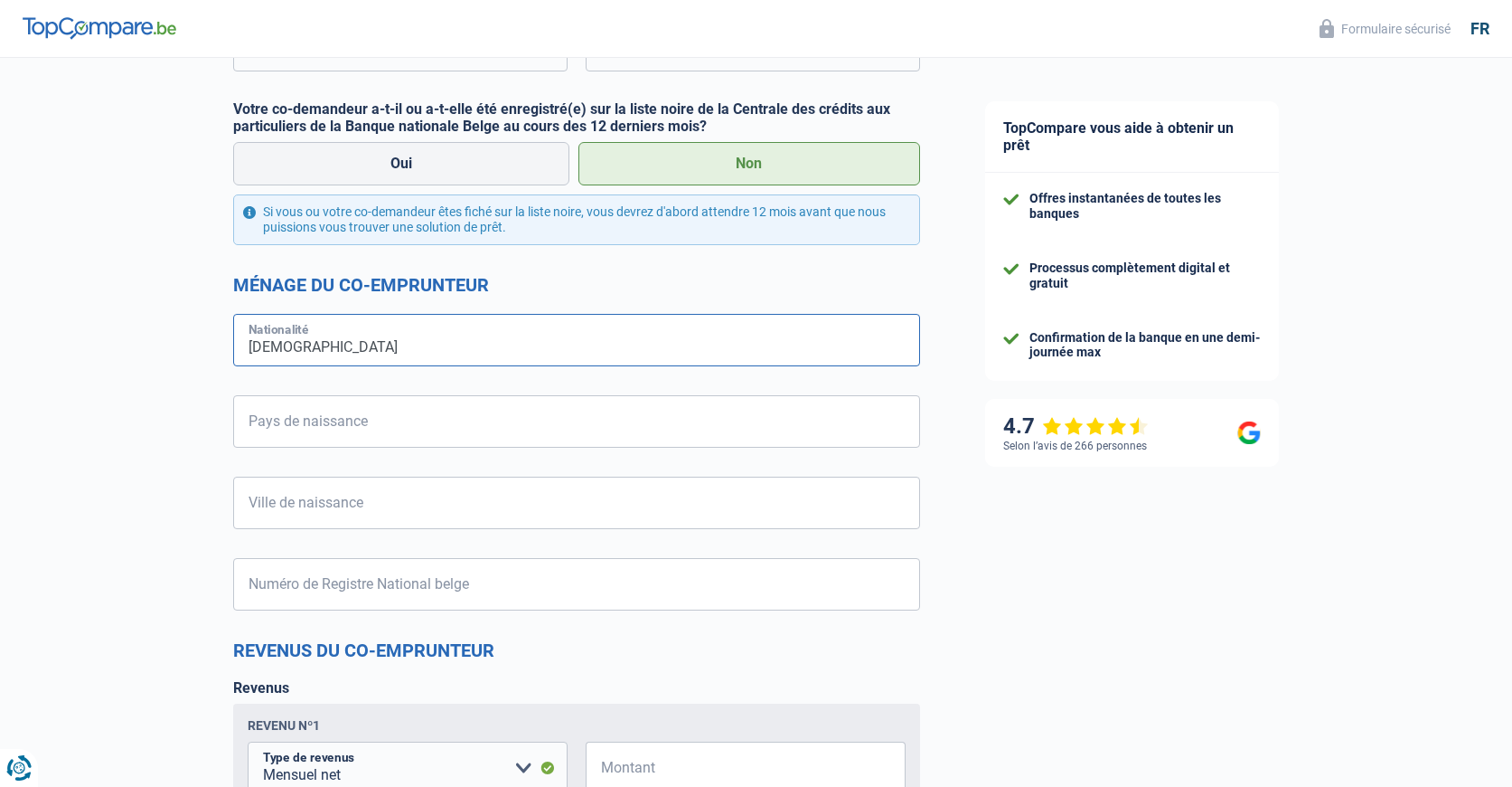
scroll to position [1176, 0]
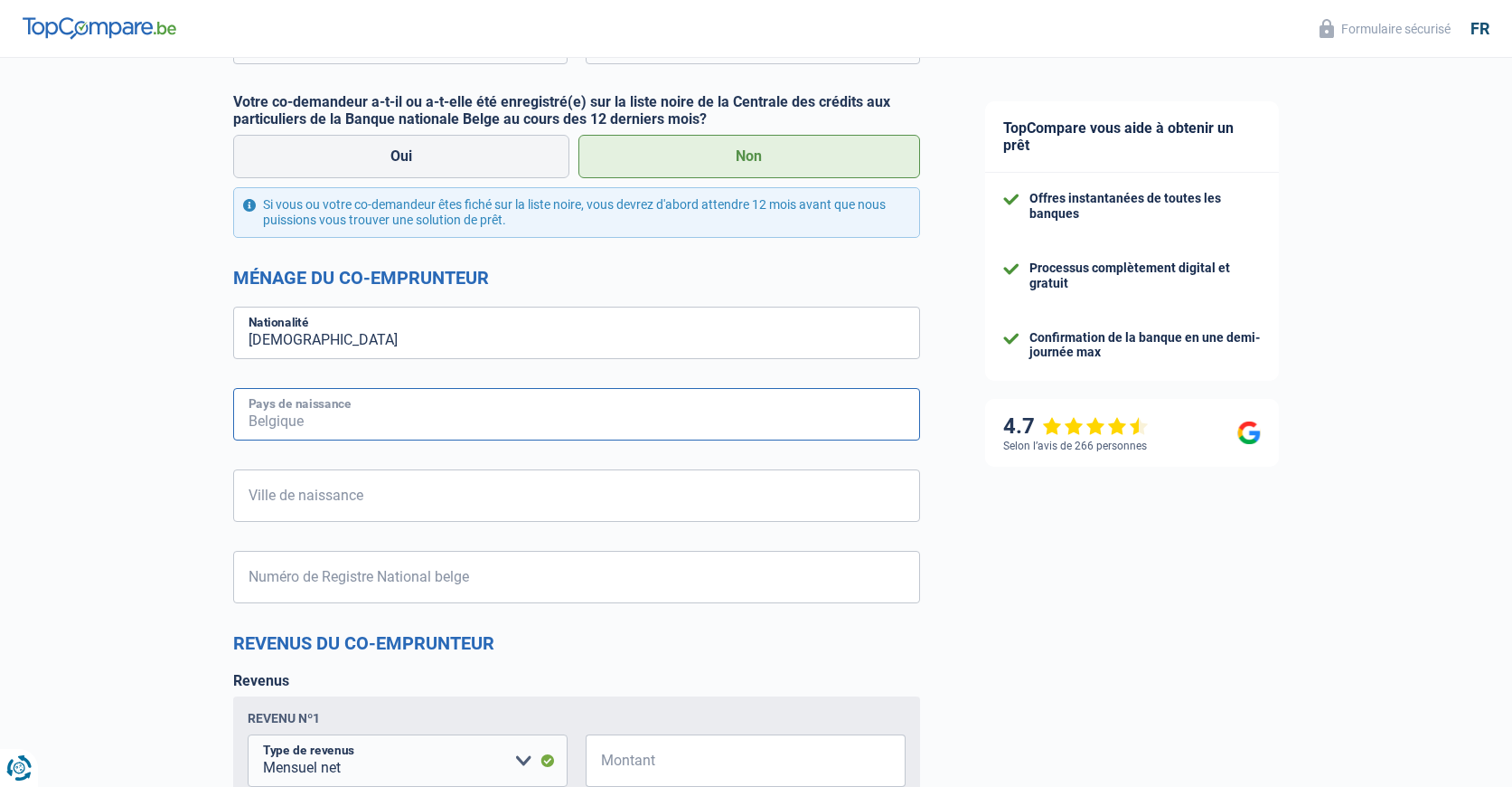
click at [390, 417] on input "Pays de naissance" at bounding box center [576, 414] width 687 height 53
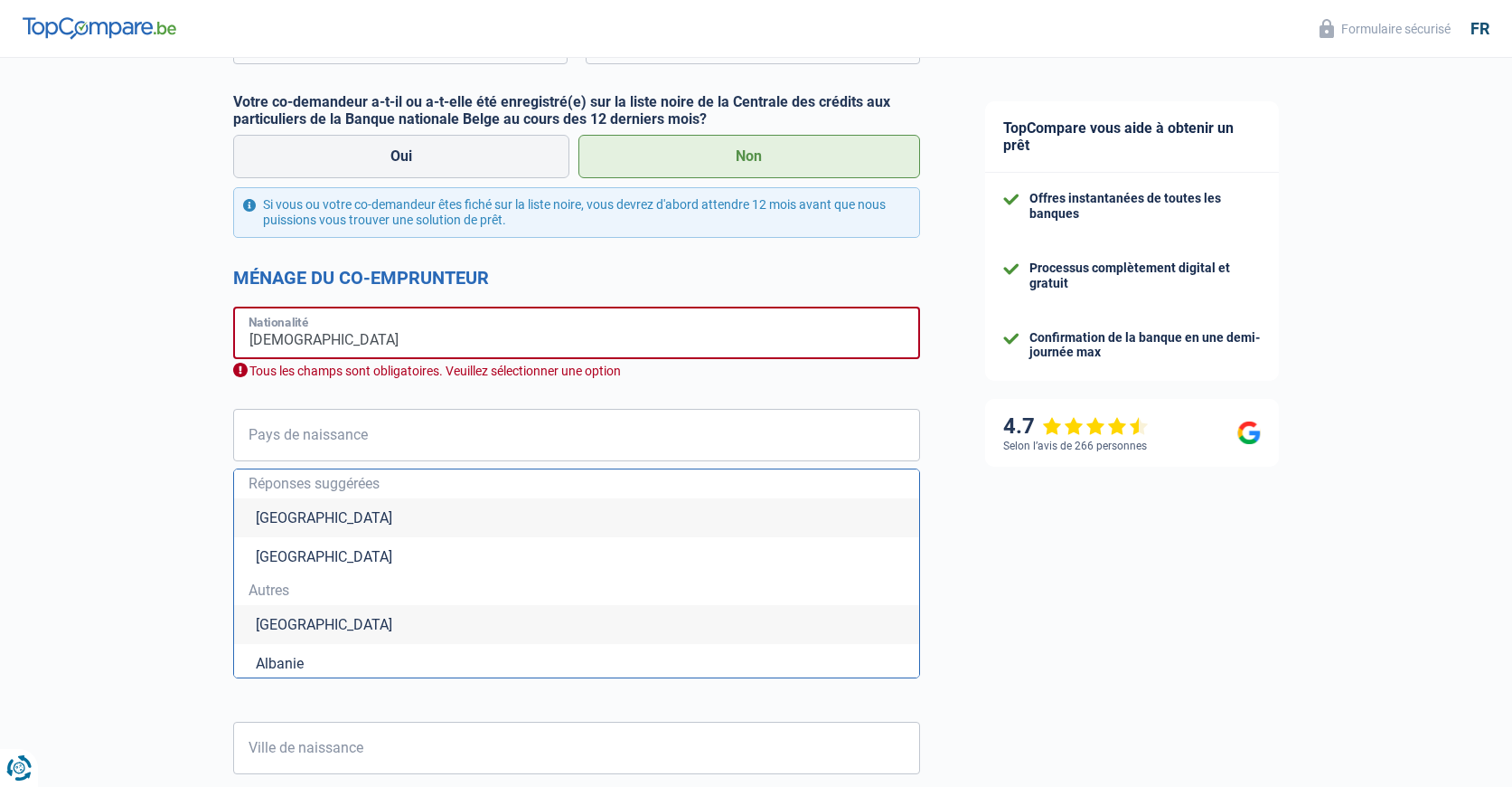
drag, startPoint x: 326, startPoint y: 316, endPoint x: 328, endPoint y: 354, distance: 38.1
click at [325, 317] on input "[DEMOGRAPHIC_DATA]" at bounding box center [576, 333] width 687 height 53
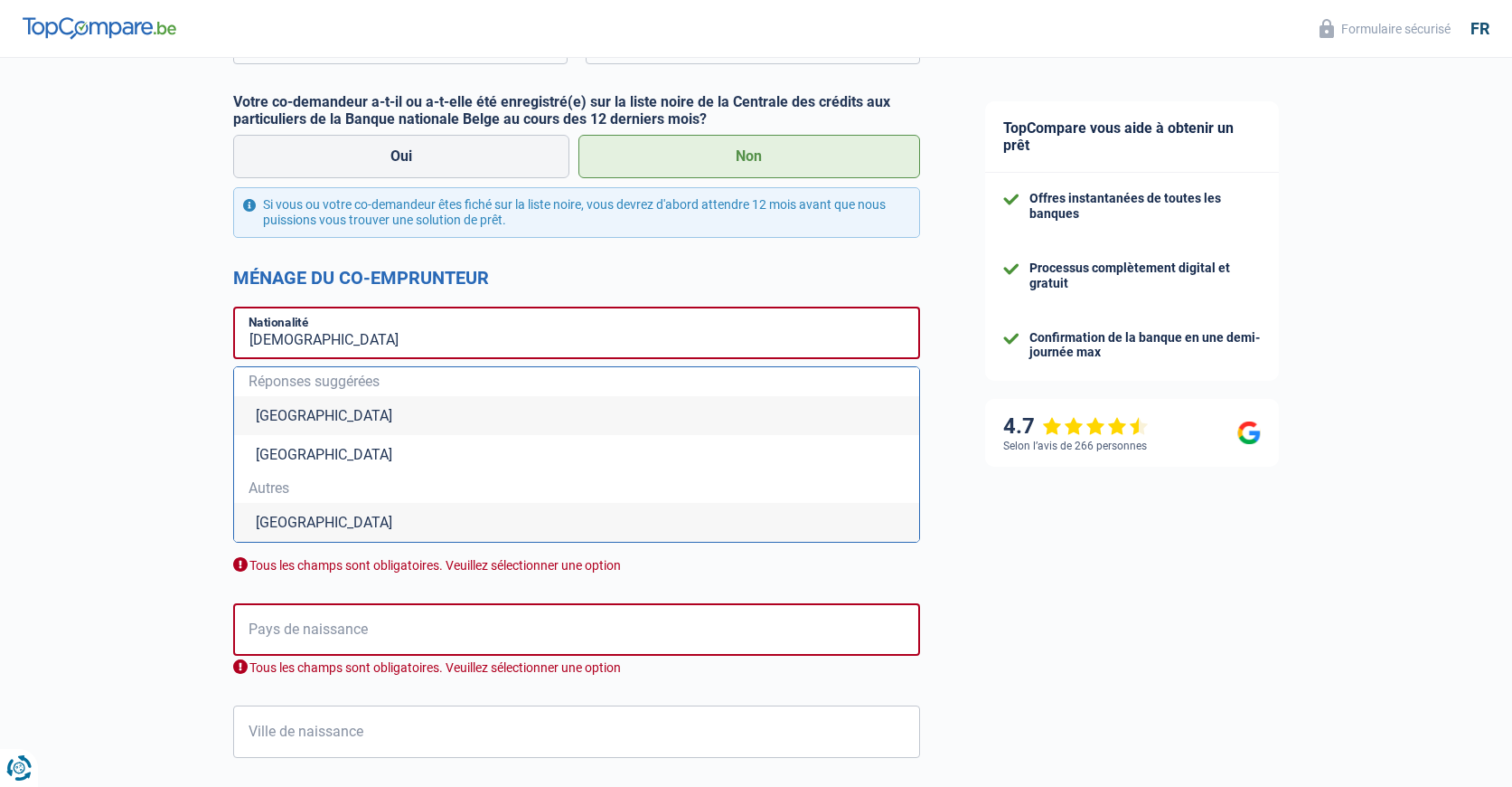
click at [279, 516] on li "[GEOGRAPHIC_DATA]" at bounding box center [576, 522] width 685 height 38
type input "[GEOGRAPHIC_DATA]"
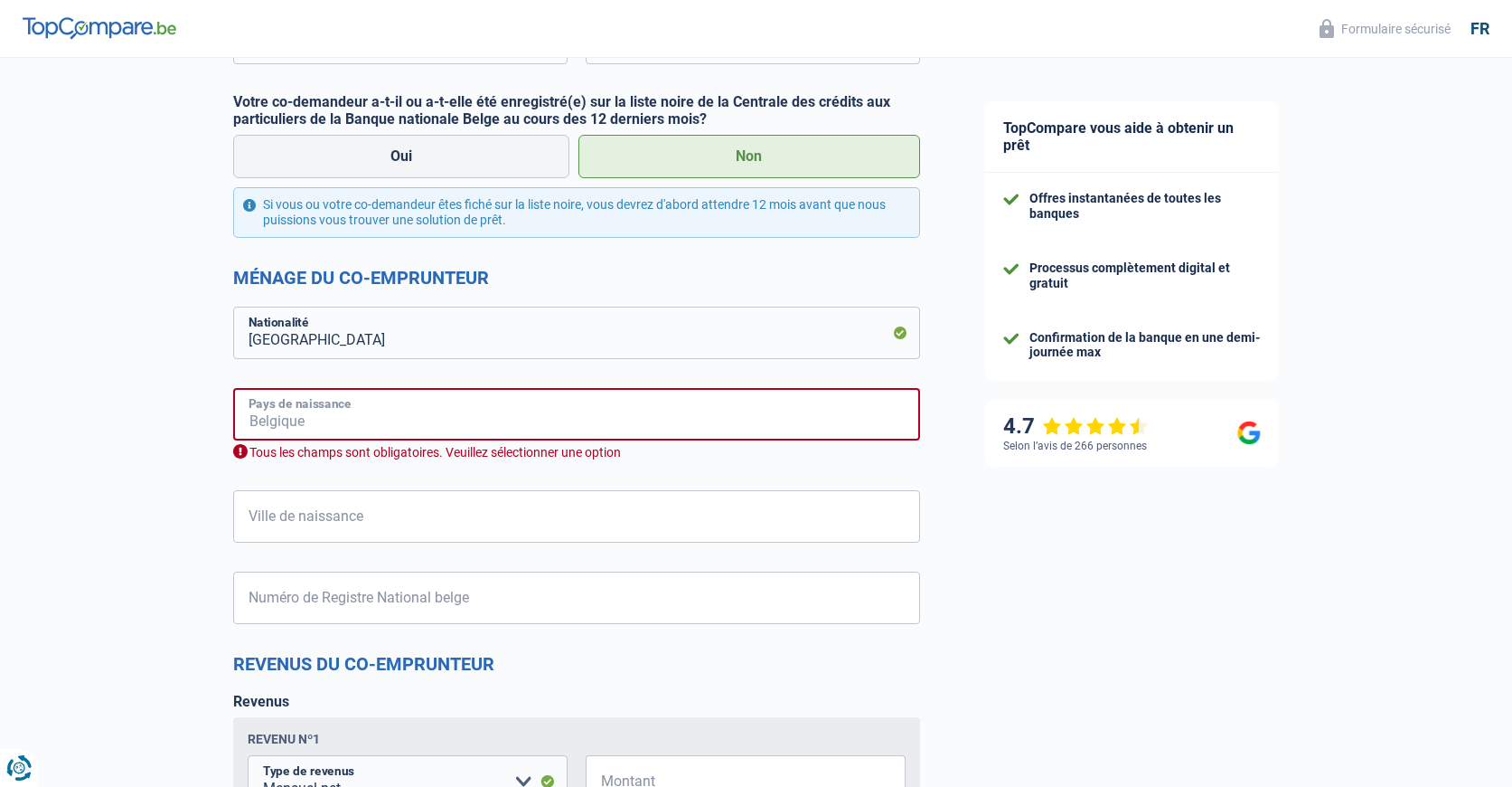
click at [368, 411] on input "Pays de naissance" at bounding box center [576, 414] width 687 height 53
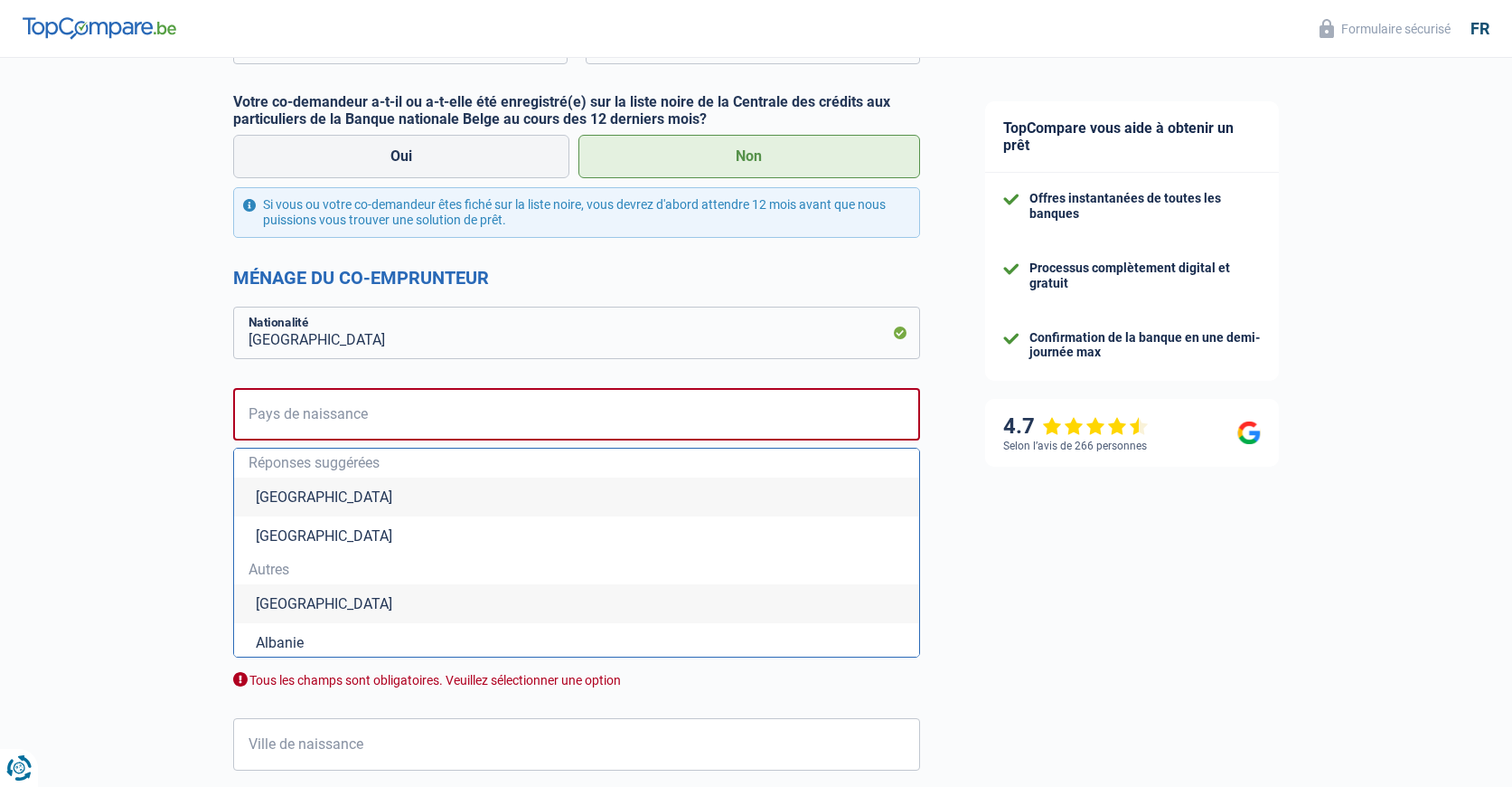
click at [265, 507] on li "[GEOGRAPHIC_DATA]" at bounding box center [576, 496] width 685 height 38
type input "[GEOGRAPHIC_DATA]"
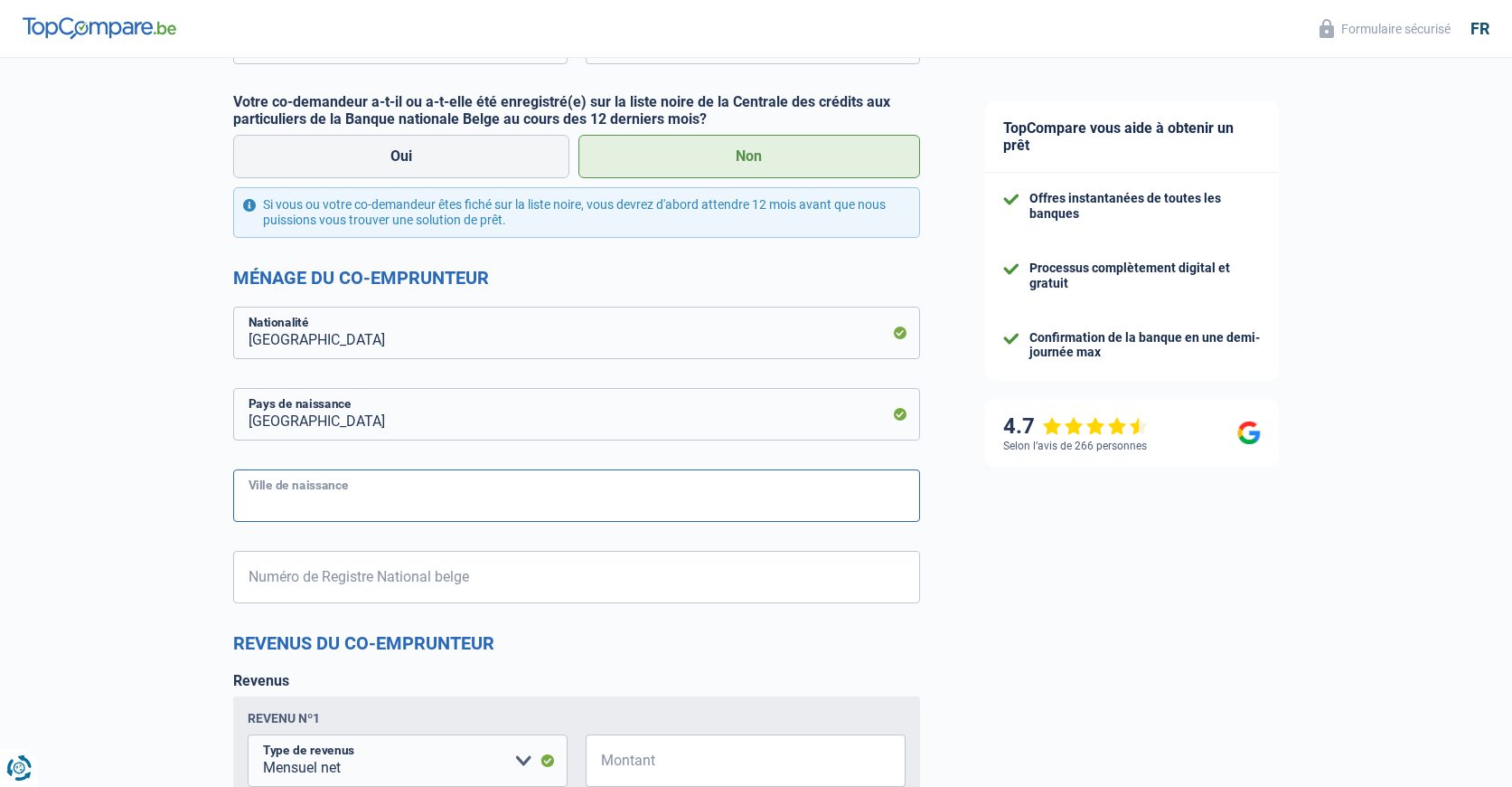
click at [332, 499] on input "Ville de naissance" at bounding box center [576, 495] width 687 height 53
type input "Saint Nicolas"
click at [367, 579] on input "Numéro de Registre National belge" at bounding box center [576, 576] width 687 height 53
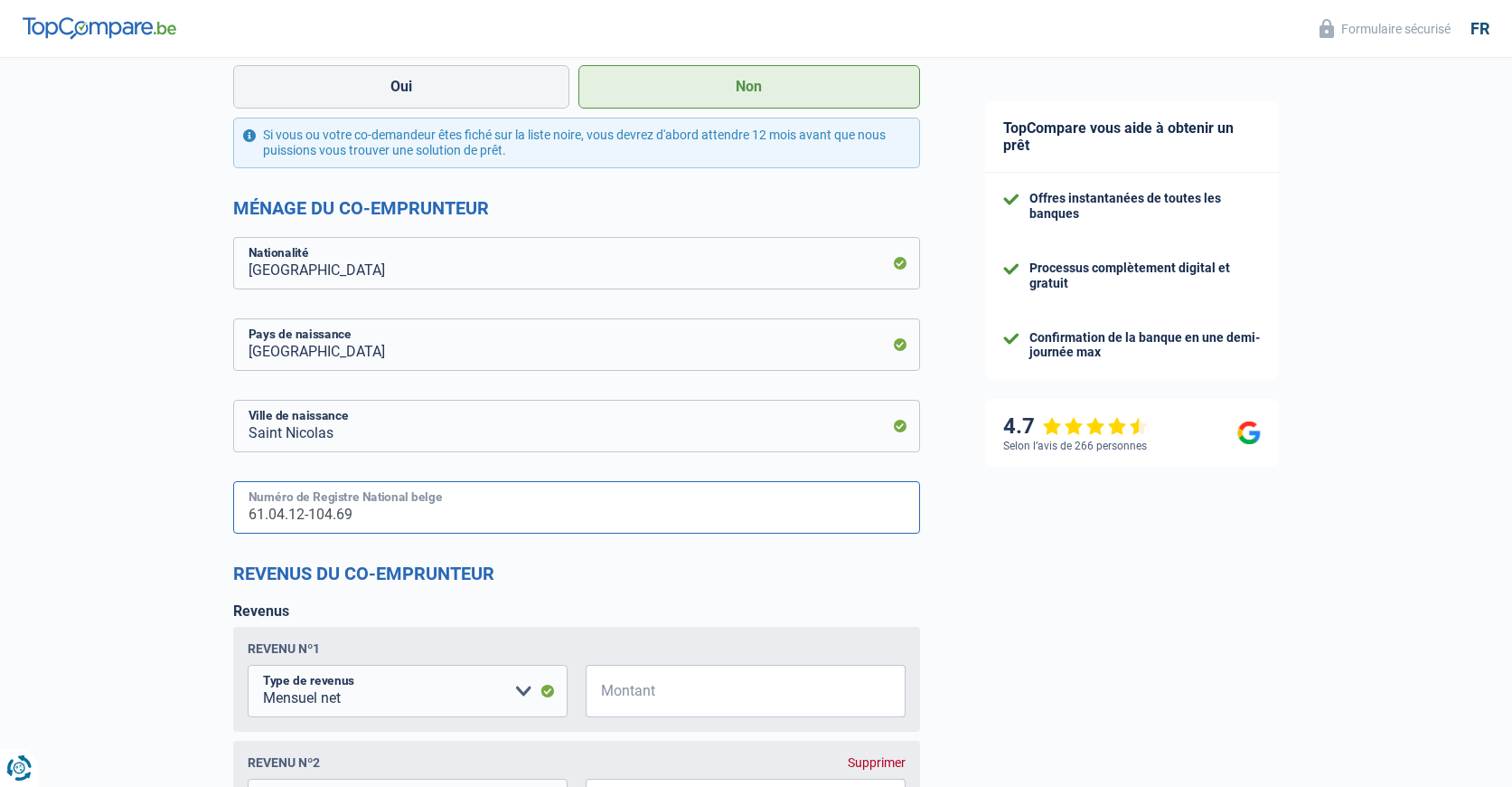
scroll to position [1537, 0]
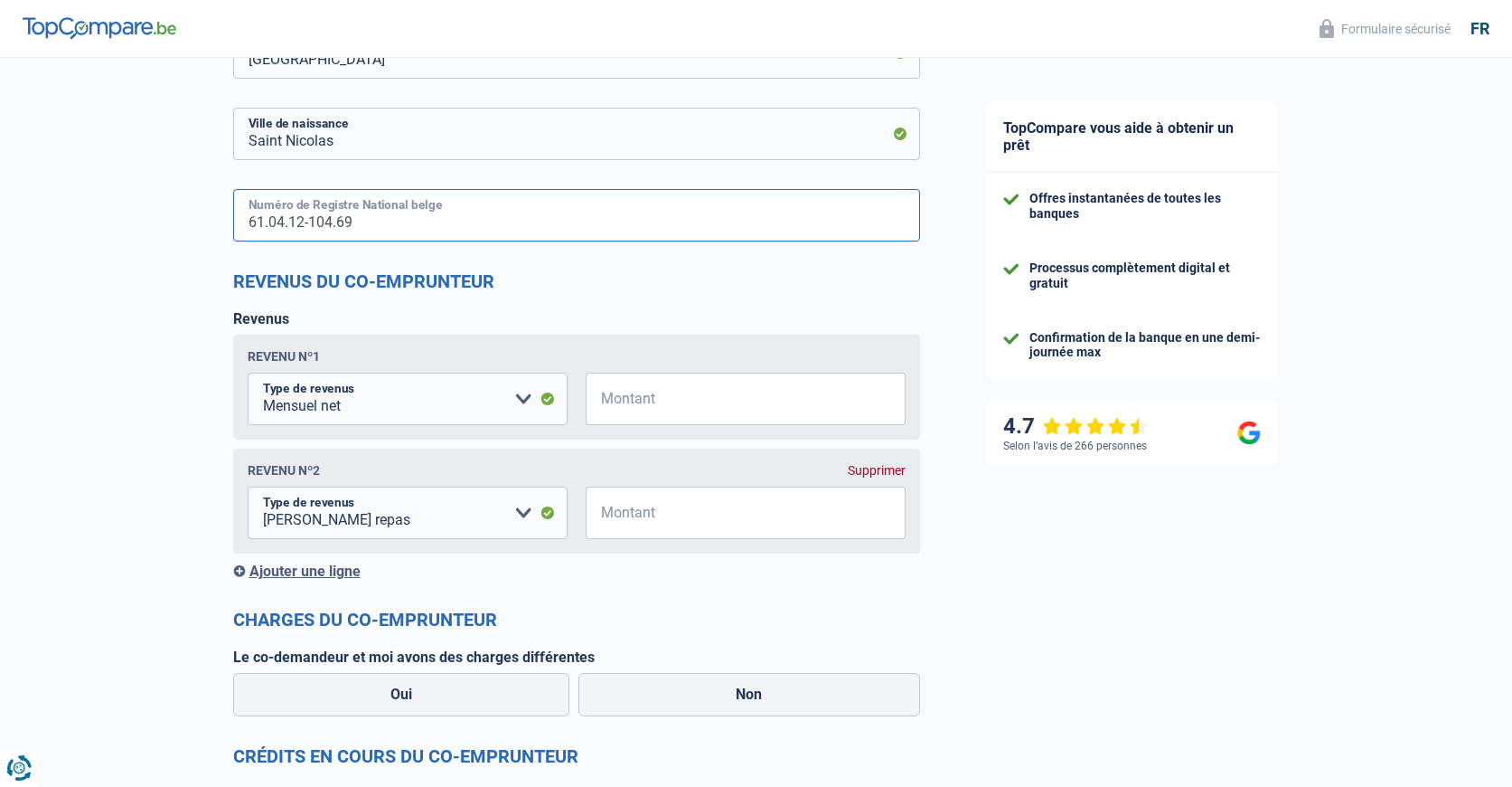
type input "61.04.12-104.69"
drag, startPoint x: 644, startPoint y: 401, endPoint x: 660, endPoint y: 401, distance: 16.0
click at [644, 401] on input "Montant" at bounding box center [757, 398] width 297 height 53
type input "1.650"
click at [669, 512] on input "Montant" at bounding box center [757, 513] width 297 height 53
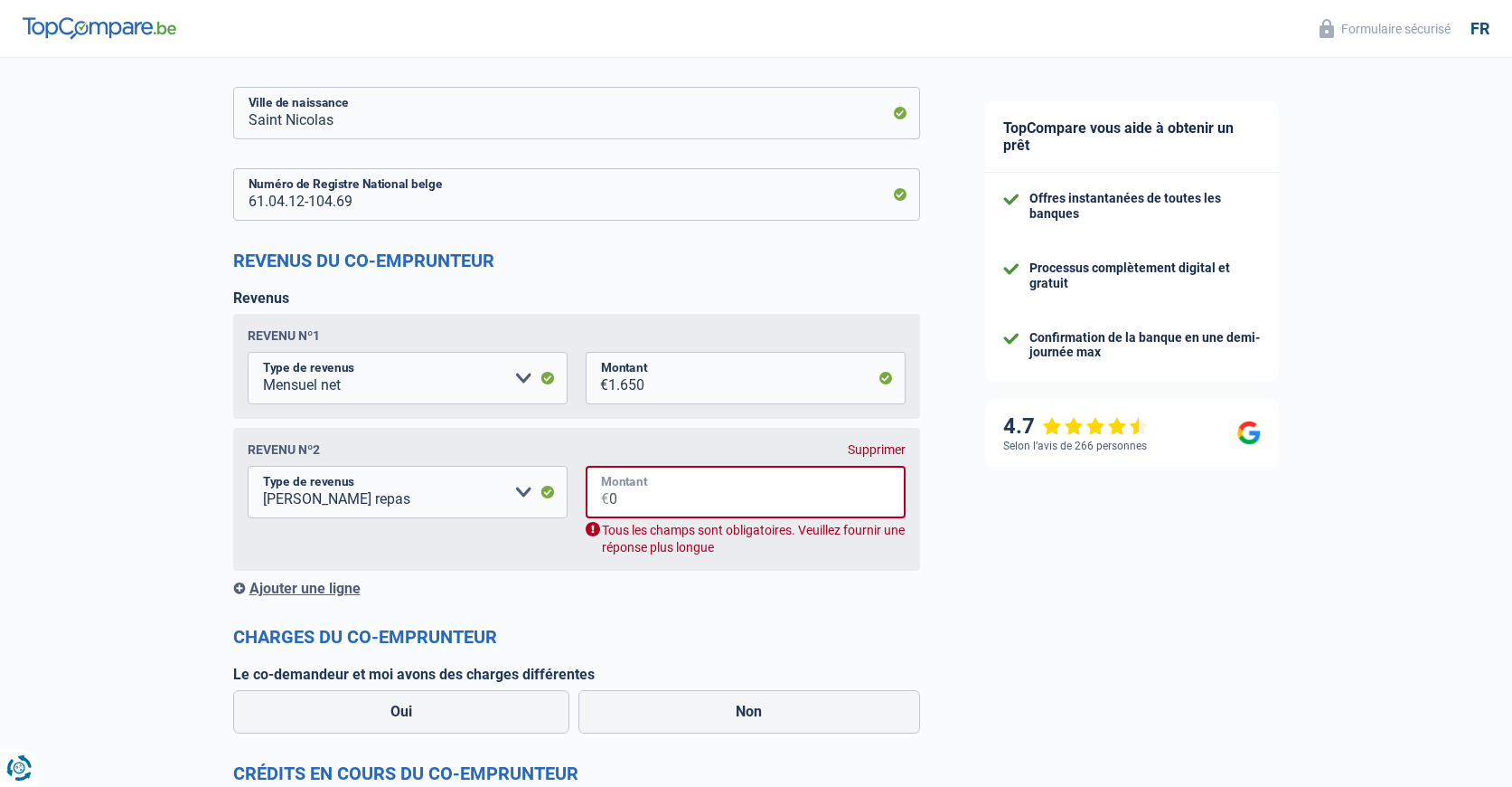
scroll to position [1628, 0]
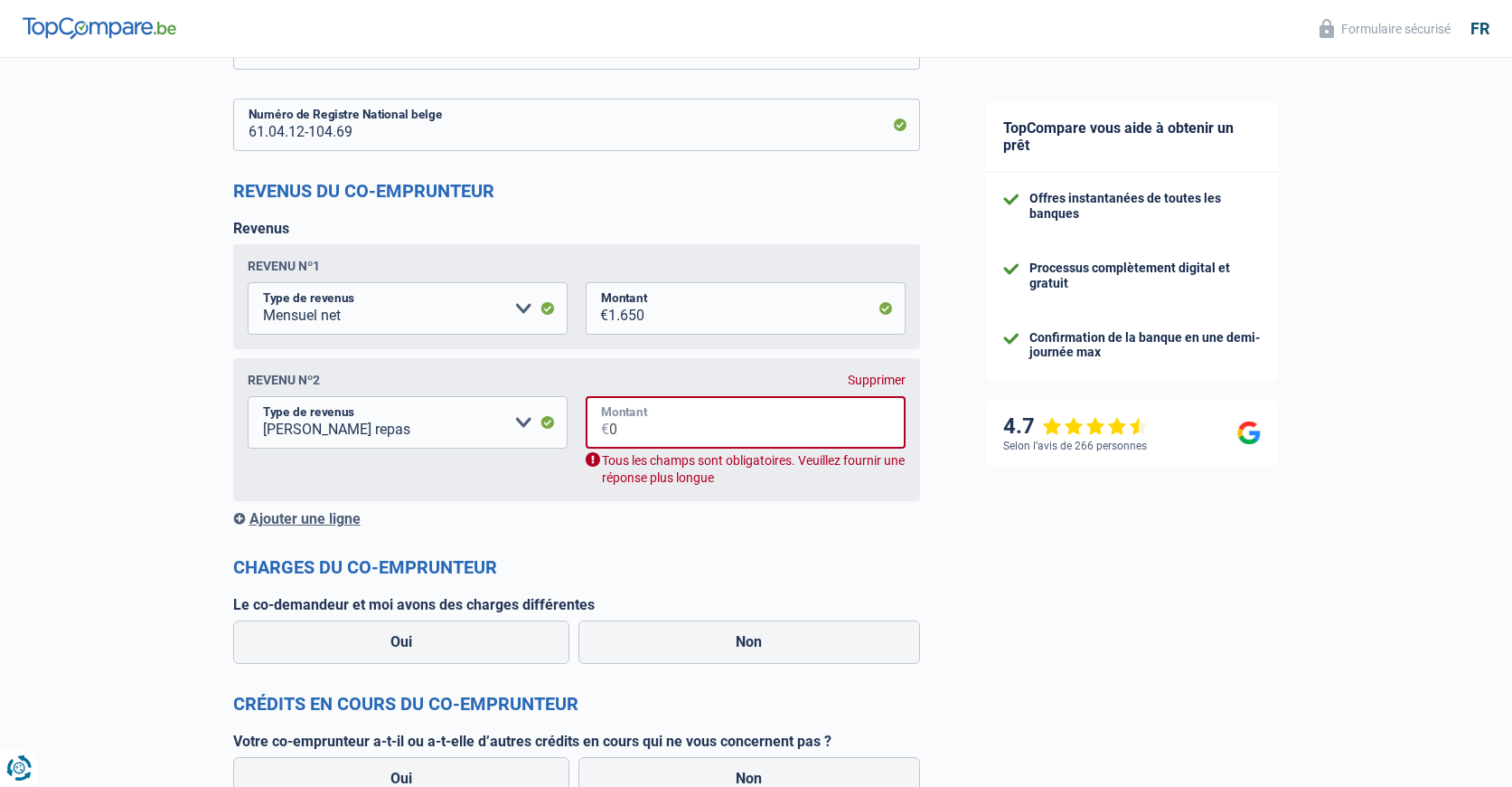
type input "0"
click at [872, 379] on div "Supprimer" at bounding box center [877, 379] width 58 height 14
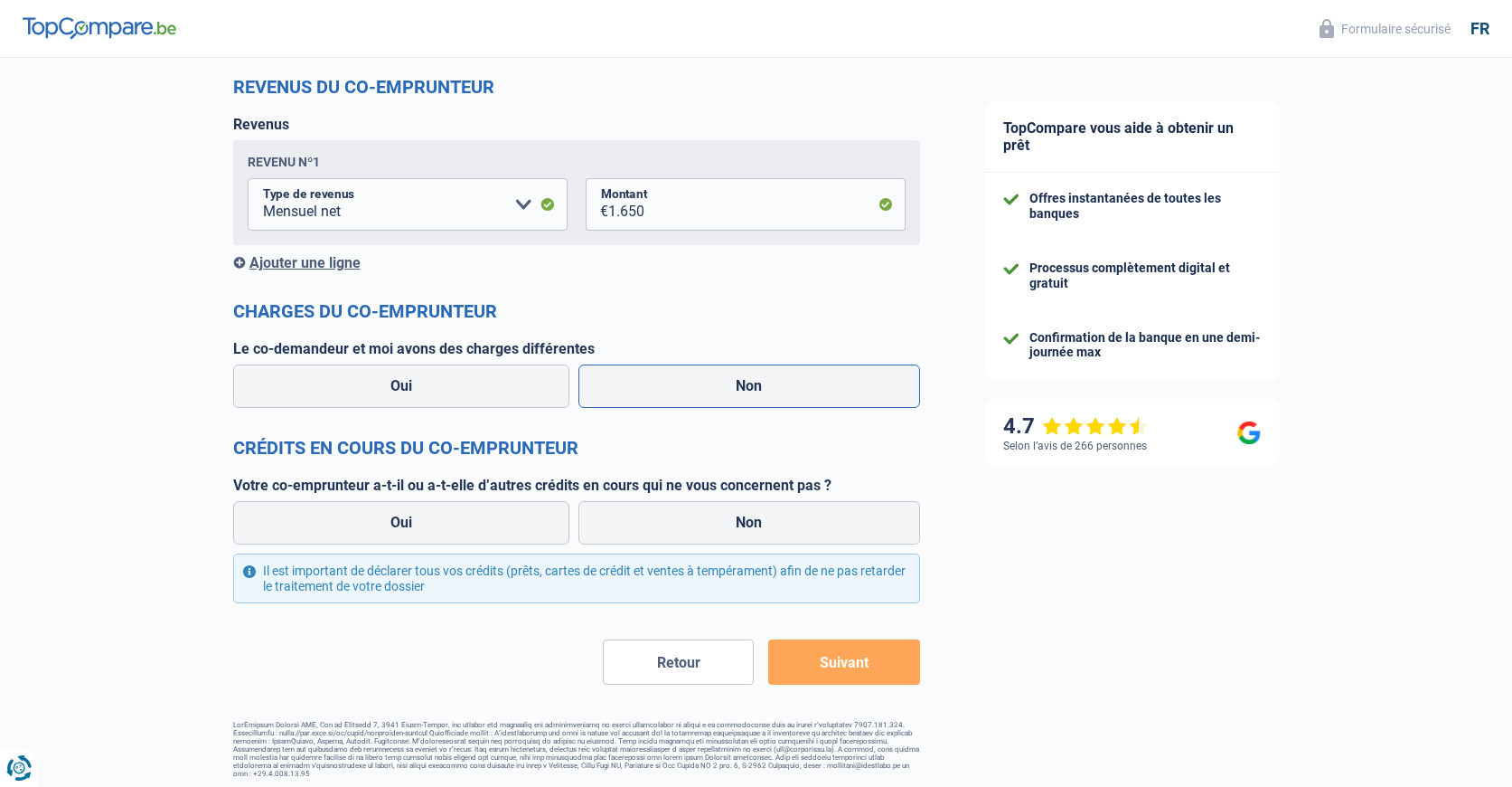
scroll to position [1737, 0]
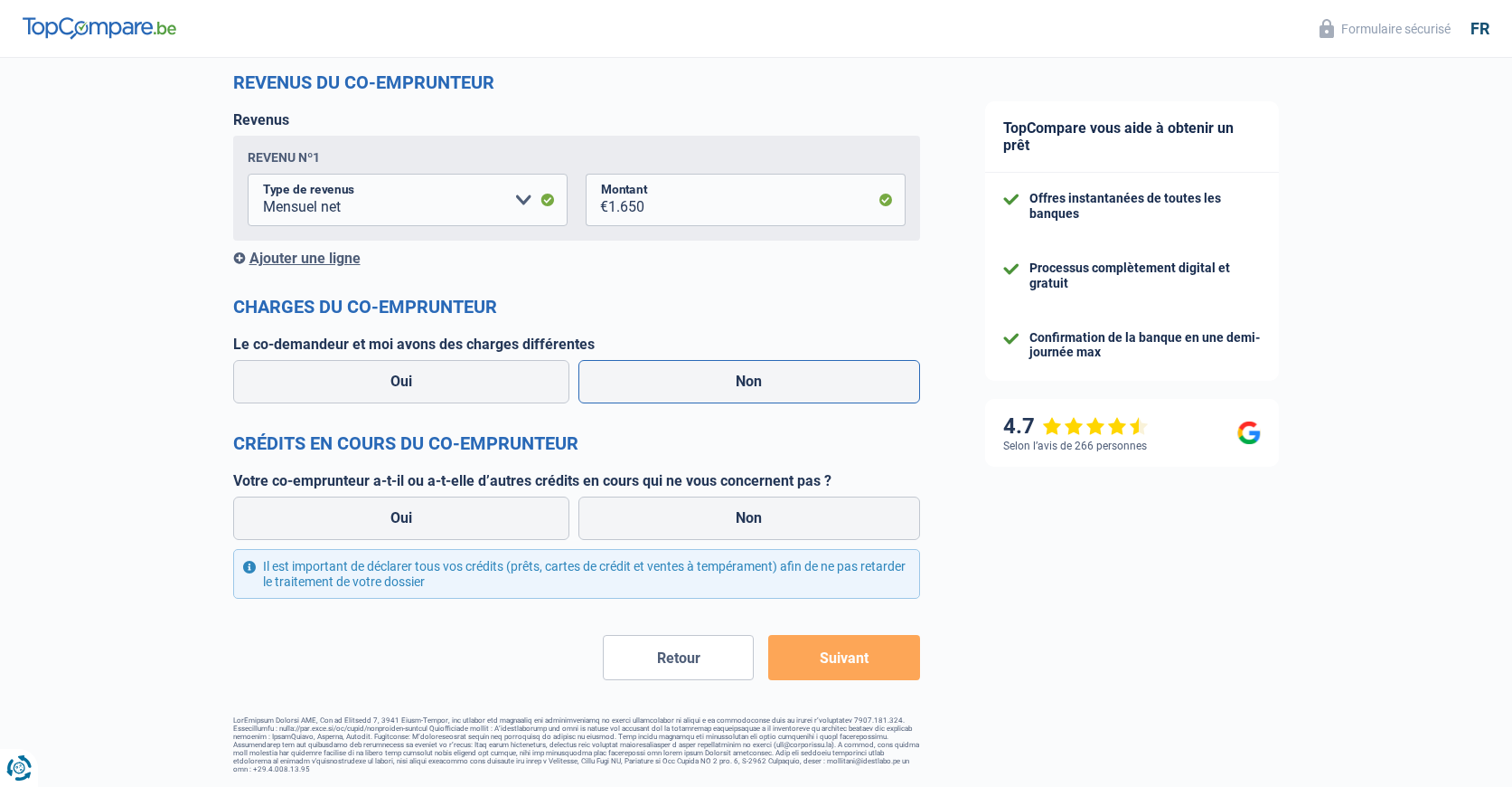
click at [742, 384] on label "Non" at bounding box center [749, 381] width 341 height 43
click at [742, 384] on input "Non" at bounding box center [749, 381] width 341 height 43
radio input "true"
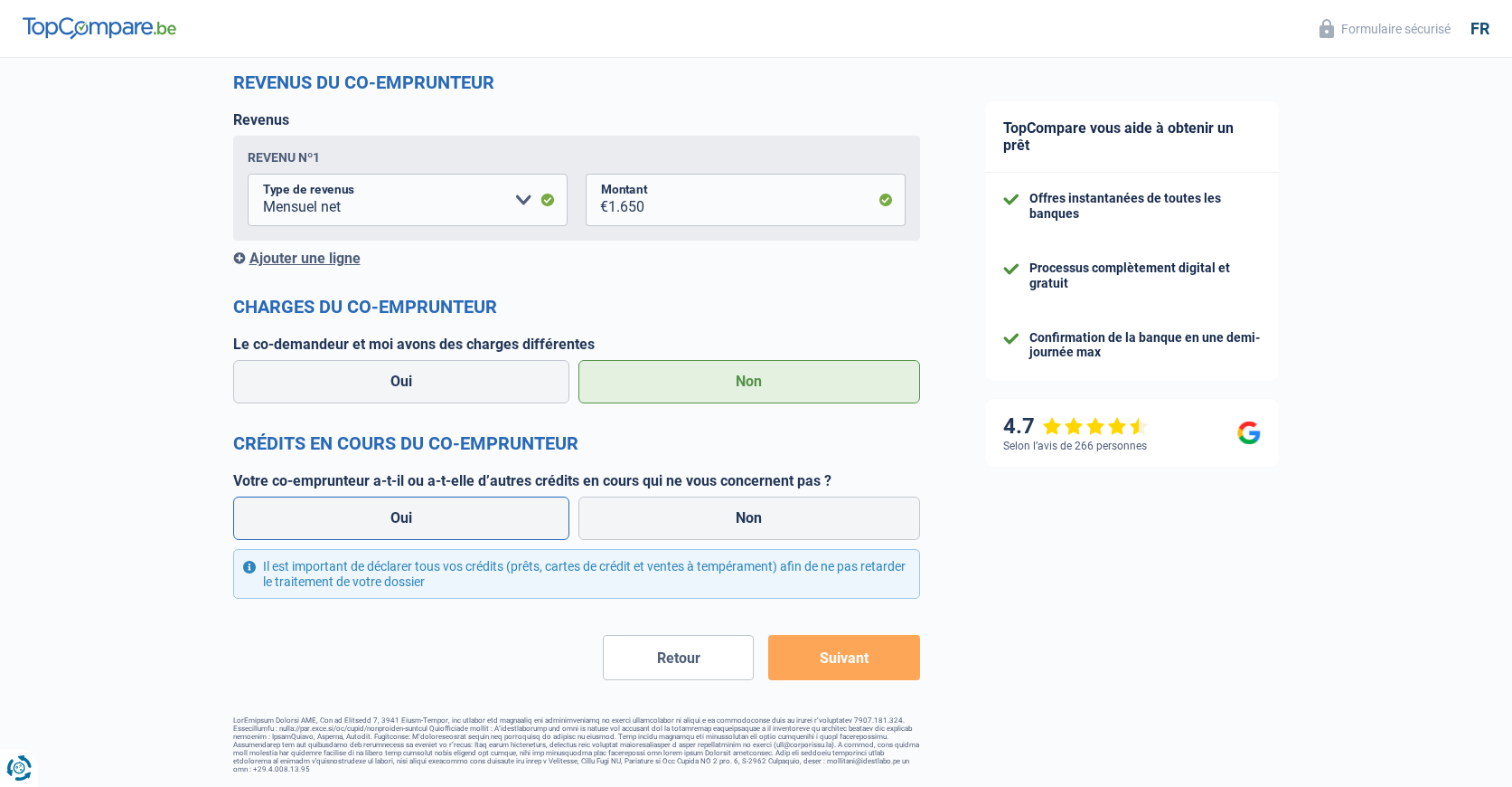
click at [398, 517] on label "Oui" at bounding box center [401, 518] width 338 height 43
click at [398, 517] on input "Oui" at bounding box center [401, 518] width 338 height 43
radio input "true"
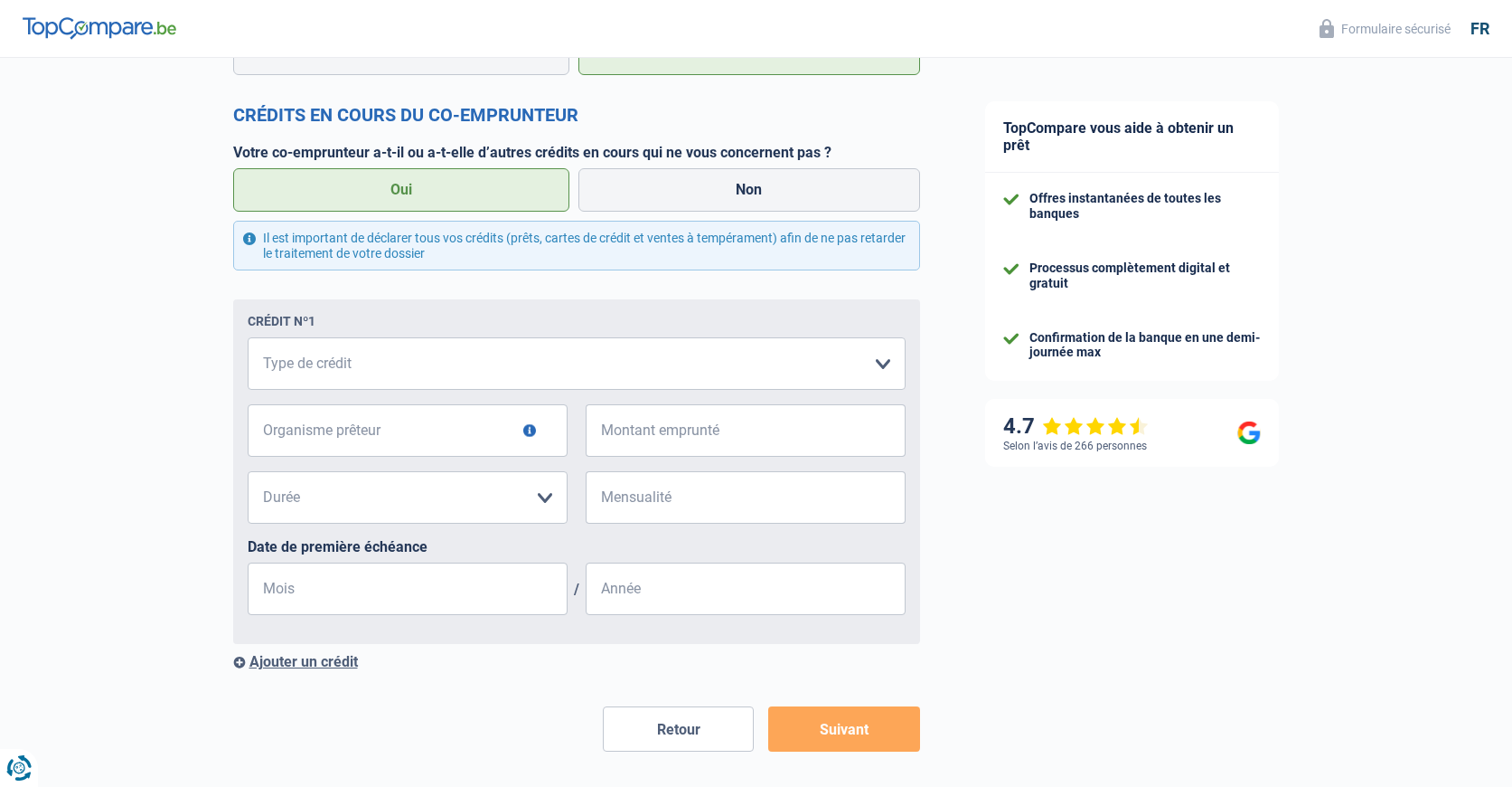
scroll to position [2098, 0]
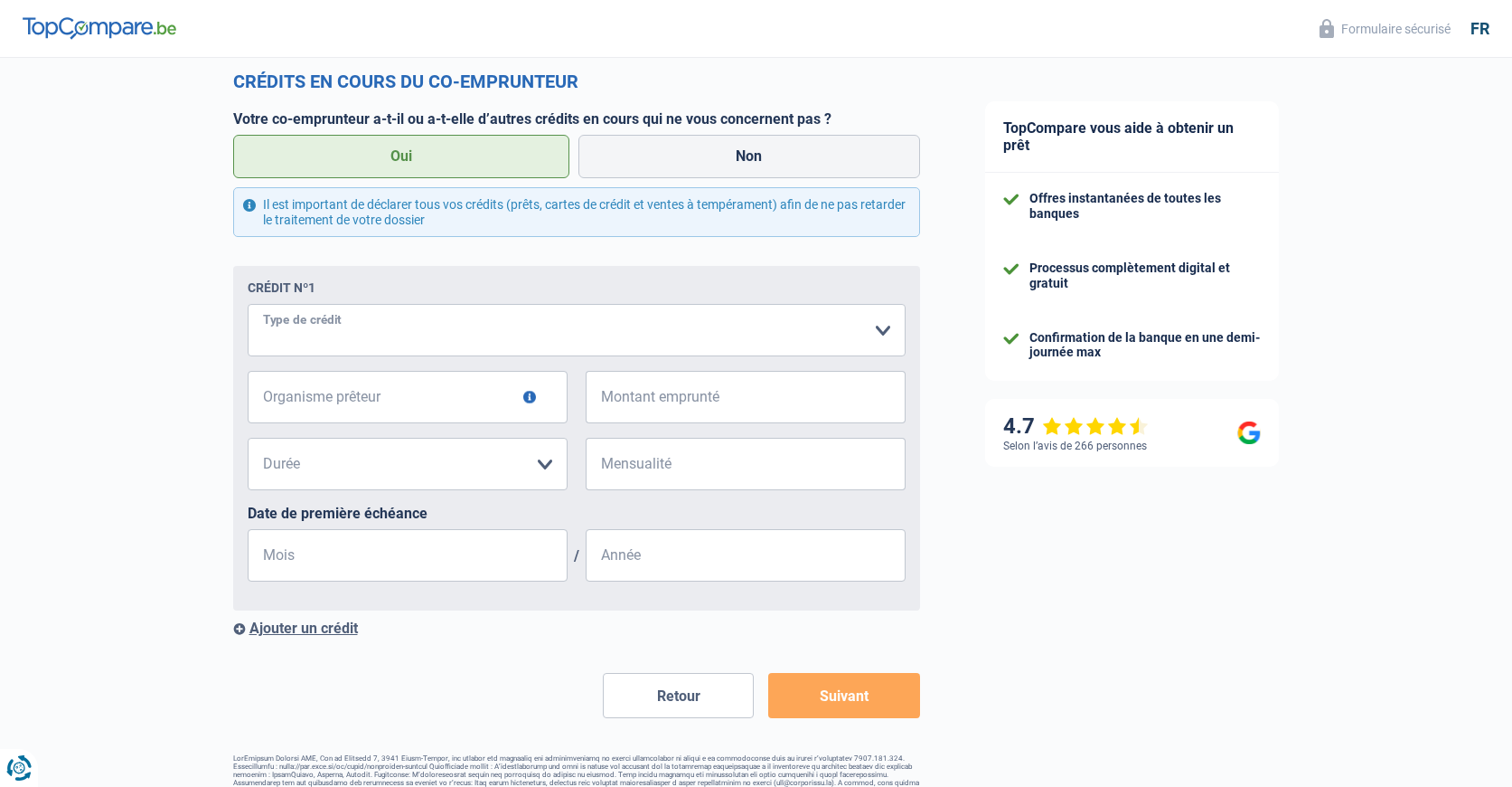
click at [874, 328] on select "Carte ou ouverture de crédit Prêt hypothécaire Vente à tempérament Prêt à tempé…" at bounding box center [577, 330] width 658 height 53
select select "cardOrCredit"
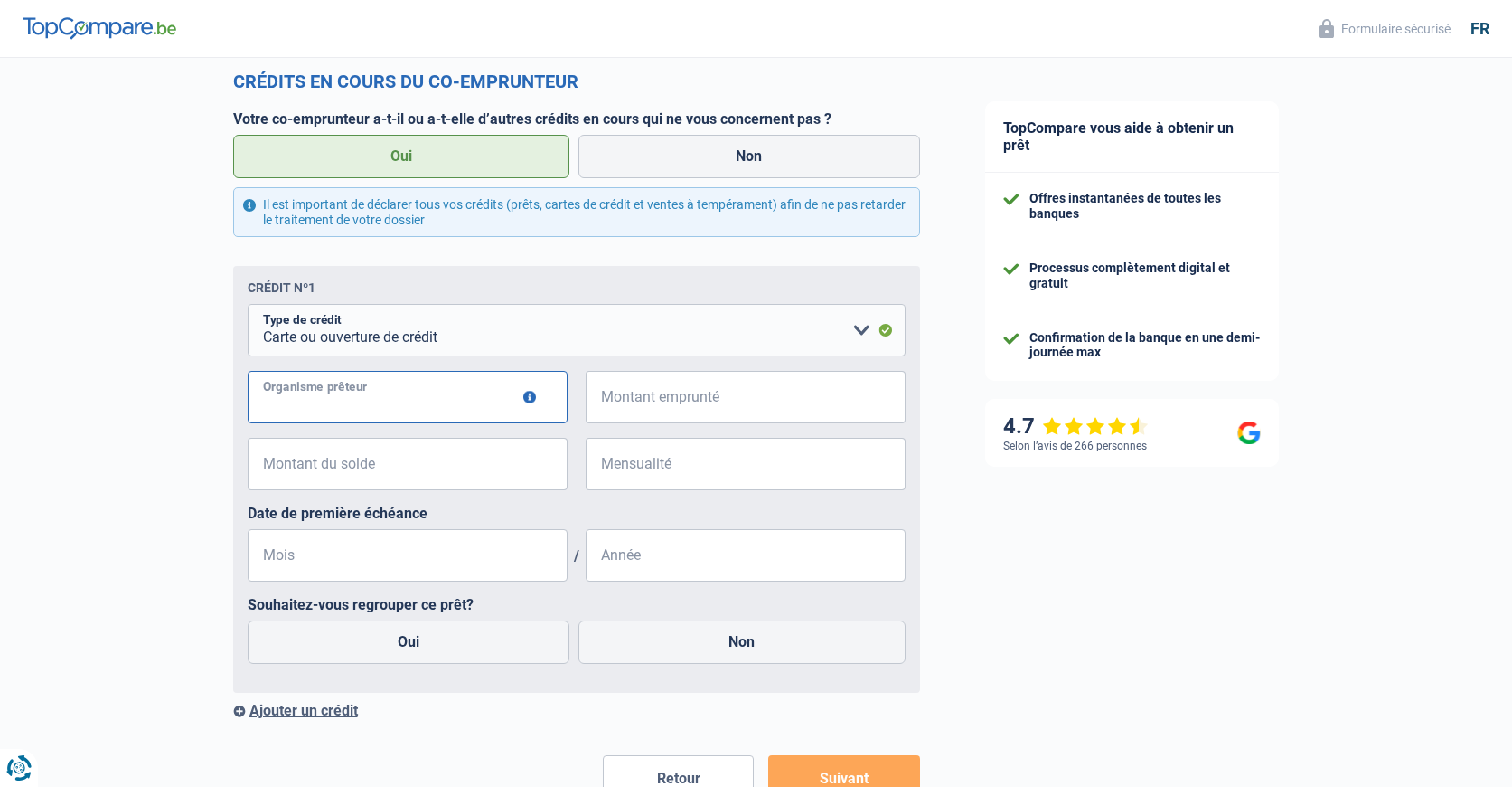
click at [465, 401] on input "Organisme prêteur" at bounding box center [408, 396] width 320 height 53
type input "Cofidis"
click at [667, 403] on input "Montant emprunté" at bounding box center [757, 396] width 297 height 53
type input "2.000"
click at [381, 465] on input "Montant du solde" at bounding box center [418, 464] width 297 height 53
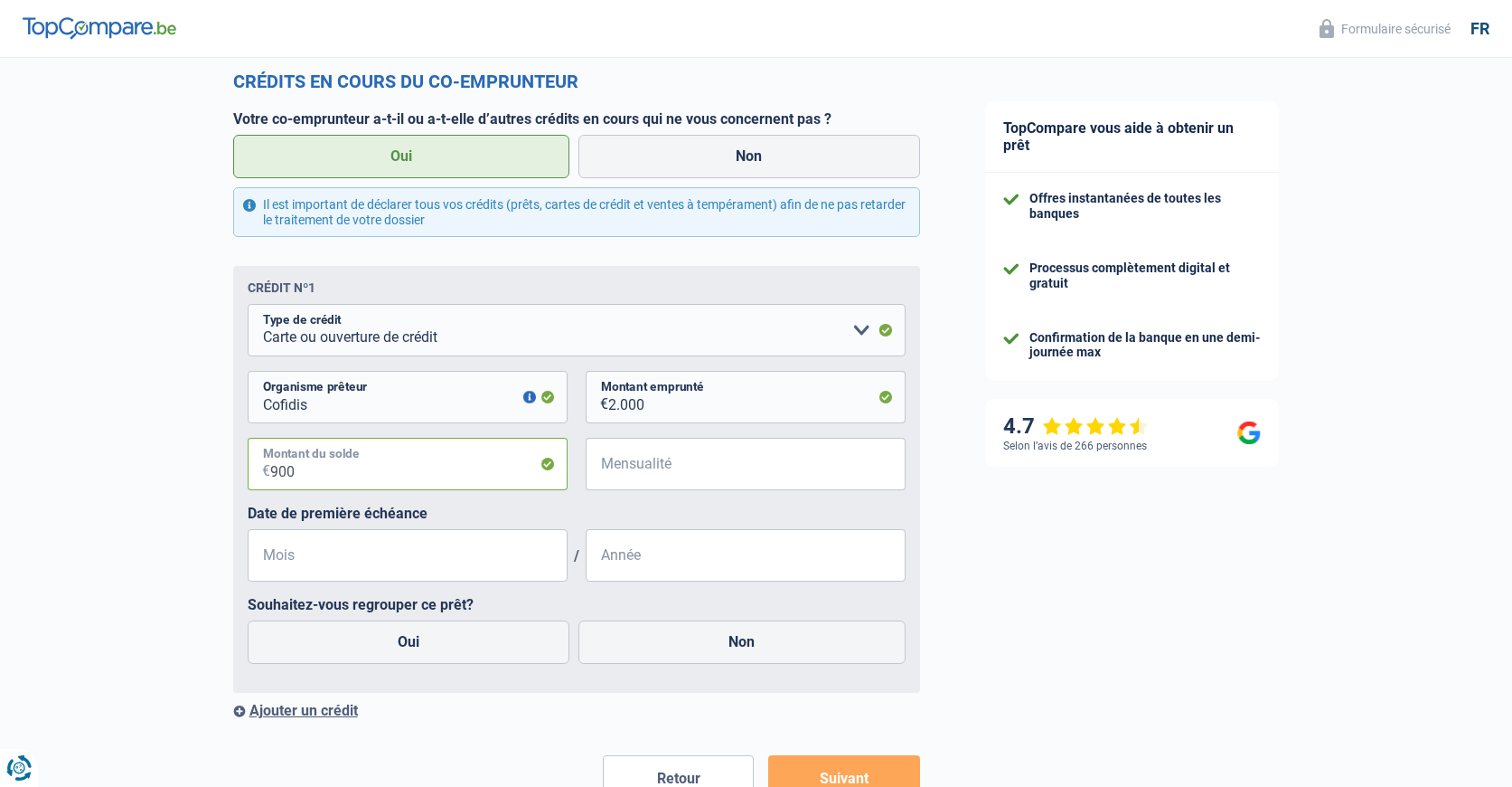
type input "900"
click at [616, 465] on input "Mensualité" at bounding box center [757, 464] width 297 height 53
type input "90"
click at [361, 553] on input "Mois" at bounding box center [408, 555] width 320 height 53
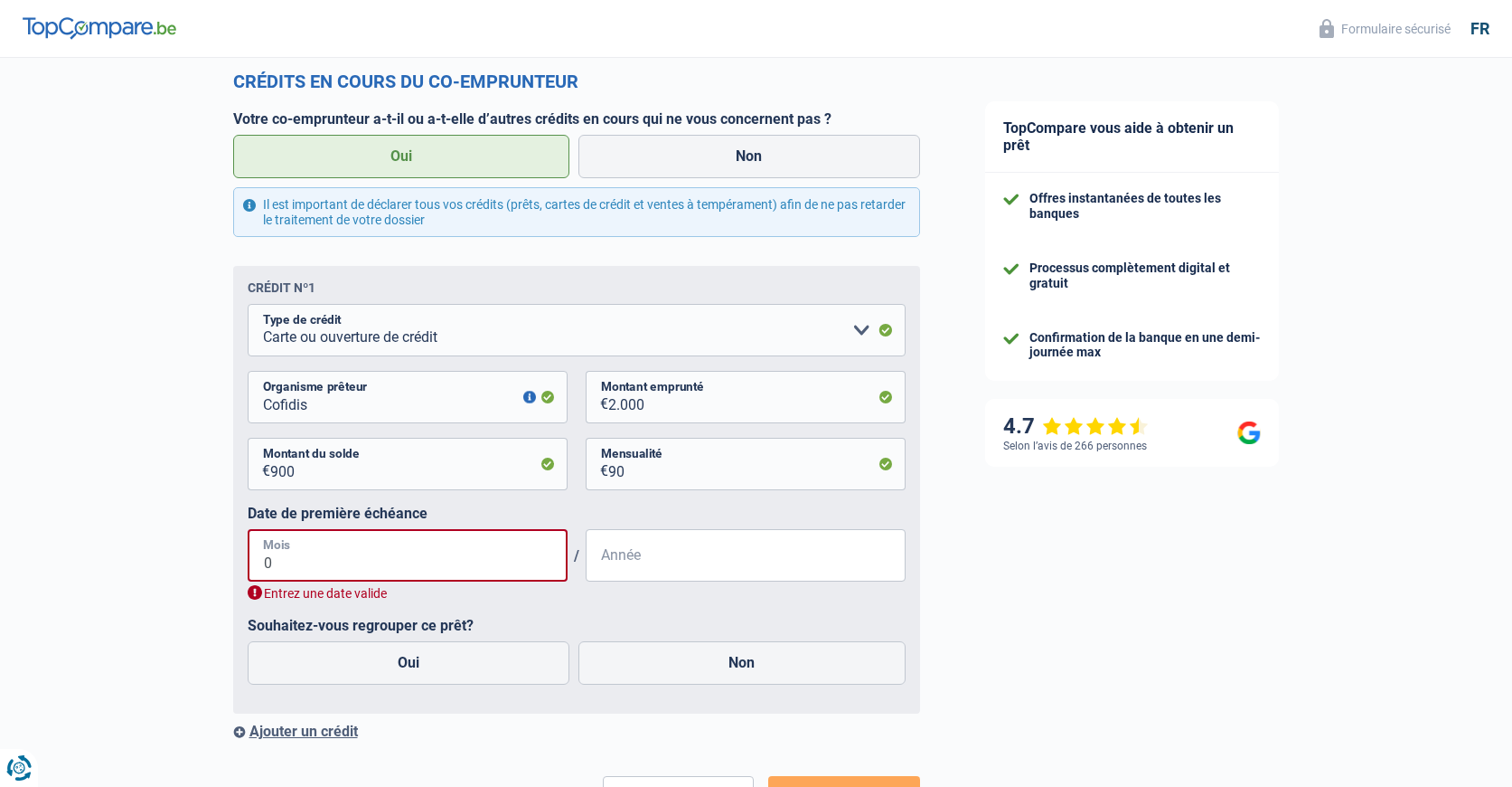
type input "03"
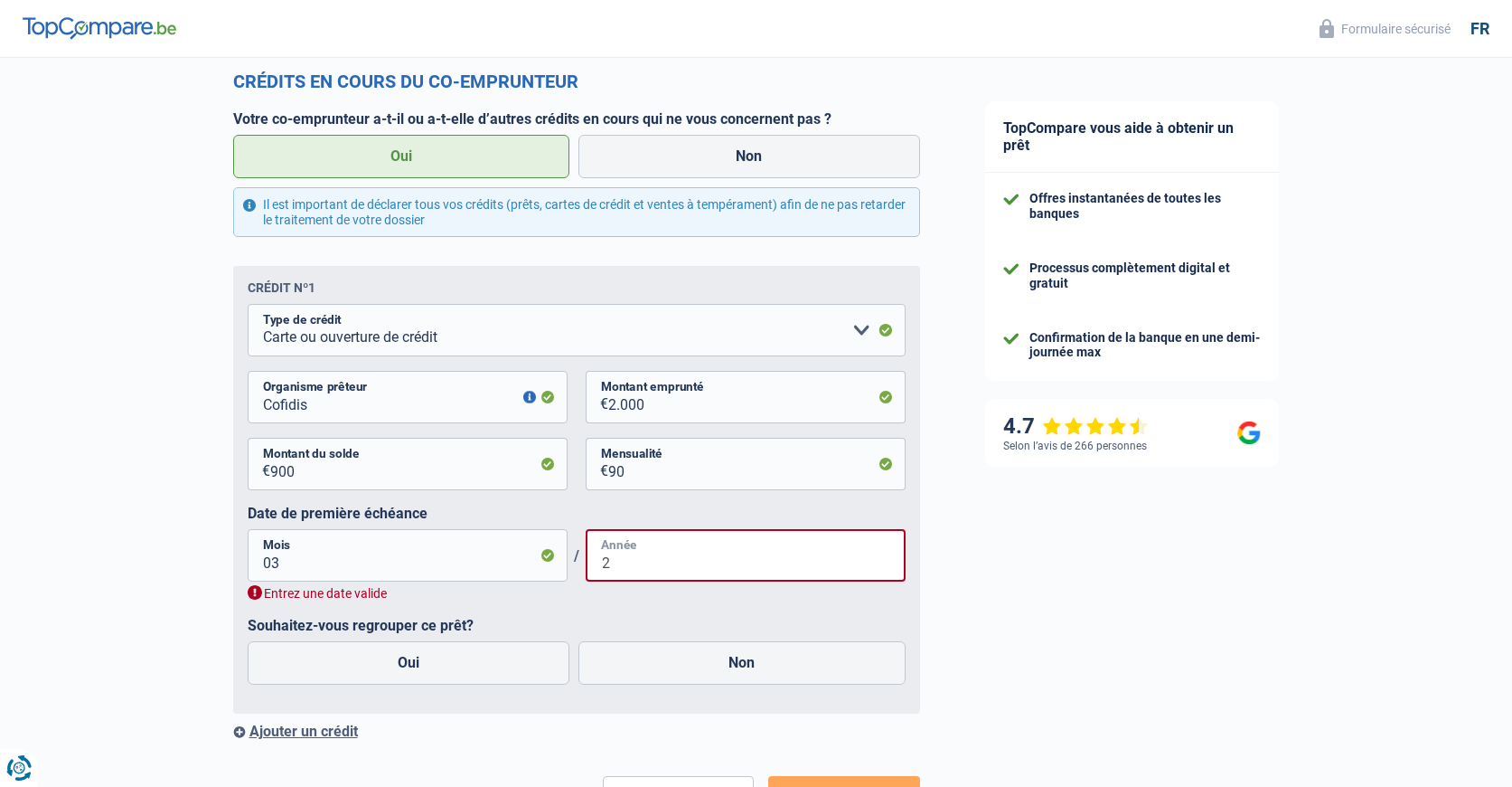
type input "2"
click at [290, 561] on input "03" at bounding box center [408, 555] width 320 height 53
type input "0"
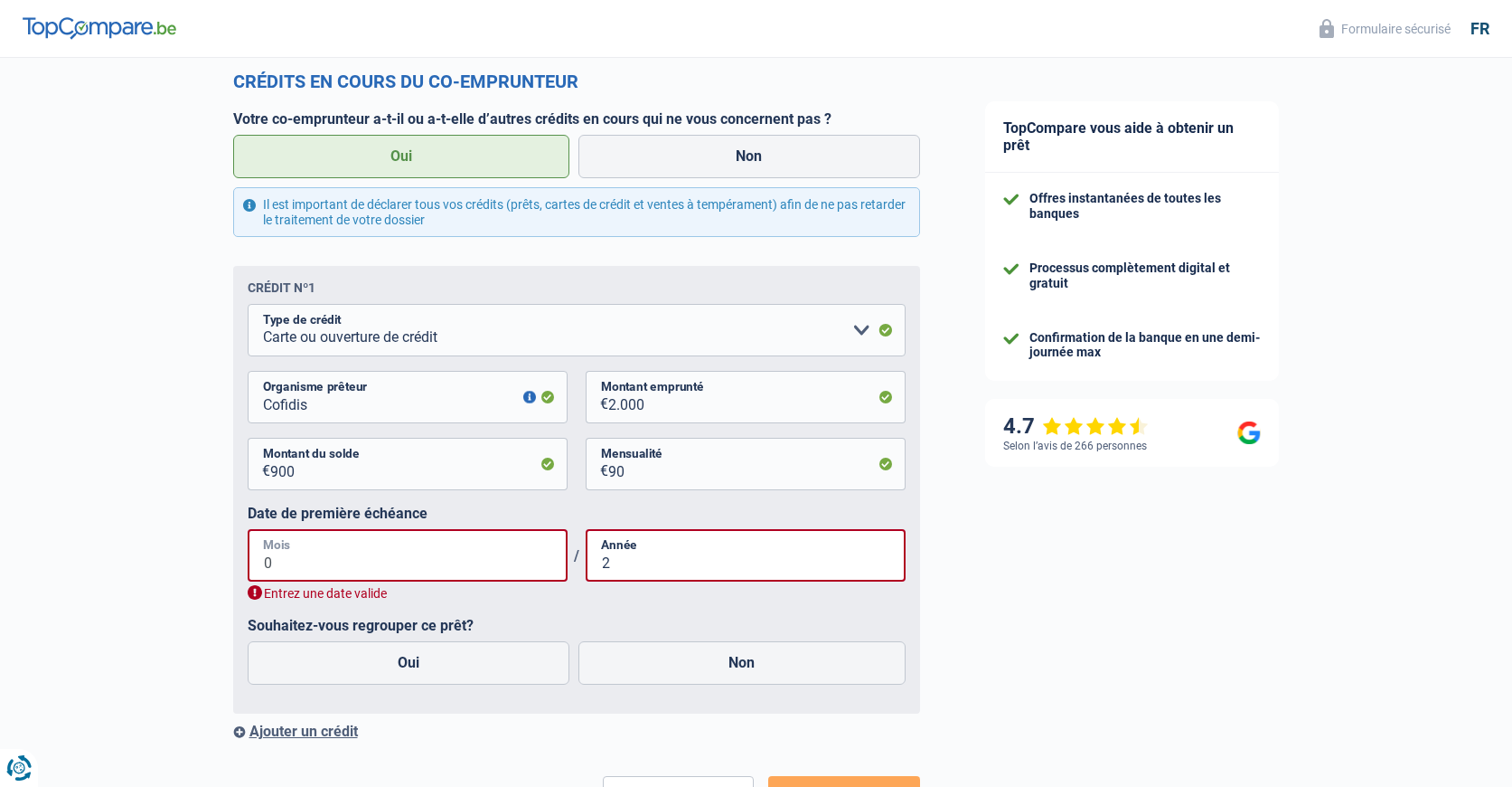
type input "07"
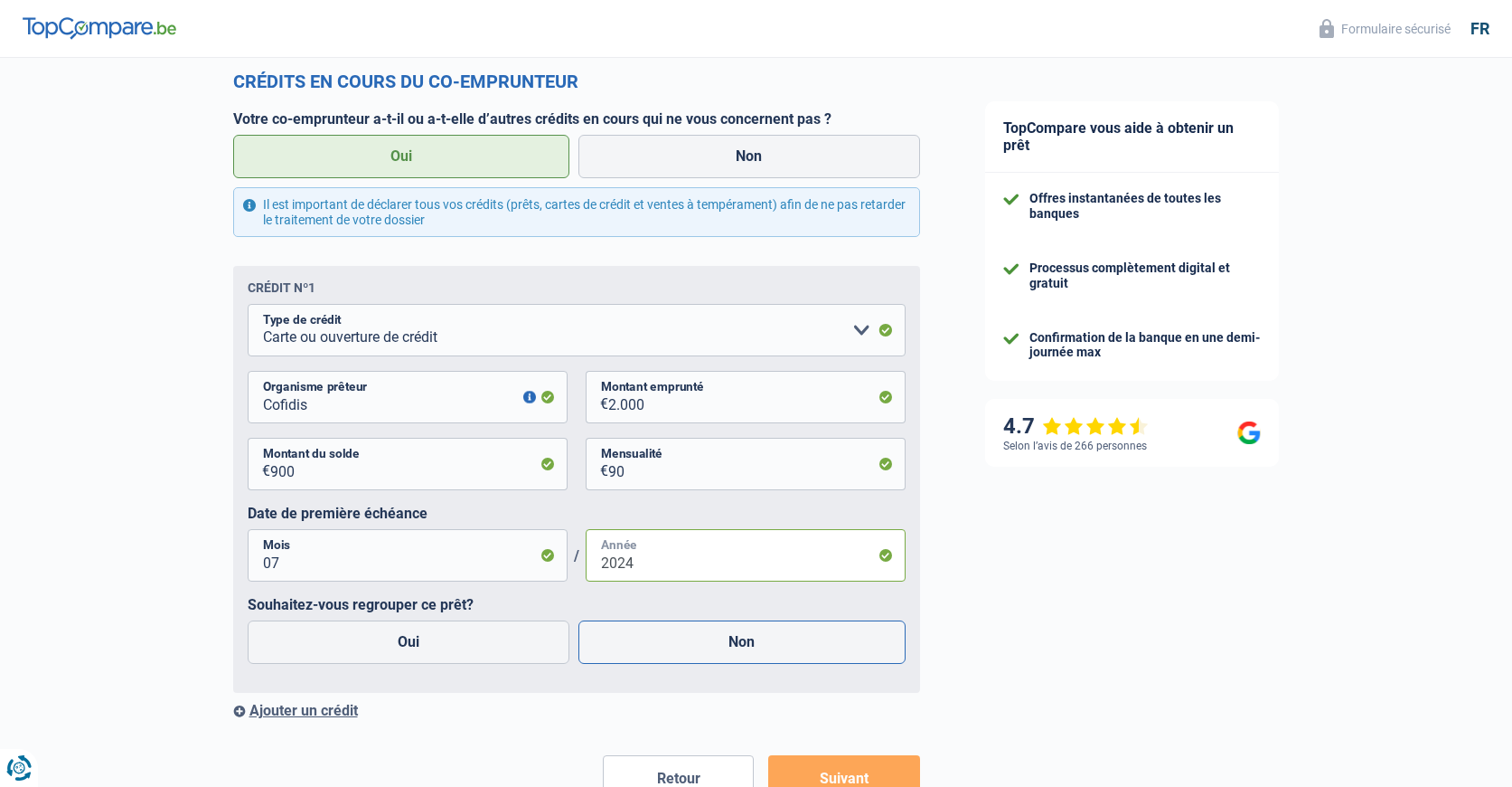
type input "2024"
click at [720, 639] on label "Non" at bounding box center [743, 642] width 327 height 43
click at [720, 639] on input "Non" at bounding box center [743, 642] width 327 height 43
radio input "true"
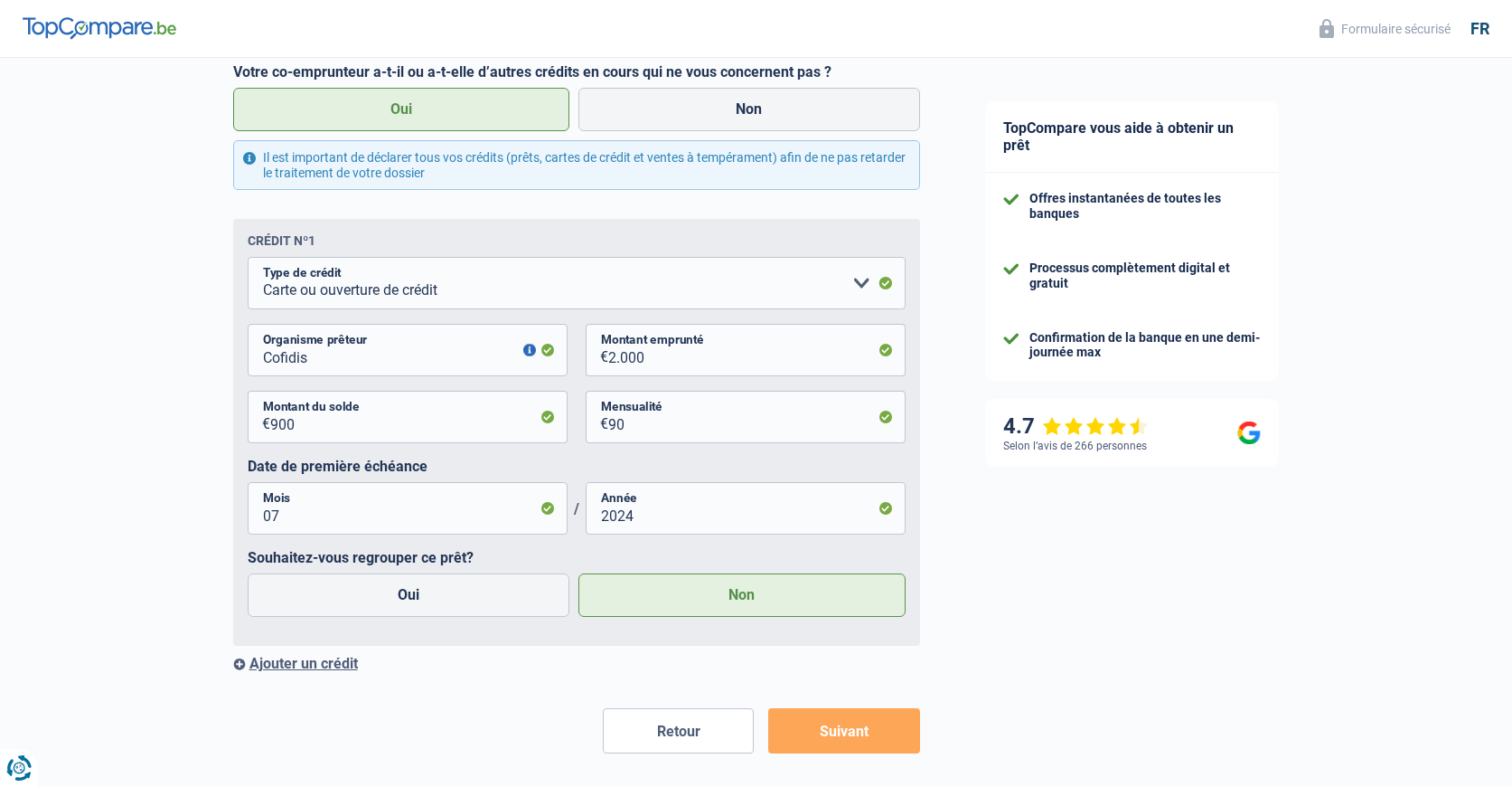
scroll to position [2219, 0]
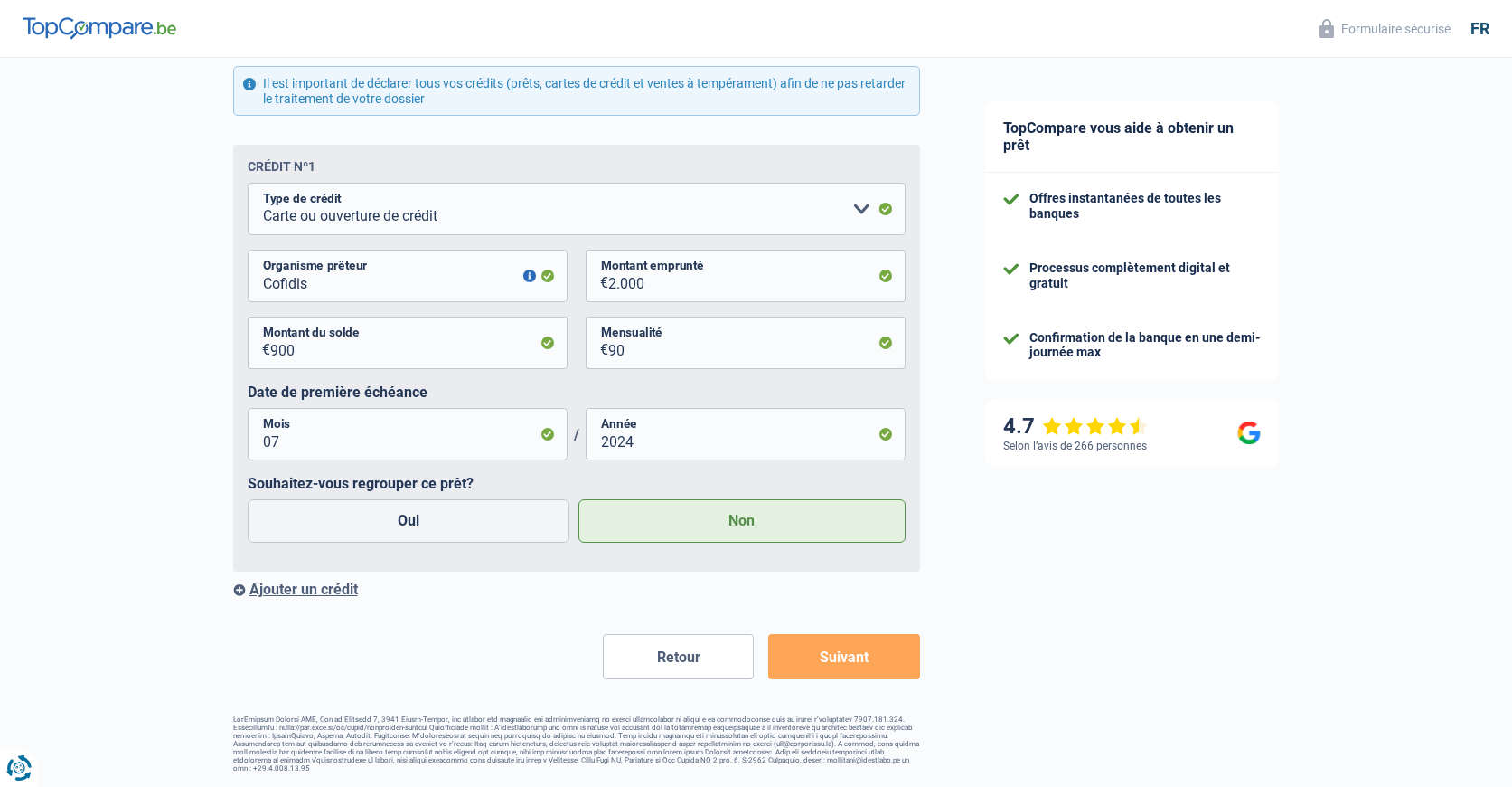
click at [834, 679] on button "Suivant" at bounding box center [844, 656] width 151 height 45
click at [865, 654] on button "Suivant" at bounding box center [844, 656] width 151 height 45
click at [841, 664] on button "Suivant" at bounding box center [844, 656] width 151 height 45
click at [847, 661] on button "Suivant" at bounding box center [844, 656] width 151 height 45
click at [849, 662] on button "Suivant" at bounding box center [844, 656] width 151 height 45
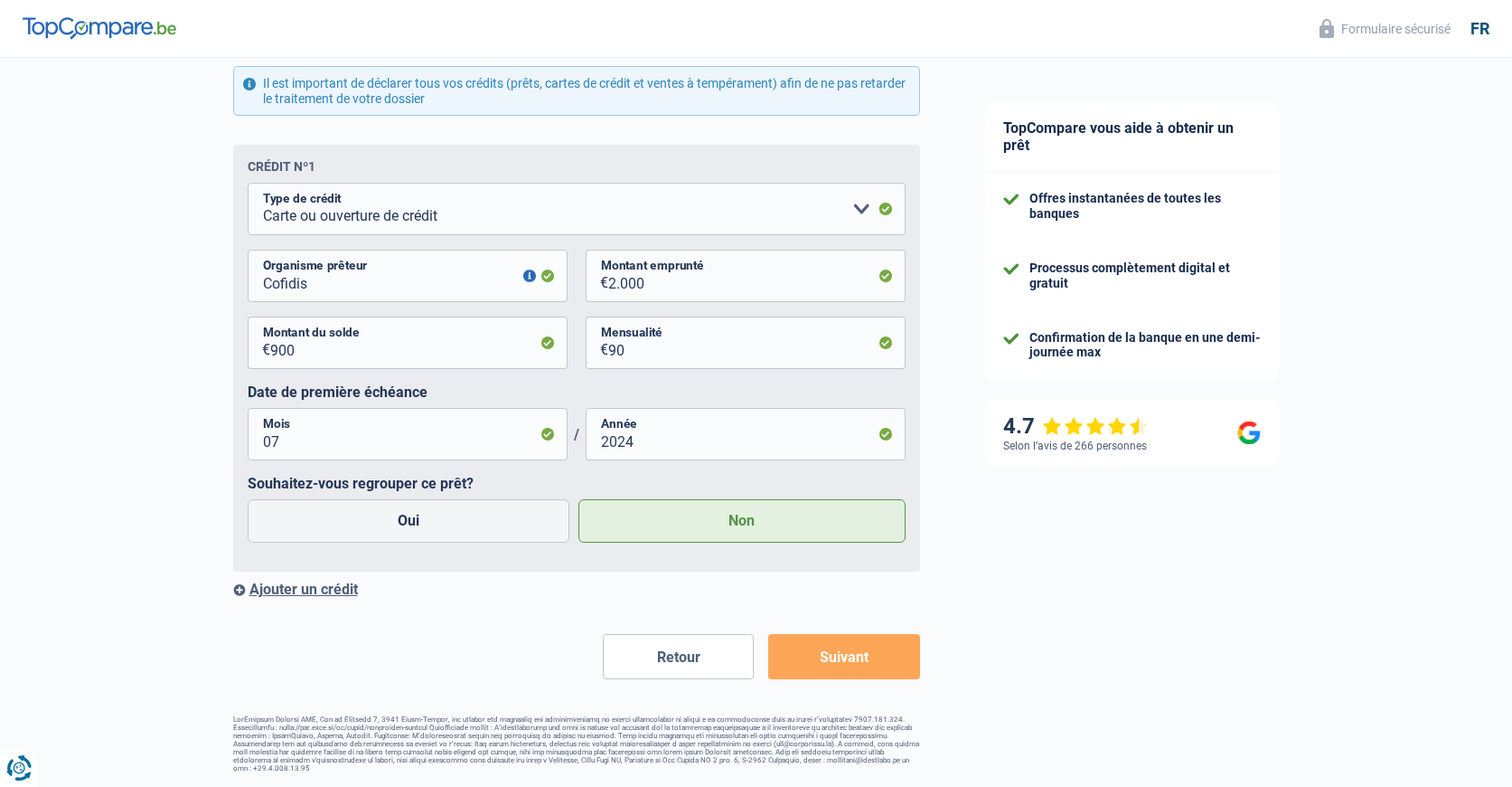
click at [840, 652] on button "Suivant" at bounding box center [844, 656] width 151 height 45
click at [840, 653] on button "Suivant" at bounding box center [844, 656] width 151 height 45
click at [655, 665] on button "Retour" at bounding box center [678, 656] width 151 height 45
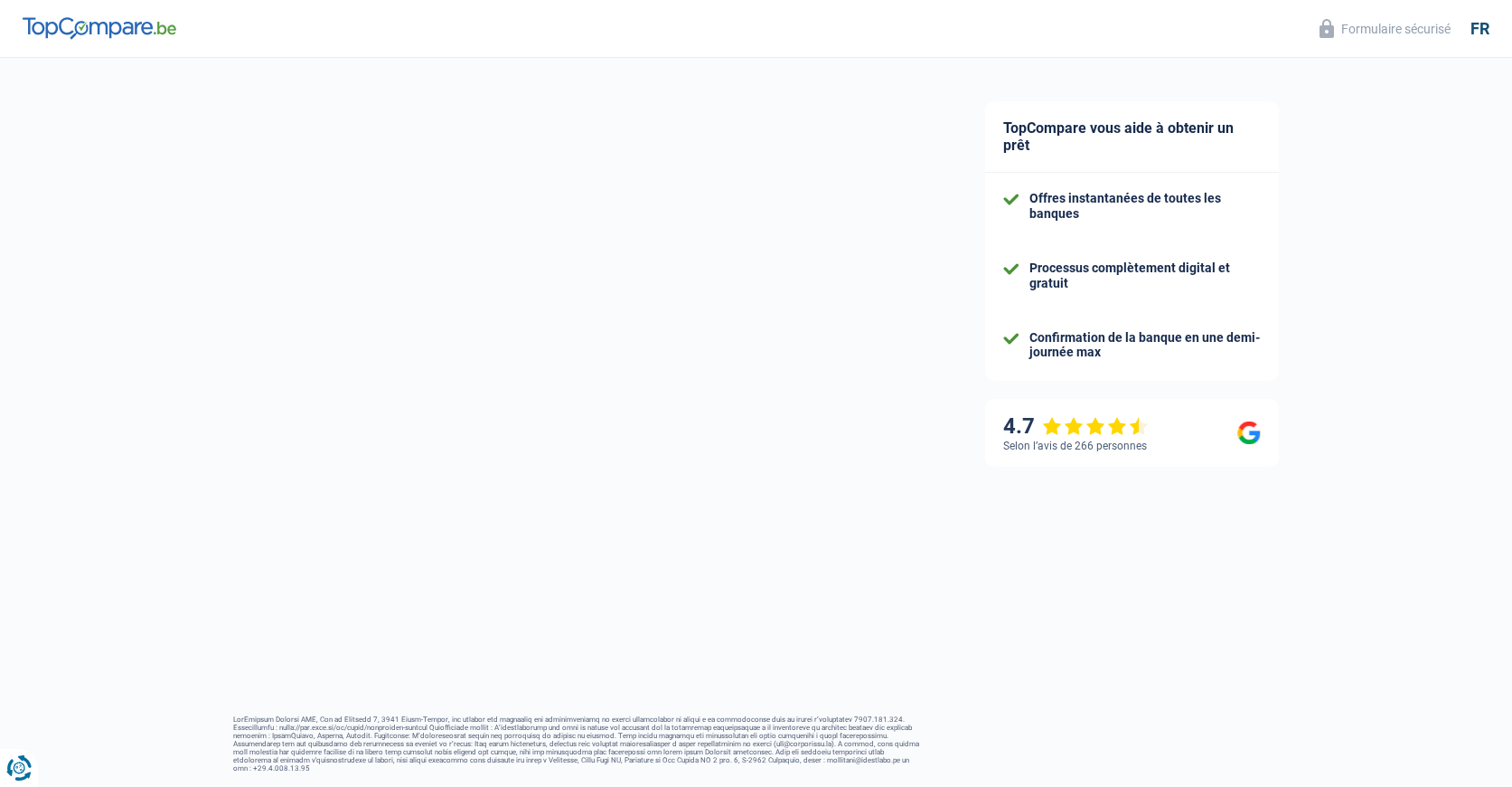
select select "pension"
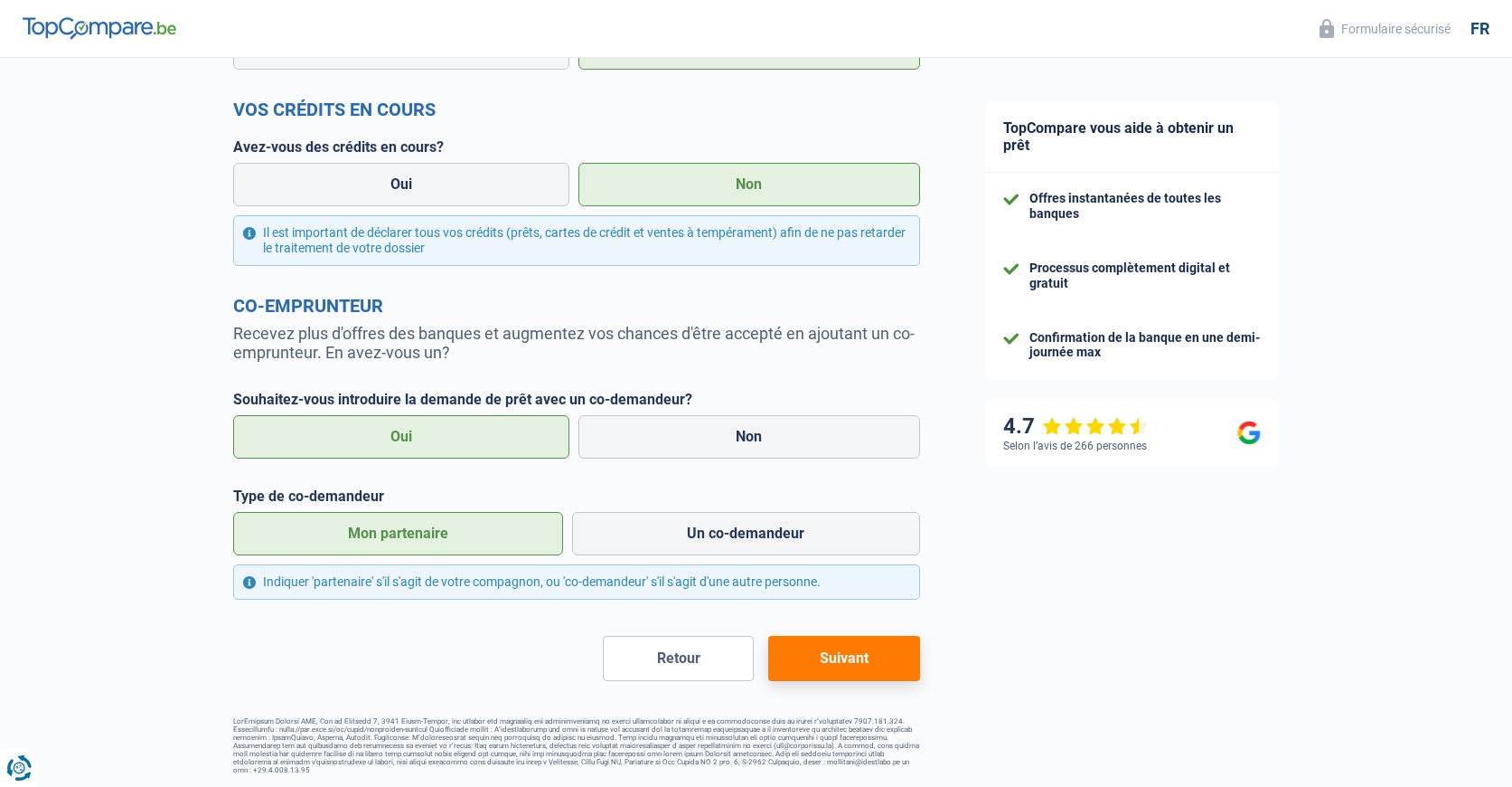
scroll to position [660, 0]
click at [840, 652] on button "Suivant" at bounding box center [844, 656] width 151 height 45
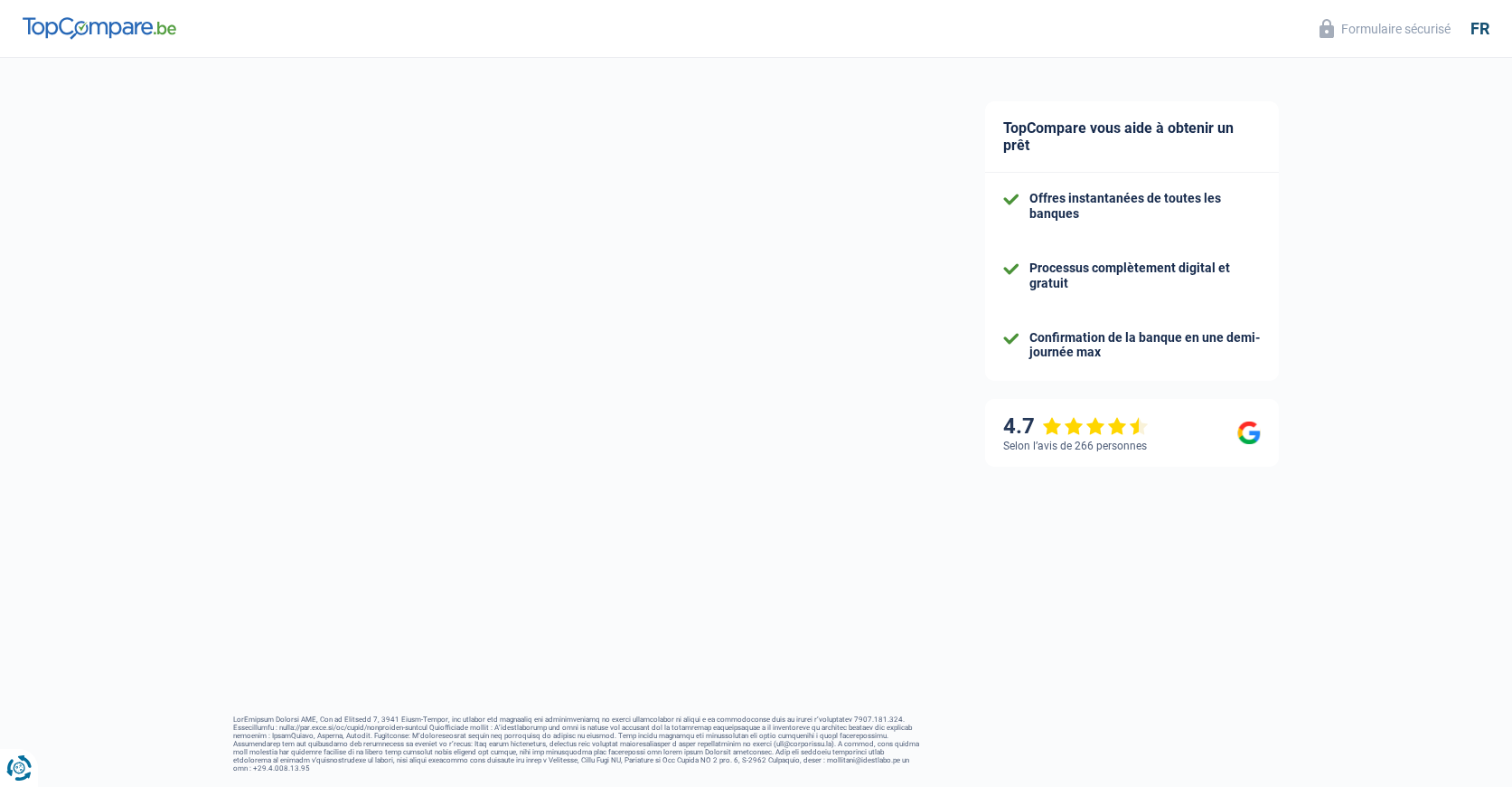
select select "privateEmployee"
select select "BE"
select select "hrc"
select select "netSalary"
select select "cardOrCredit"
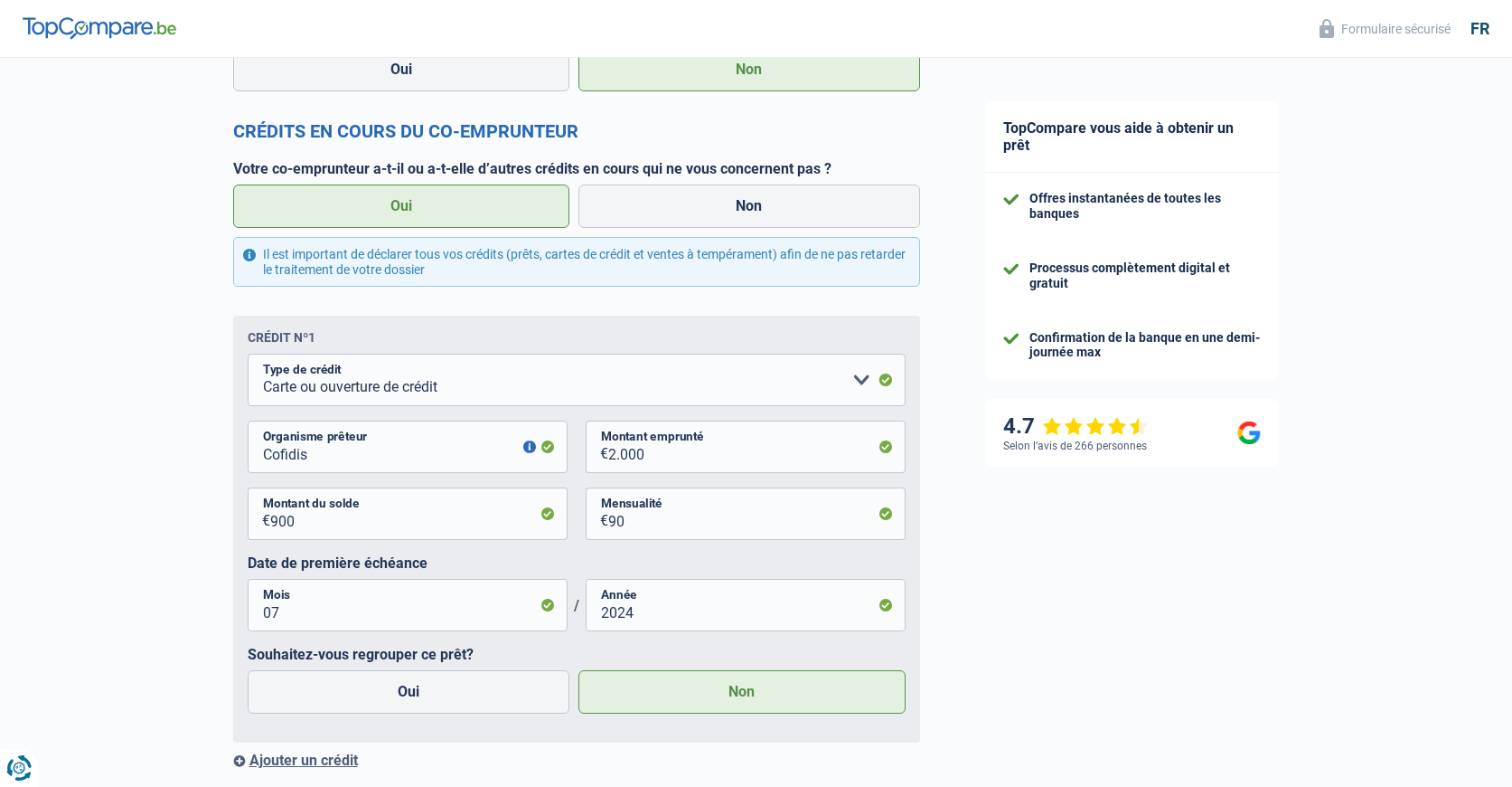
scroll to position [2219, 0]
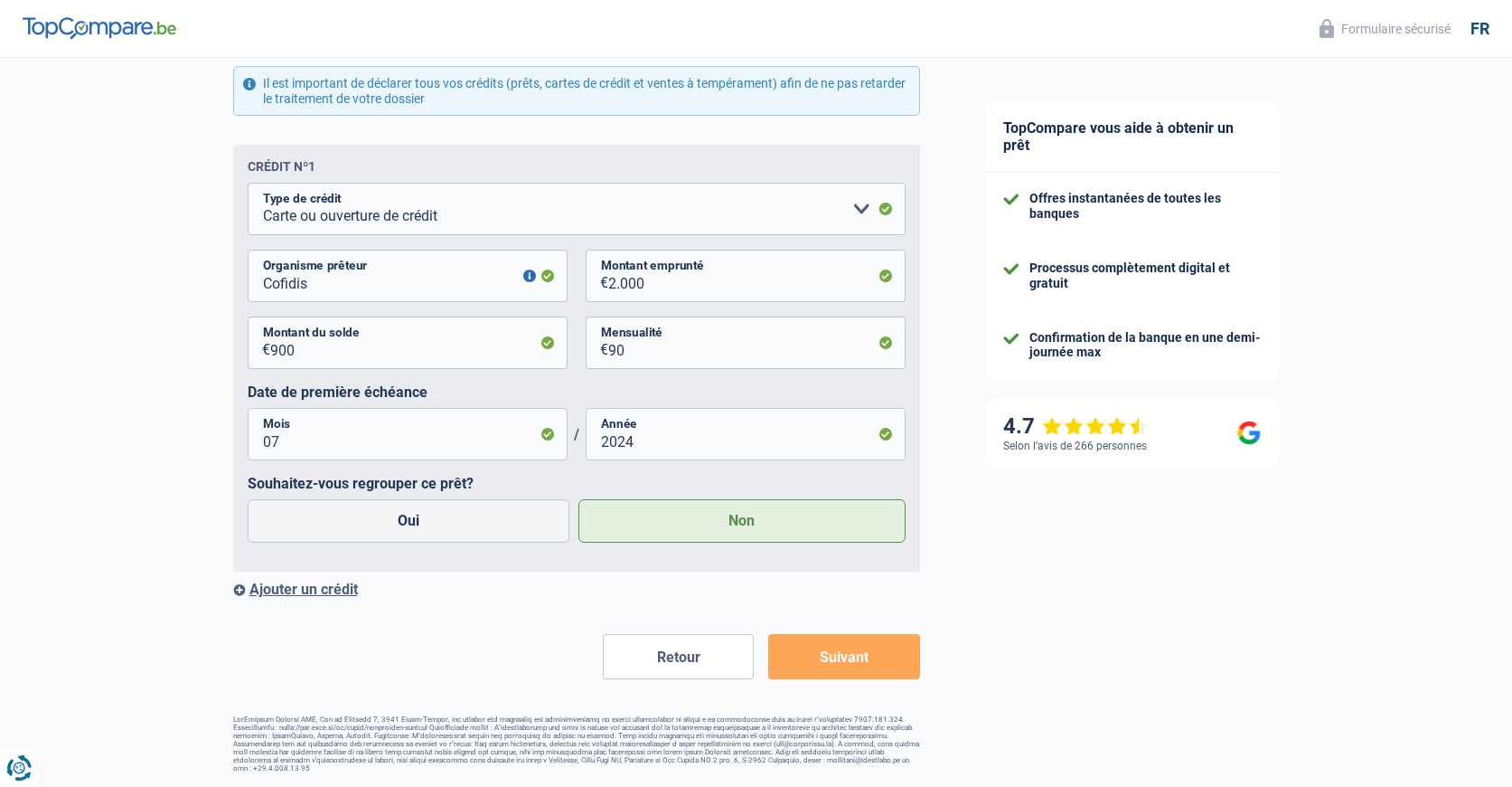
click at [849, 655] on button "Suivant" at bounding box center [844, 656] width 151 height 45
click at [821, 666] on button "Suivant" at bounding box center [844, 656] width 151 height 45
click at [858, 661] on button "Suivant" at bounding box center [844, 656] width 151 height 45
click at [836, 655] on button "Suivant" at bounding box center [844, 656] width 151 height 45
click at [840, 651] on button "Suivant" at bounding box center [844, 656] width 151 height 45
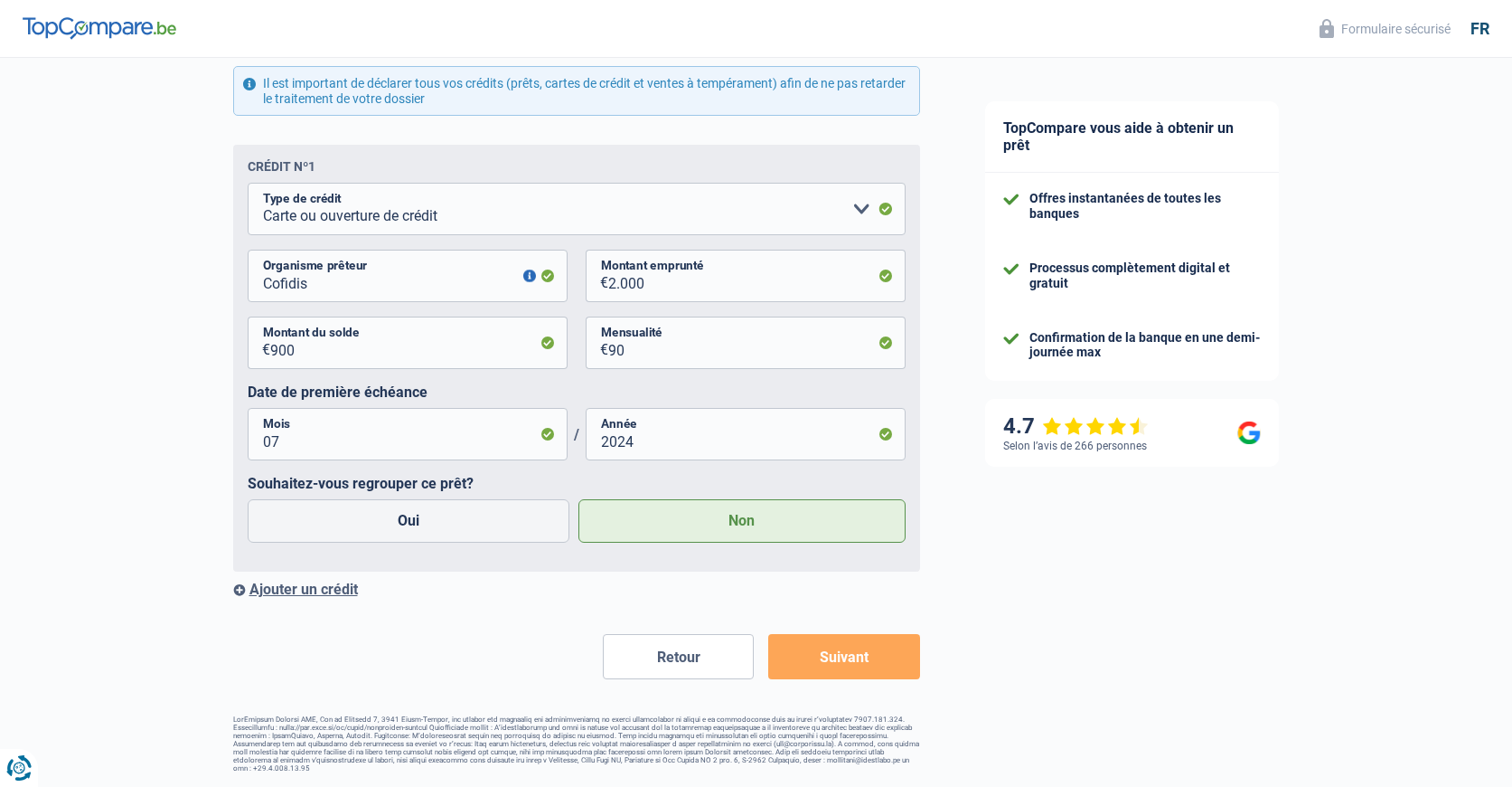
click at [856, 658] on button "Suivant" at bounding box center [844, 656] width 151 height 45
click at [879, 647] on button "Suivant" at bounding box center [844, 656] width 151 height 45
click at [835, 660] on button "Suivant" at bounding box center [844, 656] width 151 height 45
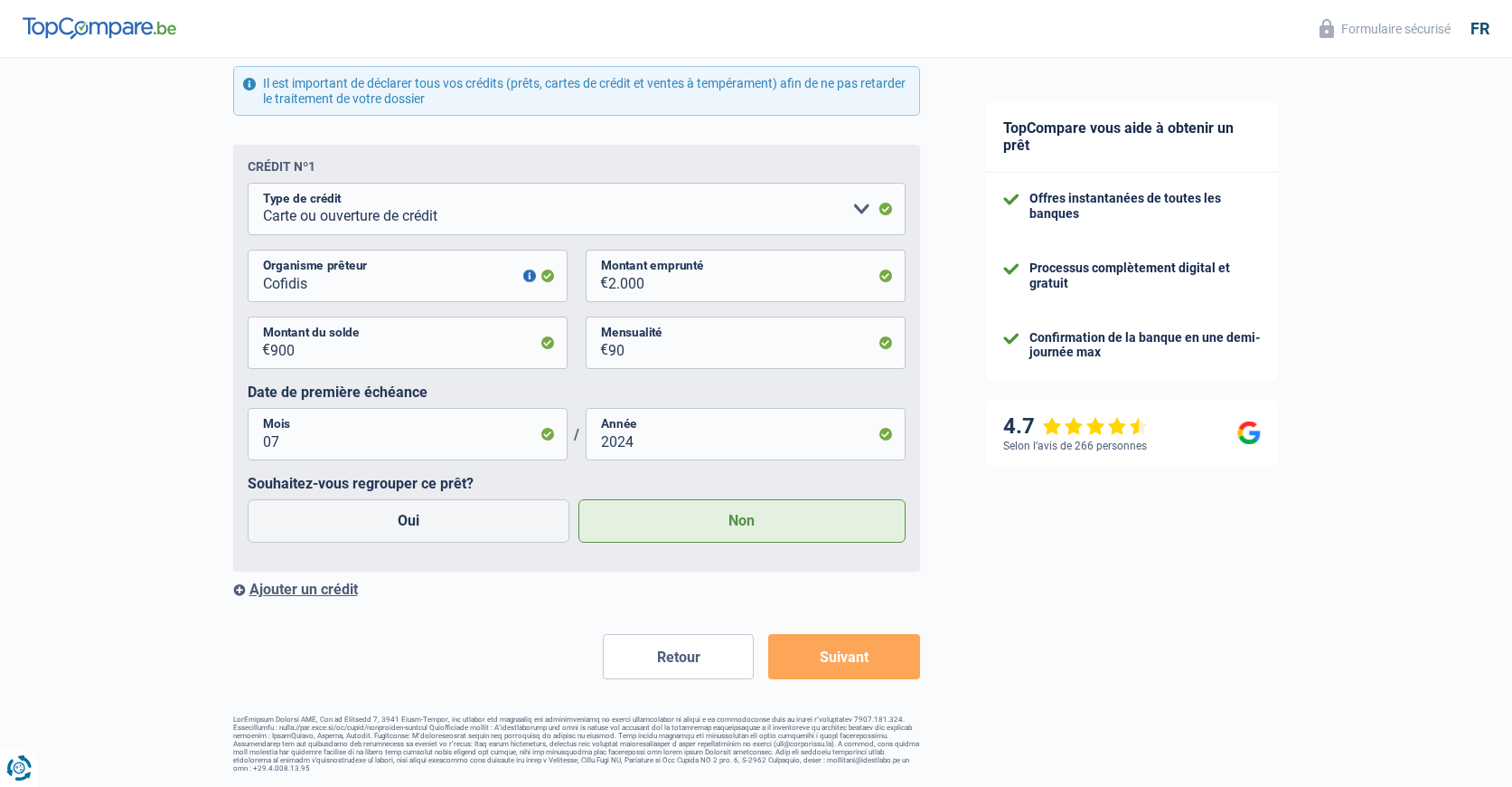
click at [835, 660] on button "Suivant" at bounding box center [844, 656] width 151 height 45
click at [698, 653] on button "Retour" at bounding box center [678, 656] width 151 height 45
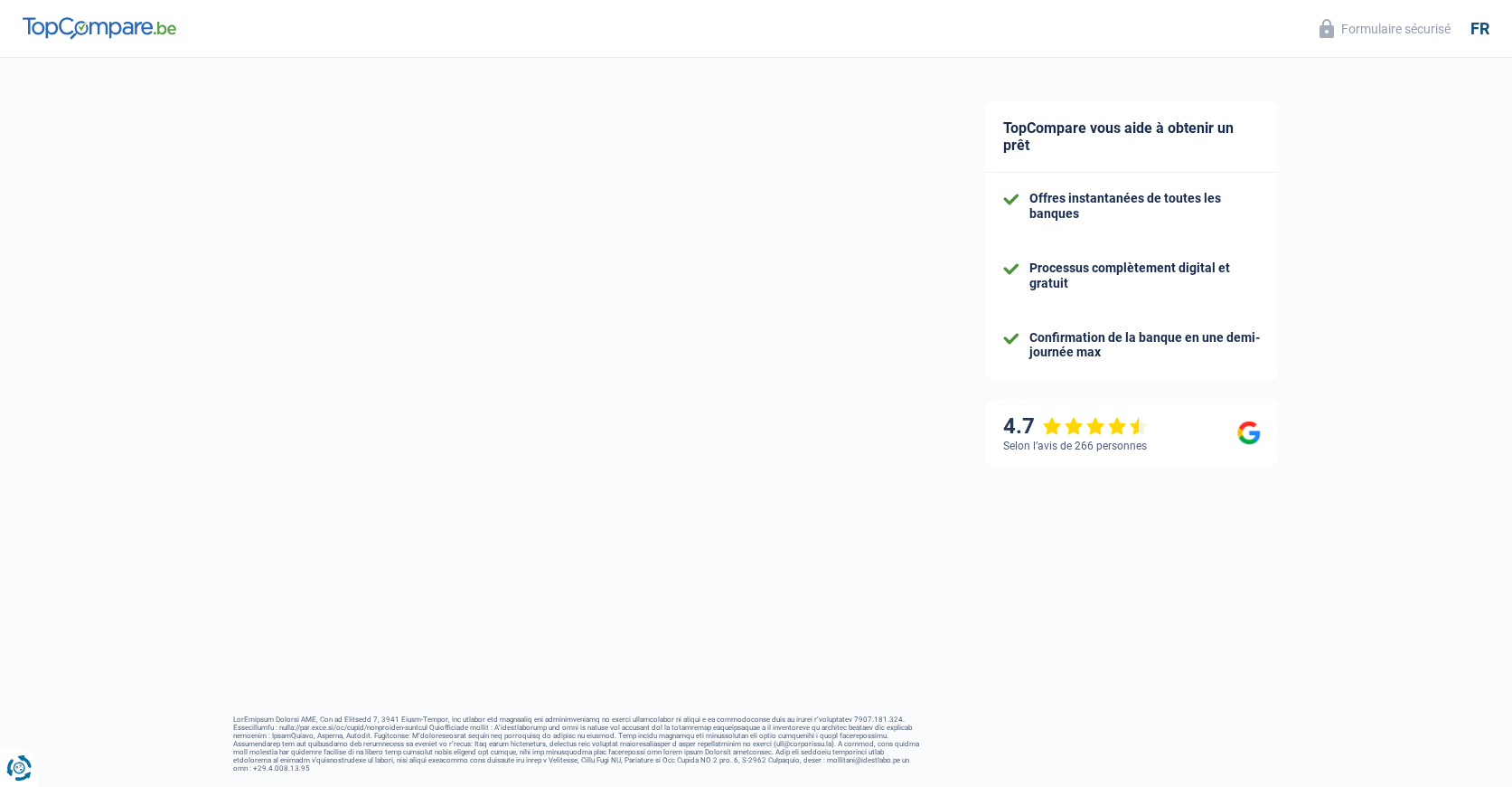
select select "pension"
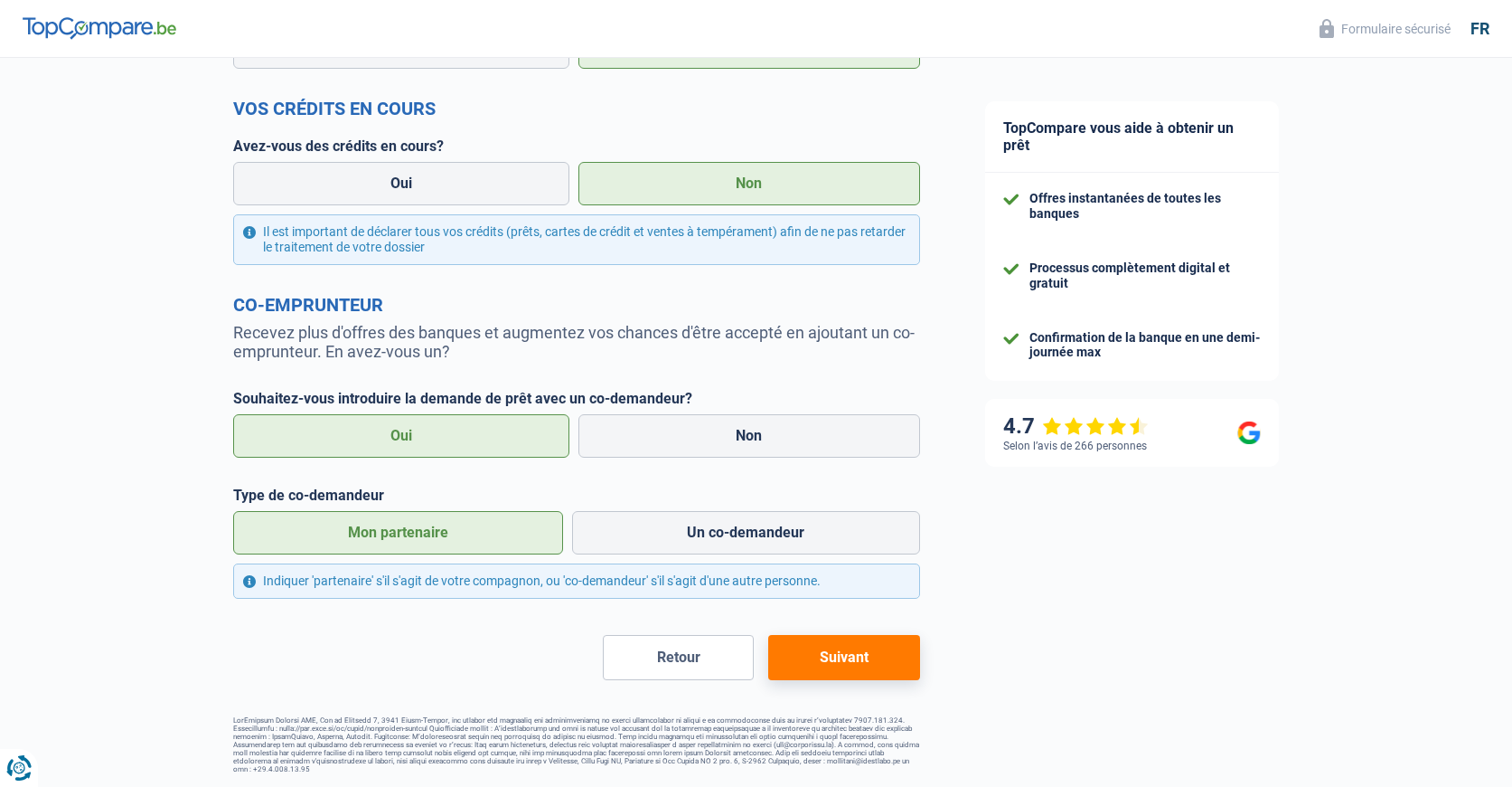
scroll to position [660, 0]
click at [863, 658] on button "Suivant" at bounding box center [844, 656] width 151 height 45
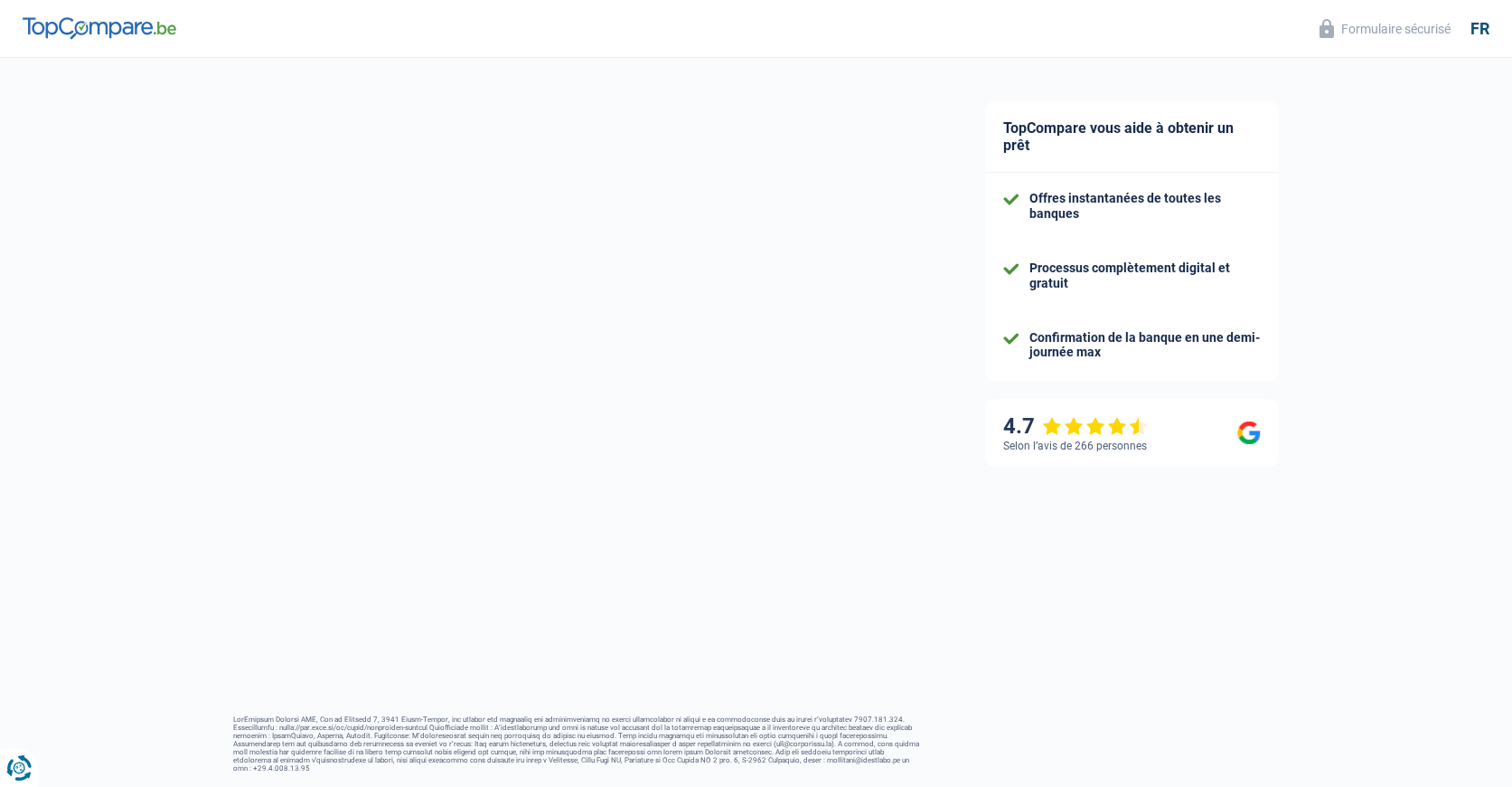
select select "privateEmployee"
select select "BE"
select select "hrc"
select select "netSalary"
select select "cardOrCredit"
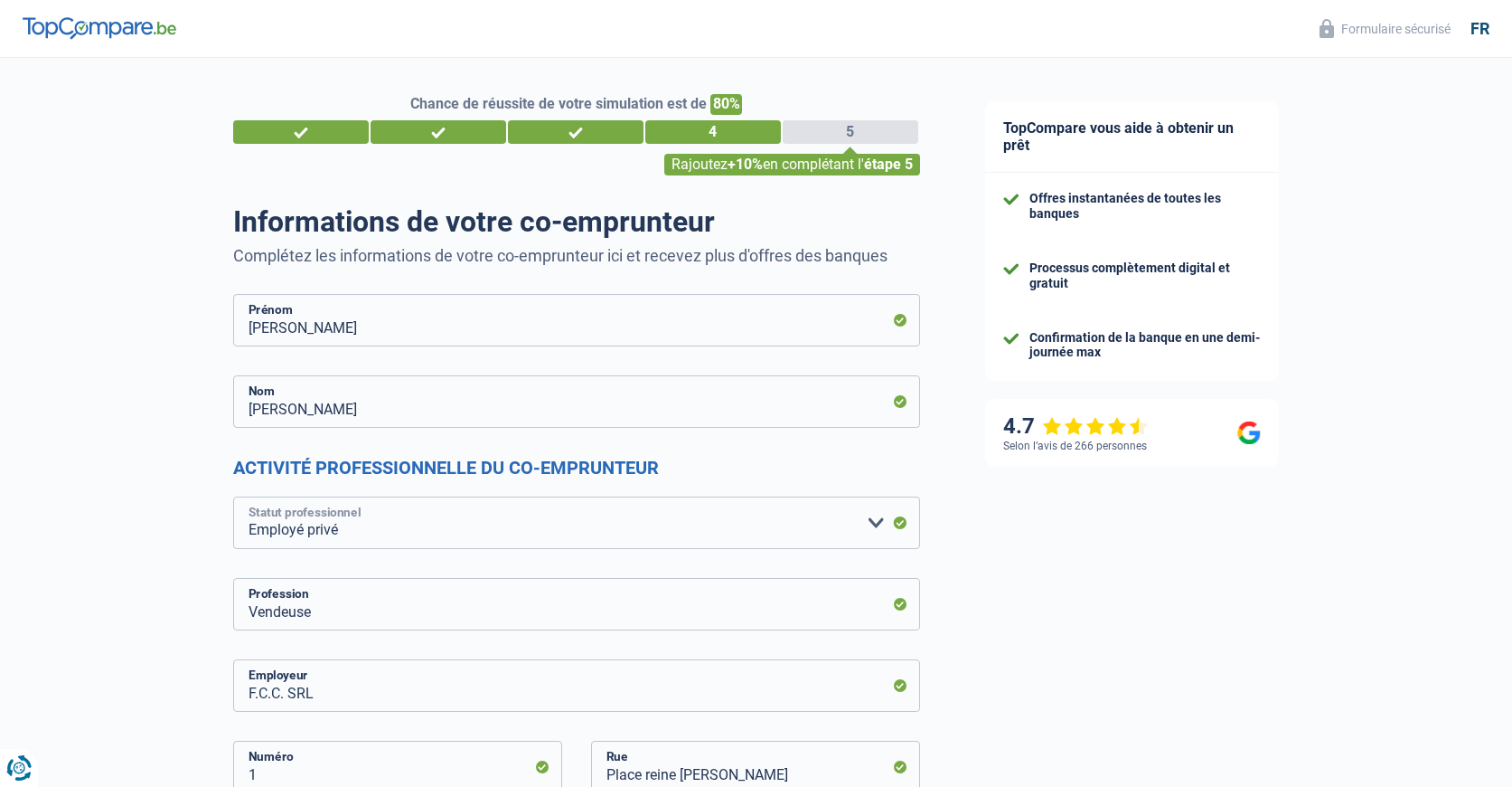
click at [897, 523] on select "Ouvrier Employé privé Employé public Invalide Indépendant Pensionné Chômeur Mut…" at bounding box center [576, 522] width 687 height 53
select select "publicEmployee"
click at [233, 497] on select "Ouvrier Employé privé Employé public Invalide Indépendant Pensionné Chômeur Mut…" at bounding box center [576, 522] width 687 height 53
radio input "false"
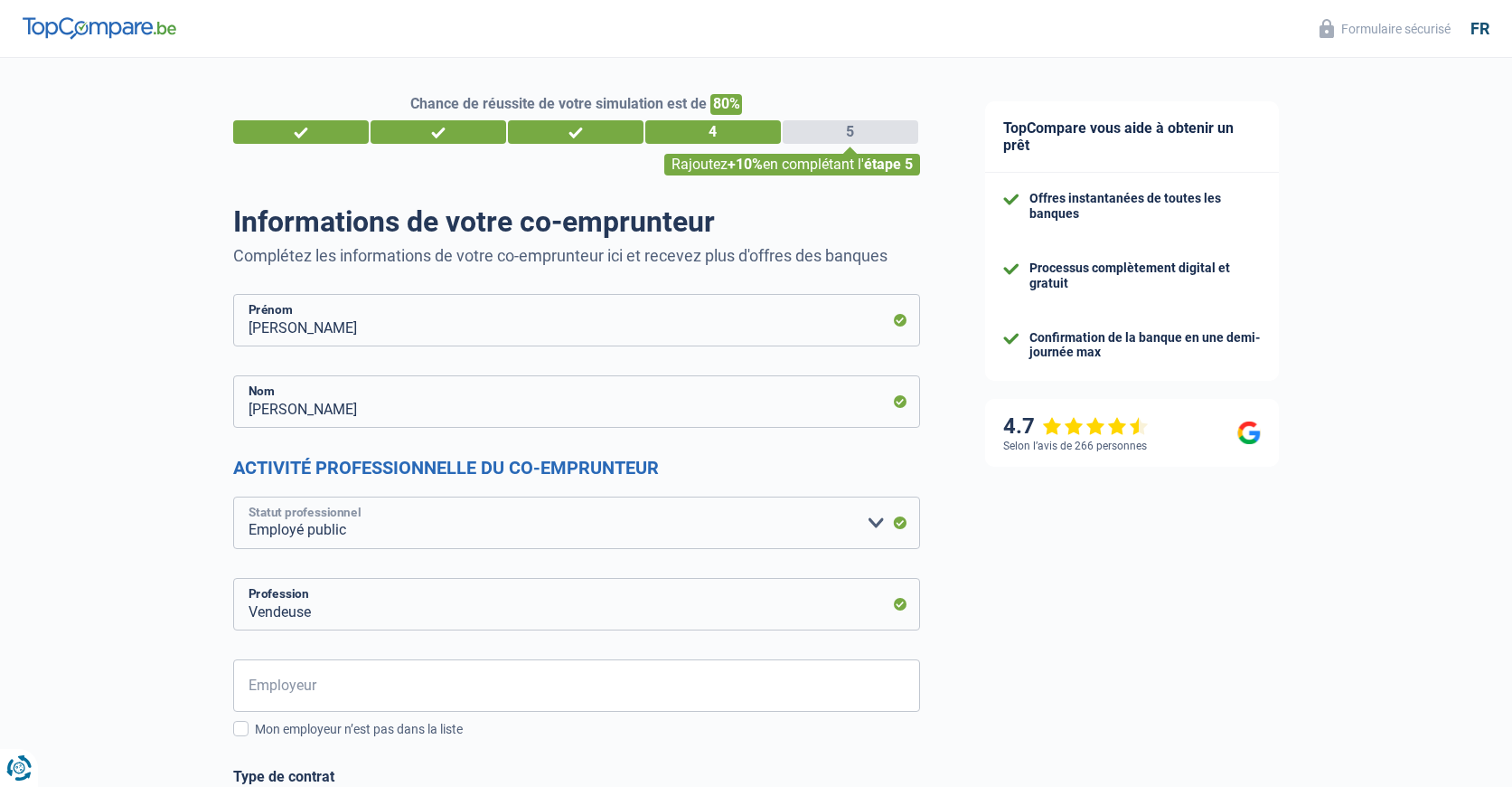
click at [902, 519] on select "Ouvrier Employé privé Employé public Invalide Indépendant Pensionné Chômeur Mut…" at bounding box center [576, 522] width 687 height 53
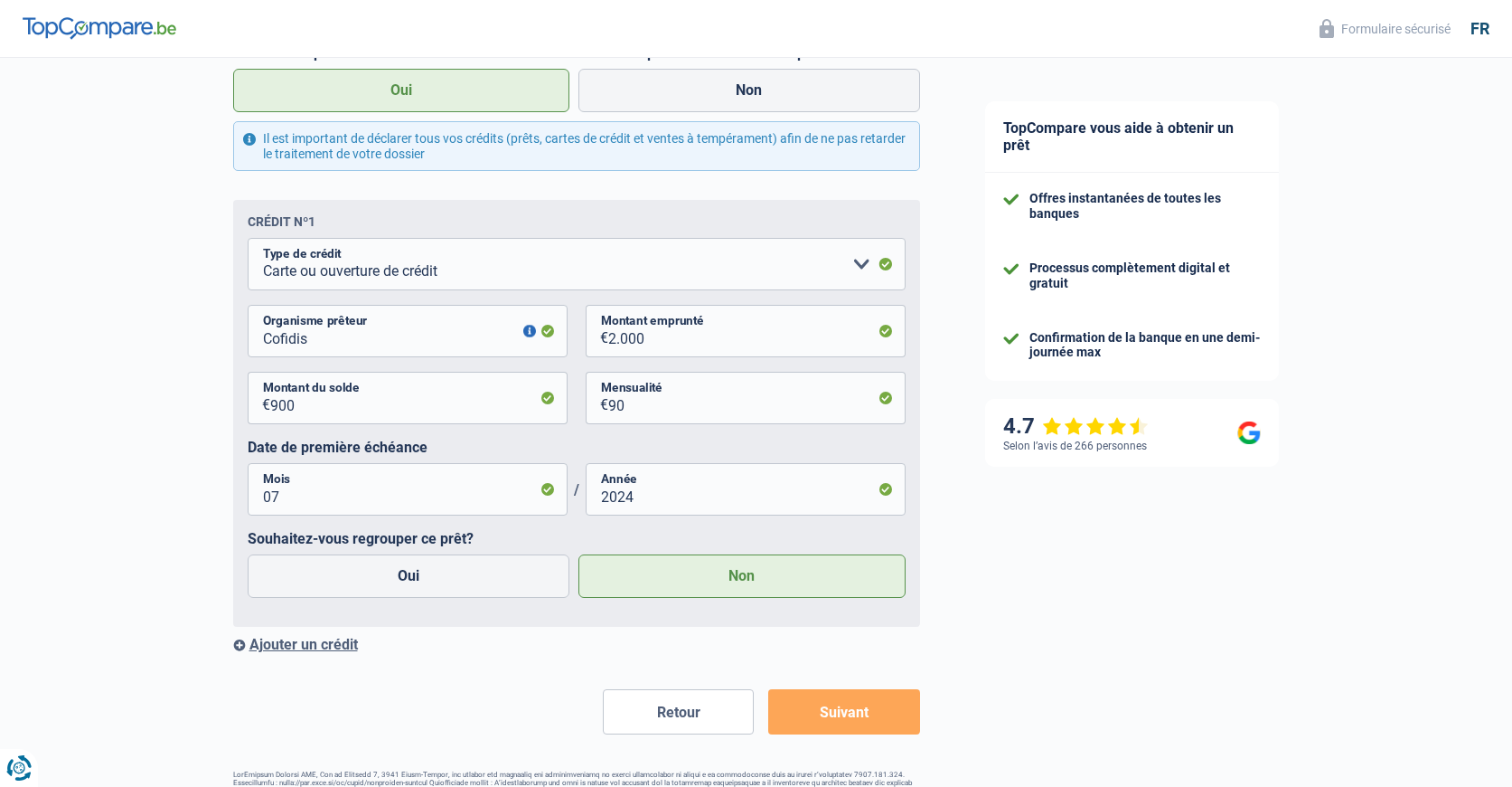
scroll to position [1920, 0]
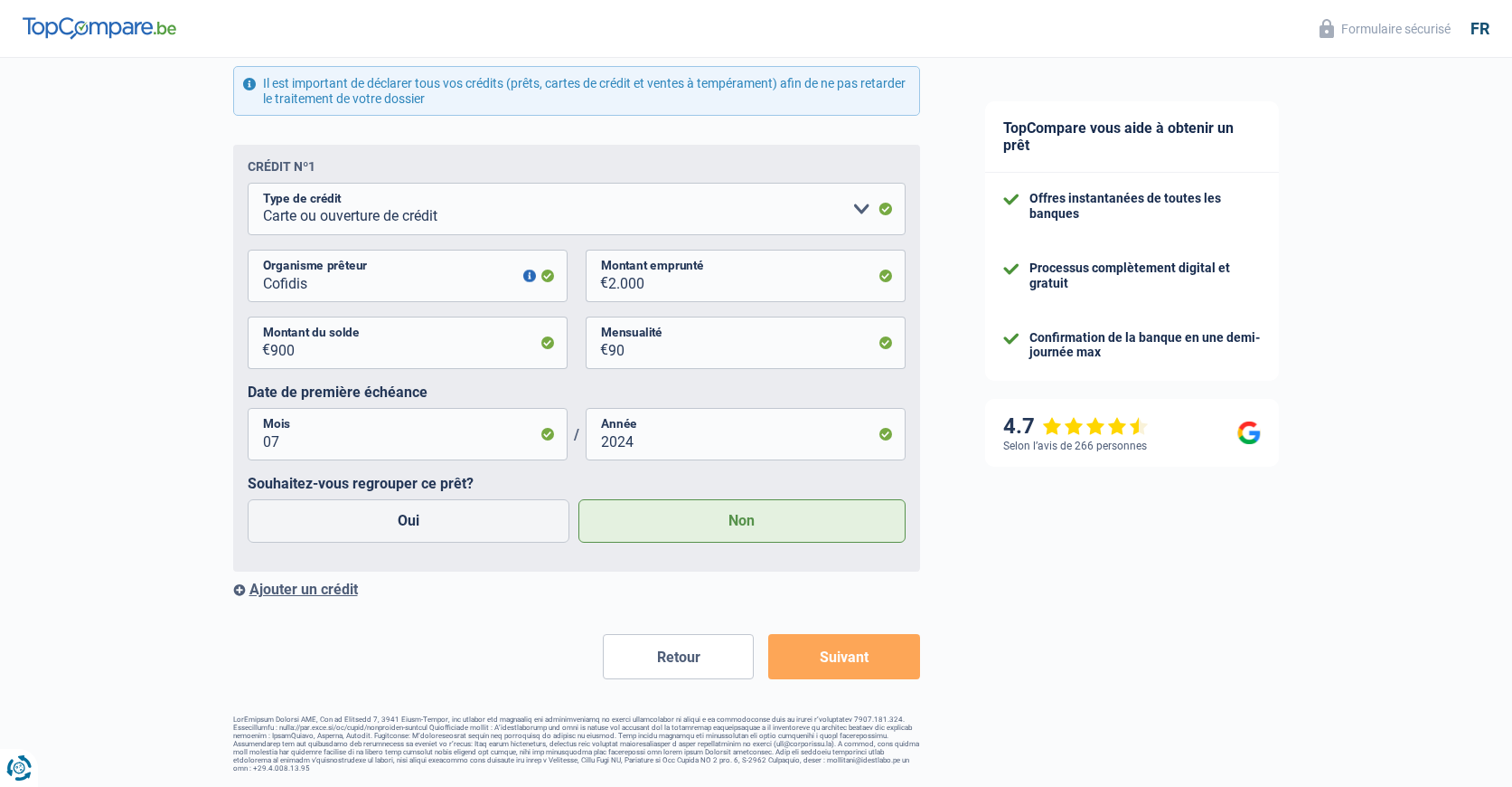
click at [919, 649] on button "Suivant" at bounding box center [844, 656] width 151 height 45
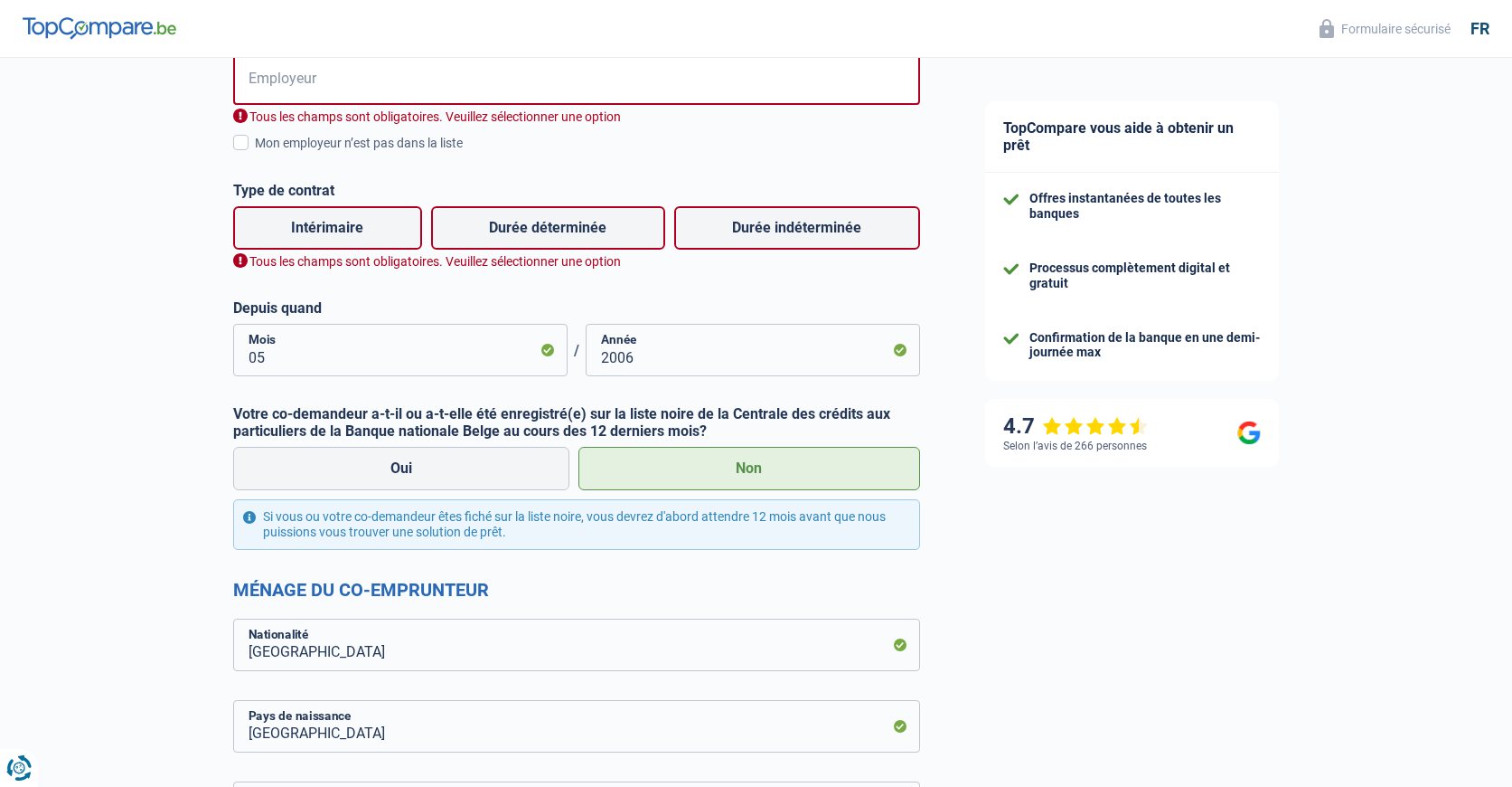
scroll to position [598, 0]
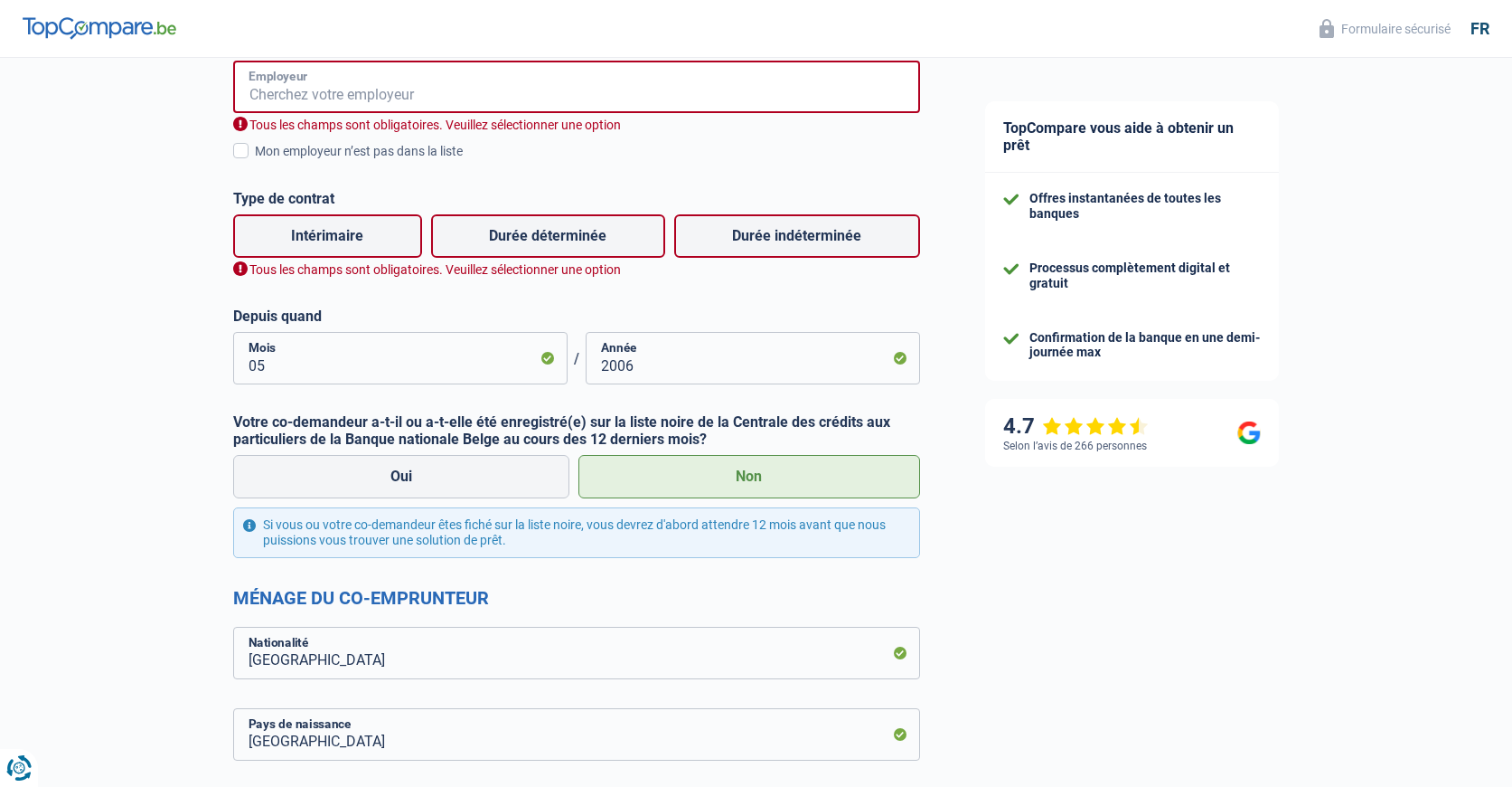
click at [289, 84] on input "Employeur" at bounding box center [576, 87] width 687 height 53
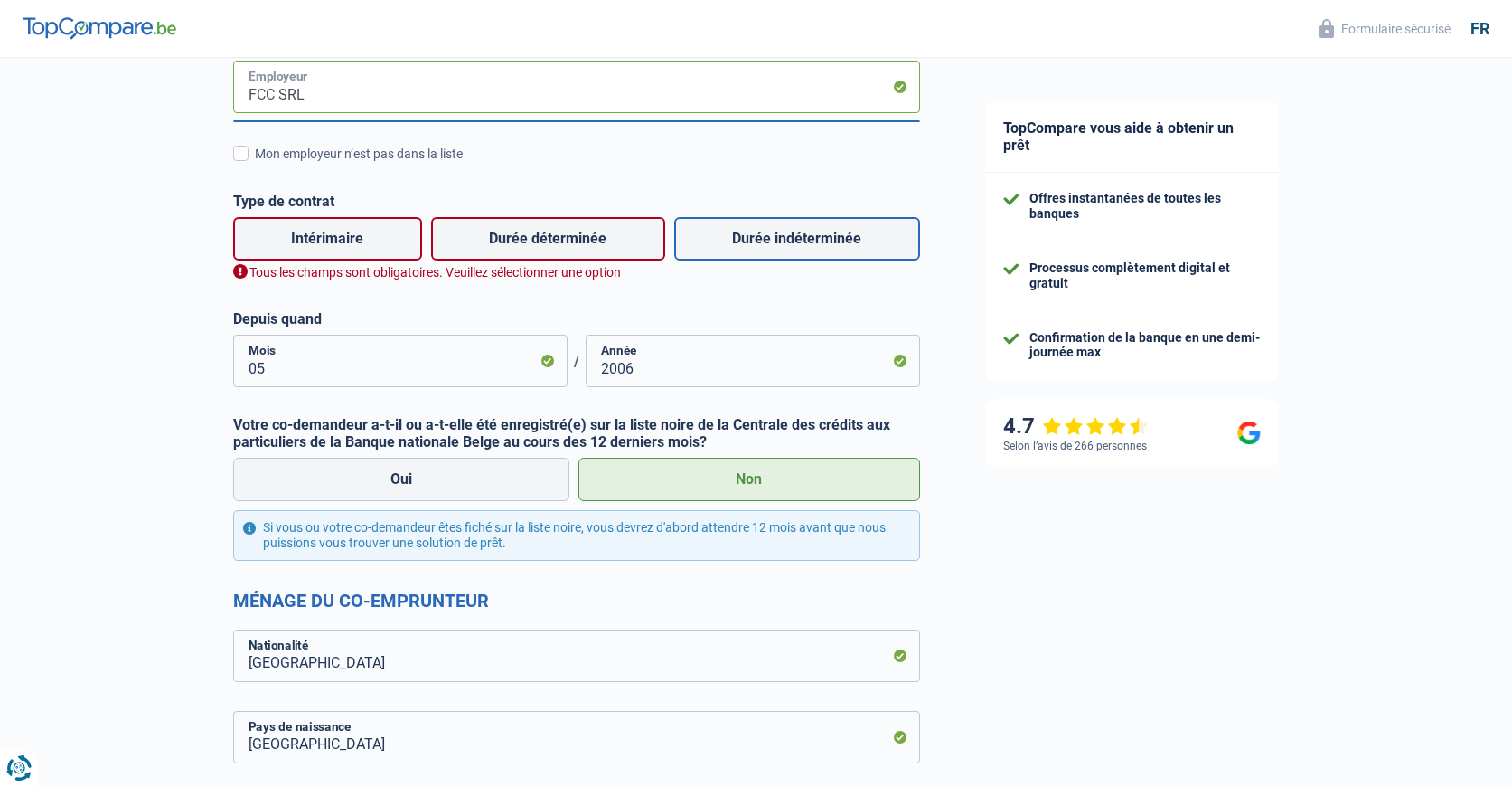
type input "FCC SRL"
click at [772, 250] on label "Durée indéterminée" at bounding box center [797, 239] width 246 height 43
click at [772, 250] on input "Durée indéterminée" at bounding box center [797, 239] width 246 height 43
radio input "true"
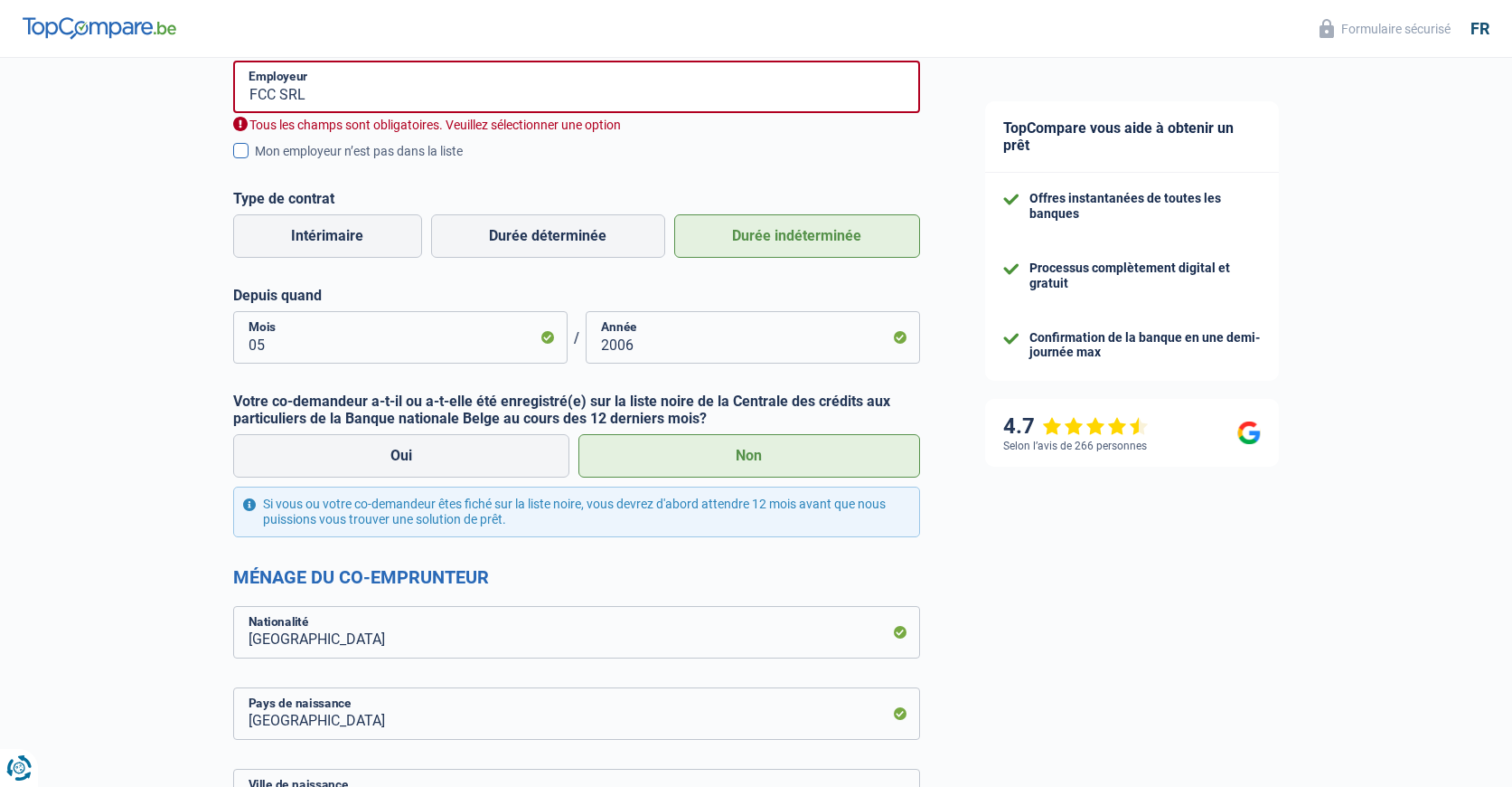
click at [236, 151] on span at bounding box center [240, 151] width 15 height 15
click at [255, 161] on input "Mon employeur n’est pas dans la liste" at bounding box center [255, 161] width 0 height 0
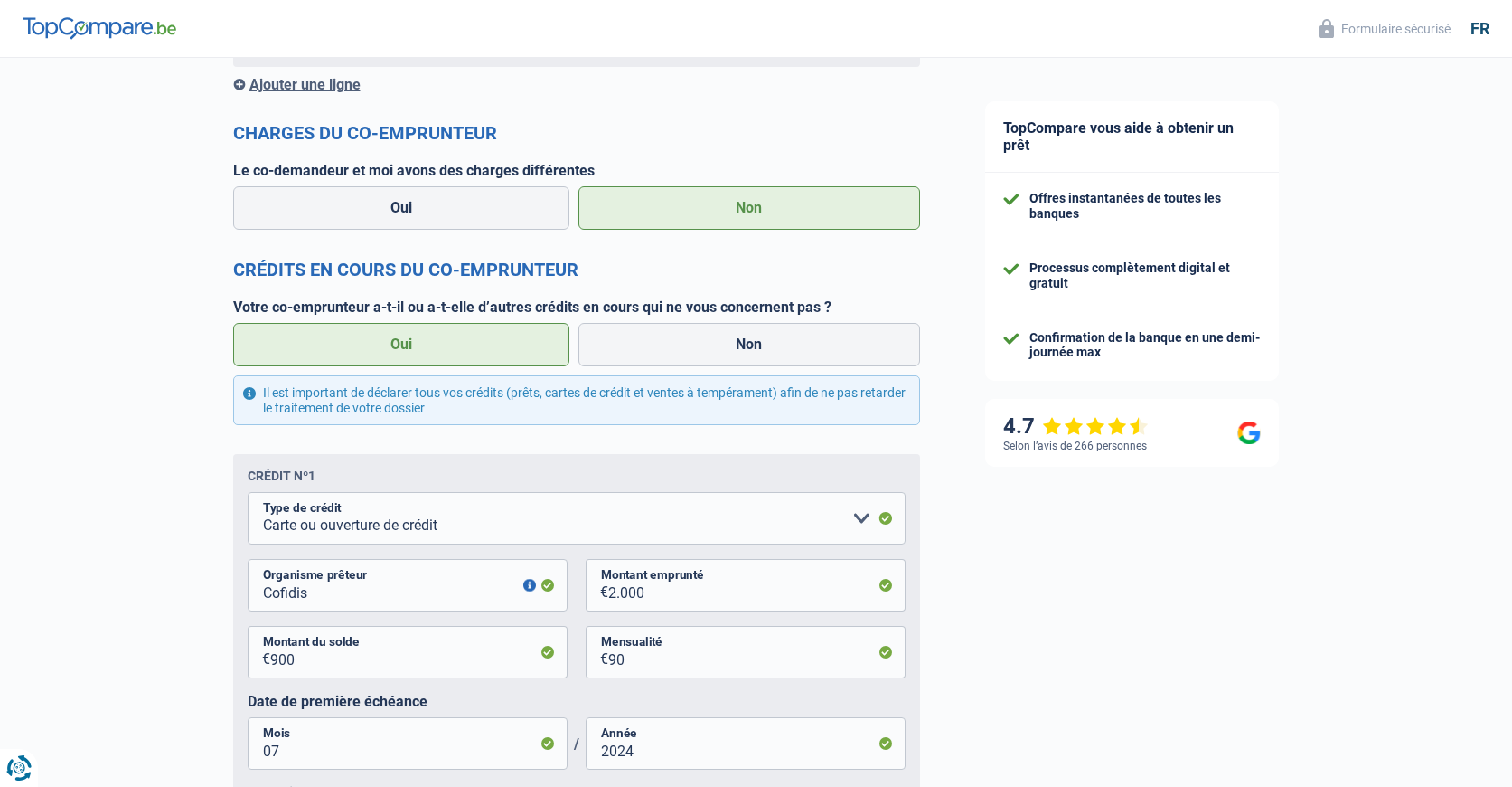
scroll to position [2219, 0]
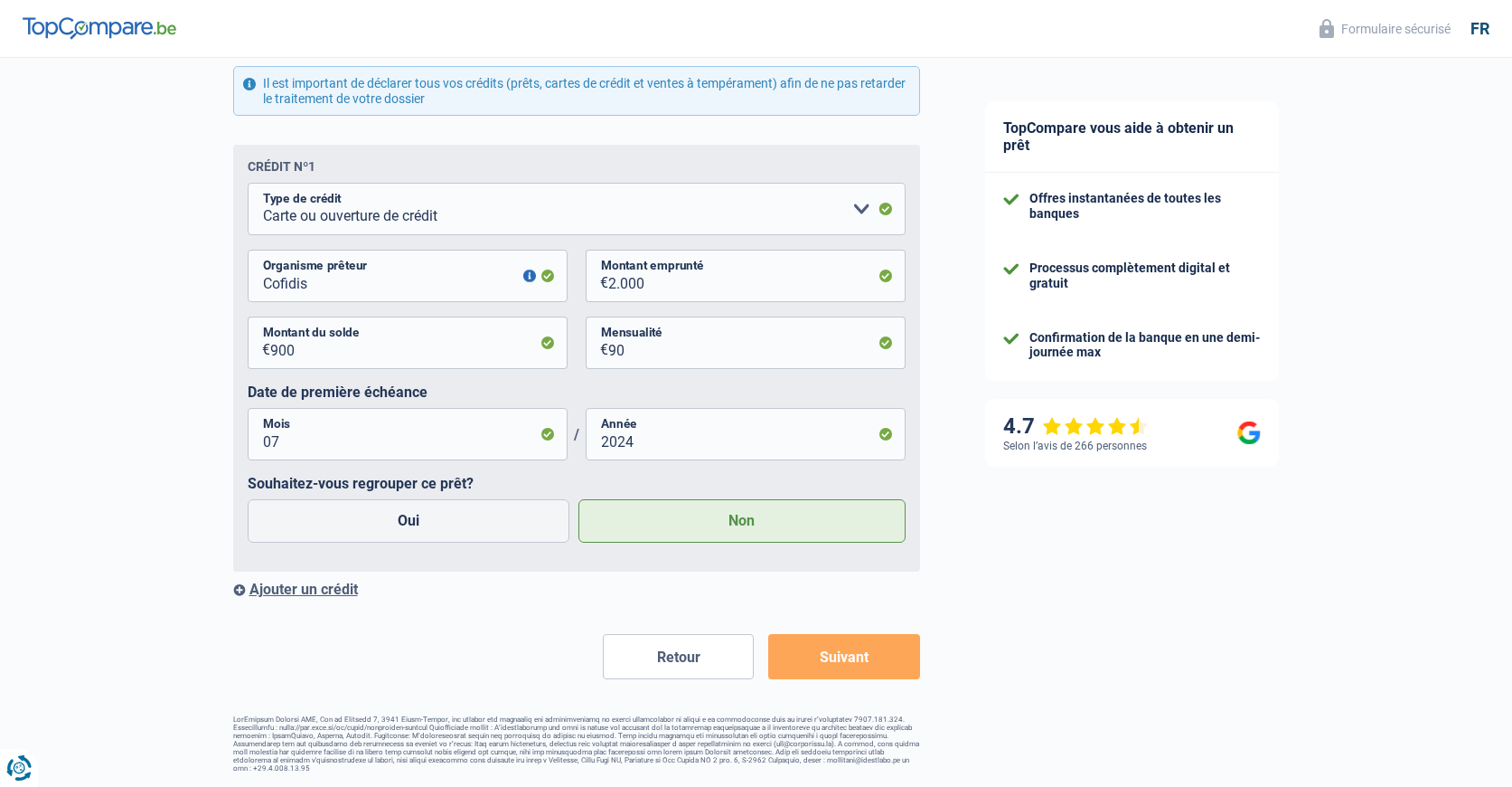
click at [855, 661] on button "Suivant" at bounding box center [844, 656] width 151 height 45
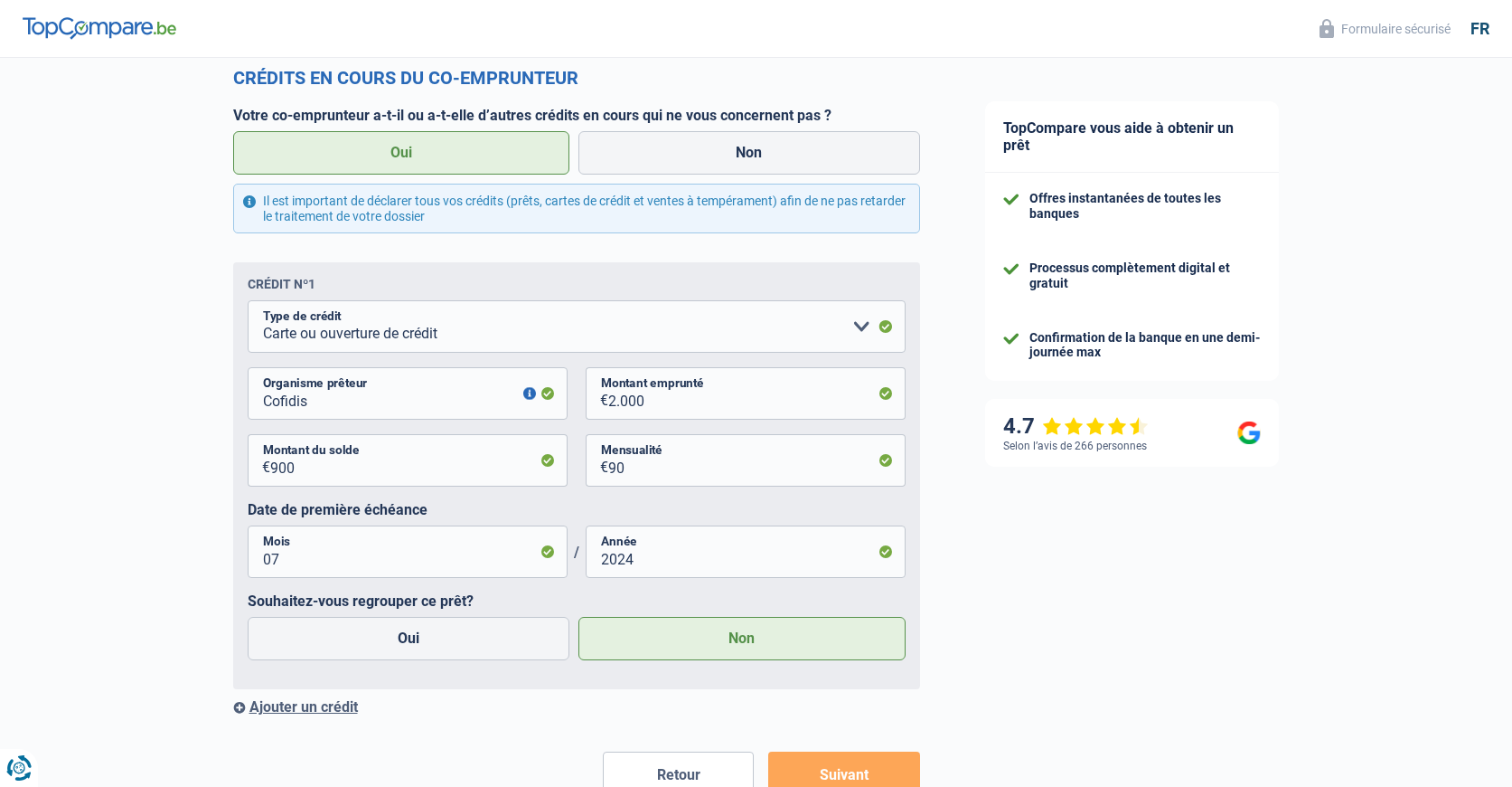
scroll to position [2337, 0]
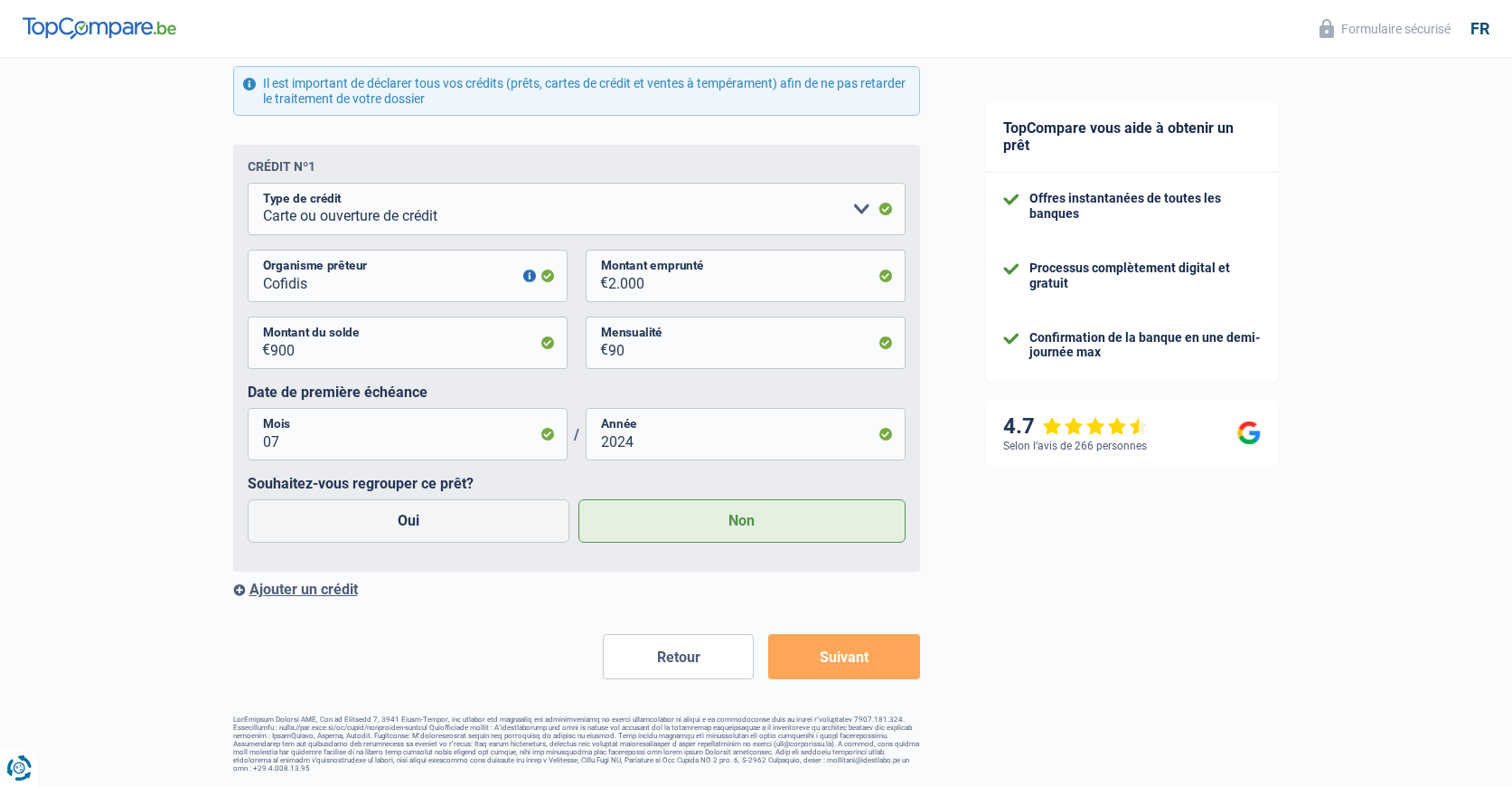
click at [855, 654] on button "Suivant" at bounding box center [844, 656] width 151 height 45
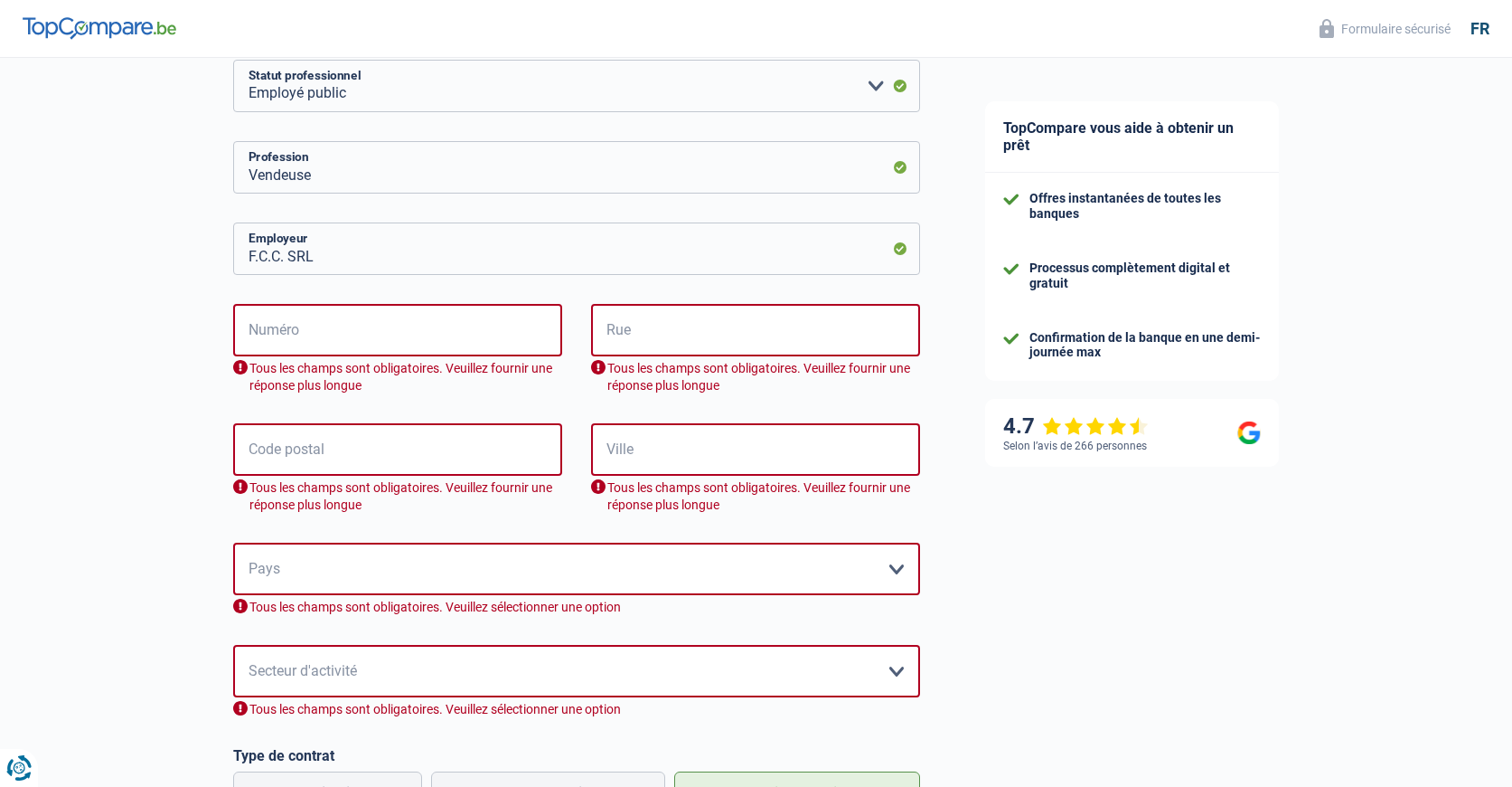
scroll to position [438, 0]
drag, startPoint x: 329, startPoint y: 312, endPoint x: 327, endPoint y: 323, distance: 11.2
click at [327, 318] on input "Numéro" at bounding box center [397, 329] width 329 height 53
type input "1"
type input "Place reine [PERSON_NAME]"
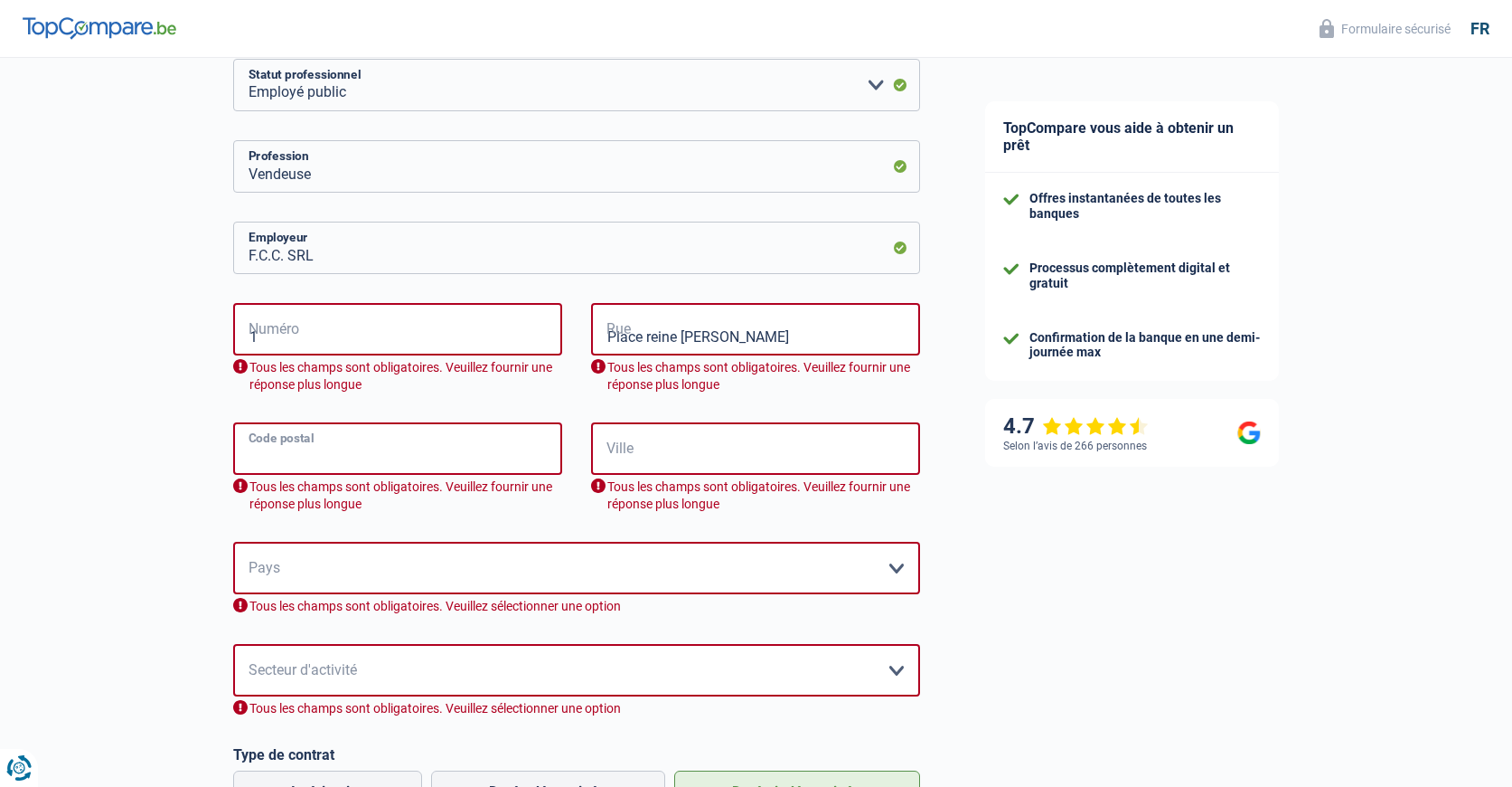
type input "4000"
type input "[GEOGRAPHIC_DATA]"
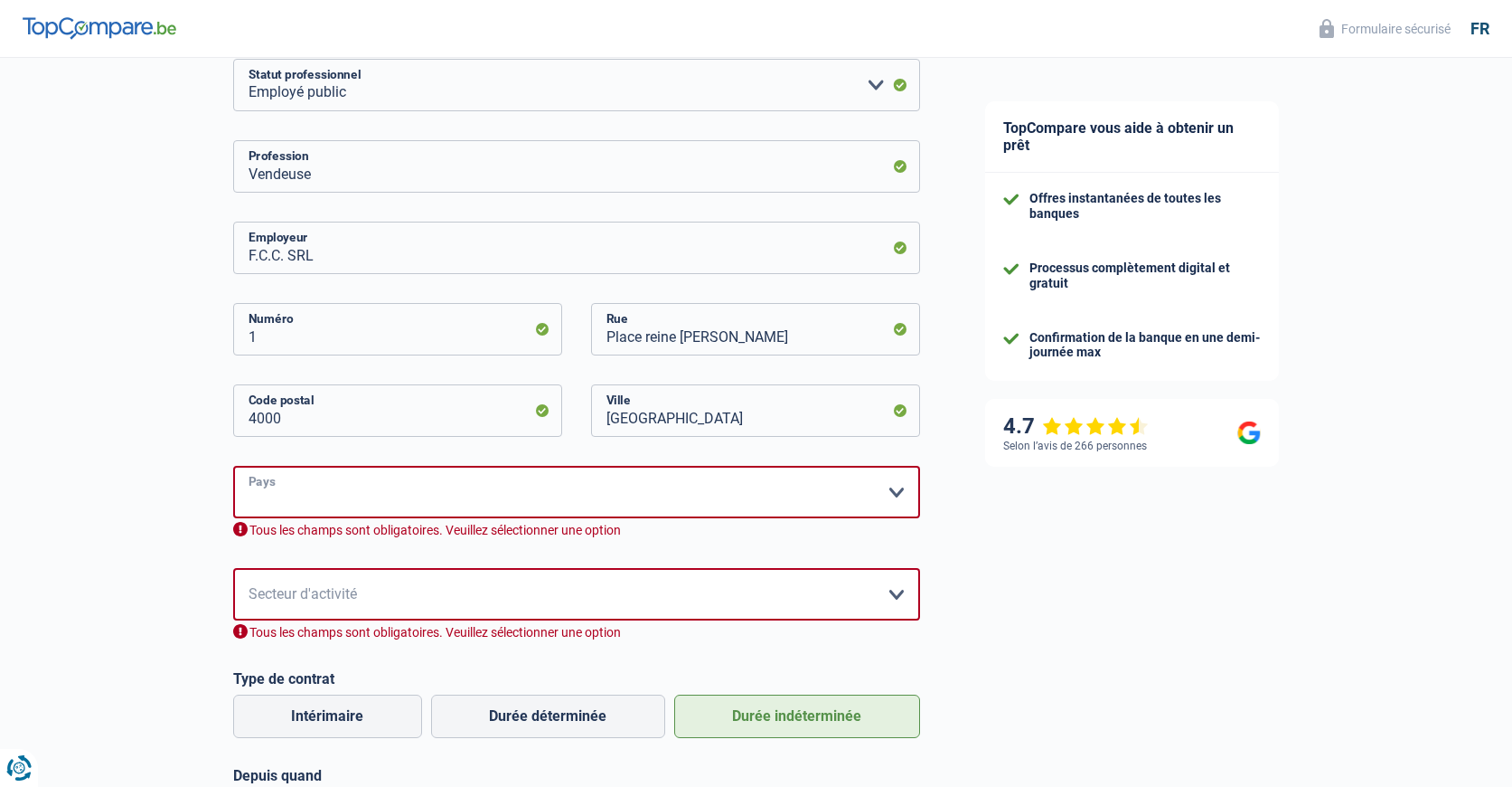
click at [715, 495] on select "[GEOGRAPHIC_DATA] [GEOGRAPHIC_DATA] [GEOGRAPHIC_DATA] [GEOGRAPHIC_DATA] [GEOGRA…" at bounding box center [576, 492] width 687 height 53
select select "BE"
click at [233, 467] on select "[GEOGRAPHIC_DATA] [GEOGRAPHIC_DATA] [GEOGRAPHIC_DATA] [GEOGRAPHIC_DATA] [GEOGRA…" at bounding box center [576, 492] width 687 height 53
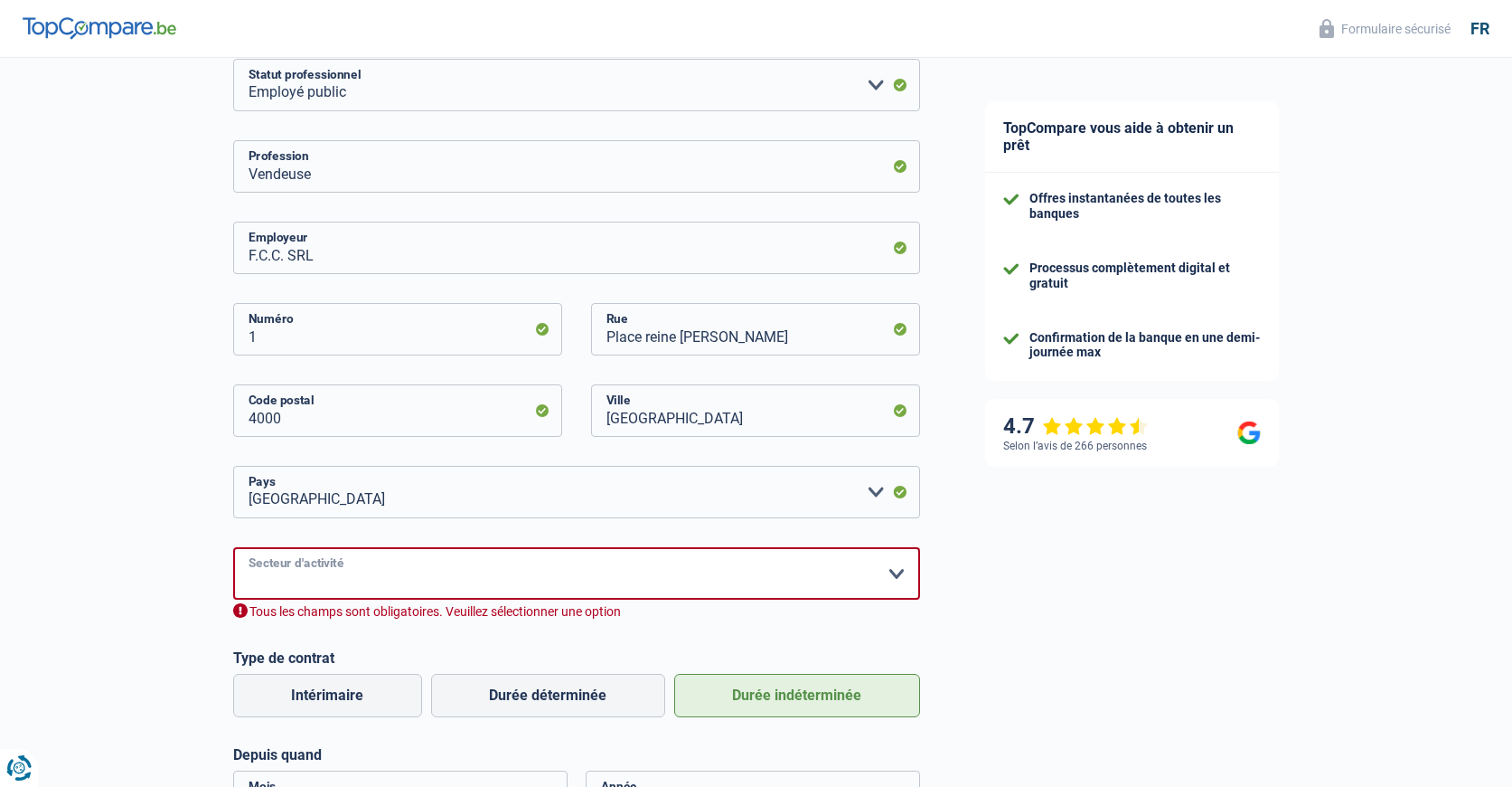
click at [346, 571] on select "Agriculture/Pêche Industrie Horeca Courier/Fitness/Taxi Construction Banques/As…" at bounding box center [576, 573] width 687 height 53
select select "hrc"
click at [233, 548] on select "Agriculture/Pêche Industrie Horeca Courier/Fitness/Taxi Construction Banques/As…" at bounding box center [576, 573] width 687 height 53
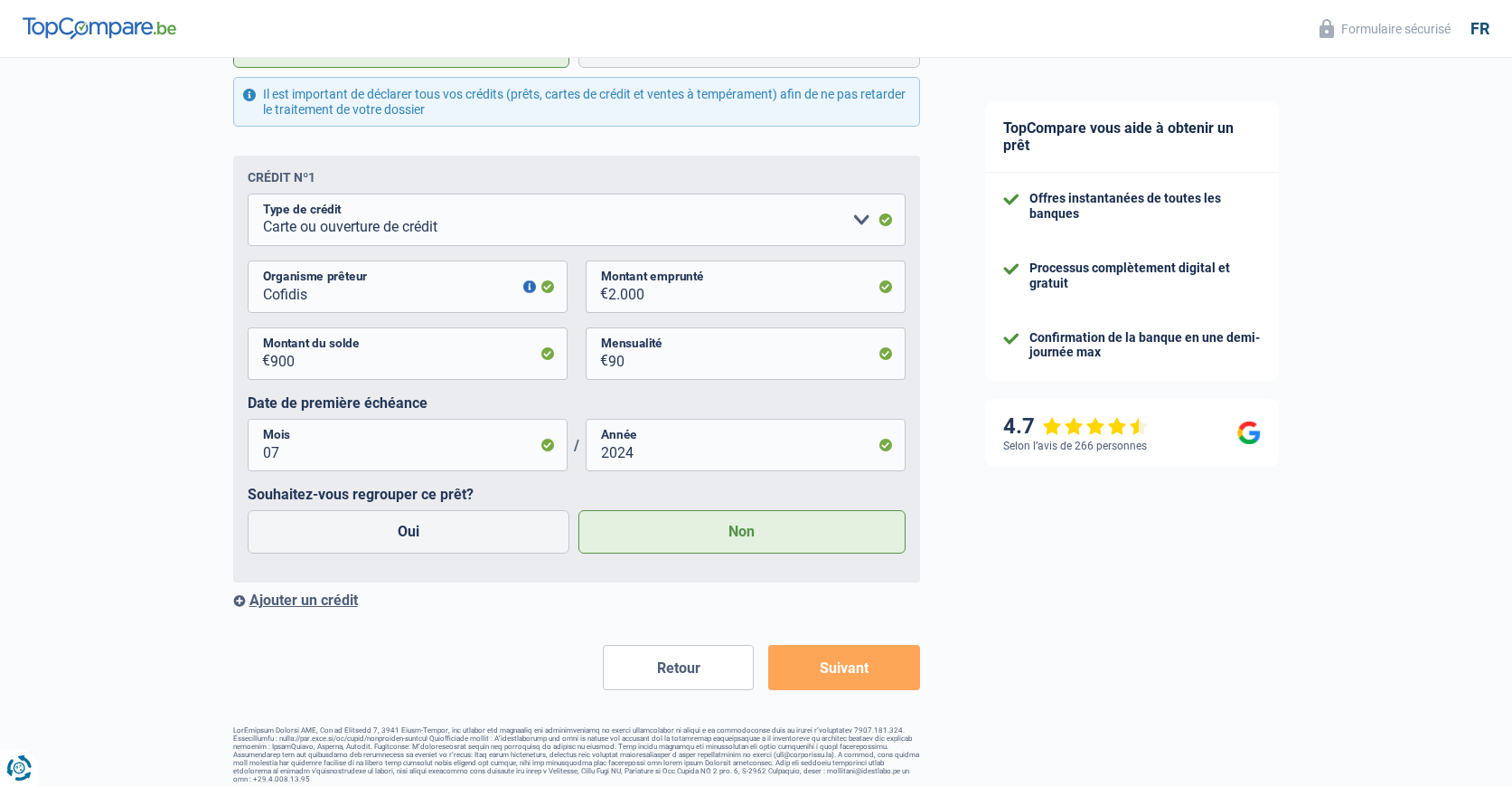
scroll to position [2219, 0]
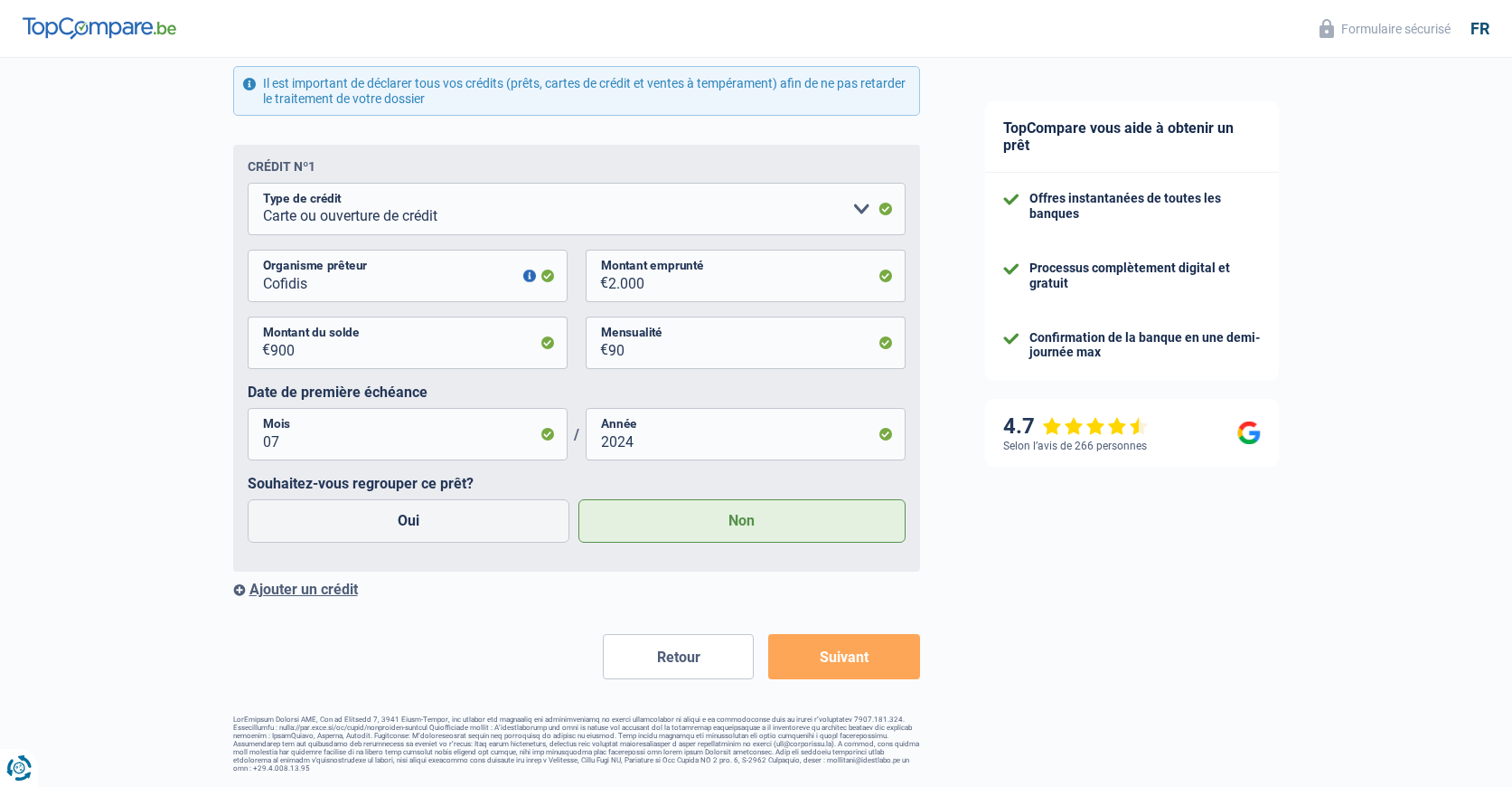
click at [841, 655] on button "Suivant" at bounding box center [844, 656] width 151 height 45
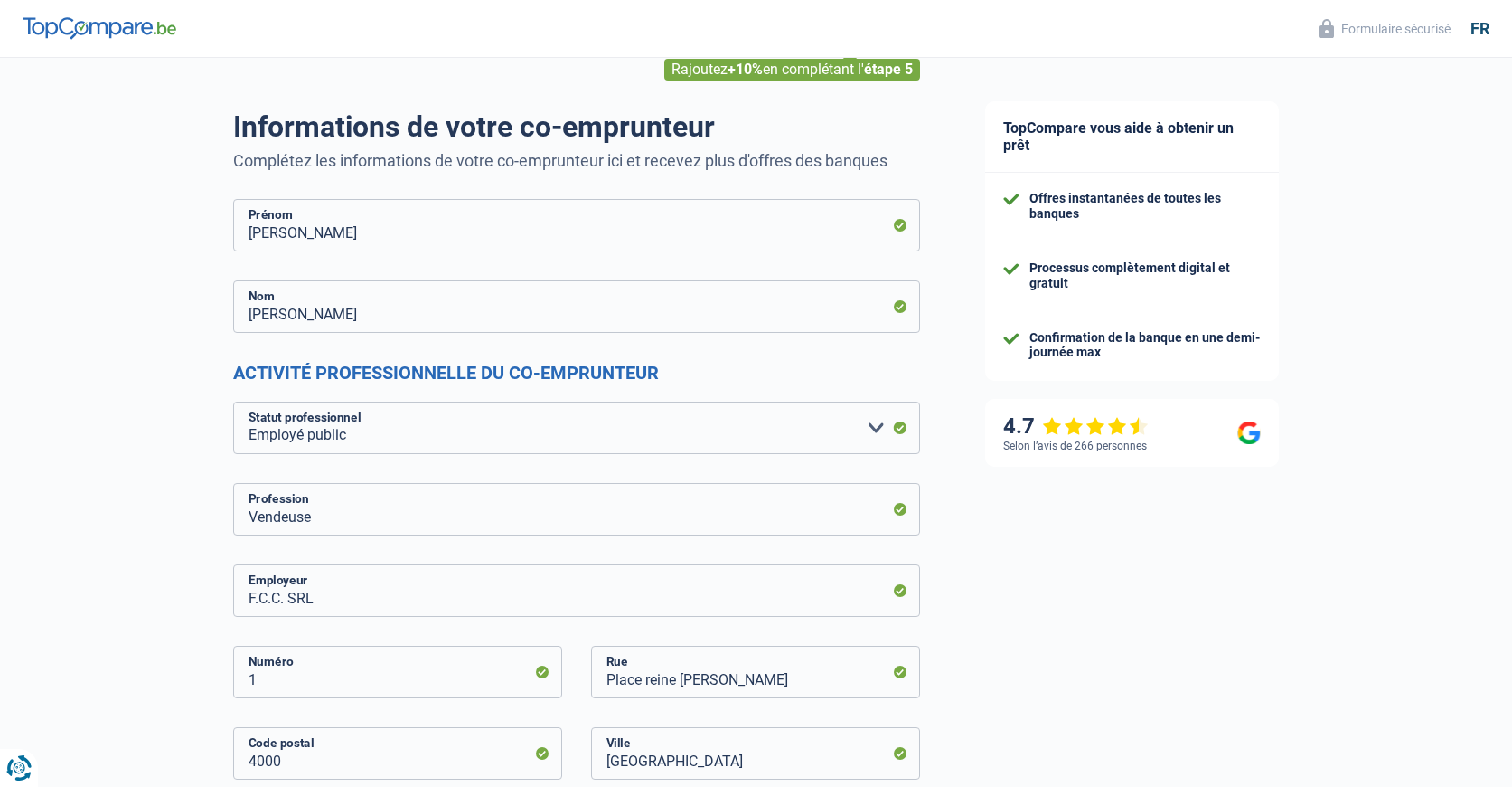
scroll to position [181, 0]
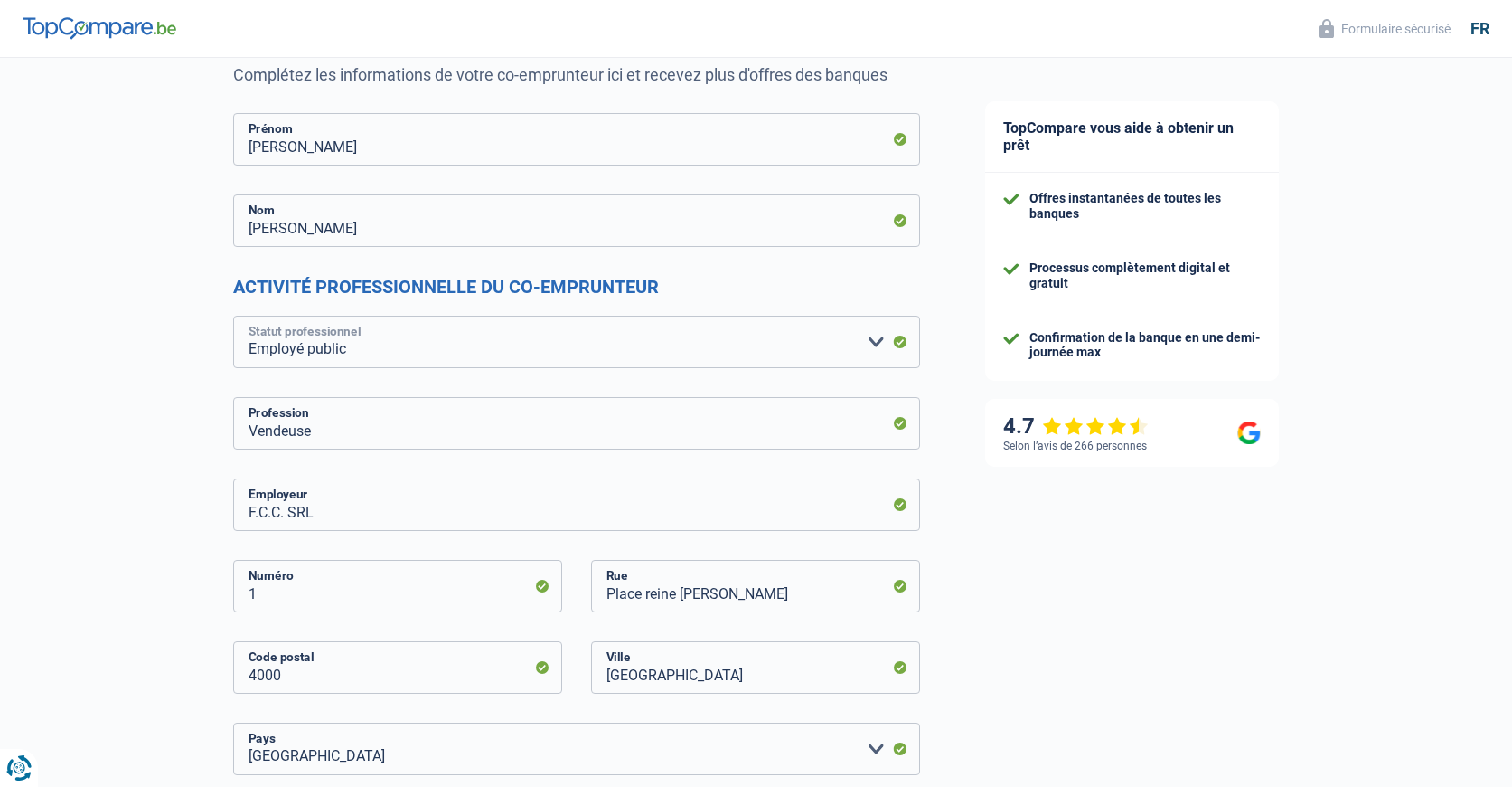
click at [903, 338] on select "Ouvrier Employé privé Employé public Invalide Indépendant Pensionné Chômeur Mut…" at bounding box center [576, 342] width 687 height 53
select select "privateEmployee"
click at [233, 317] on select "Ouvrier Employé privé Employé public Invalide Indépendant Pensionné Chômeur Mut…" at bounding box center [576, 342] width 687 height 53
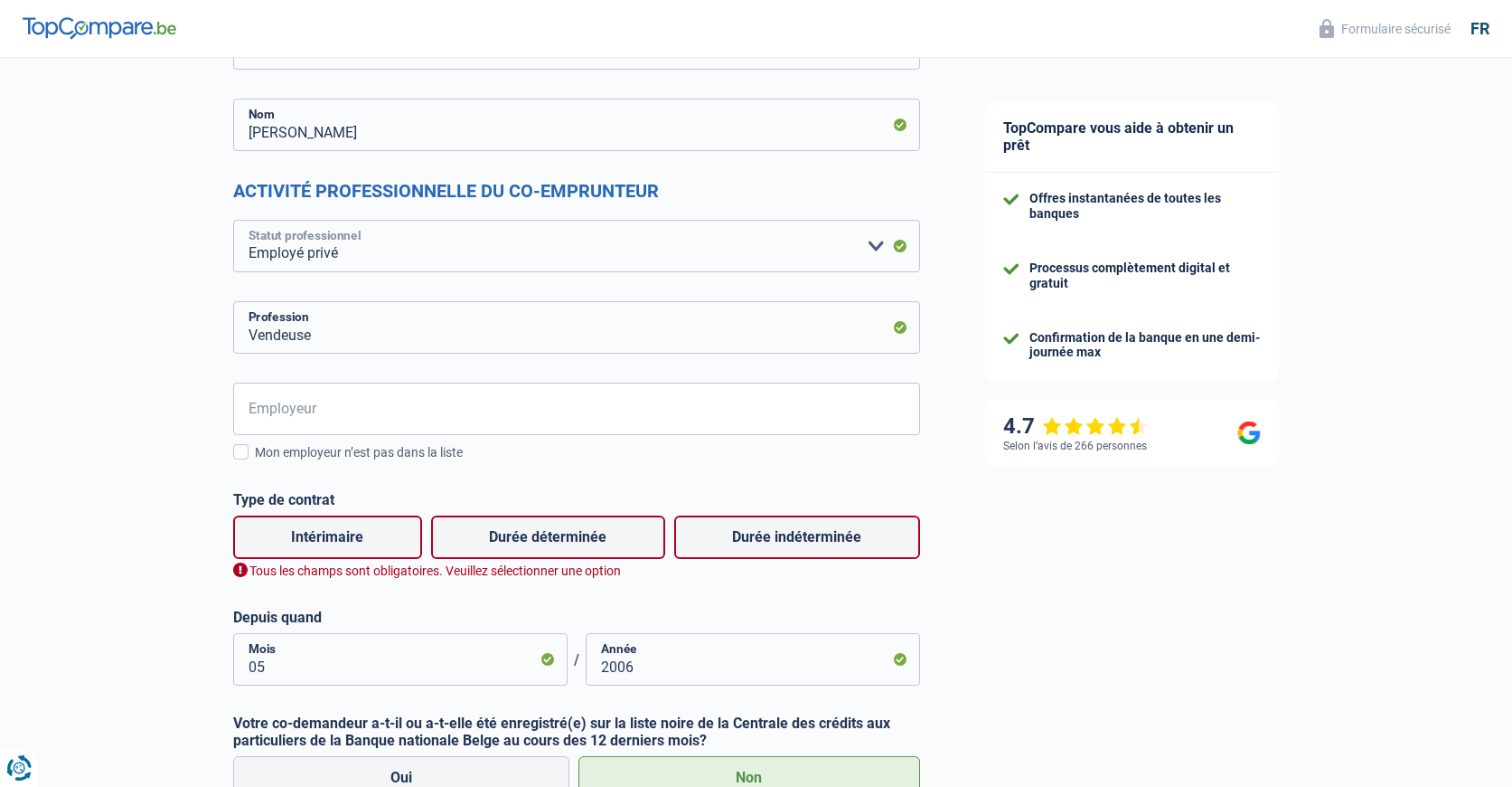
scroll to position [452, 0]
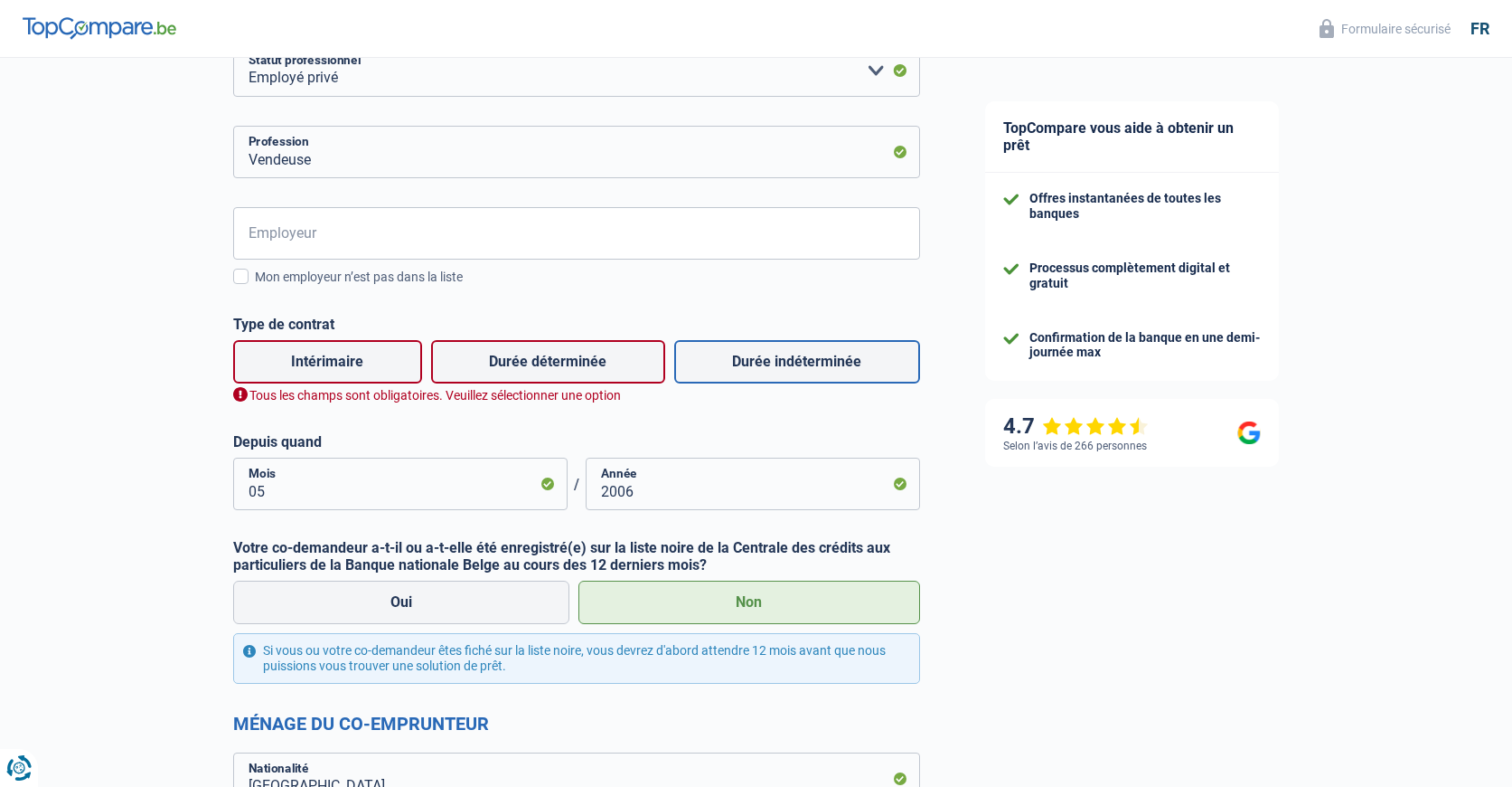
click at [809, 363] on label "Durée indéterminée" at bounding box center [797, 361] width 246 height 43
click at [809, 363] on input "Durée indéterminée" at bounding box center [797, 361] width 246 height 43
radio input "true"
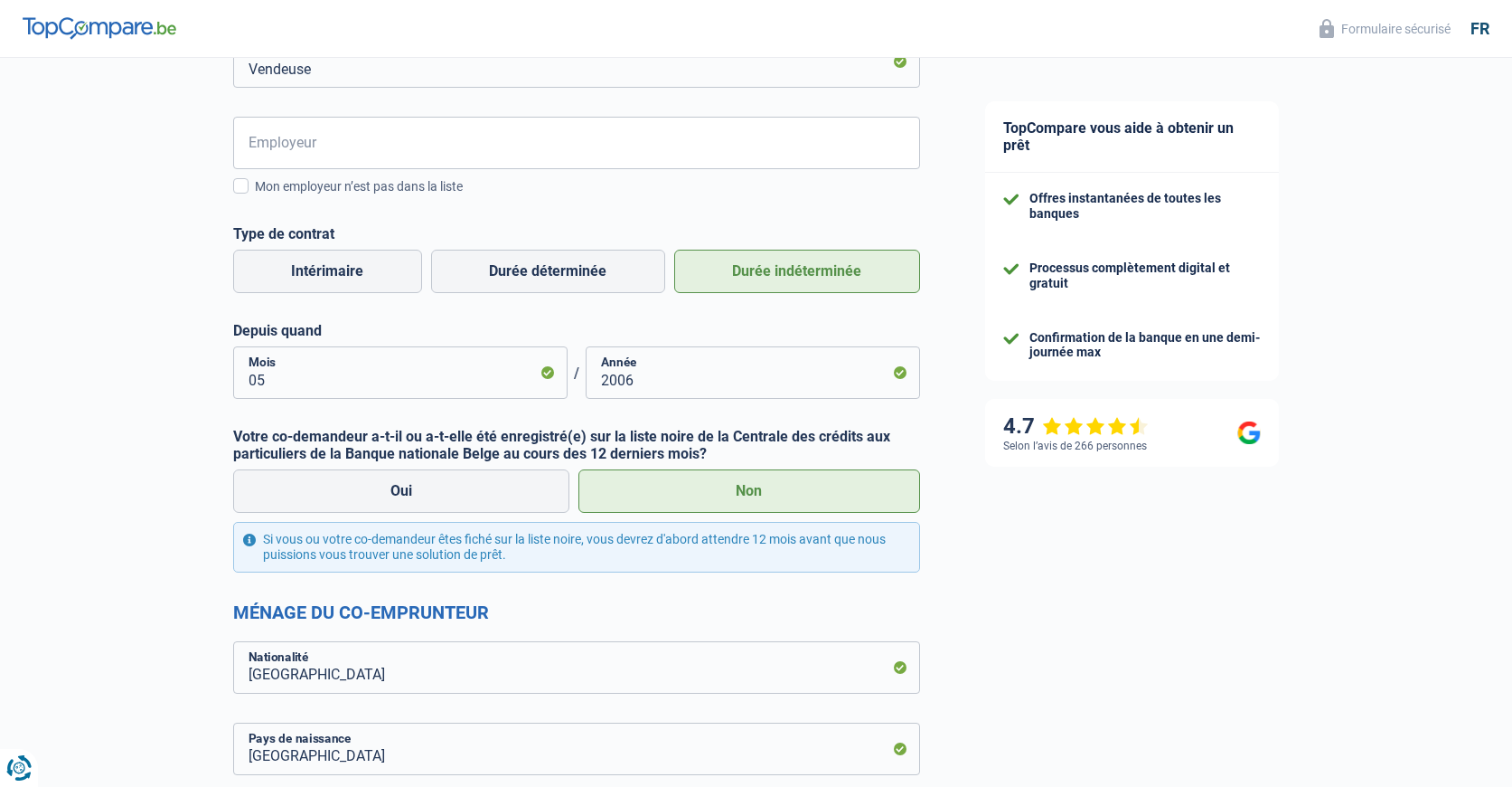
scroll to position [181, 0]
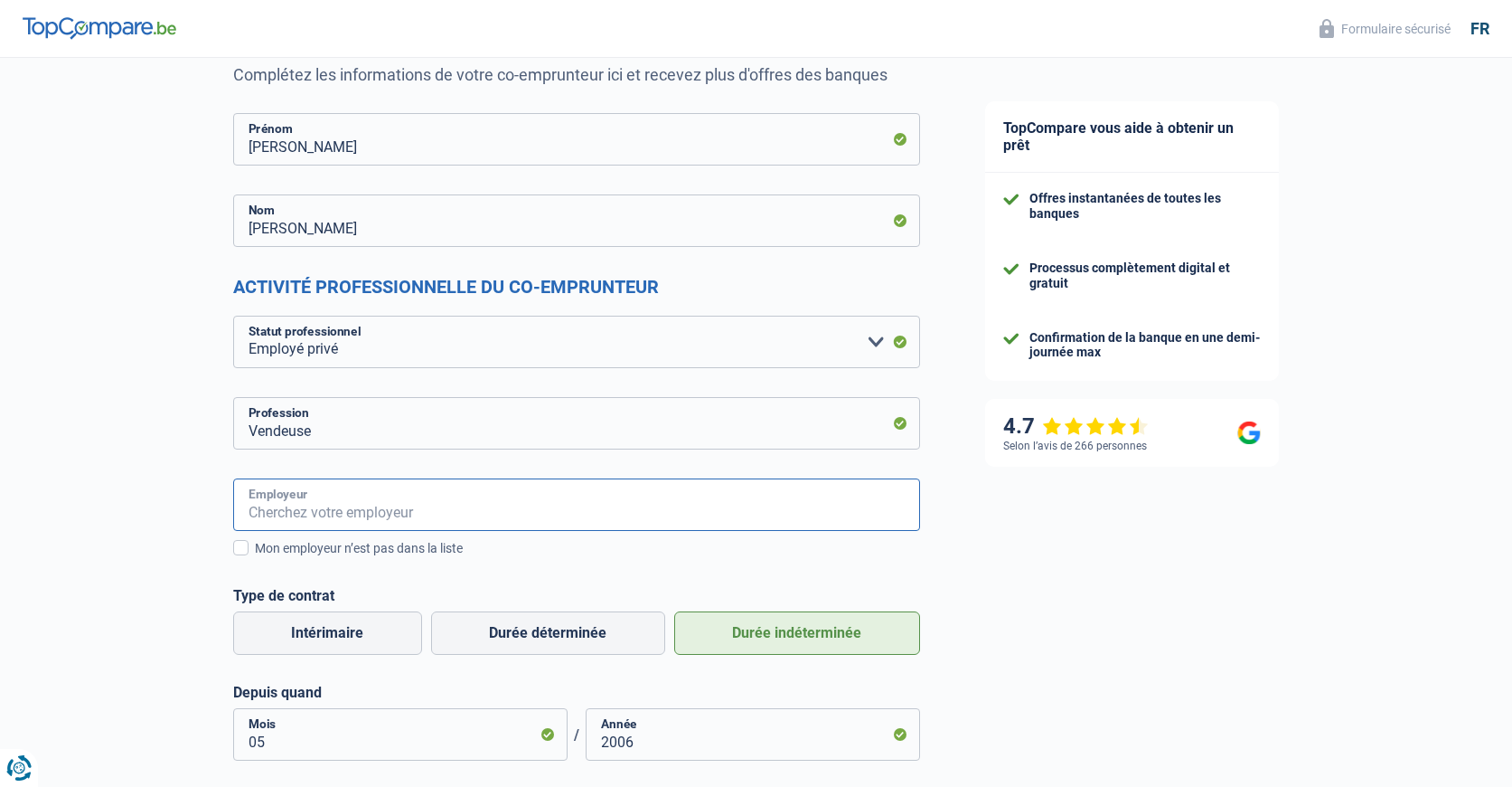
click at [326, 507] on input "Employeur" at bounding box center [576, 504] width 687 height 53
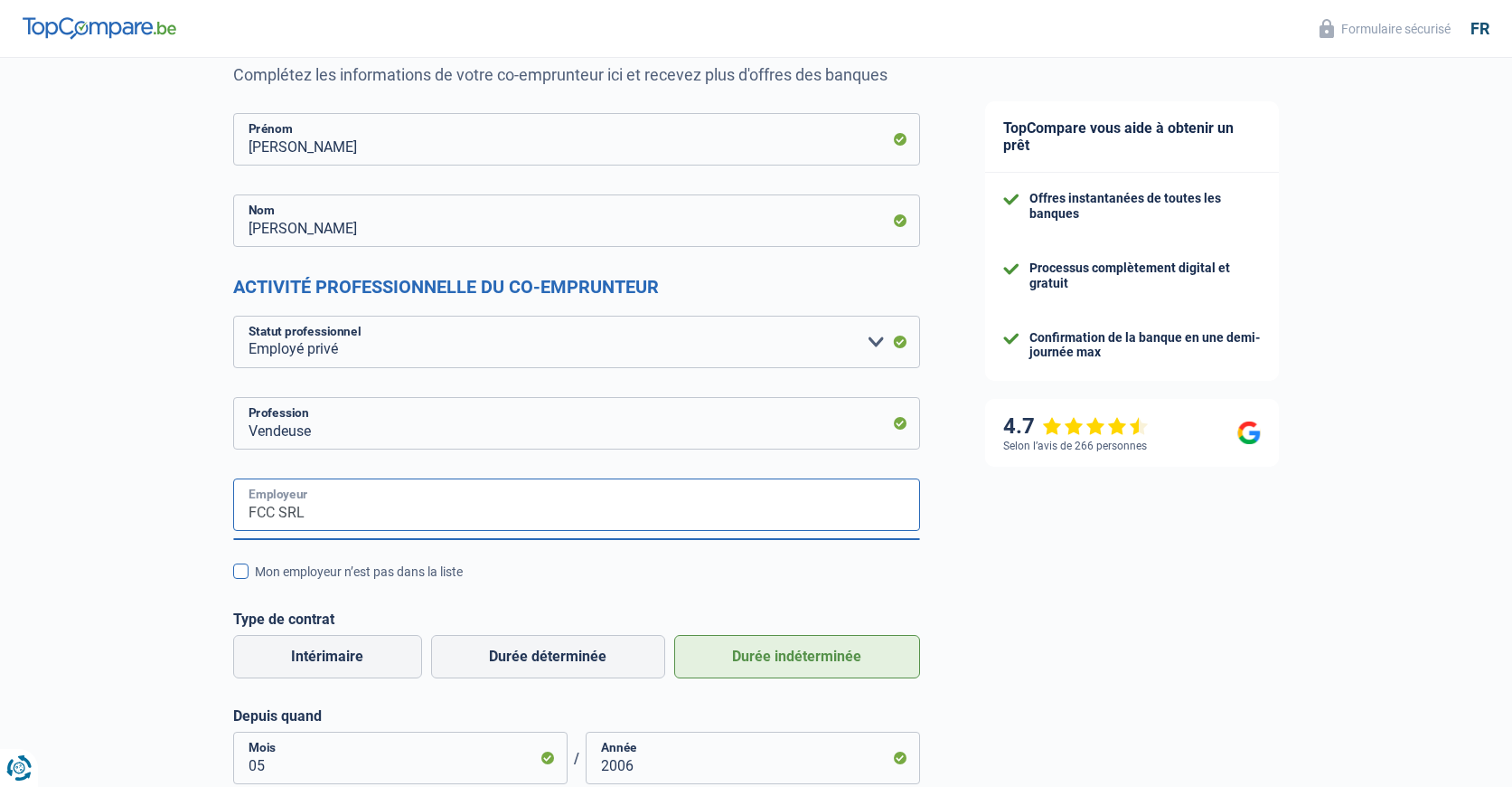
type input "FCC SRL"
click at [238, 571] on span at bounding box center [240, 571] width 15 height 15
click at [255, 581] on input "Mon employeur n’est pas dans la liste" at bounding box center [255, 581] width 0 height 0
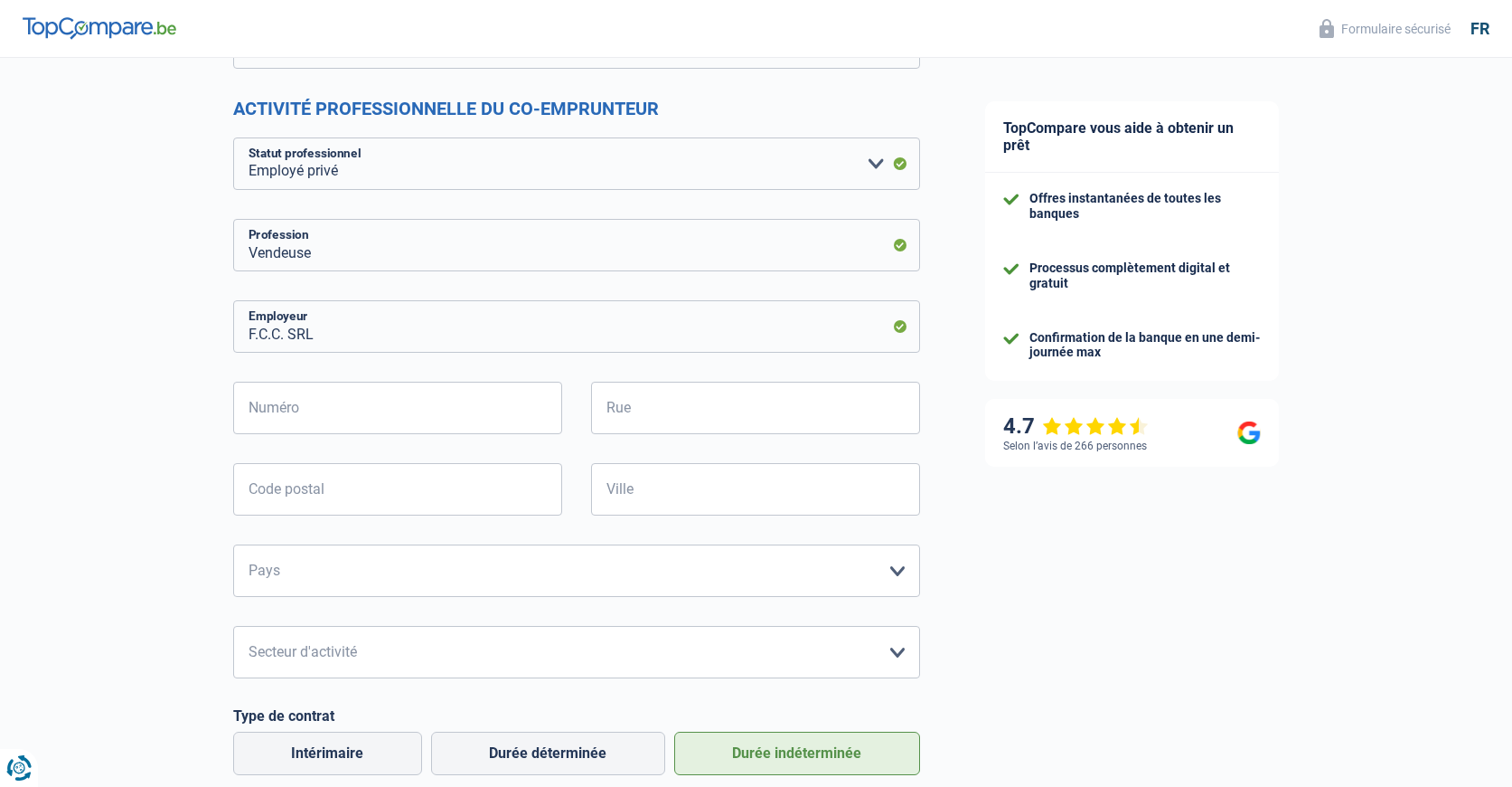
scroll to position [362, 0]
click at [288, 398] on input "Numéro" at bounding box center [397, 405] width 329 height 53
type input "1"
type input "Place reine [PERSON_NAME]"
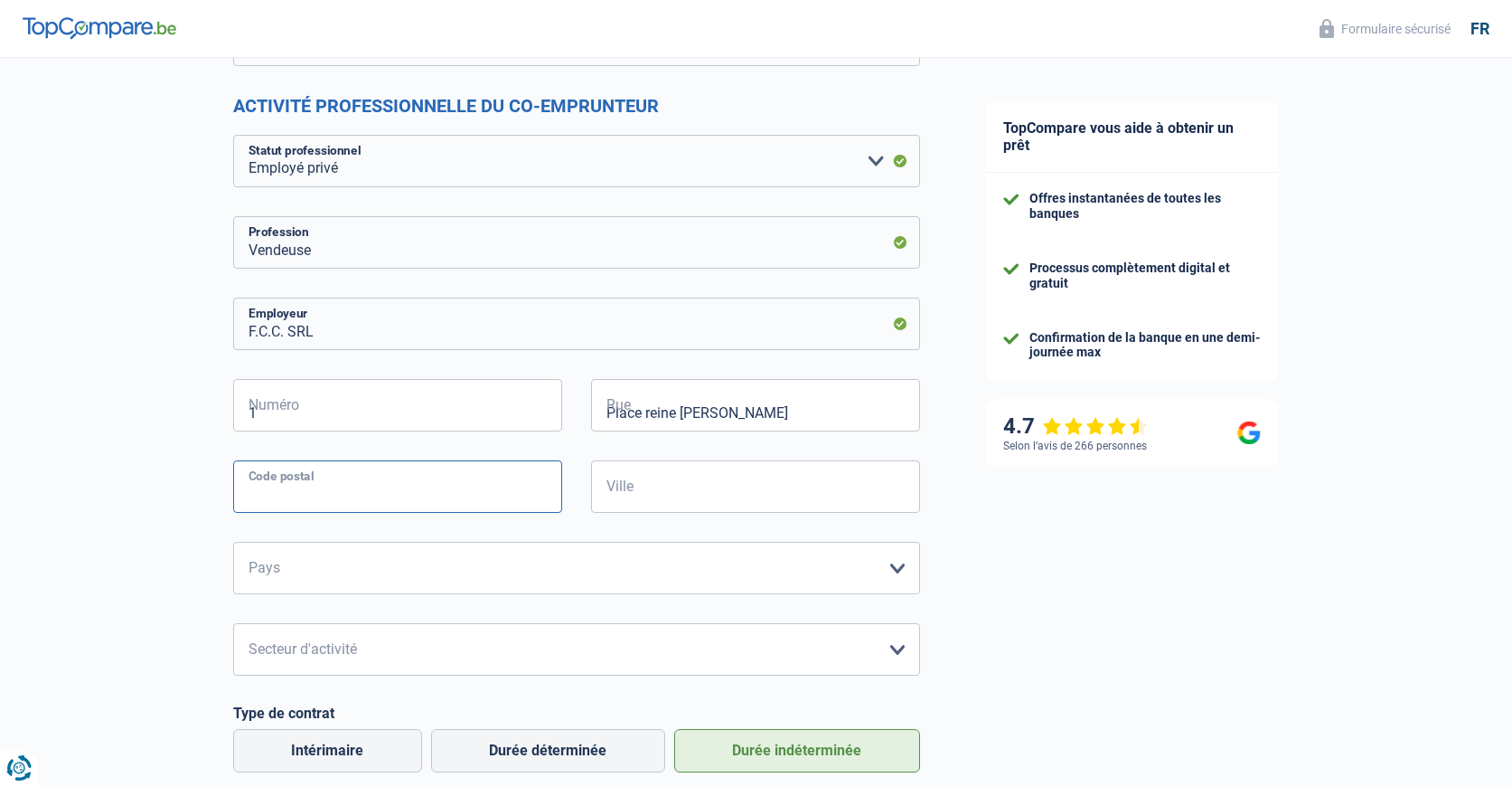
type input "4000"
type input "[GEOGRAPHIC_DATA]"
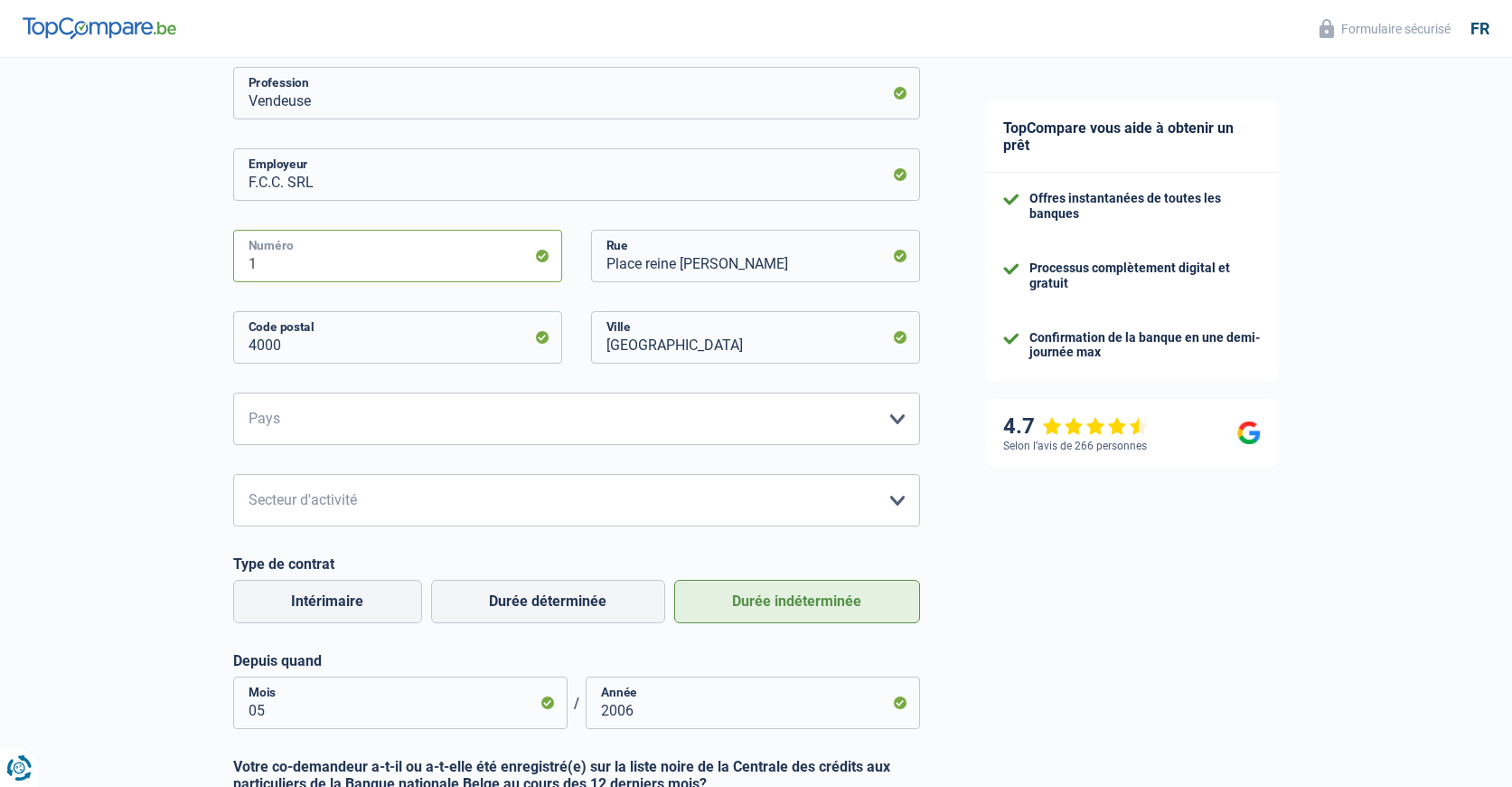
scroll to position [543, 0]
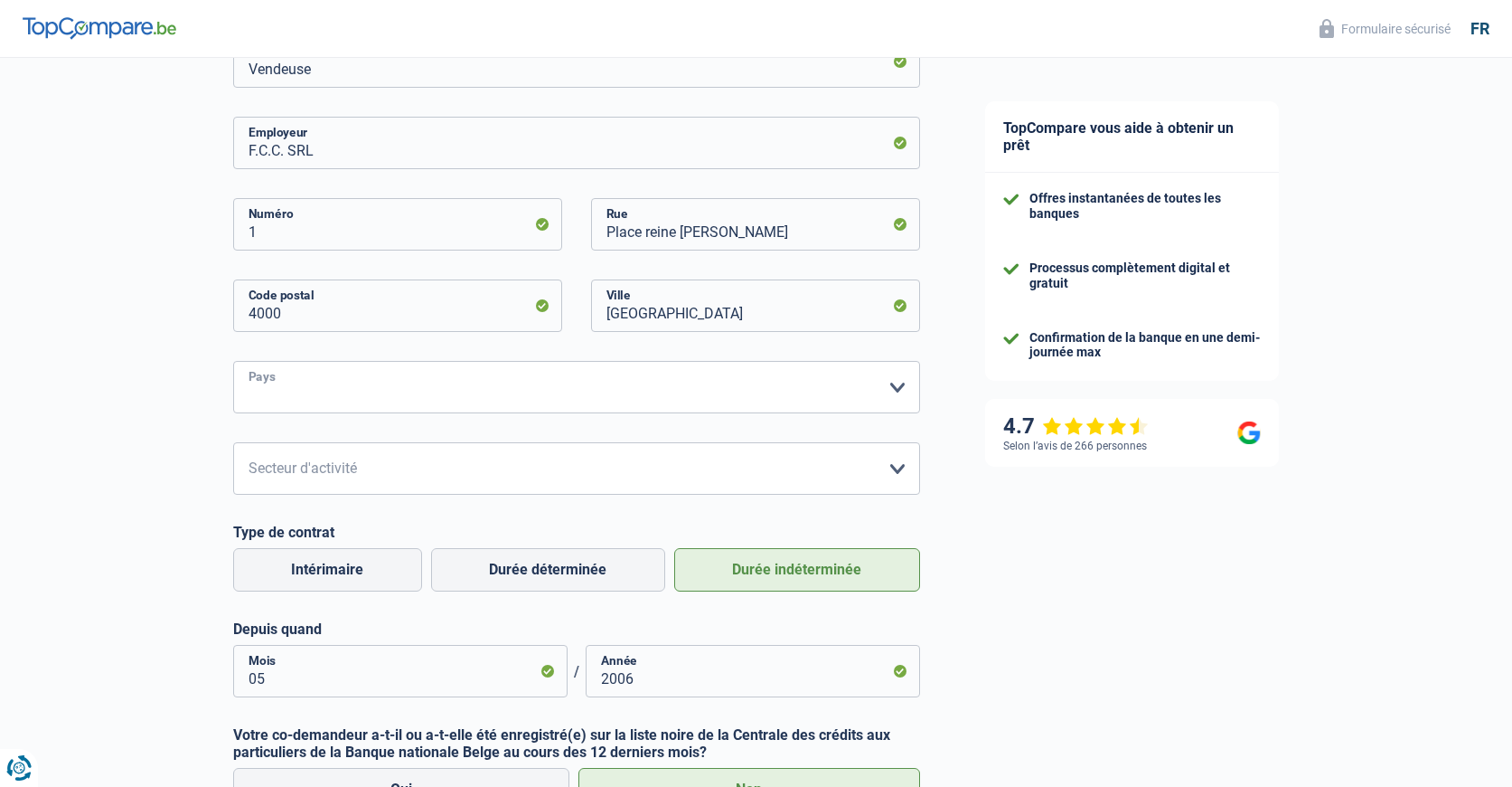
click at [898, 384] on select "[GEOGRAPHIC_DATA] [GEOGRAPHIC_DATA] [GEOGRAPHIC_DATA] [GEOGRAPHIC_DATA] [GEOGRA…" at bounding box center [576, 387] width 687 height 53
select select "BE"
click at [233, 362] on select "[GEOGRAPHIC_DATA] [GEOGRAPHIC_DATA] [GEOGRAPHIC_DATA] [GEOGRAPHIC_DATA] [GEOGRA…" at bounding box center [576, 387] width 687 height 53
click at [895, 473] on select "Agriculture/Pêche Industrie Horeca Courier/Fitness/Taxi Construction Banques/As…" at bounding box center [576, 469] width 687 height 53
click at [233, 444] on select "Agriculture/Pêche Industrie Horeca Courier/Fitness/Taxi Construction Banques/As…" at bounding box center [576, 469] width 687 height 53
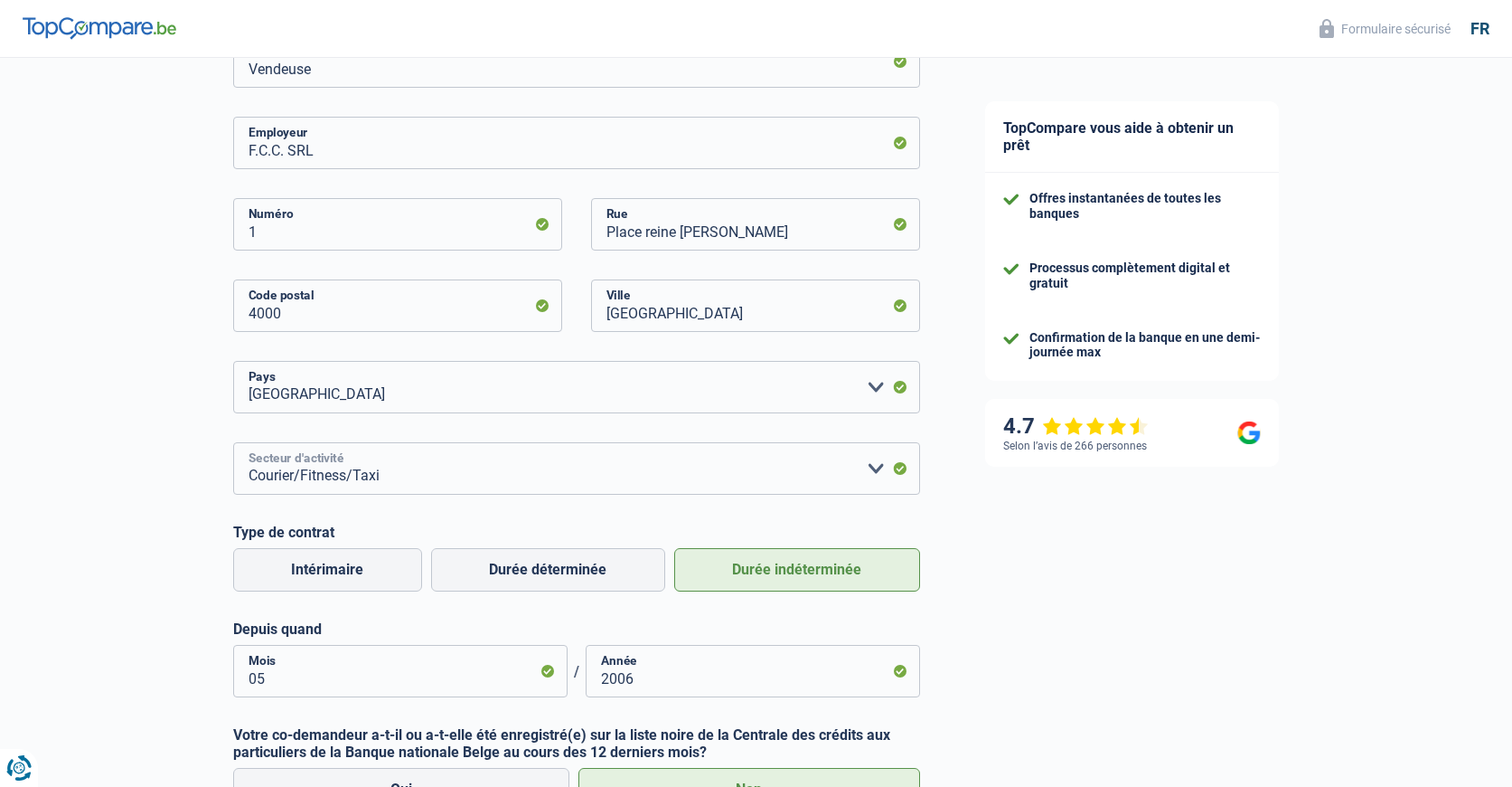
click at [895, 463] on select "Agriculture/Pêche Industrie Horeca Courier/Fitness/Taxi Construction Banques/As…" at bounding box center [576, 469] width 687 height 53
select select "hrc"
click at [233, 444] on select "Agriculture/Pêche Industrie Horeca Courier/Fitness/Taxi Construction Banques/As…" at bounding box center [576, 469] width 687 height 53
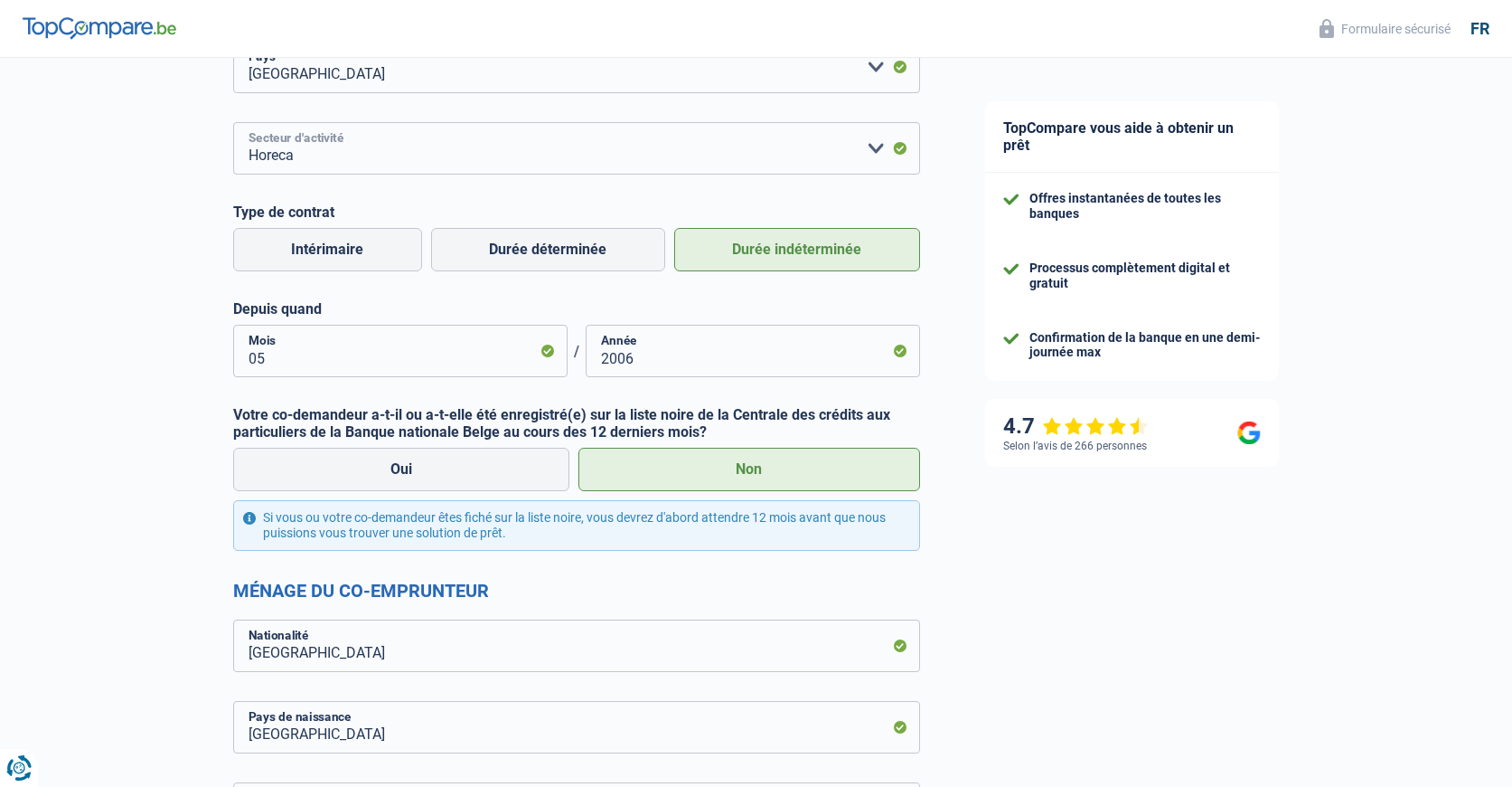
scroll to position [953, 0]
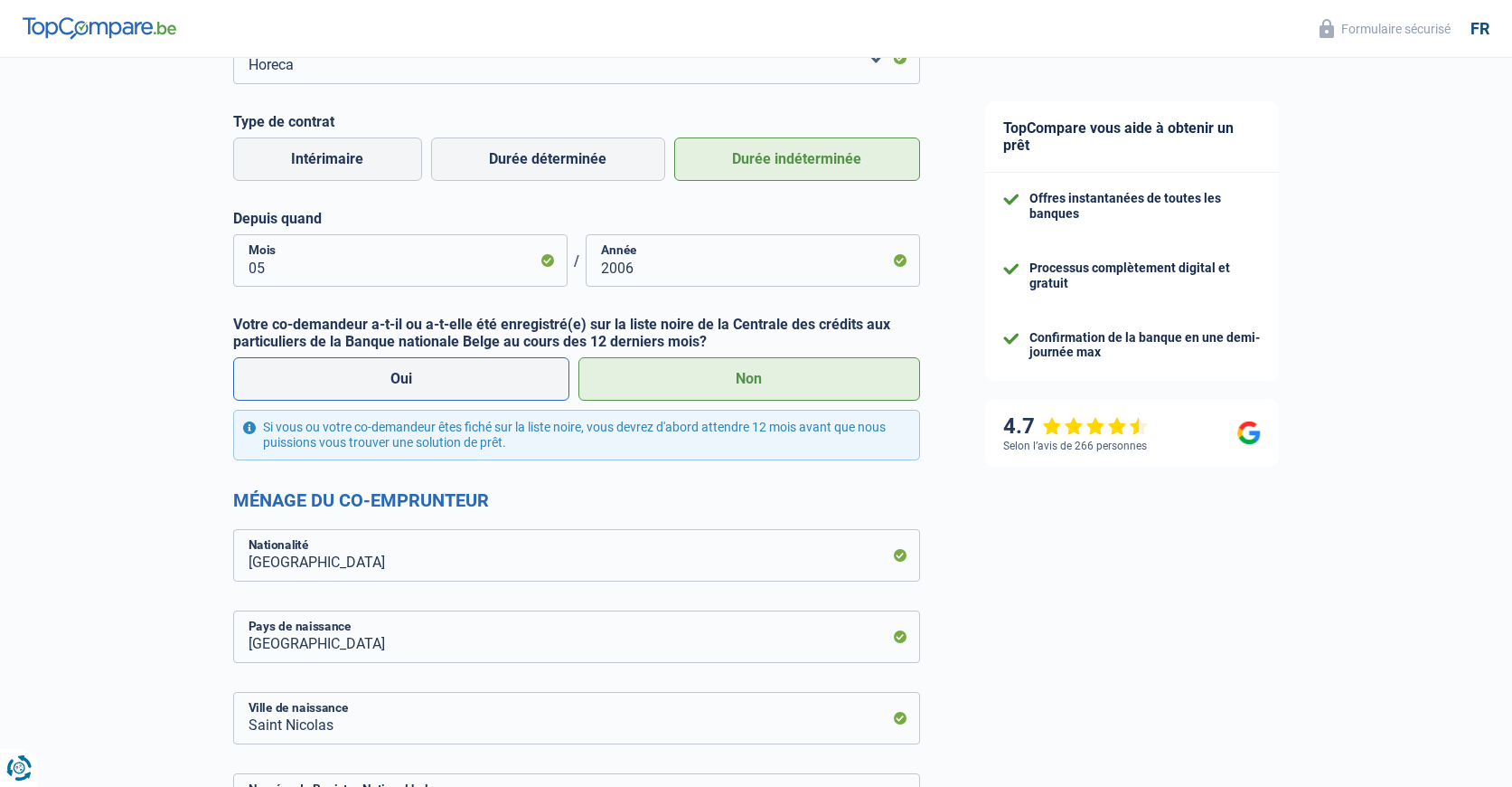
click at [495, 390] on label "Oui" at bounding box center [401, 378] width 338 height 43
click at [495, 390] on input "Oui" at bounding box center [401, 378] width 338 height 43
radio input "true"
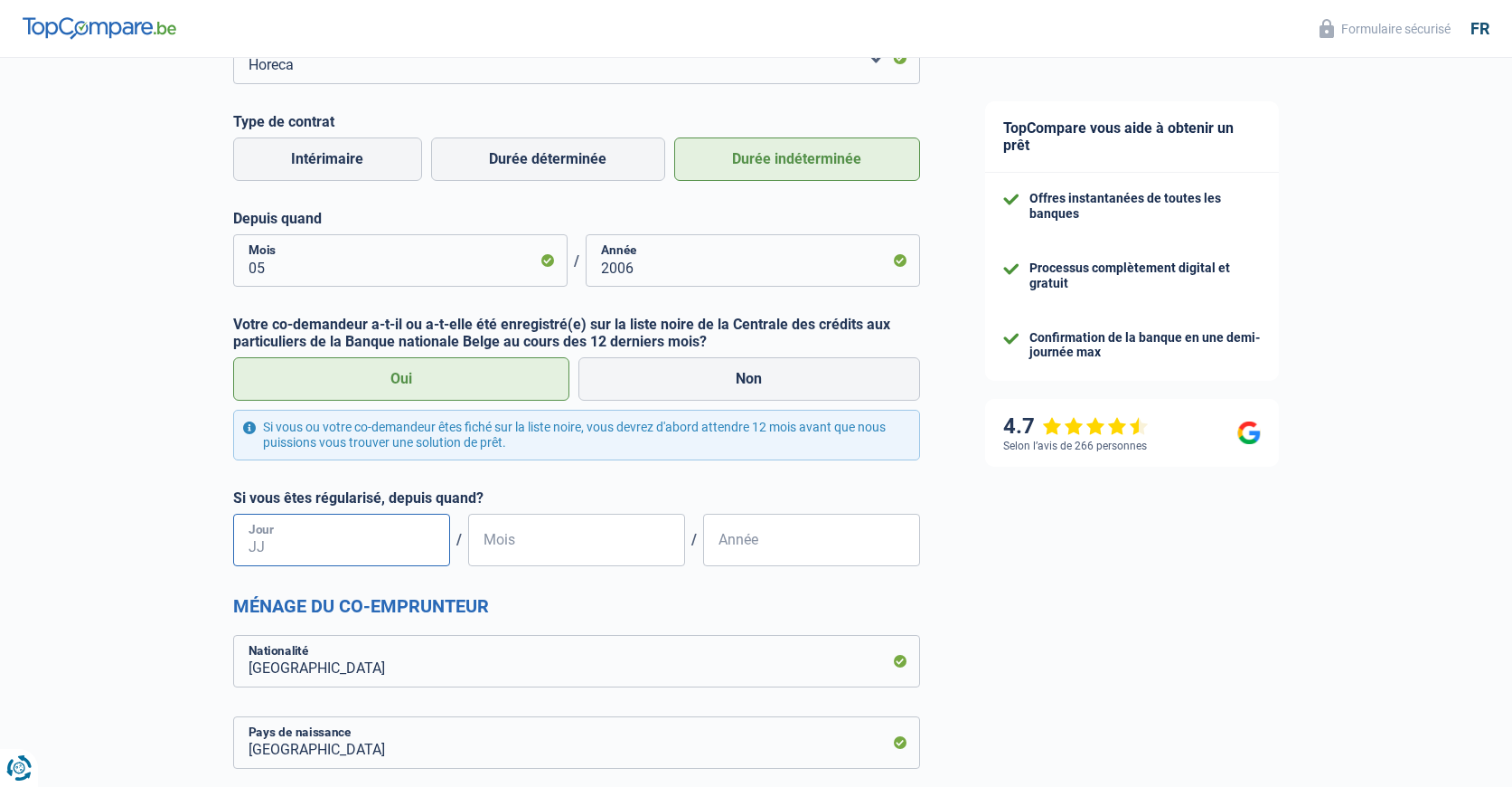
click at [388, 545] on input "Jour" at bounding box center [341, 540] width 217 height 53
type input "01"
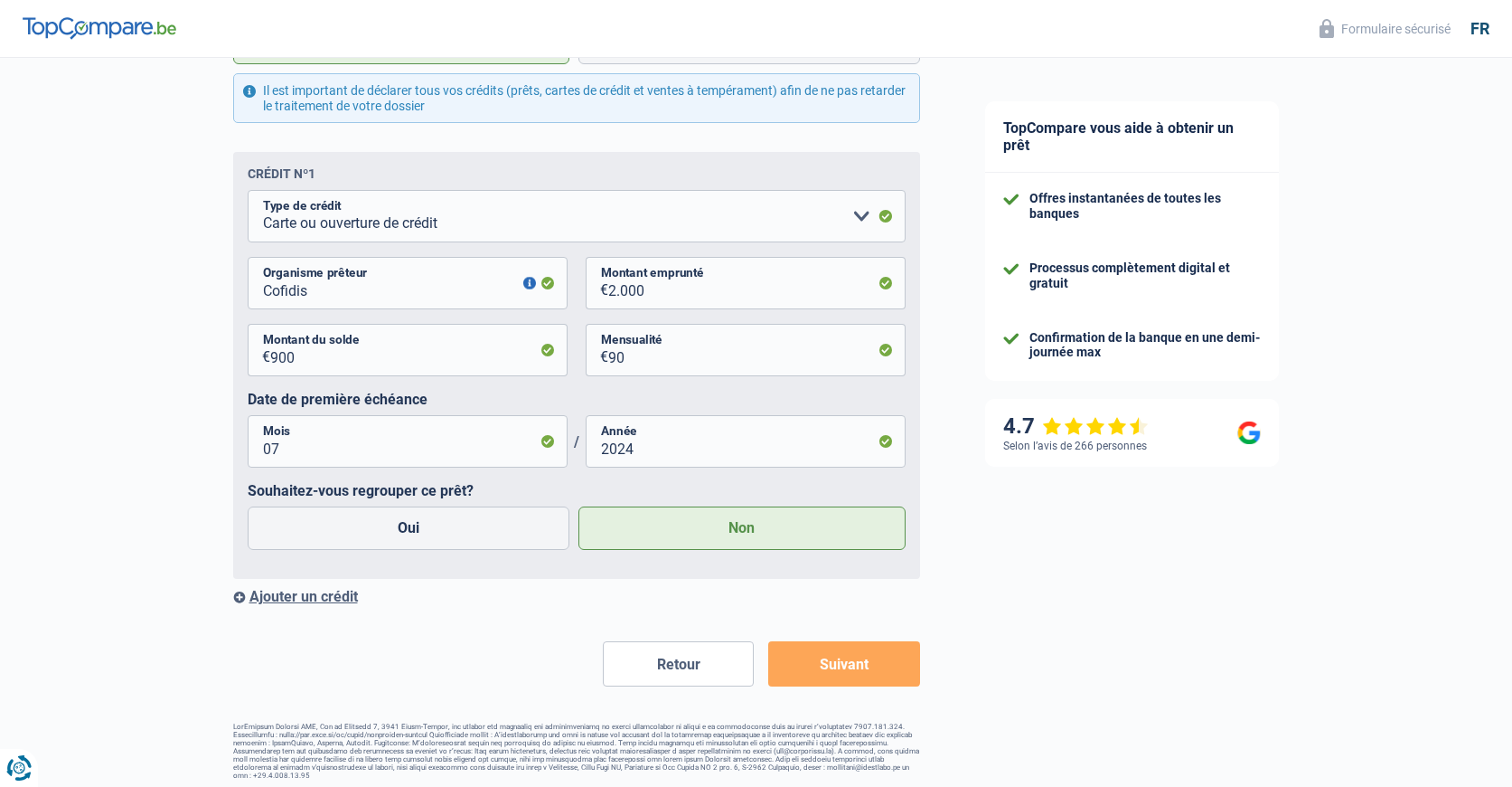
scroll to position [2324, 0]
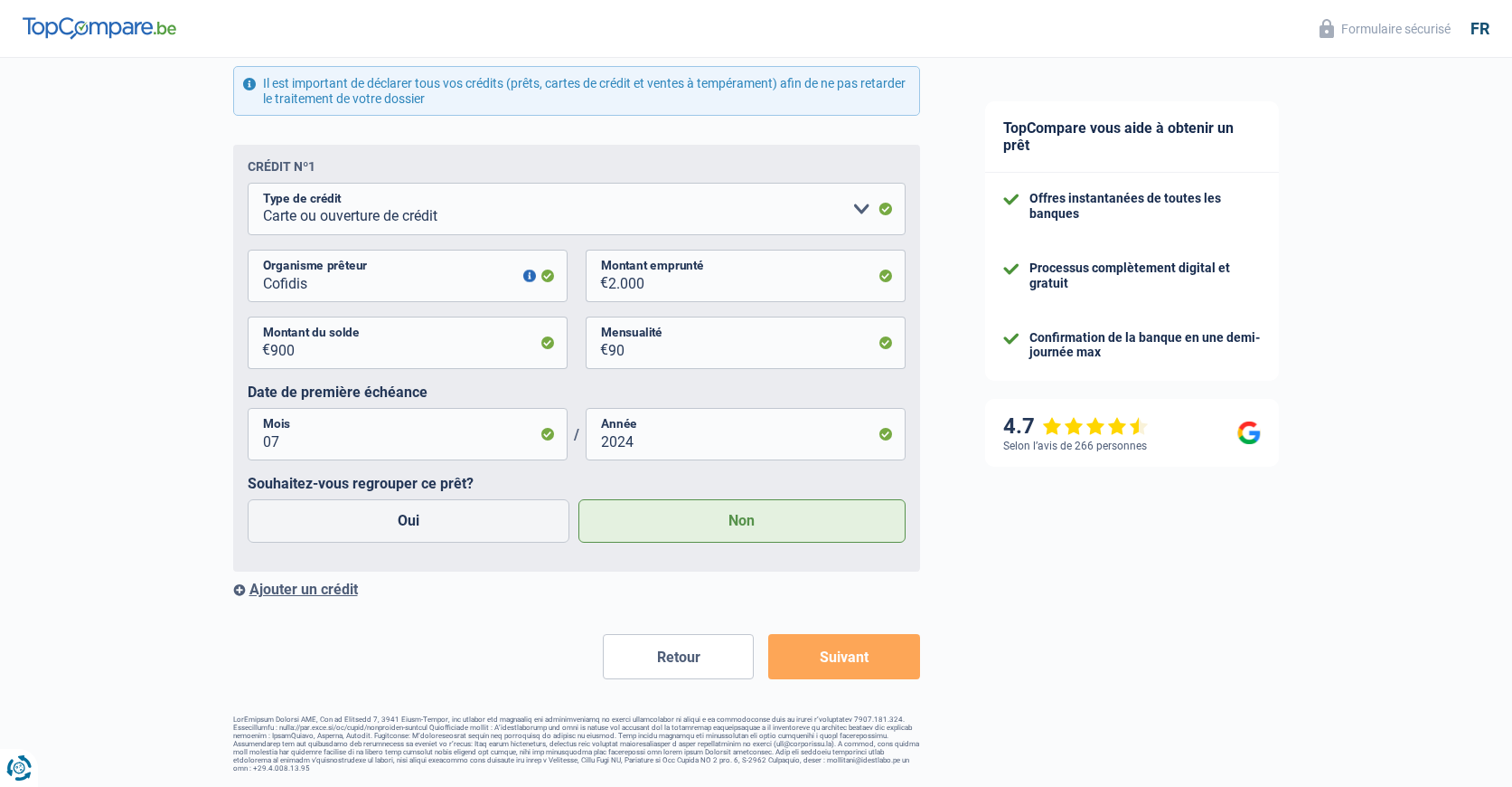
type input "2025"
click at [865, 662] on button "Suivant" at bounding box center [844, 656] width 151 height 45
